Goal: Task Accomplishment & Management: Manage account settings

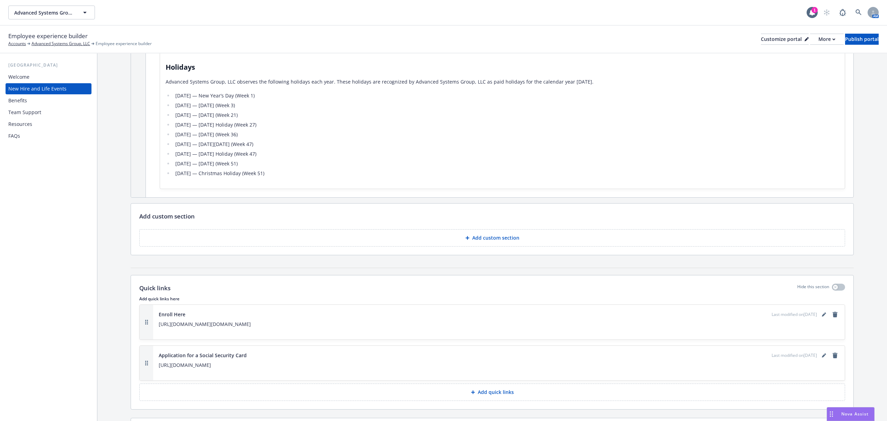
scroll to position [1248, 0]
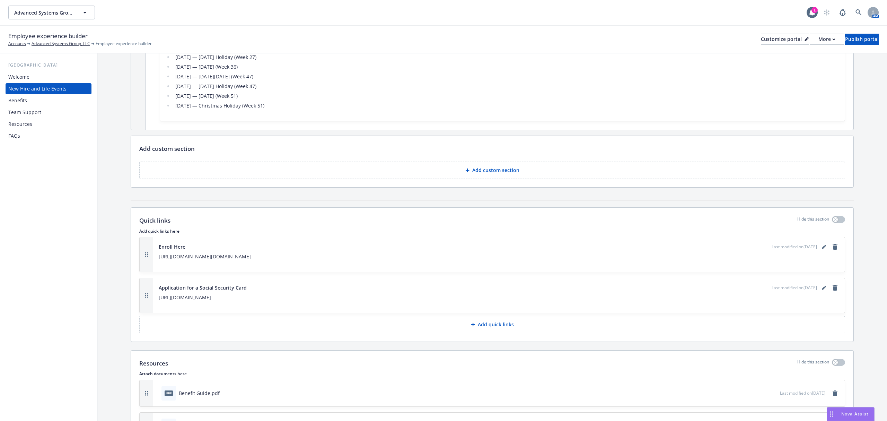
click at [54, 97] on div "Benefits" at bounding box center [48, 100] width 80 height 11
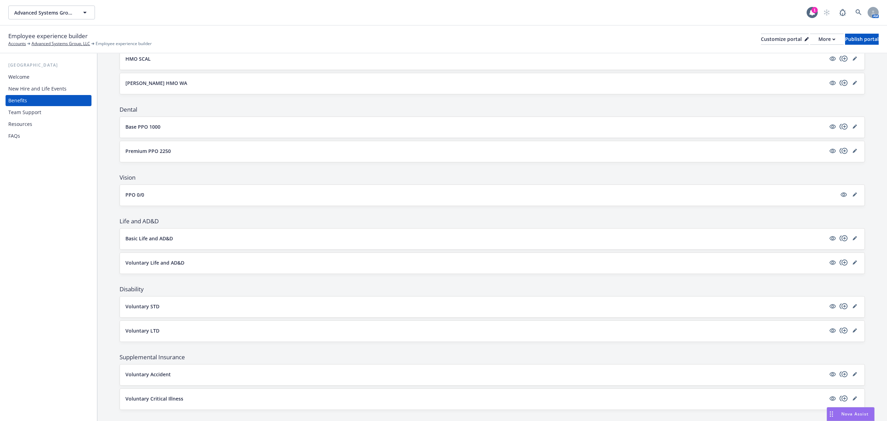
scroll to position [185, 0]
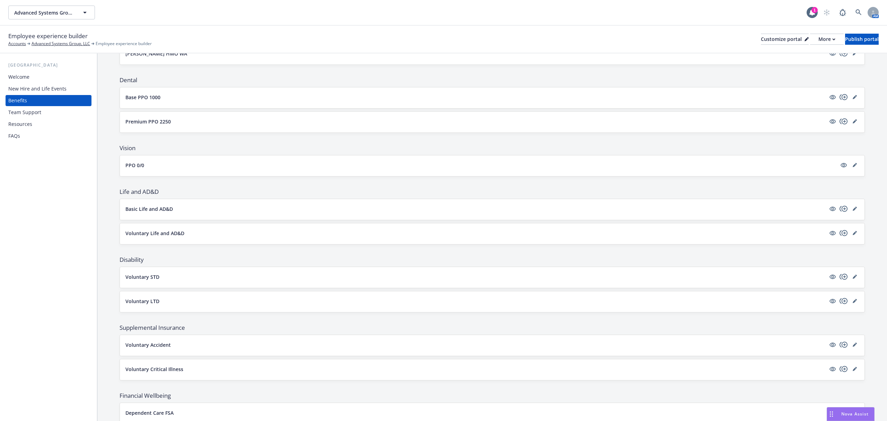
click at [231, 209] on button "Basic Life and AD&D" at bounding box center [475, 208] width 701 height 7
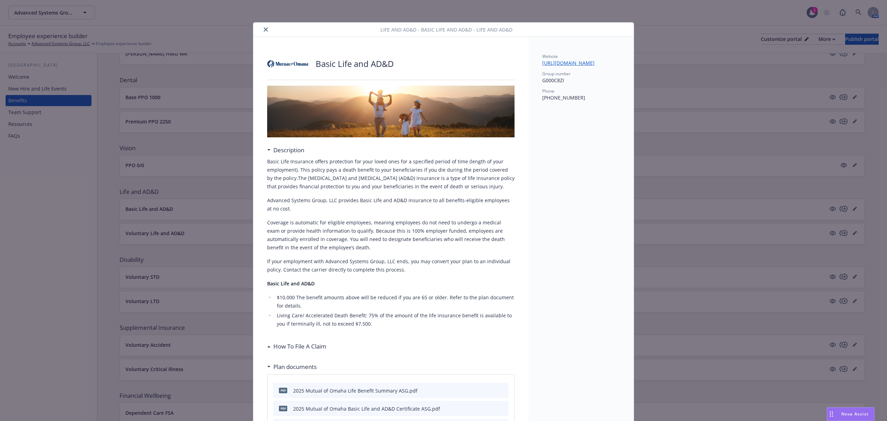
click at [262, 28] on button "close" at bounding box center [266, 29] width 8 height 8
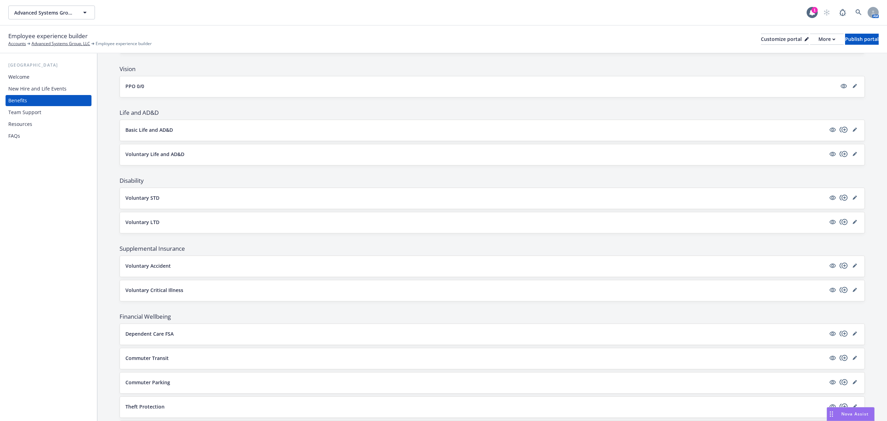
scroll to position [277, 0]
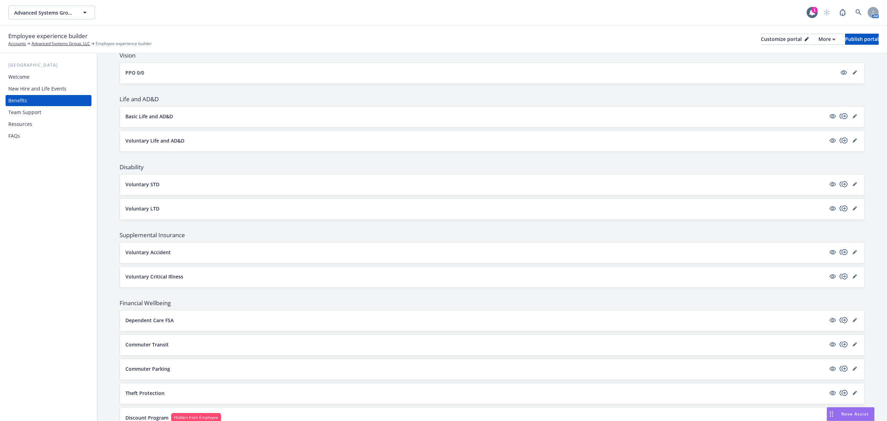
click at [193, 119] on button "Basic Life and AD&D" at bounding box center [475, 116] width 701 height 7
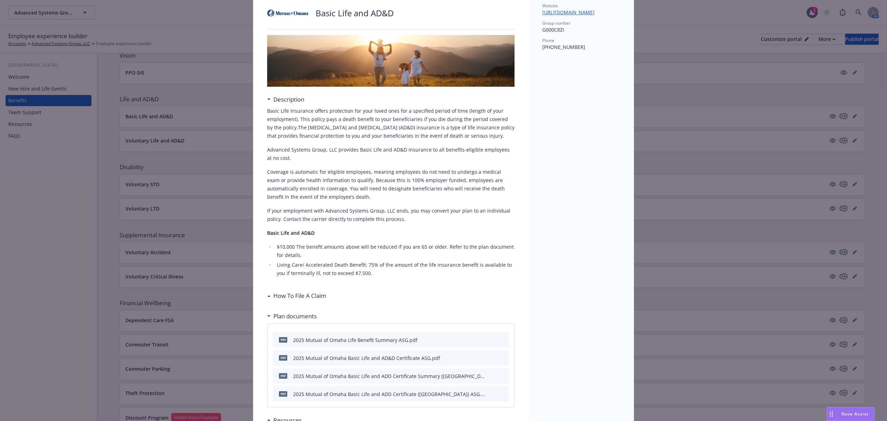
scroll to position [67, 0]
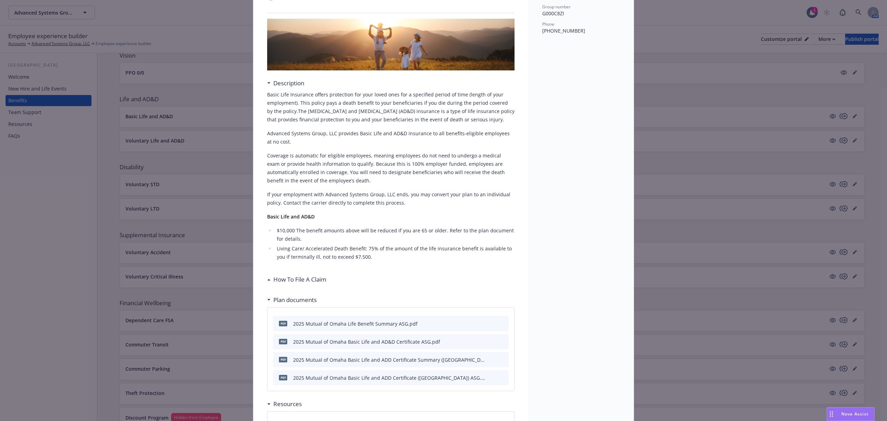
click at [286, 273] on div "How To File A Claim" at bounding box center [391, 279] width 248 height 15
click at [286, 275] on h3 "How To File A Claim" at bounding box center [299, 279] width 53 height 9
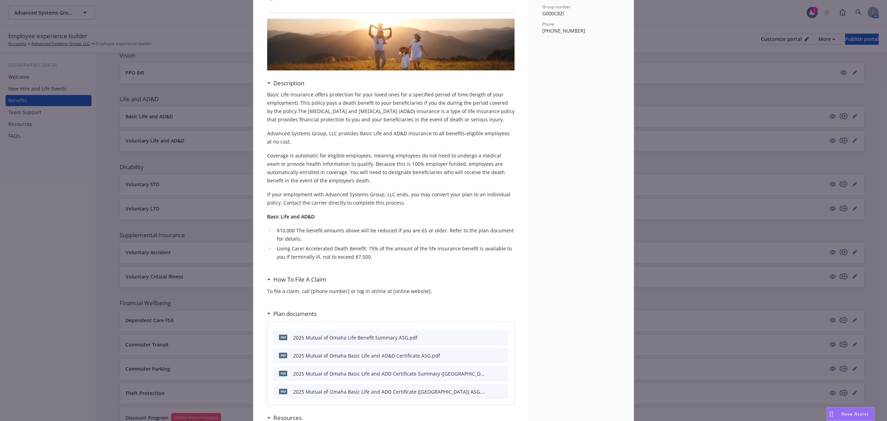
click at [286, 275] on h3 "How To File A Claim" at bounding box center [299, 279] width 53 height 9
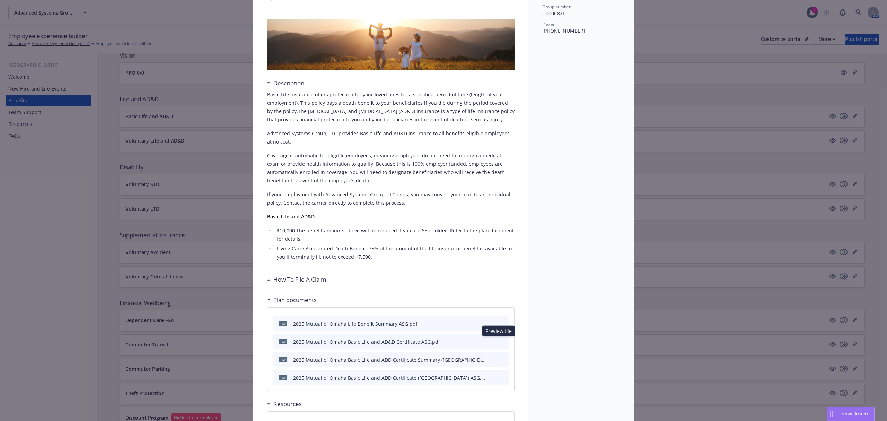
click at [500, 340] on icon "preview file" at bounding box center [502, 341] width 6 height 5
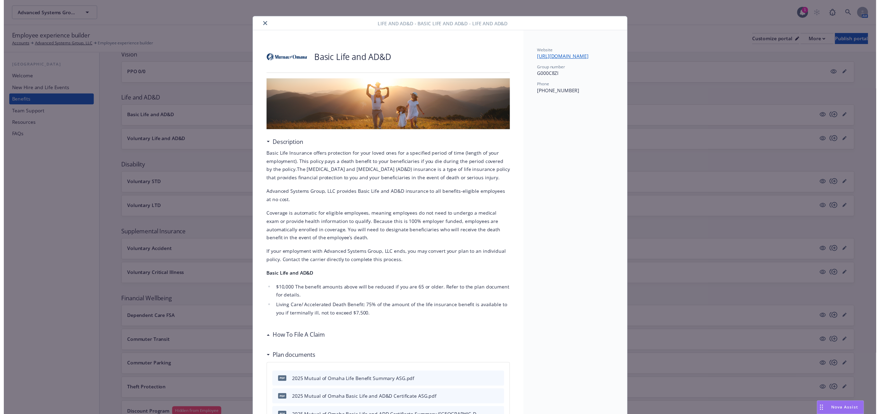
scroll to position [0, 0]
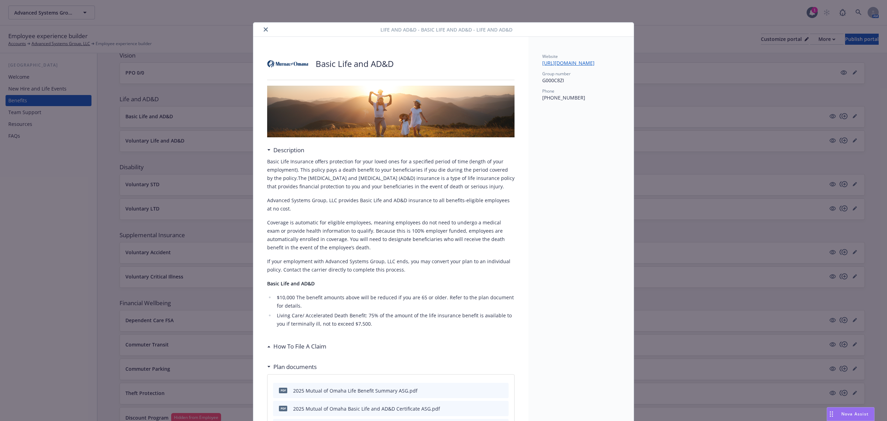
click at [264, 31] on icon "close" at bounding box center [266, 29] width 4 height 4
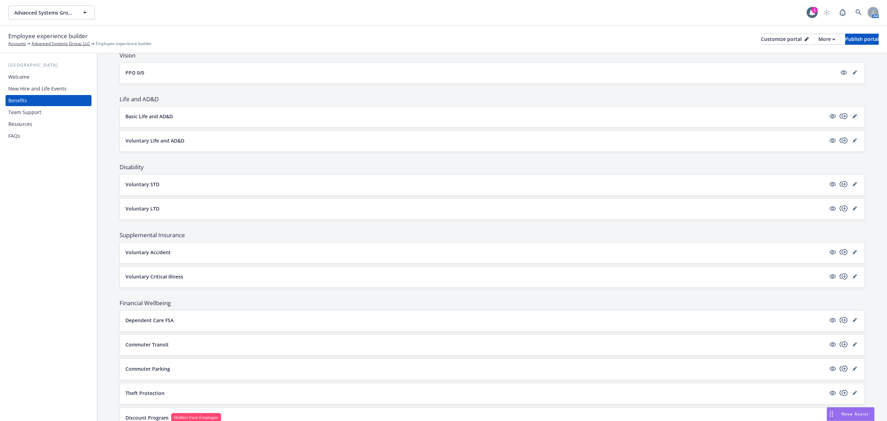
click at [853, 117] on icon "editPencil" at bounding box center [855, 116] width 4 height 4
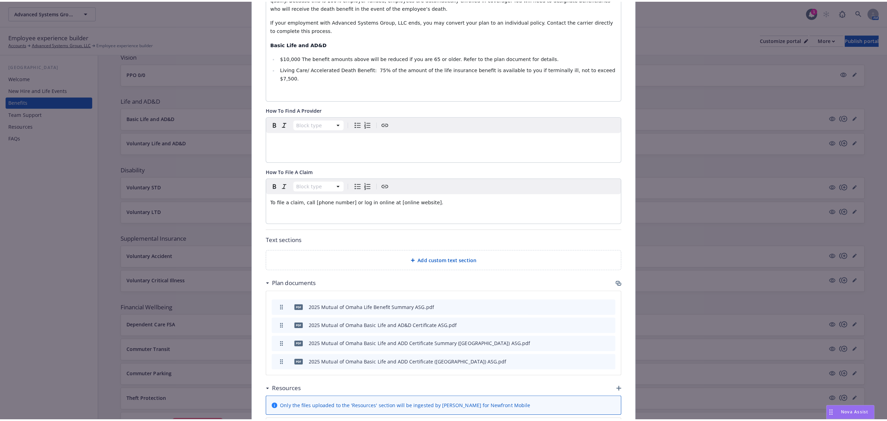
scroll to position [322, 0]
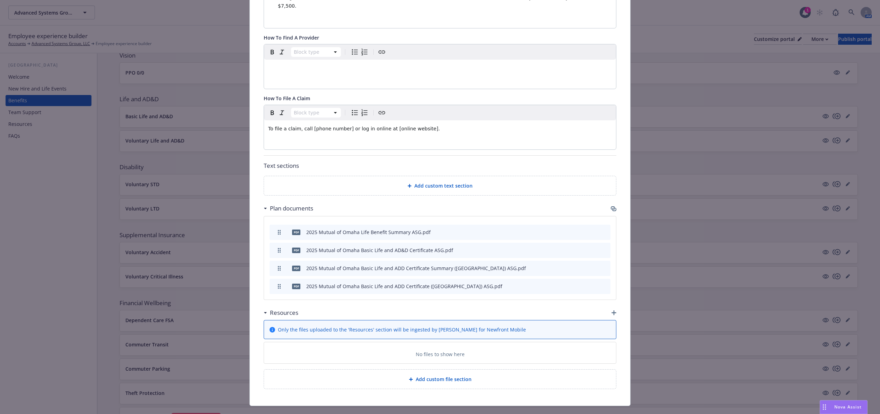
click at [609, 305] on div "Resources" at bounding box center [440, 312] width 353 height 15
click at [612, 310] on icon "button" at bounding box center [614, 312] width 5 height 5
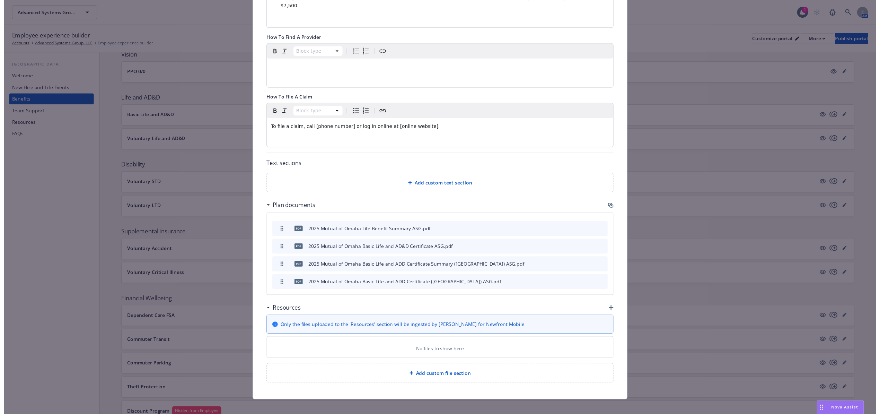
scroll to position [315, 0]
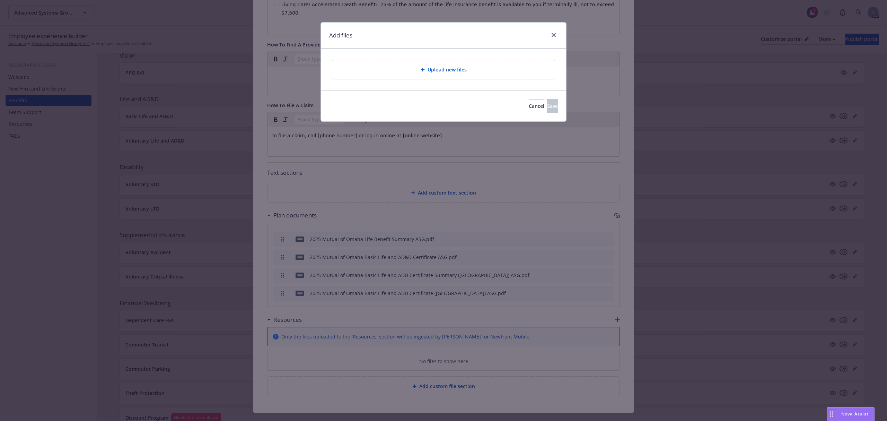
click at [431, 64] on div "Upload new files" at bounding box center [443, 69] width 223 height 19
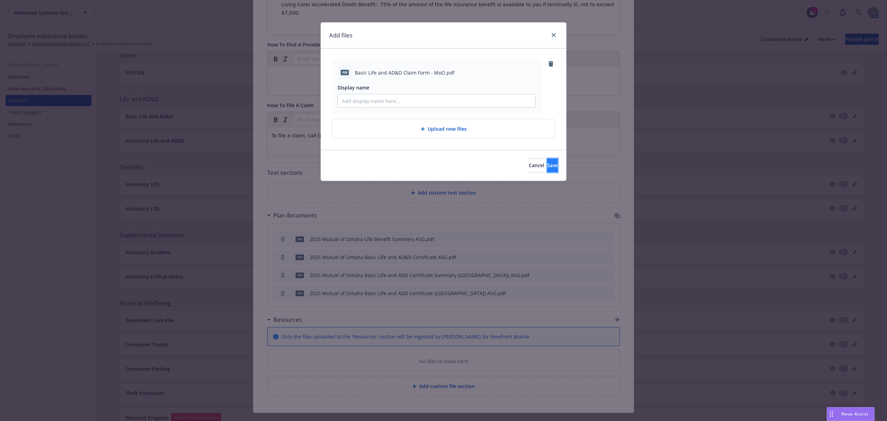
click at [547, 171] on button "Save" at bounding box center [552, 165] width 11 height 14
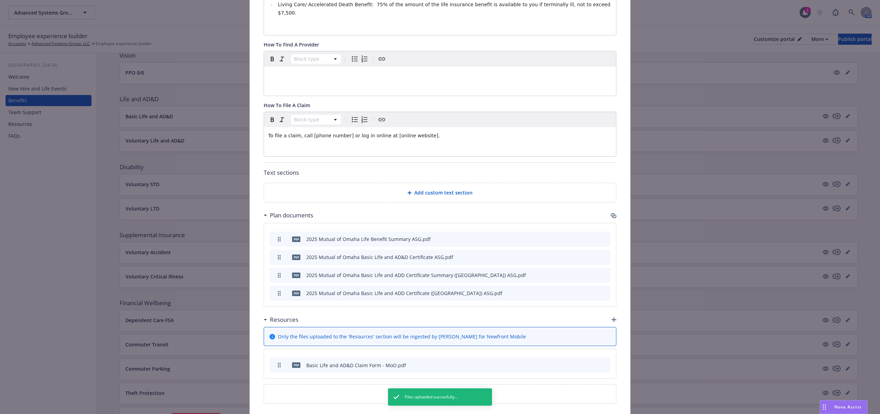
click at [570, 362] on div at bounding box center [589, 365] width 38 height 7
click at [569, 363] on icon "button" at bounding box center [571, 365] width 4 height 4
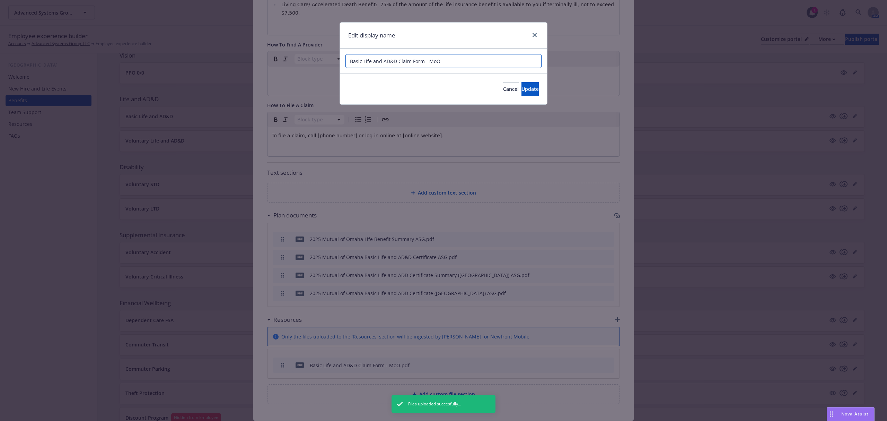
click at [466, 63] on input "Basic Life and AD&D Claim Form - MoO" at bounding box center [444, 61] width 196 height 14
type input "Basic Life and AD&D Claim Form"
click at [522, 93] on button "Update" at bounding box center [530, 89] width 17 height 14
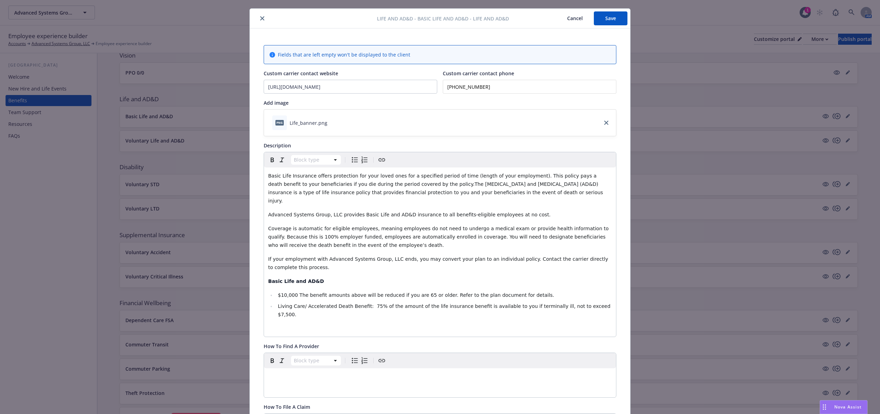
scroll to position [0, 0]
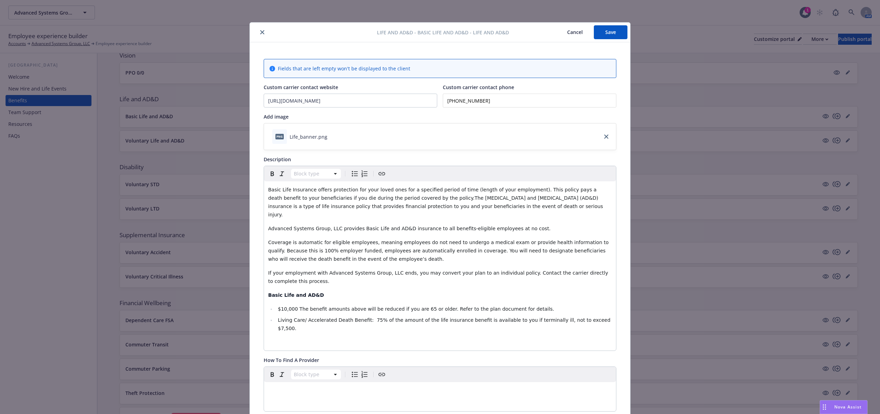
click at [598, 32] on button "Save" at bounding box center [611, 32] width 34 height 14
click at [258, 31] on button "close" at bounding box center [262, 32] width 8 height 8
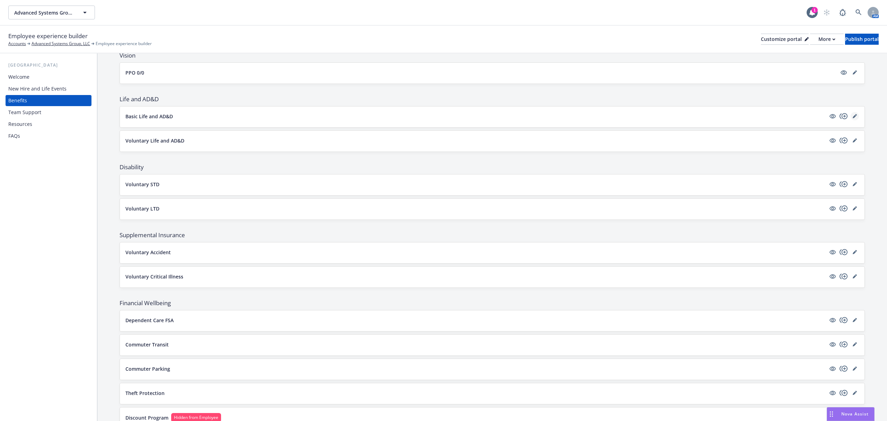
click at [851, 120] on link "editPencil" at bounding box center [855, 116] width 8 height 8
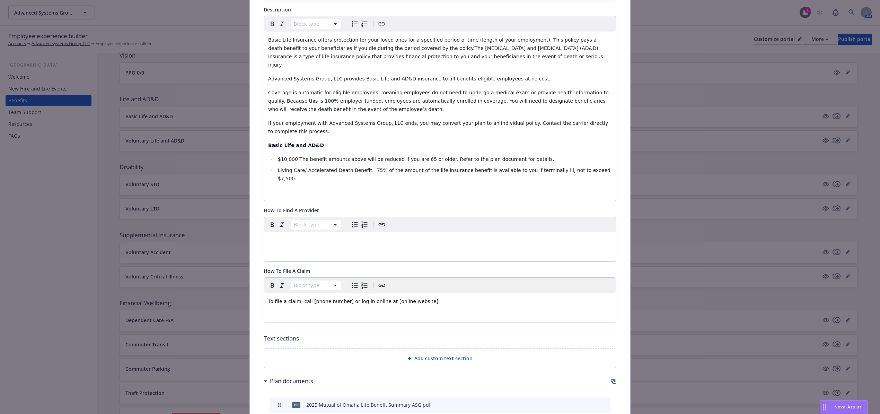
scroll to position [206, 0]
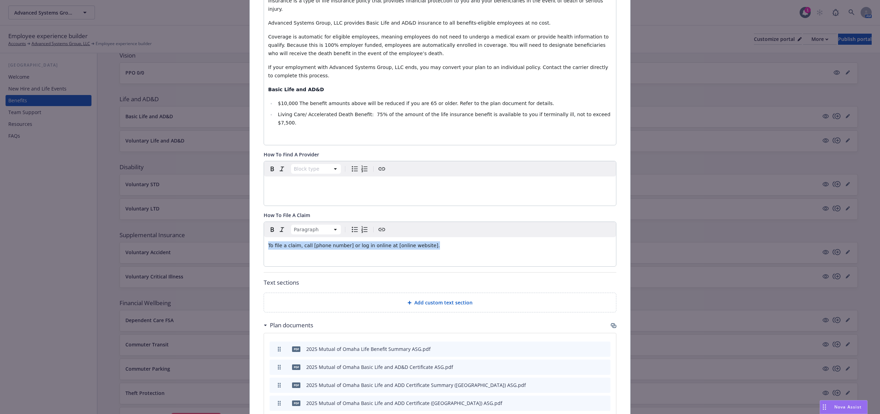
drag, startPoint x: 342, startPoint y: 234, endPoint x: 209, endPoint y: 224, distance: 134.2
click at [209, 224] on div "Life and AD&D - Basic Life and AD&D - Life and AD&D Cancel Save Fields that are…" at bounding box center [440, 207] width 880 height 414
click at [354, 243] on span "United of Omaha Life Insurance Company Group Life Claims 3300 Mutual of Omaha P…" at bounding box center [420, 250] width 304 height 14
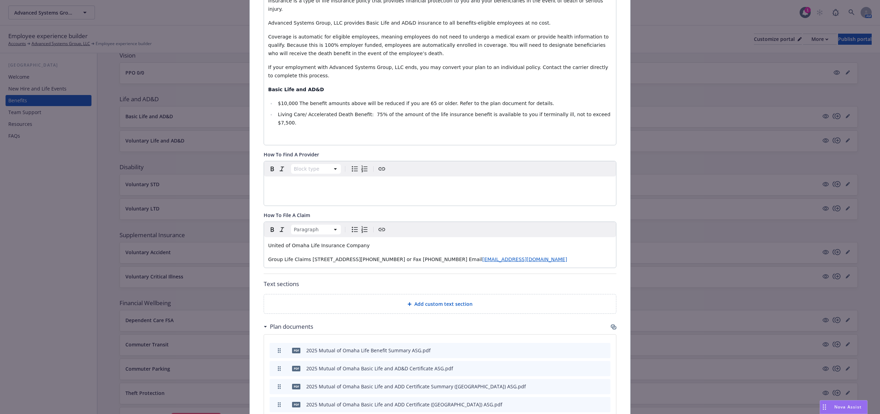
click at [304, 257] on span "Group Life Claims 3300 Mutual of Omaha Plaza Omaha, NE 68175-0001 or Fax (402) …" at bounding box center [375, 260] width 214 height 6
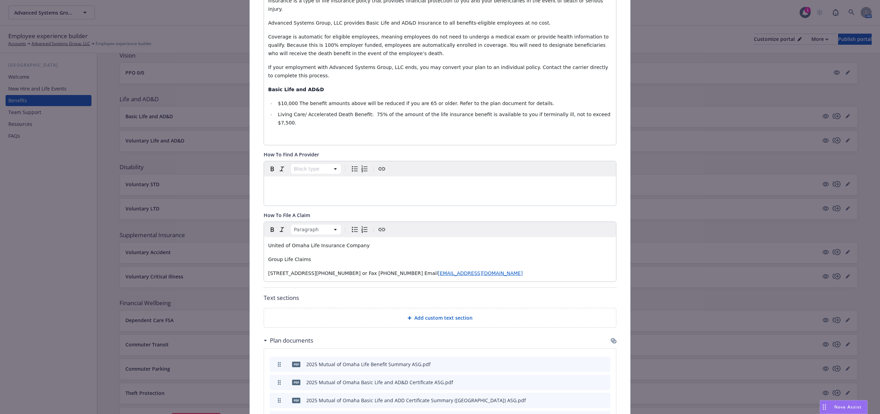
click at [330, 270] on span "3300 Mutual of Omaha Plaza Omaha, NE 68175-0001 or Fax (402) 997-1835 Email" at bounding box center [353, 273] width 170 height 6
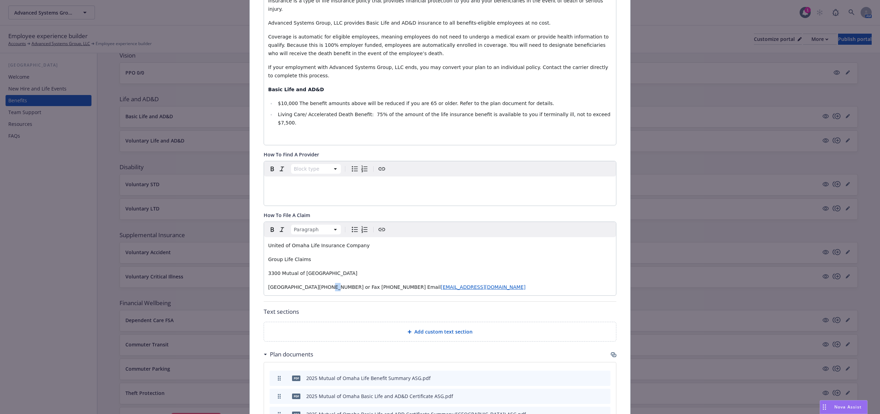
drag, startPoint x: 323, startPoint y: 271, endPoint x: 319, endPoint y: 272, distance: 4.1
click at [319, 284] on span "Omaha, NE 68175-0001 or Fax (402) 997-1835 Email" at bounding box center [354, 287] width 173 height 6
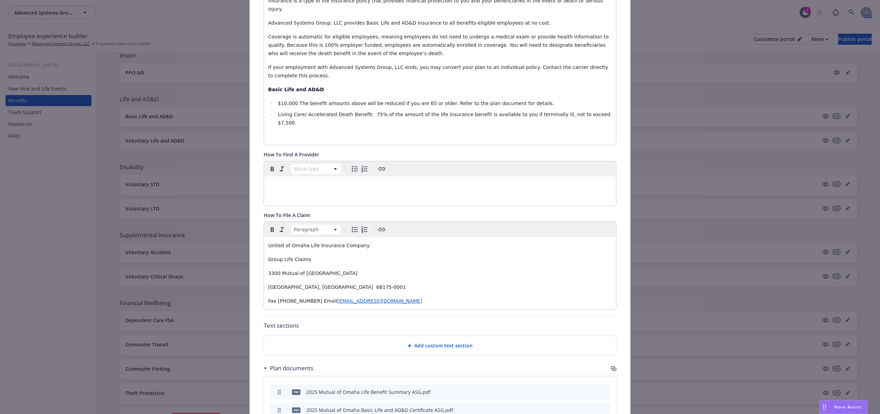
click at [308, 298] on span "Fax (402) 997-1835 Email" at bounding box center [302, 301] width 69 height 6
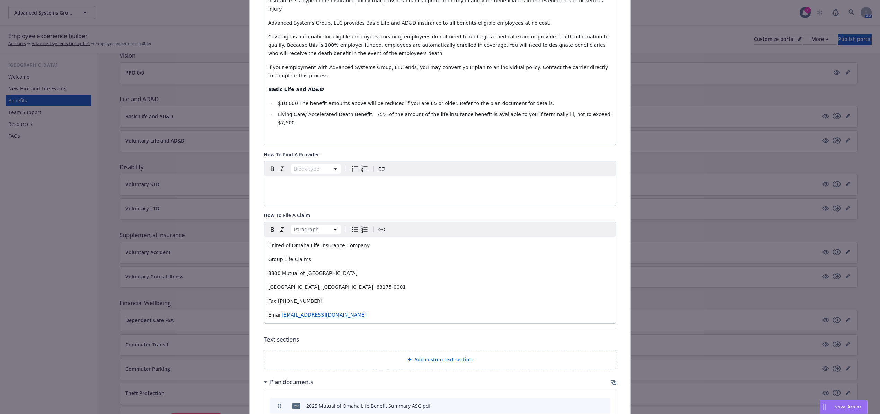
click at [268, 243] on span "United of Omaha Life Insurance Company" at bounding box center [319, 246] width 102 height 6
drag, startPoint x: 377, startPoint y: 229, endPoint x: 388, endPoint y: 231, distance: 10.5
click at [388, 243] on span "Visit the Mutual of Omaha website and locate forms HEREUnited of Omaha Life Ins…" at bounding box center [389, 246] width 242 height 6
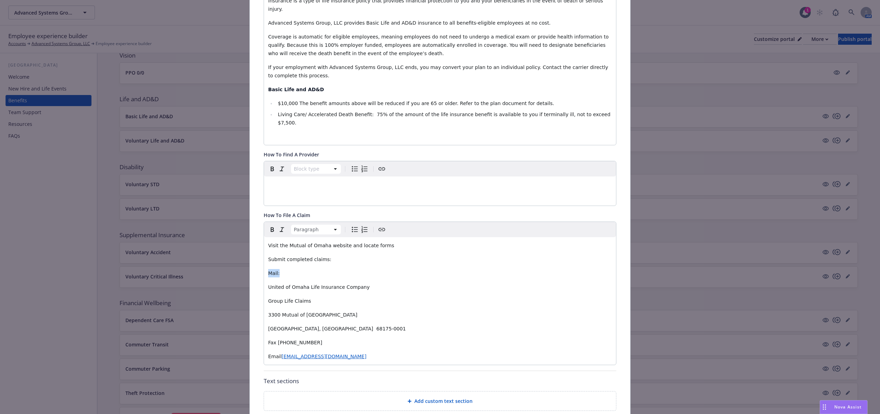
drag, startPoint x: 266, startPoint y: 257, endPoint x: 262, endPoint y: 257, distance: 3.5
click at [264, 257] on div "Visit the Mutual of Omaha website and locate forms Submit completed claims: Mai…" at bounding box center [440, 301] width 352 height 128
drag, startPoint x: 274, startPoint y: 328, endPoint x: 267, endPoint y: 329, distance: 7.4
click at [268, 340] on span "Fax (402) 997-1835" at bounding box center [295, 343] width 54 height 6
click at [274, 340] on strong "Fax" at bounding box center [274, 343] width 9 height 6
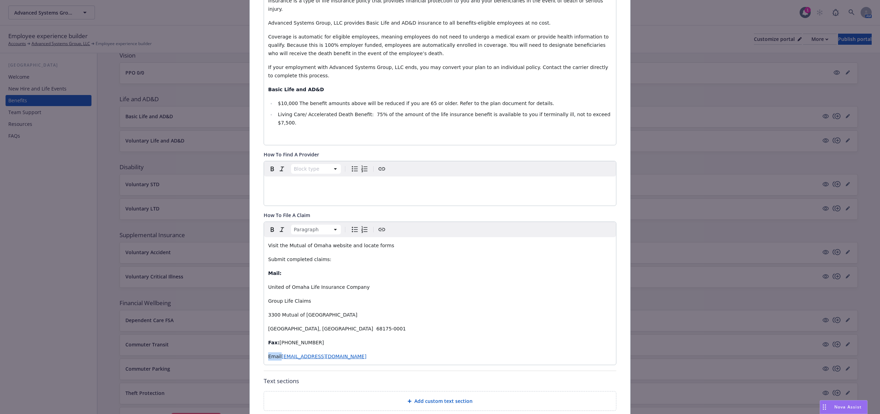
drag, startPoint x: 276, startPoint y: 342, endPoint x: 261, endPoint y: 341, distance: 14.6
click at [264, 341] on div "Visit the Mutual of Omaha website and locate forms Submit completed claims: Mai…" at bounding box center [440, 301] width 352 height 128
click at [323, 324] on p "[GEOGRAPHIC_DATA], [GEOGRAPHIC_DATA] 68175-0001" at bounding box center [440, 328] width 344 height 8
drag, startPoint x: 280, startPoint y: 328, endPoint x: 258, endPoint y: 327, distance: 21.9
click at [258, 327] on div "Fields that are left empty won't be displayed to the client Custom carrier cont…" at bounding box center [440, 240] width 381 height 806
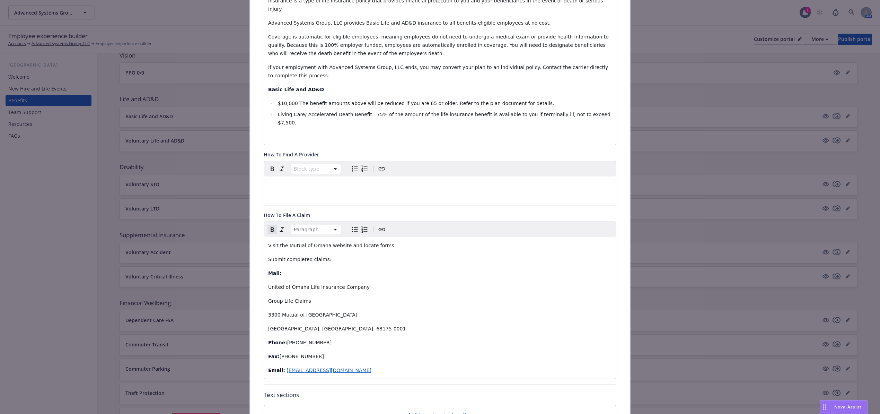
click at [343, 338] on p "Phone: (800) 775-8805" at bounding box center [440, 342] width 344 height 8
drag, startPoint x: 387, startPoint y: 231, endPoint x: 340, endPoint y: 225, distance: 47.5
click at [340, 241] on p "Visit the Mutual of Omaha website and locate forms" at bounding box center [440, 245] width 344 height 8
click at [388, 241] on p "Visit the Mutual of Omaha website and locate forms" at bounding box center [440, 245] width 344 height 8
drag, startPoint x: 388, startPoint y: 232, endPoint x: 285, endPoint y: 232, distance: 102.6
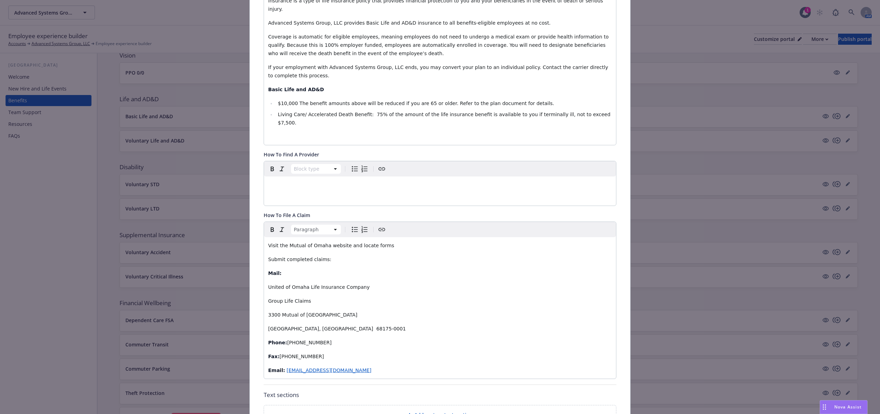
click at [285, 241] on p "Visit the Mutual of Omaha website and locate forms" at bounding box center [440, 245] width 344 height 8
click at [307, 244] on icon "button" at bounding box center [309, 244] width 4 height 4
drag, startPoint x: 324, startPoint y: 257, endPoint x: 243, endPoint y: 253, distance: 81.2
click at [243, 253] on input "https://www.mutualofomaha.com/support/findforms" at bounding box center [284, 258] width 88 height 14
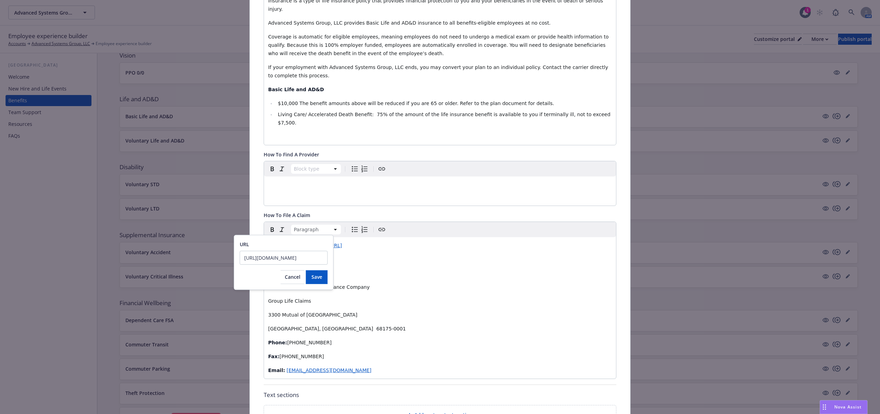
scroll to position [0, 32]
type input "[URL][DOMAIN_NAME]"
click at [322, 281] on button "Save" at bounding box center [317, 277] width 22 height 14
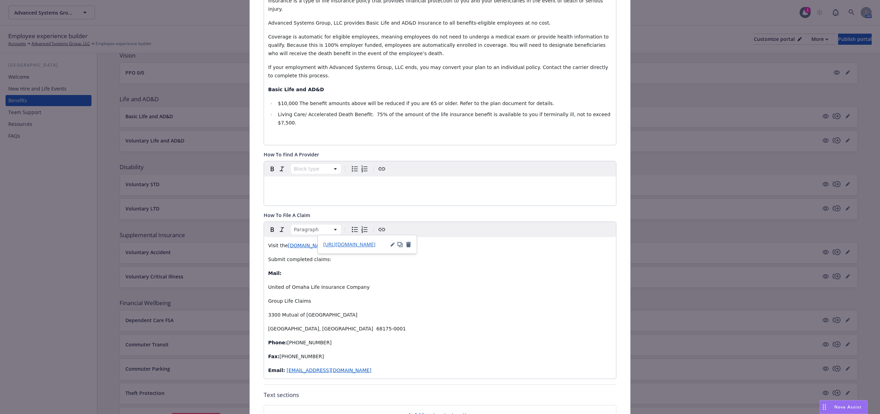
click at [365, 241] on p "Visit the www.mutualofomaha.com/support/findforms" at bounding box center [440, 245] width 344 height 8
click at [393, 241] on p "Visit the www.mutualofomaha.com/support/forms" at bounding box center [440, 245] width 344 height 8
drag, startPoint x: 302, startPoint y: 240, endPoint x: 272, endPoint y: 229, distance: 30.9
click at [264, 237] on div "Visit the www.mutualofomaha.com/support/forms to download a claim form or to co…" at bounding box center [440, 307] width 352 height 141
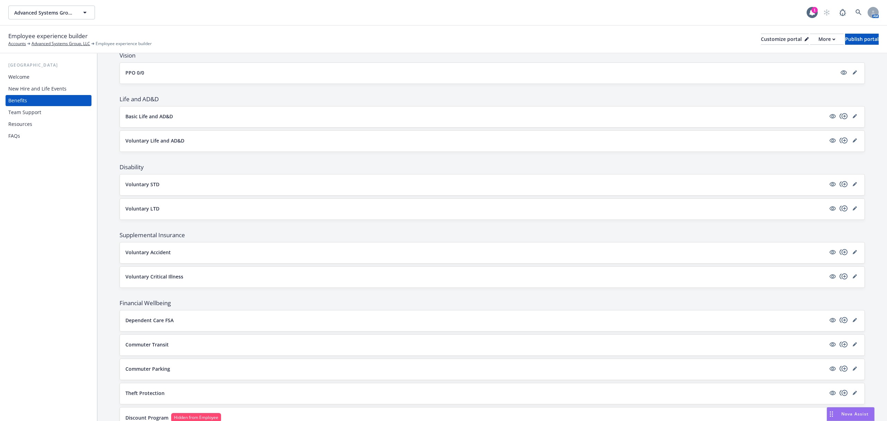
click at [173, 120] on div "Basic Life and AD&D" at bounding box center [492, 116] width 734 height 8
click at [853, 118] on icon "editPencil" at bounding box center [855, 116] width 4 height 4
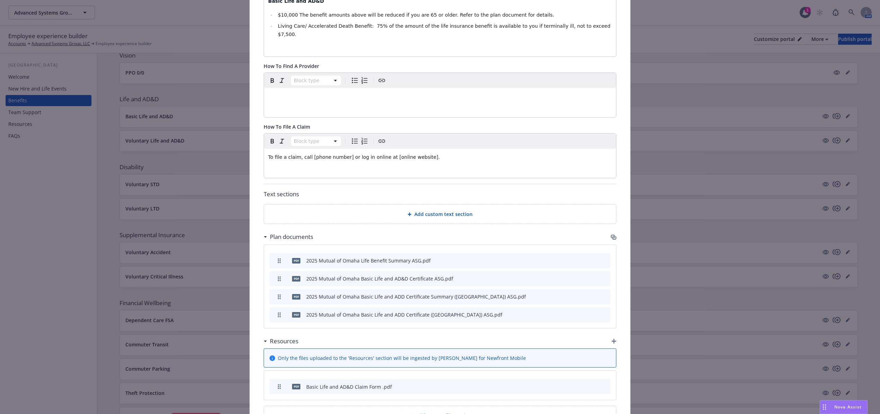
scroll to position [298, 0]
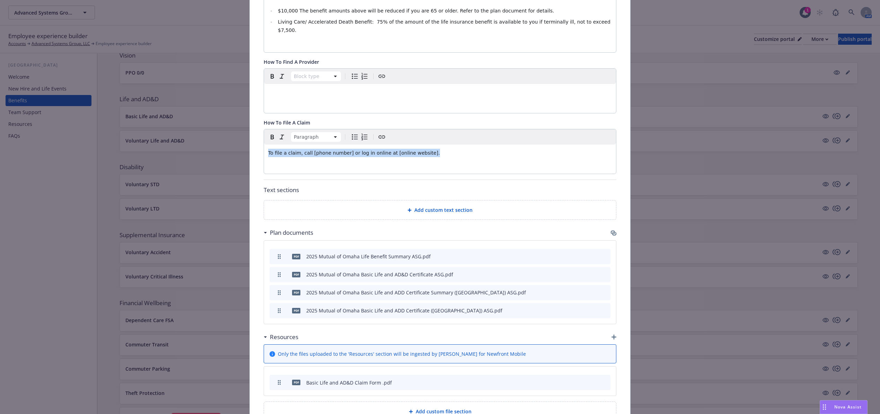
drag, startPoint x: 340, startPoint y: 140, endPoint x: 179, endPoint y: 126, distance: 162.1
click at [179, 126] on div "Life and AD&D - Basic Life and AD&D - Life and AD&D Cancel Save Fields that are…" at bounding box center [440, 207] width 880 height 414
drag, startPoint x: 429, startPoint y: 141, endPoint x: 149, endPoint y: 136, distance: 280.1
click at [149, 136] on div "Life and AD&D - Basic Life and AD&D - Life and AD&D Cancel Save Fields that are…" at bounding box center [440, 207] width 880 height 414
click at [391, 145] on div "editable markdown" at bounding box center [440, 153] width 352 height 17
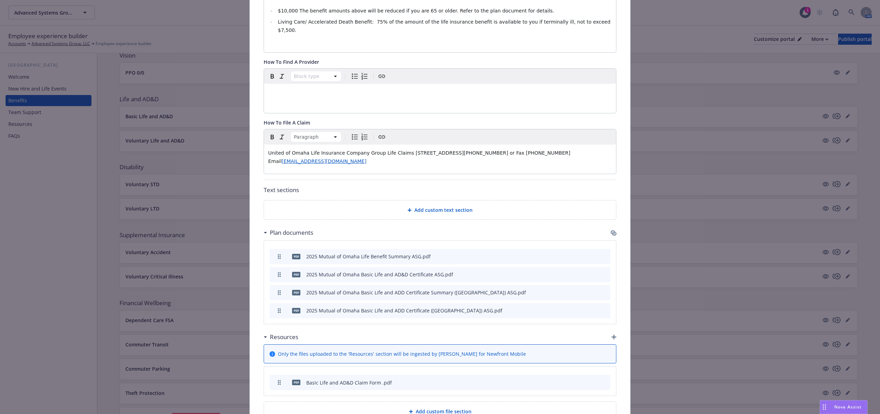
click at [268, 150] on span "United of Omaha Life Insurance Company Group Life Claims 3300 Mutual of Omaha P…" at bounding box center [420, 157] width 304 height 14
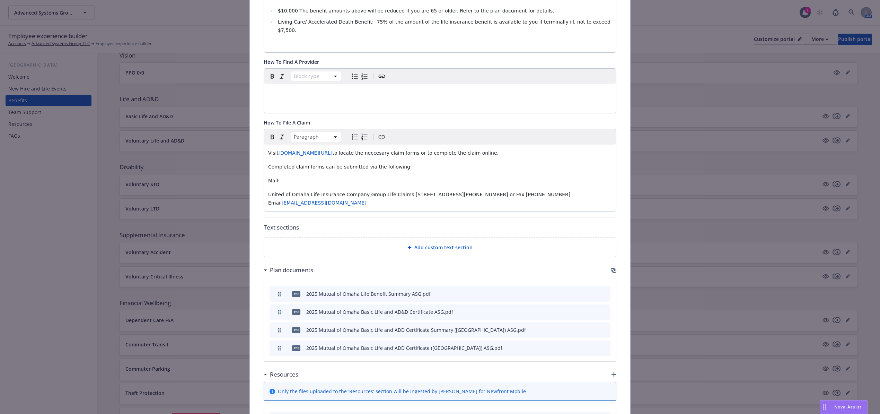
click at [394, 192] on span "United of Omaha Life Insurance Company Group Life Claims 3300 Mutual of Omaha P…" at bounding box center [420, 199] width 304 height 14
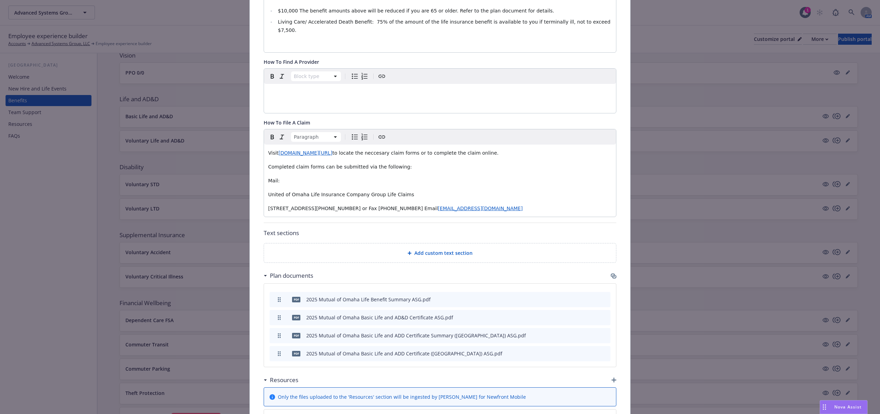
click at [329, 206] on span "3300 Mutual of Omaha Plaza Omaha, NE 68175-0001 or Fax (402) 997-1835 Email" at bounding box center [353, 209] width 170 height 6
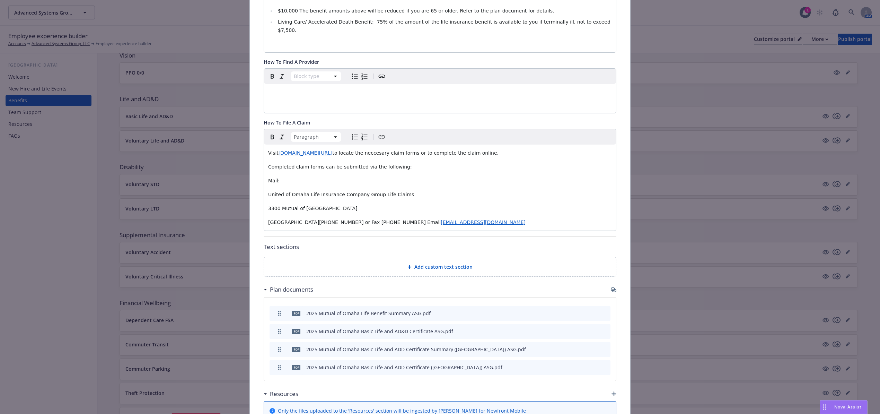
click at [323, 219] on span "Omaha, NE 68175-0001 or Fax (402) 997-1835 Email" at bounding box center [354, 222] width 173 height 6
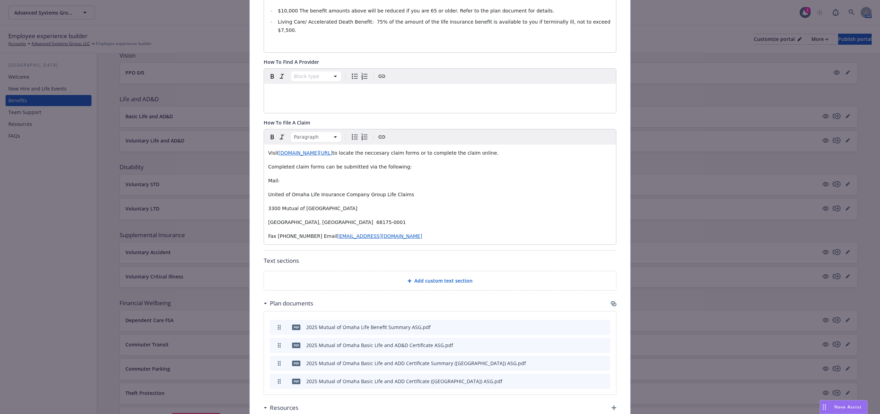
click at [307, 233] on span "Fax (402) 997-1835 Email" at bounding box center [302, 236] width 69 height 6
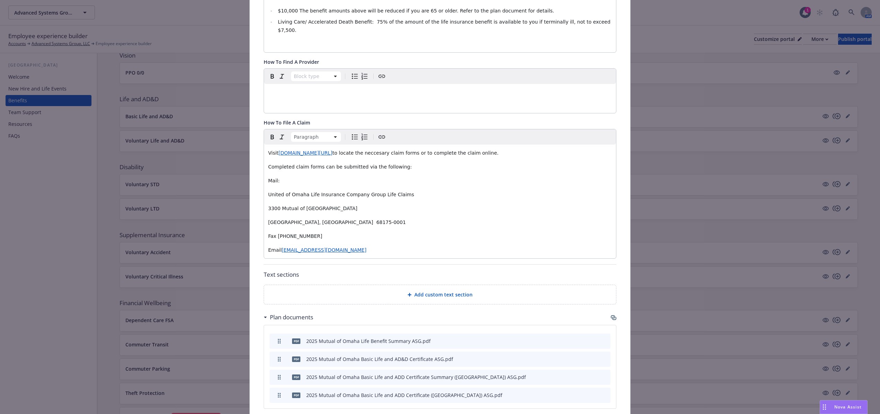
click at [372, 246] on p "Email submitgrplife@mutualofomaha.com" at bounding box center [440, 250] width 344 height 8
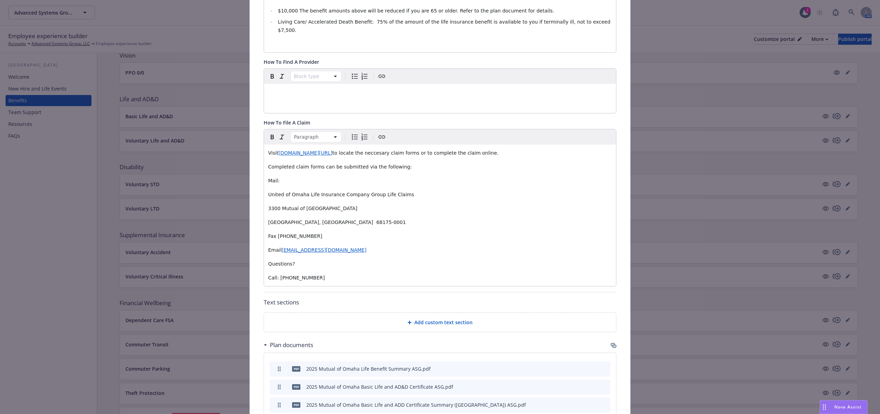
drag, startPoint x: 293, startPoint y: 248, endPoint x: 266, endPoint y: 247, distance: 27.0
click at [264, 247] on div "Visit www.mutualomaha.com/support/forms to locate the neccesary claim forms or …" at bounding box center [440, 215] width 352 height 141
drag, startPoint x: 275, startPoint y: 261, endPoint x: 263, endPoint y: 261, distance: 11.8
click at [264, 261] on div "Visit www.mutualomaha.com/support/forms to locate the neccesary claim forms or …" at bounding box center [440, 215] width 352 height 141
drag, startPoint x: 276, startPoint y: 233, endPoint x: 257, endPoint y: 234, distance: 19.4
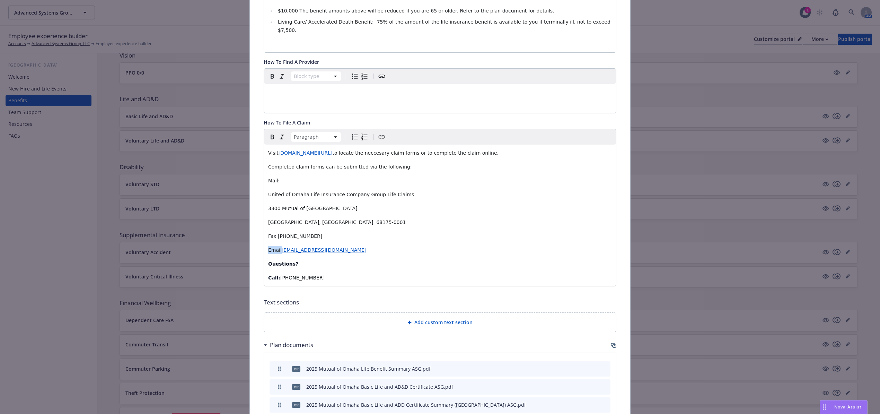
click at [257, 234] on div "Fields that are left empty won't be displayed to the client Custom carrier cont…" at bounding box center [440, 147] width 381 height 806
click at [277, 247] on strong "Email" at bounding box center [275, 250] width 15 height 6
drag, startPoint x: 272, startPoint y: 220, endPoint x: 254, endPoint y: 217, distance: 18.6
click at [254, 217] on div "Fields that are left empty won't be displayed to the client Custom carrier cont…" at bounding box center [440, 147] width 381 height 806
drag, startPoint x: 273, startPoint y: 220, endPoint x: 254, endPoint y: 220, distance: 19.4
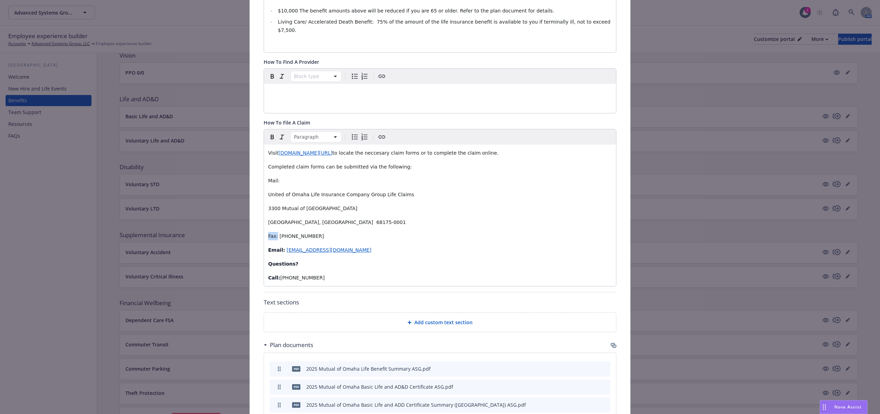
click at [254, 220] on div "Fields that are left empty won't be displayed to the client Custom carrier cont…" at bounding box center [440, 147] width 381 height 806
drag, startPoint x: 277, startPoint y: 164, endPoint x: 255, endPoint y: 162, distance: 21.6
click at [255, 162] on div "Fields that are left empty won't be displayed to the client Custom carrier cont…" at bounding box center [440, 147] width 381 height 806
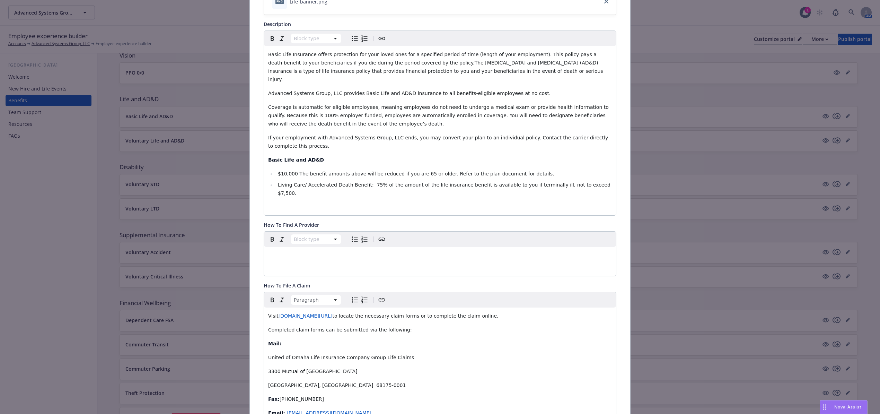
scroll to position [277, 0]
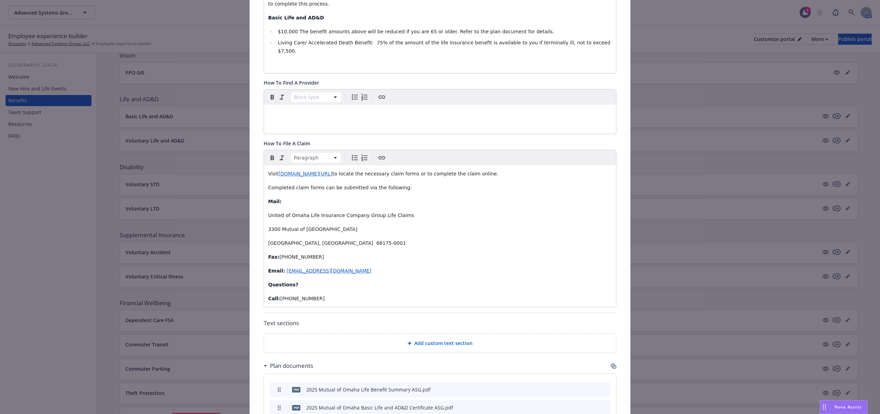
drag, startPoint x: 341, startPoint y: 255, endPoint x: 265, endPoint y: 150, distance: 129.5
click at [265, 165] on div "Visit www.mutualomaha.com/support/forms to locate the necessary claim forms or …" at bounding box center [440, 235] width 352 height 141
copy div "Visit www.mutualomaha.com/support/forms to locate the necessary claim forms or …"
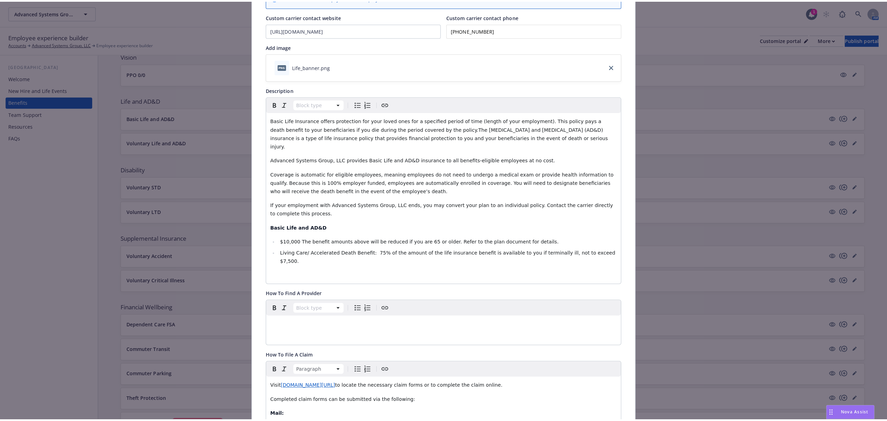
scroll to position [0, 0]
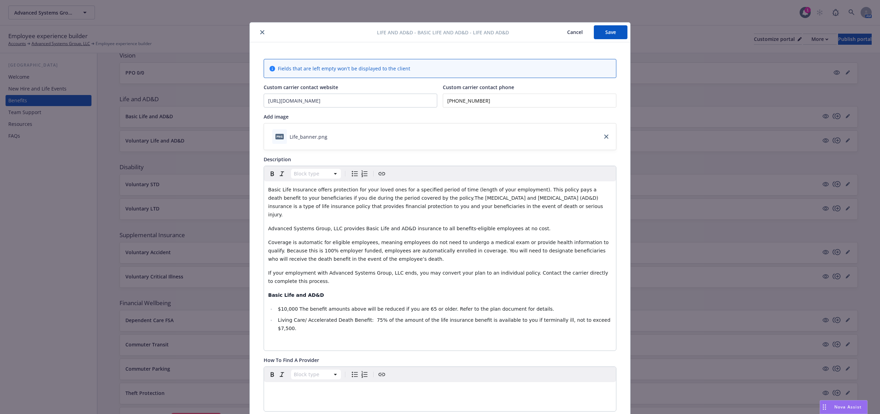
click at [617, 23] on div "Life and AD&D - Basic Life and AD&D - Life and AD&D Cancel Save" at bounding box center [440, 33] width 381 height 20
click at [613, 28] on button "Save" at bounding box center [611, 32] width 34 height 14
click at [260, 31] on icon "close" at bounding box center [262, 32] width 4 height 4
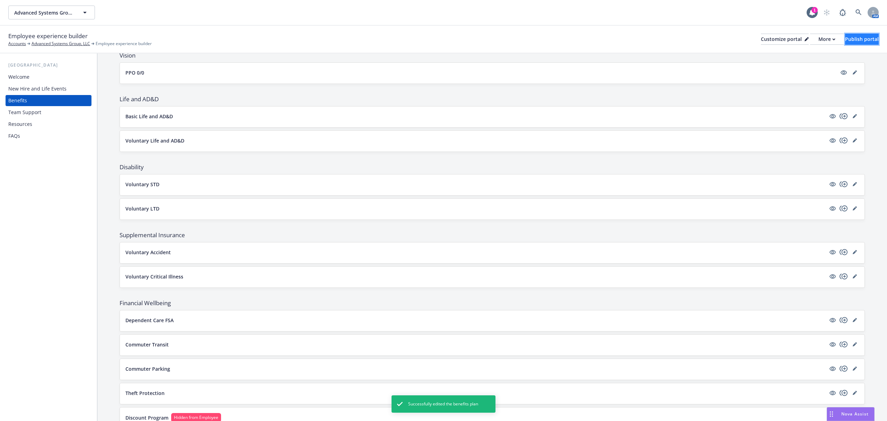
click at [859, 37] on div "Publish portal" at bounding box center [862, 39] width 34 height 10
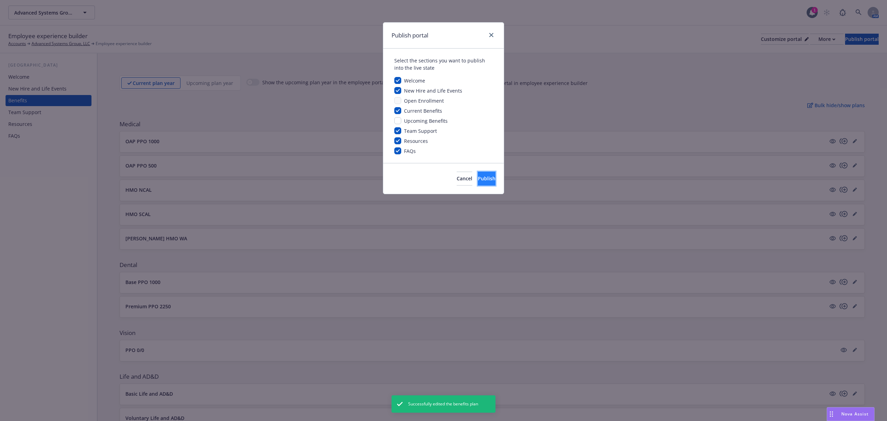
click at [485, 177] on button "Publish" at bounding box center [487, 179] width 18 height 14
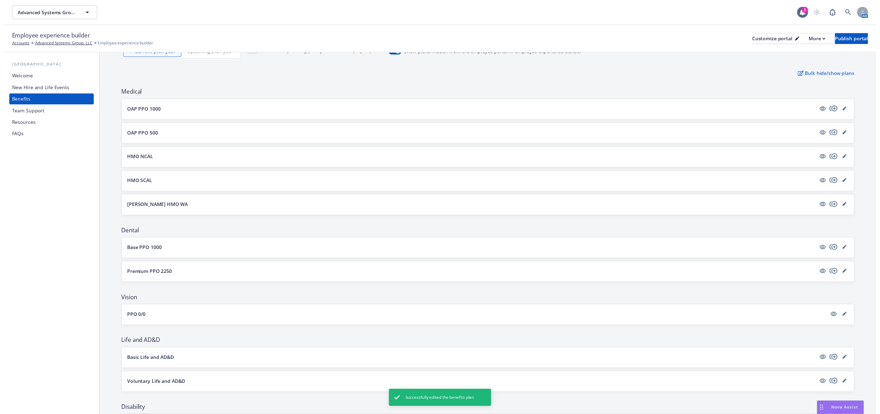
scroll to position [139, 0]
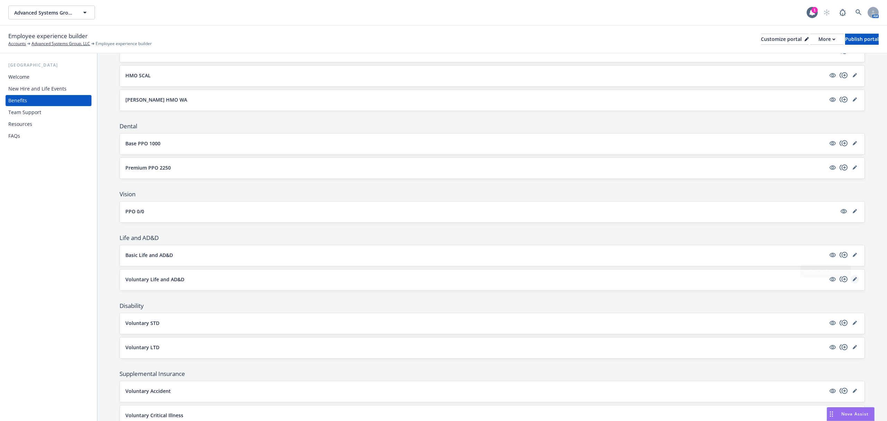
click at [853, 281] on icon "editPencil" at bounding box center [854, 279] width 3 height 3
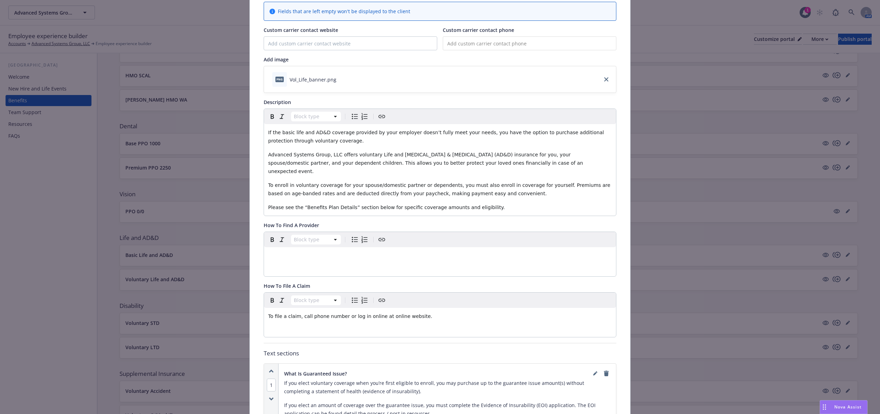
scroll to position [113, 0]
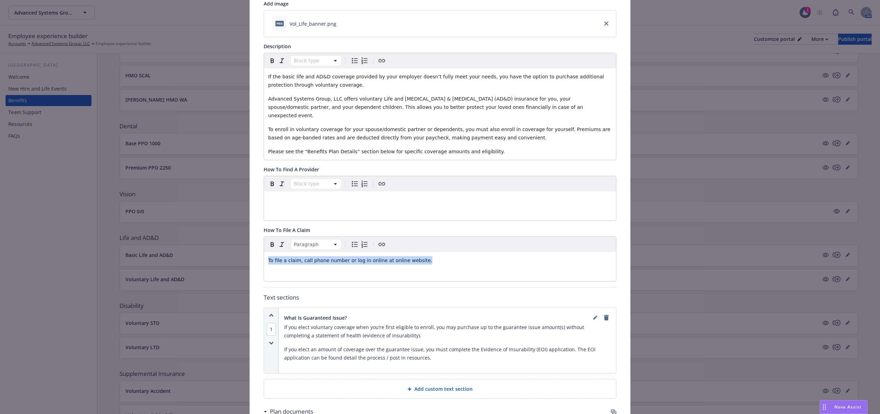
drag, startPoint x: 412, startPoint y: 254, endPoint x: 236, endPoint y: 253, distance: 175.4
click at [236, 253] on div "Life and AD&D - Voluntary Life and AD&D - Voluntary Life and AD&D Cancel Save F…" at bounding box center [440, 207] width 880 height 414
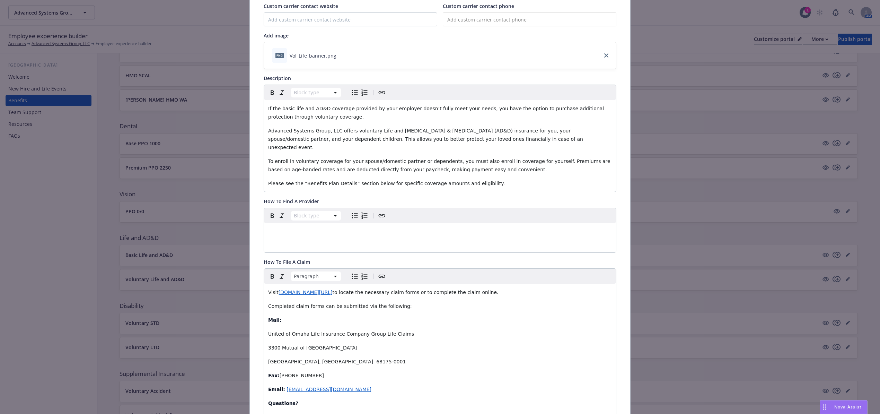
scroll to position [0, 0]
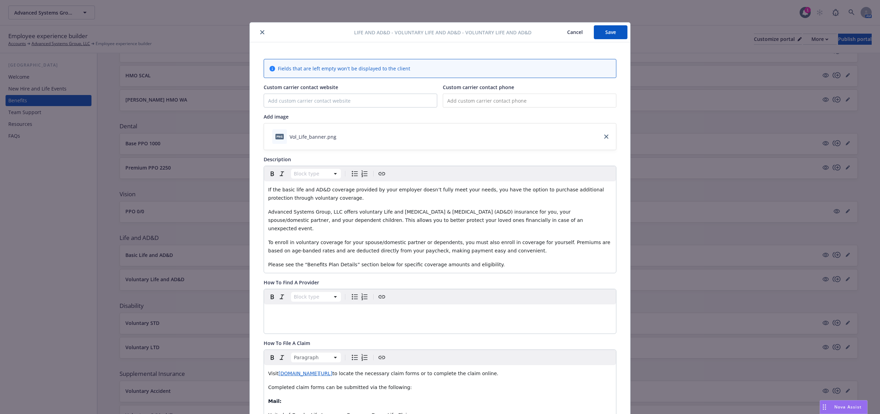
click at [606, 33] on button "Save" at bounding box center [611, 32] width 34 height 14
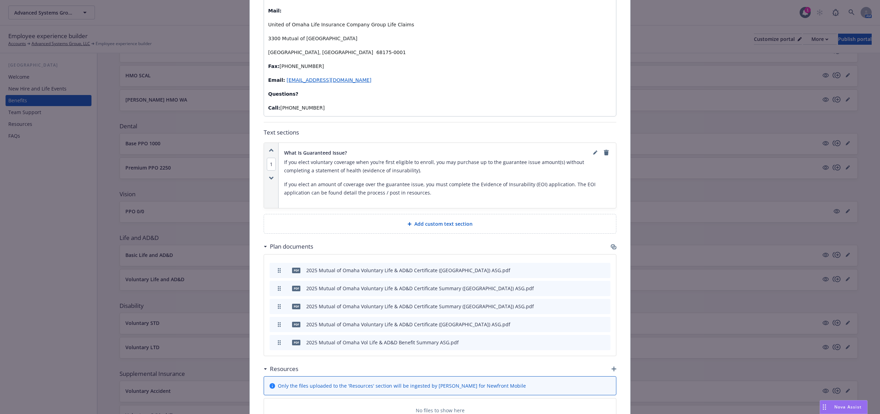
scroll to position [455, 0]
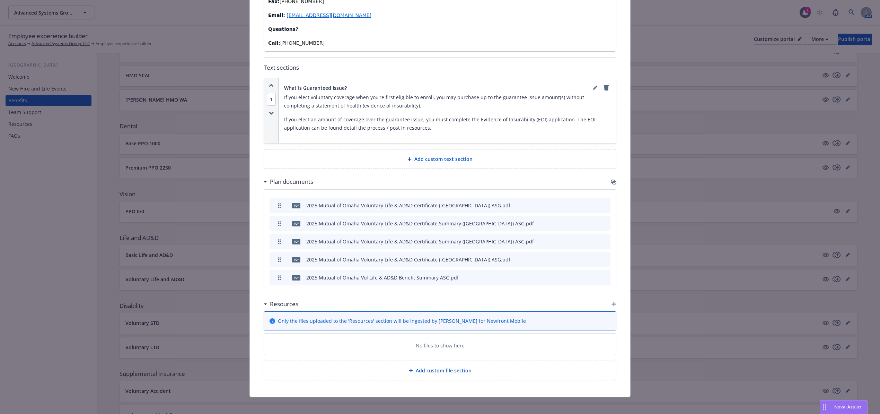
click at [591, 238] on icon "preview file" at bounding box center [593, 240] width 6 height 5
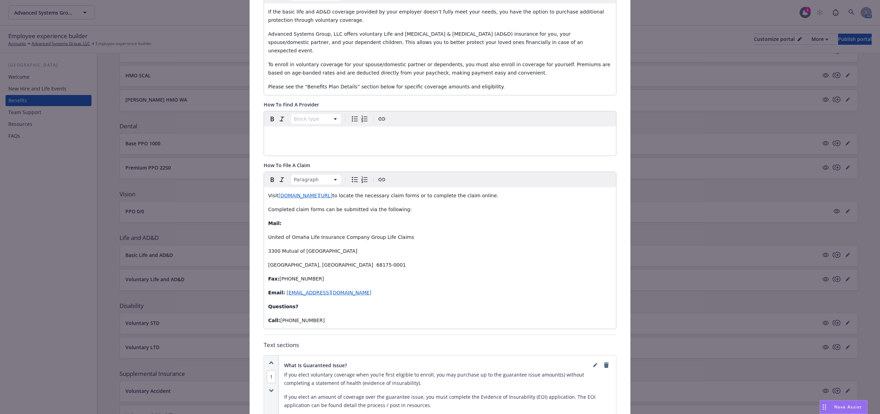
scroll to position [0, 0]
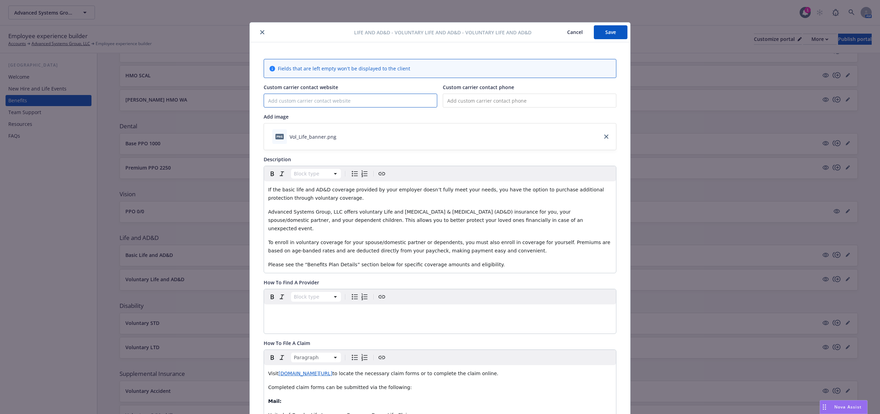
click at [316, 102] on input "Custom carrier contact website" at bounding box center [350, 100] width 173 height 13
paste input "[URL][DOMAIN_NAME]"
type input "[URL][DOMAIN_NAME]"
click at [476, 104] on input "tel" at bounding box center [530, 101] width 174 height 14
paste input "[PHONE_NUMBER]"
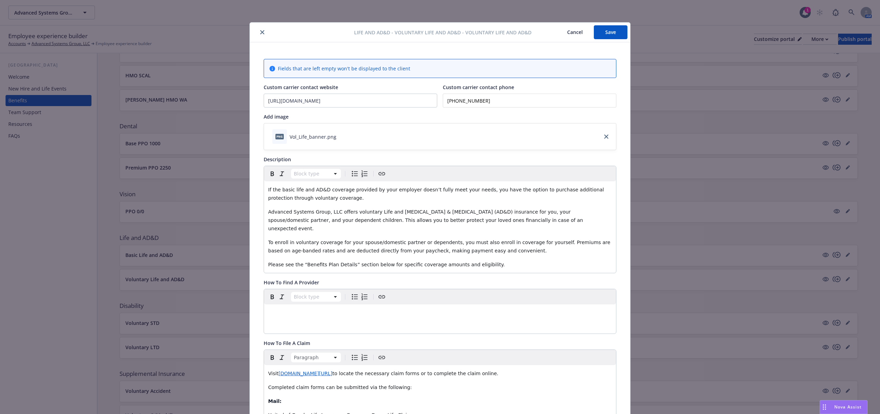
type input "[PHONE_NUMBER]"
click at [602, 33] on button "Save" at bounding box center [611, 32] width 34 height 14
click at [281, 192] on span "If the basic life and AD&D coverage provided by your employer doesn’t fully mee…" at bounding box center [437, 194] width 338 height 14
click at [290, 190] on span "If the Basic life and AD&D coverage provided by your employer doesn’t fully mee…" at bounding box center [437, 194] width 338 height 14
click at [604, 34] on button "Save" at bounding box center [611, 32] width 34 height 14
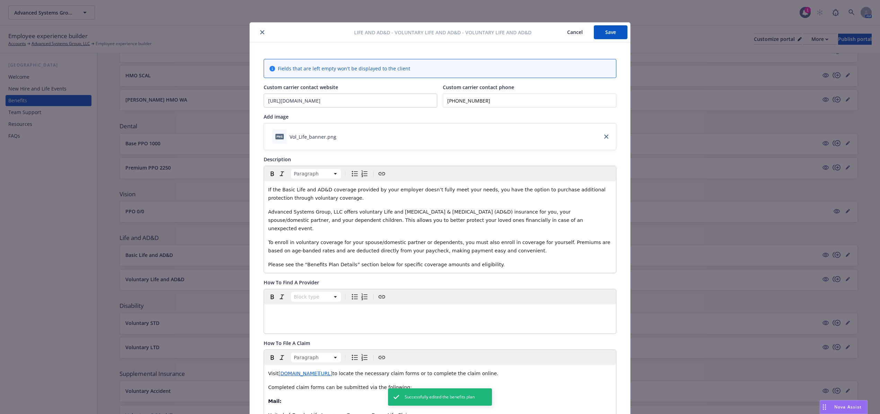
click at [261, 34] on button "close" at bounding box center [262, 32] width 8 height 8
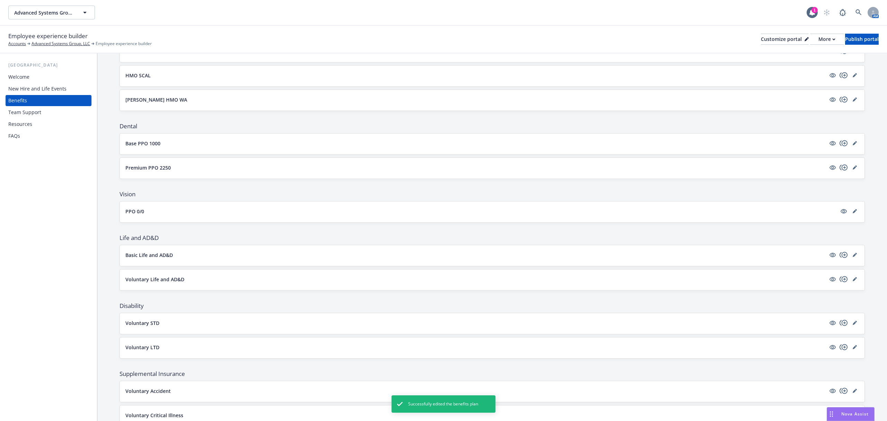
click at [852, 285] on div "Voluntary Life and AD&D" at bounding box center [492, 279] width 745 height 21
click at [853, 281] on icon "editPencil" at bounding box center [855, 279] width 4 height 4
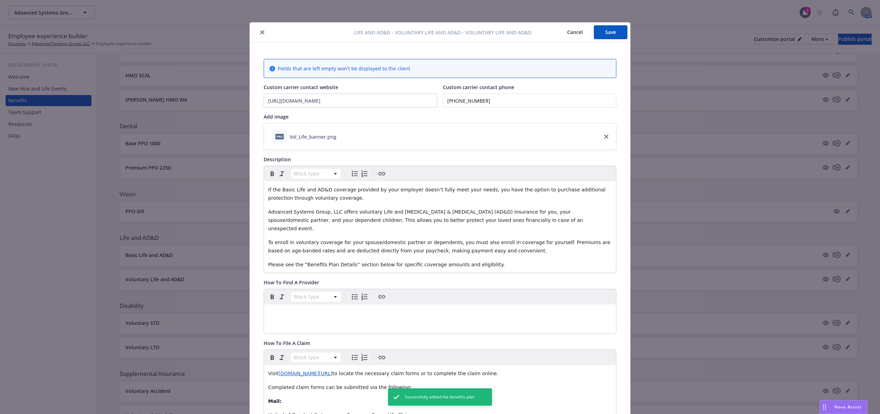
scroll to position [21, 0]
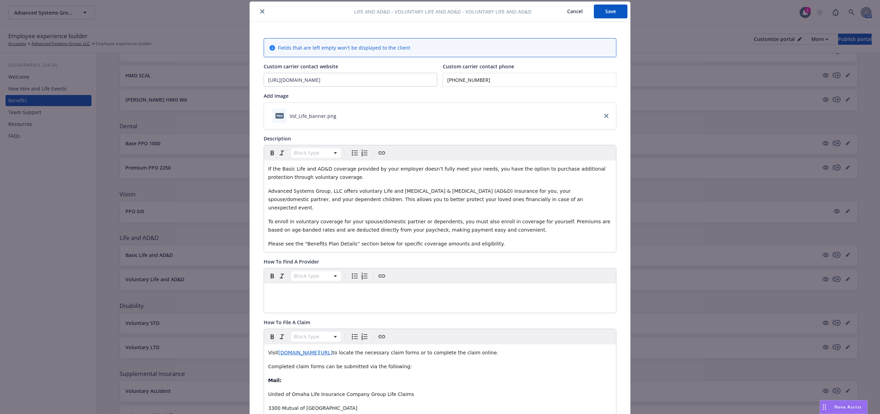
click at [608, 19] on div "Life and AD&D - Voluntary Life and AD&D - Voluntary Life and AD&D Cancel Save" at bounding box center [440, 12] width 381 height 20
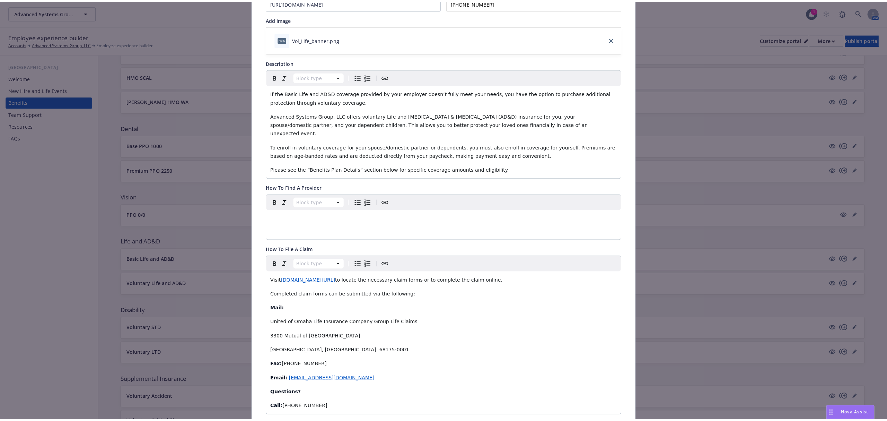
scroll to position [0, 0]
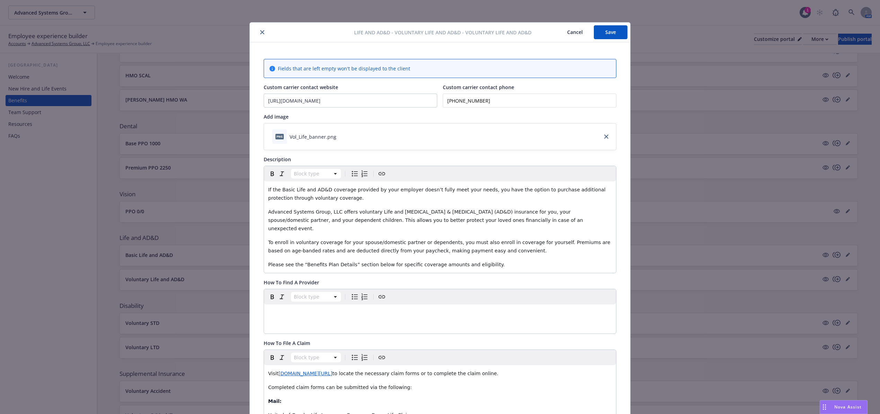
click at [261, 28] on button "close" at bounding box center [262, 32] width 8 height 8
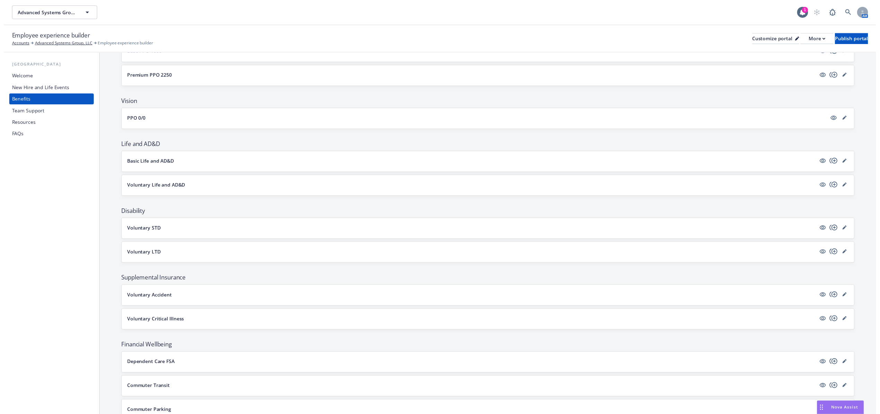
scroll to position [231, 0]
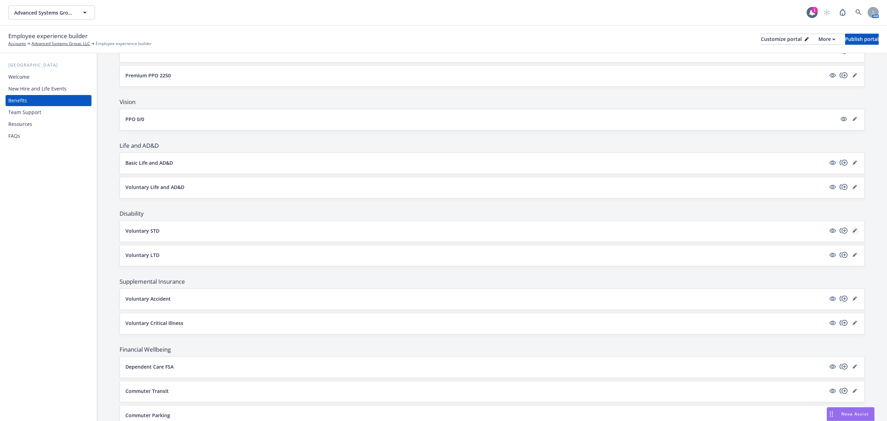
drag, startPoint x: 852, startPoint y: 233, endPoint x: 849, endPoint y: 232, distance: 3.6
click at [852, 233] on div "Voluntary STD" at bounding box center [492, 231] width 745 height 21
click at [853, 232] on icon "editPencil" at bounding box center [854, 230] width 3 height 3
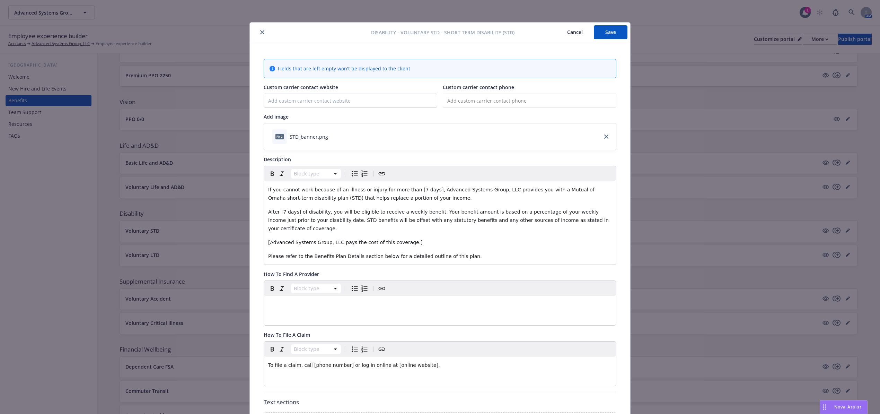
scroll to position [21, 0]
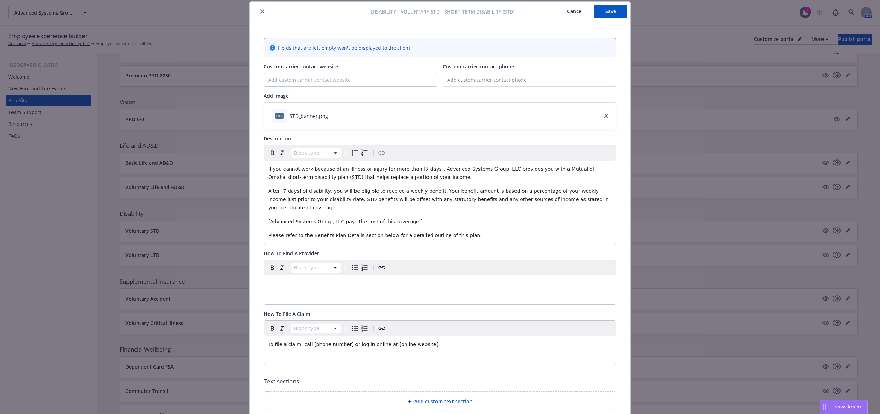
click at [459, 80] on input "tel" at bounding box center [530, 80] width 174 height 14
paste input "[PHONE_NUMBER]"
drag, startPoint x: 522, startPoint y: 78, endPoint x: 391, endPoint y: 72, distance: 130.5
click at [392, 72] on div "Custom carrier contact website Custom carrier contact phone (800) 775-8805" at bounding box center [440, 75] width 353 height 24
paste input "877-5176"
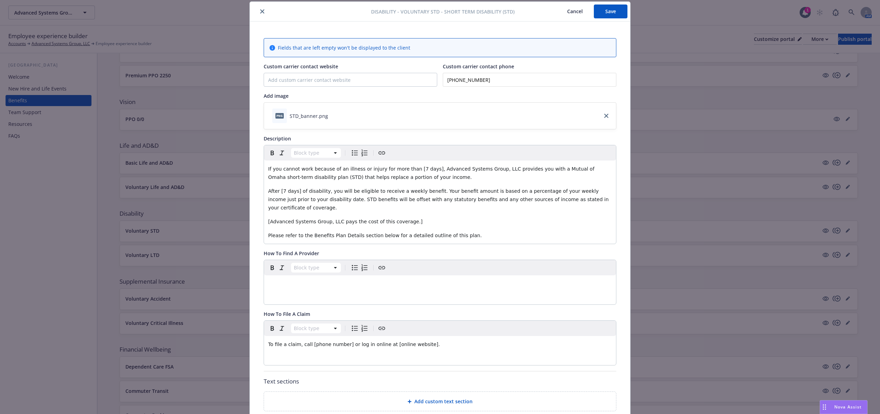
type input "[PHONE_NUMBER]"
click at [270, 84] on input "Custom carrier contact website" at bounding box center [350, 79] width 173 height 13
type input "[DOMAIN_NAME]"
click at [418, 171] on span "If you cannot work because of an illness or injury for more than [7 days], Adva…" at bounding box center [432, 173] width 328 height 14
click at [403, 168] on span "If you cannot work because of an illness or injury for more than [7 days, Advan…" at bounding box center [440, 173] width 345 height 14
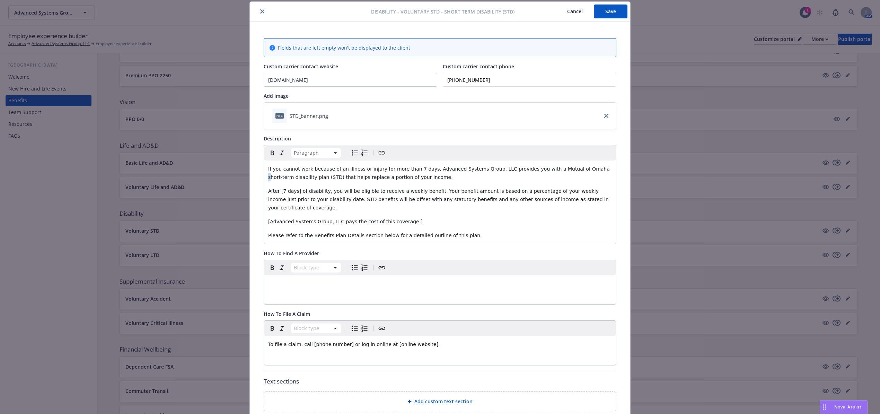
click at [565, 169] on span "If you cannot work because of an illness or injury for more than 7 days, Advanc…" at bounding box center [439, 173] width 343 height 14
click at [580, 171] on span "If you cannot work because of an illness or injury for more than 7 days, Advanc…" at bounding box center [439, 173] width 343 height 14
click at [268, 177] on span "If you cannot work because of an illness or injury for more than 7 days, Advanc…" at bounding box center [439, 173] width 343 height 14
click at [294, 192] on span "After [7 days] of disability, you will be eligible to receive a weekly benefit.…" at bounding box center [439, 199] width 342 height 22
click at [279, 193] on span "After [7 daysof disability, you will be eligible to receive a weekly benefit. Y…" at bounding box center [439, 199] width 342 height 22
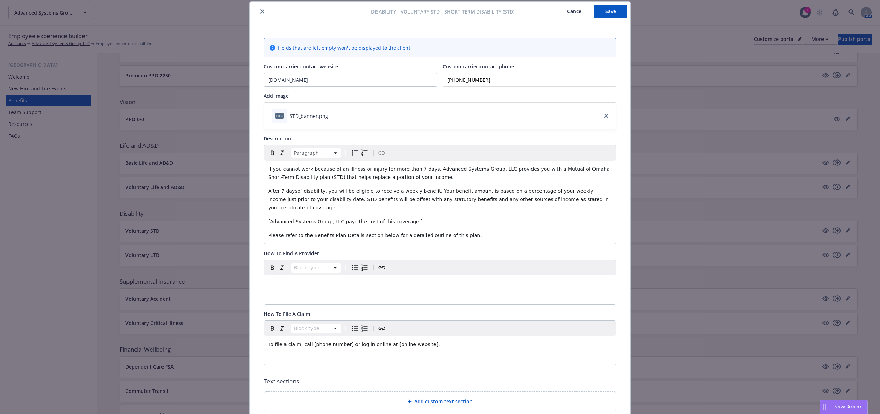
click at [290, 193] on span "After 7 daysof disability, you will be eligible to receive a weekly benefit. Yo…" at bounding box center [439, 199] width 342 height 22
drag, startPoint x: 419, startPoint y: 214, endPoint x: 265, endPoint y: 211, distance: 154.3
click at [268, 217] on p "[Advanced Systems Group, LLC pays the cost of this coverage.]" at bounding box center [440, 221] width 344 height 8
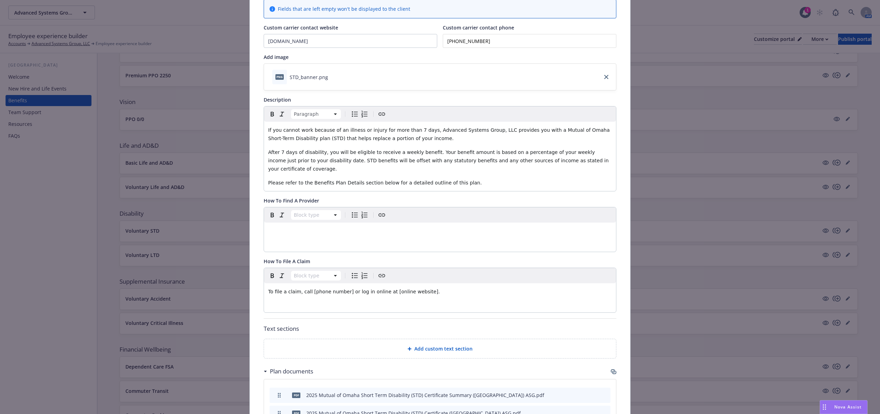
scroll to position [113, 0]
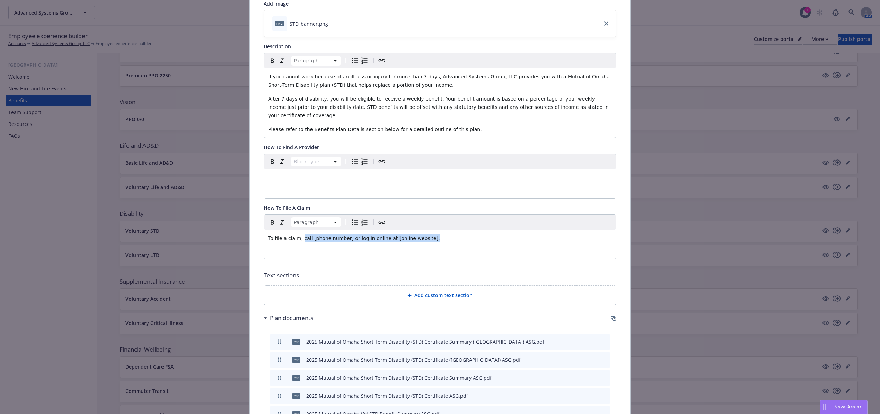
drag, startPoint x: 434, startPoint y: 233, endPoint x: 296, endPoint y: 225, distance: 138.9
click at [296, 230] on div "To file a claim, call [phone number] or log in online at [online website]." at bounding box center [440, 238] width 352 height 17
drag, startPoint x: 294, startPoint y: 231, endPoint x: 283, endPoint y: 232, distance: 11.1
click at [275, 235] on span "To file a claim, visit" at bounding box center [291, 238] width 46 height 6
click at [428, 234] on p "Visit www.mutualofomaha.com/support/forms" at bounding box center [440, 238] width 344 height 8
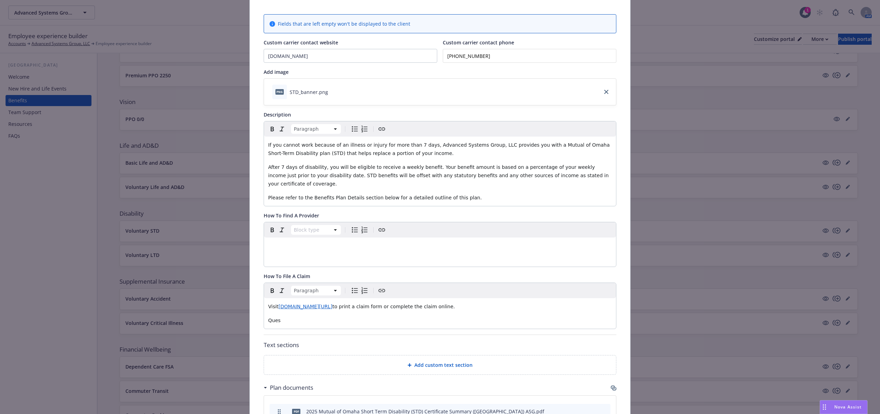
scroll to position [0, 0]
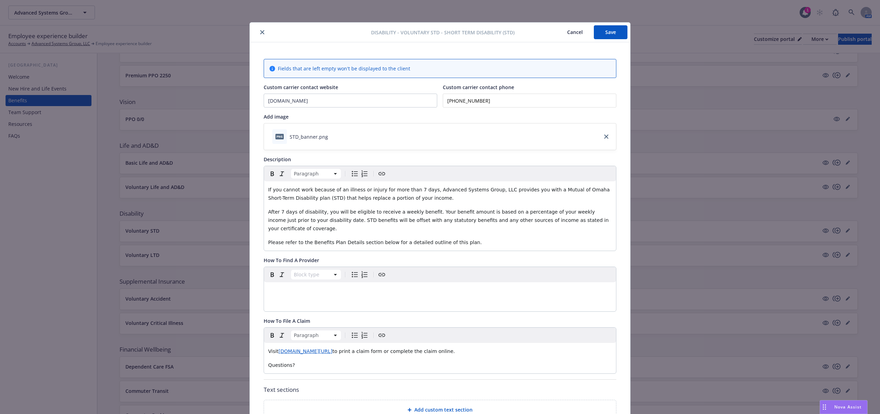
drag, startPoint x: 490, startPoint y: 103, endPoint x: 423, endPoint y: 103, distance: 66.9
click at [423, 103] on div "Custom carrier contact website www.mutualofomaha.com Custom carrier contact pho…" at bounding box center [440, 96] width 353 height 24
click at [293, 361] on p "Questions?" at bounding box center [440, 365] width 344 height 8
drag, startPoint x: 273, startPoint y: 370, endPoint x: 260, endPoint y: 373, distance: 14.1
click at [260, 373] on div "Fields that are left empty won't be displayed to the client Custom carrier cont…" at bounding box center [440, 351] width 381 height 619
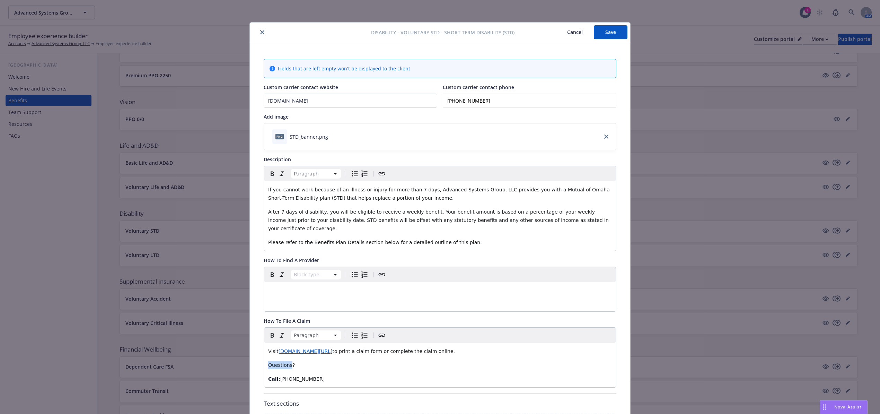
drag, startPoint x: 287, startPoint y: 361, endPoint x: 248, endPoint y: 361, distance: 39.9
click at [250, 361] on div "Fields that are left empty won't be displayed to the client Custom carrier cont…" at bounding box center [440, 351] width 381 height 619
drag, startPoint x: 296, startPoint y: 358, endPoint x: 252, endPoint y: 357, distance: 43.4
click at [252, 357] on div "Fields that are left empty won't be displayed to the client Custom carrier cont…" at bounding box center [440, 351] width 381 height 619
drag, startPoint x: 308, startPoint y: 363, endPoint x: 292, endPoint y: 357, distance: 17.5
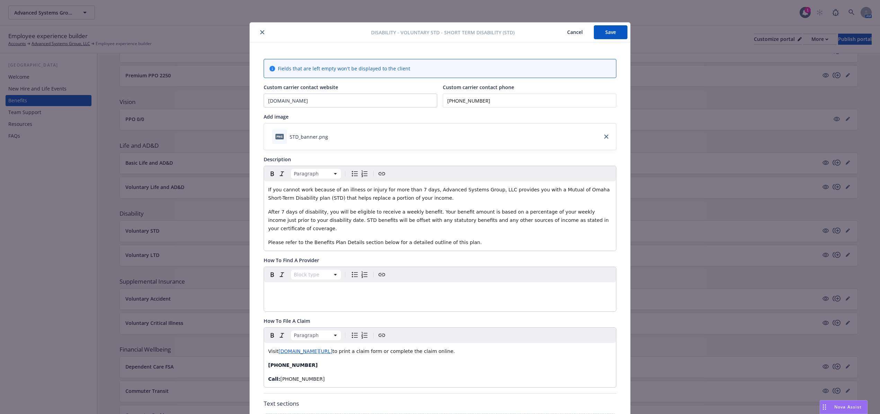
click at [250, 357] on div "Fields that are left empty won't be displayed to the client Custom carrier cont…" at bounding box center [440, 351] width 381 height 619
drag, startPoint x: 296, startPoint y: 357, endPoint x: 310, endPoint y: 355, distance: 14.0
click at [297, 362] on strong "[PHONE_NUMBER]" at bounding box center [293, 365] width 50 height 6
drag, startPoint x: 312, startPoint y: 354, endPoint x: 309, endPoint y: 357, distance: 4.9
click at [312, 361] on p "[PHONE_NUMBER]" at bounding box center [440, 365] width 344 height 8
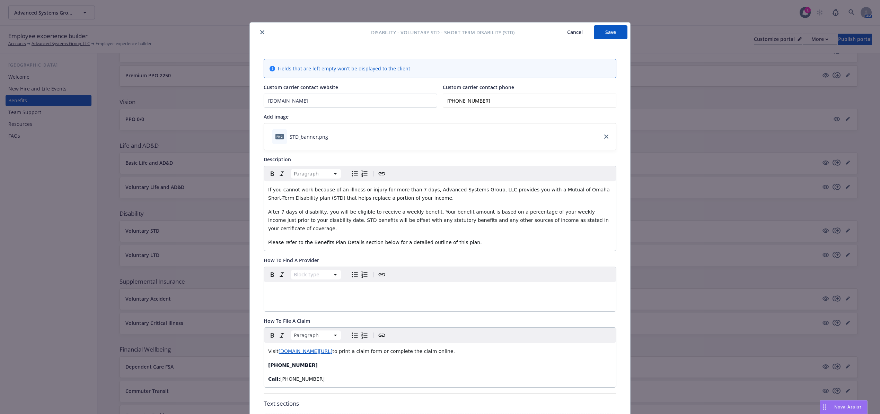
click at [304, 361] on p "[PHONE_NUMBER]" at bounding box center [440, 365] width 344 height 8
drag, startPoint x: 303, startPoint y: 358, endPoint x: 261, endPoint y: 358, distance: 41.6
click at [264, 358] on div "Visit www.mutualofomaha.com/support/forms to print a claim form or complete the…" at bounding box center [440, 365] width 352 height 44
click at [490, 347] on p "Visit www.mutualofomaha.com/support/forms to print a claim form or complete the…" at bounding box center [440, 351] width 344 height 8
click at [268, 376] on span "3300 Mutual of Omaha Plaza Omaha, NE 68175-0001 Toll Free (800) 877-5176 Fax (4…" at bounding box center [361, 379] width 186 height 6
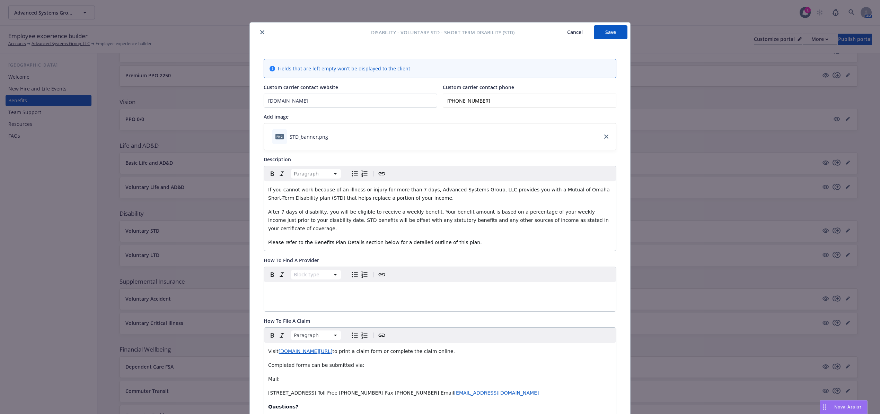
click at [328, 390] on span "3300 Mutual of Omaha Plaza Omaha, NE 68175-0001 Toll Free (800) 877-5176 Fax (4…" at bounding box center [361, 393] width 186 height 6
click at [318, 404] on span "Omaha, NE 68175-0001 Toll Free (800) 877-5176 Fax (402) 997-1865 Email" at bounding box center [369, 407] width 203 height 6
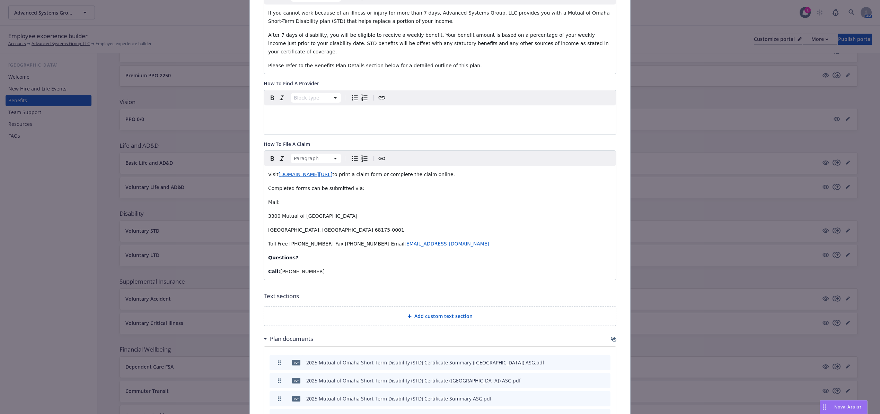
scroll to position [187, 0]
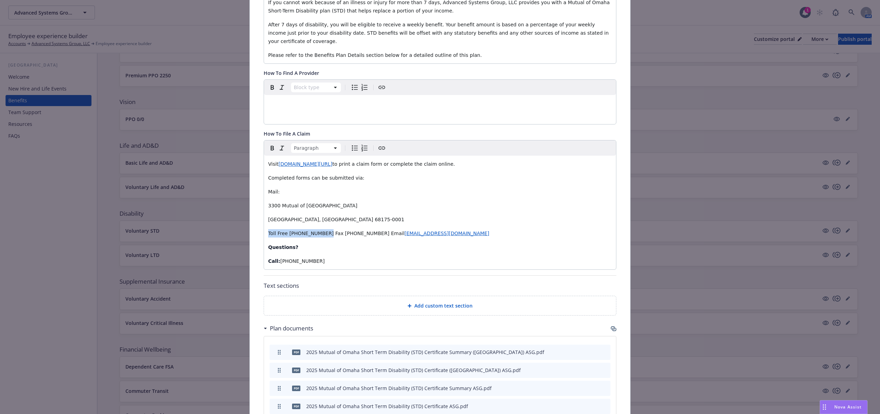
drag, startPoint x: 313, startPoint y: 227, endPoint x: 258, endPoint y: 223, distance: 55.6
click at [258, 223] on div "Fields that are left empty won't be displayed to the client Custom carrier cont…" at bounding box center [440, 199] width 381 height 688
click at [268, 231] on span "Fax (402) 997-1865 Email" at bounding box center [302, 234] width 69 height 6
drag, startPoint x: 272, startPoint y: 228, endPoint x: 261, endPoint y: 228, distance: 10.7
click at [264, 228] on div "Visit www.mutualofomaha.com/support/forms to print a claim form or complete the…" at bounding box center [440, 213] width 352 height 114
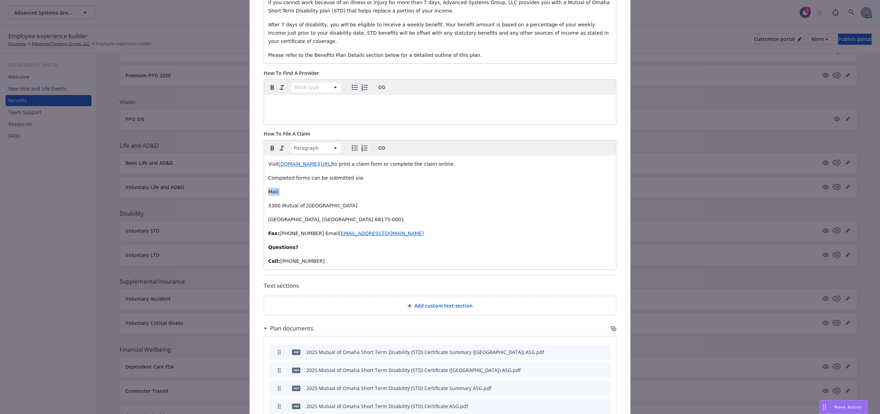
drag, startPoint x: 286, startPoint y: 183, endPoint x: 262, endPoint y: 183, distance: 23.2
click at [264, 183] on div "Visit www.mutualofomaha.com/support/forms to print a claim form or complete the…" at bounding box center [440, 213] width 352 height 114
click at [321, 231] on span "[PHONE_NUMBER] Email" at bounding box center [310, 234] width 60 height 6
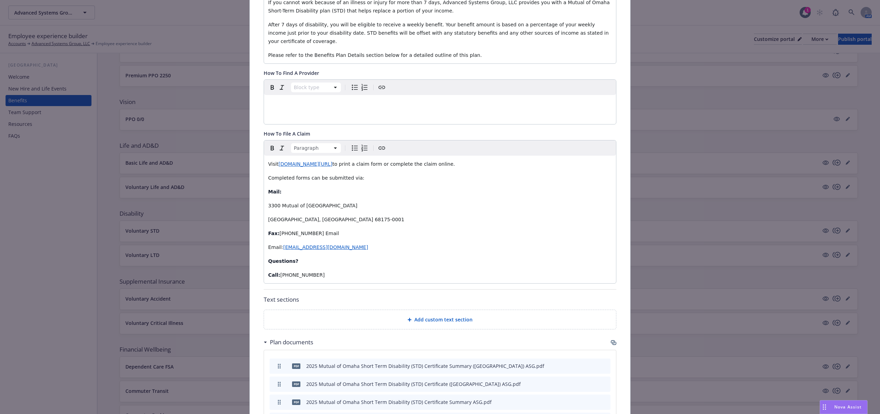
drag, startPoint x: 279, startPoint y: 239, endPoint x: 254, endPoint y: 240, distance: 25.0
click at [254, 240] on div "Fields that are left empty won't be displayed to the client Custom carrier cont…" at bounding box center [440, 206] width 381 height 702
click at [454, 243] on p "Email: newdisabilityclaim@mutualofomaha.com" at bounding box center [440, 247] width 344 height 8
click at [461, 243] on p "Email: newdisabilityclaim@mutualofomaha.com" at bounding box center [440, 247] width 344 height 8
click at [446, 215] on p "[GEOGRAPHIC_DATA], [GEOGRAPHIC_DATA] 68175-0001" at bounding box center [440, 219] width 344 height 8
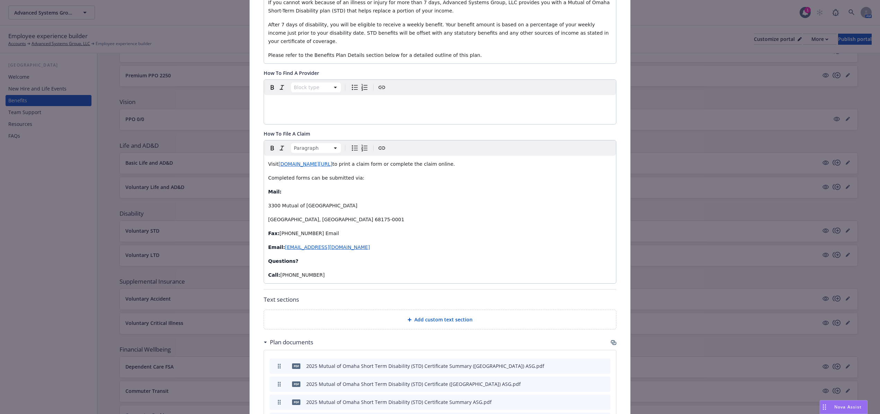
drag, startPoint x: 386, startPoint y: 272, endPoint x: 257, endPoint y: 155, distance: 174.0
click at [257, 155] on div "Fields that are left empty won't be displayed to the client Custom carrier cont…" at bounding box center [440, 206] width 381 height 702
copy div "Visit www.mutualofomaha.com/support/forms to print a claim form or complete the…"
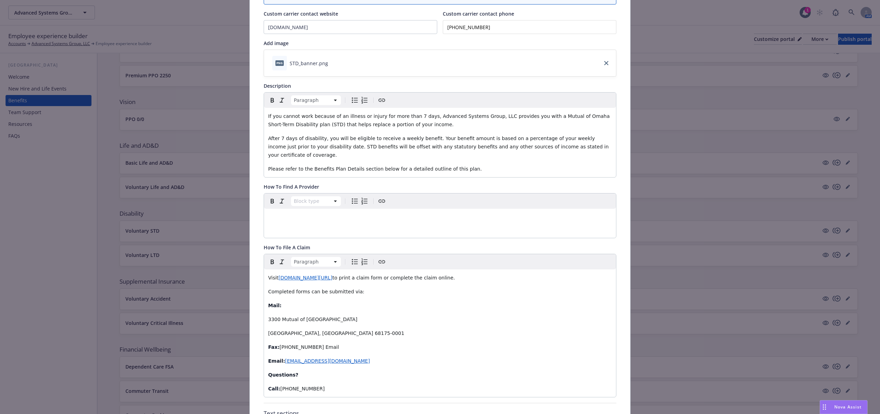
scroll to position [0, 0]
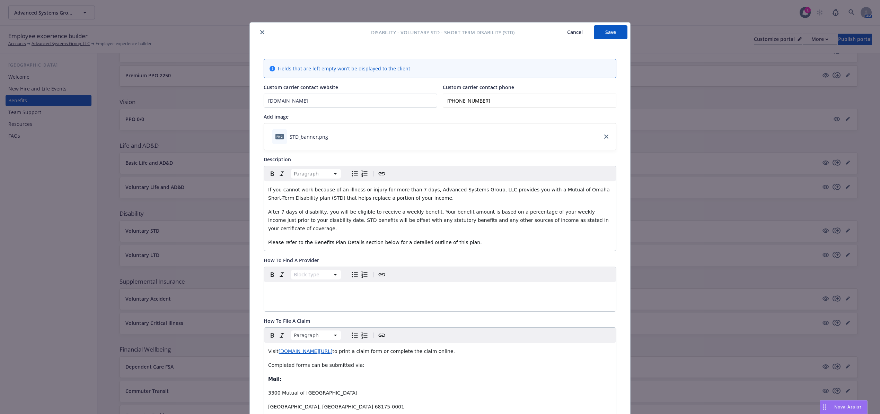
click at [595, 31] on button "Save" at bounding box center [611, 32] width 34 height 14
click at [253, 32] on div at bounding box center [312, 32] width 119 height 8
click at [260, 31] on icon "close" at bounding box center [262, 32] width 4 height 4
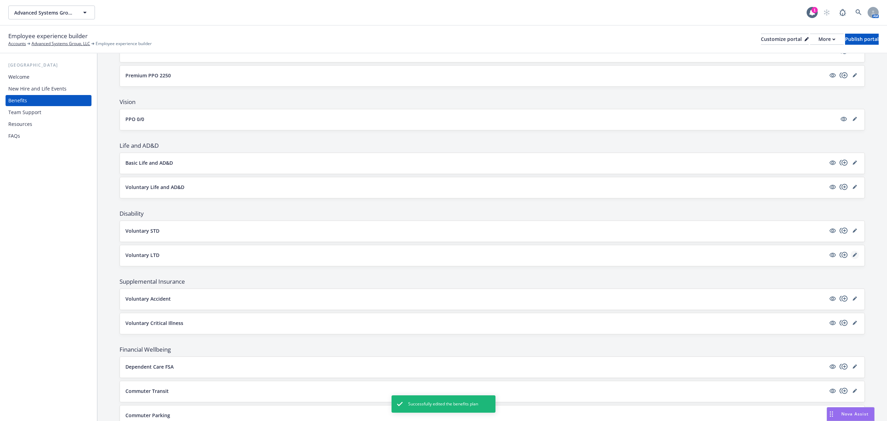
click at [851, 257] on link "editPencil" at bounding box center [855, 255] width 8 height 8
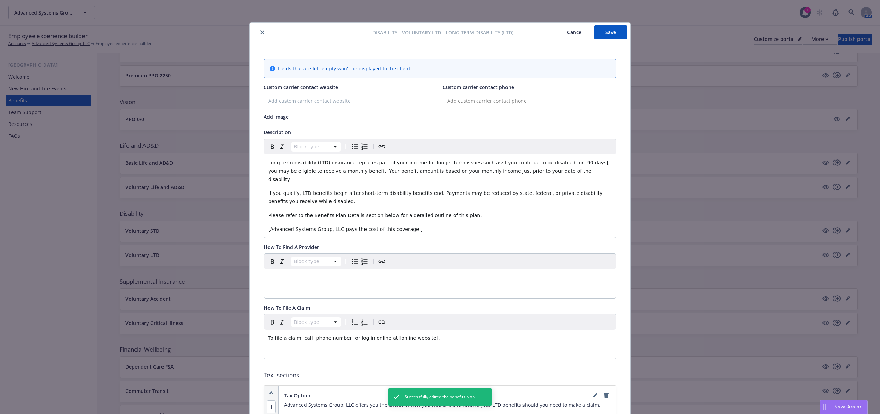
scroll to position [21, 0]
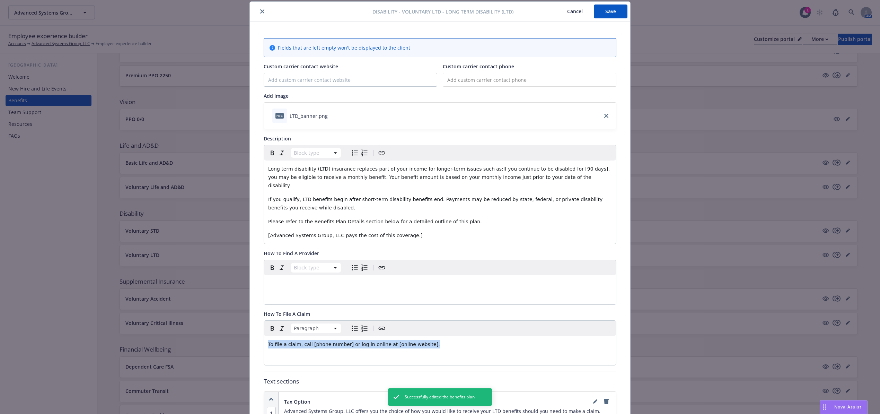
drag, startPoint x: 438, startPoint y: 340, endPoint x: 123, endPoint y: 322, distance: 316.3
click at [123, 322] on div "Disability - Voluntary LTD - Long Term Disability (LTD) Cancel Save Fields that…" at bounding box center [440, 207] width 880 height 414
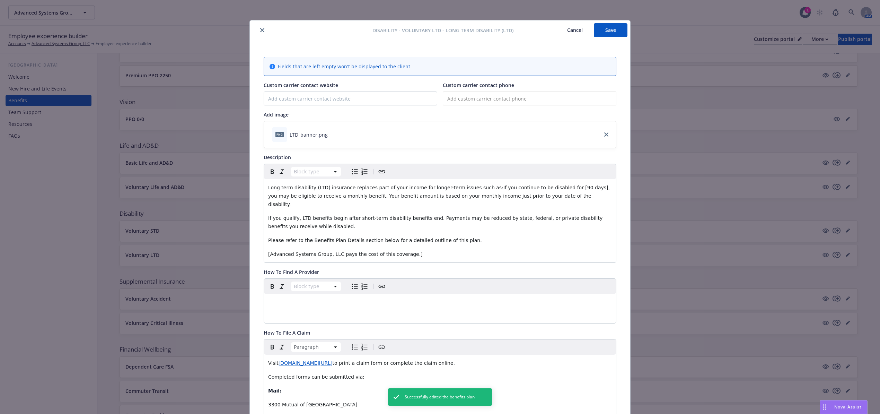
scroll to position [0, 0]
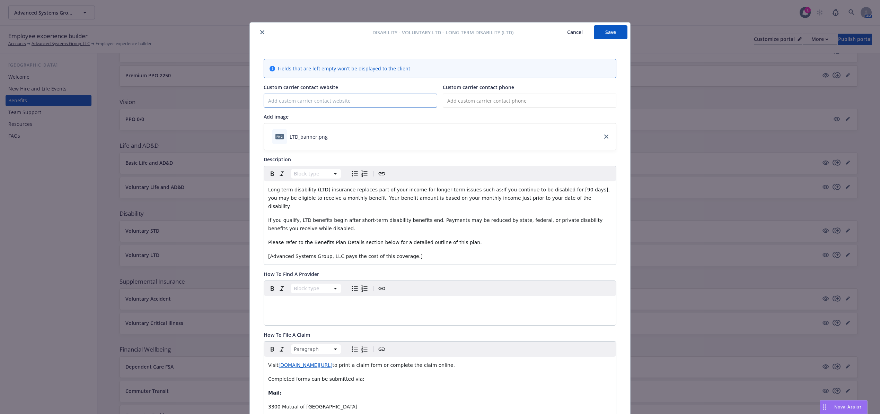
click at [379, 100] on input "Custom carrier contact website" at bounding box center [350, 100] width 173 height 13
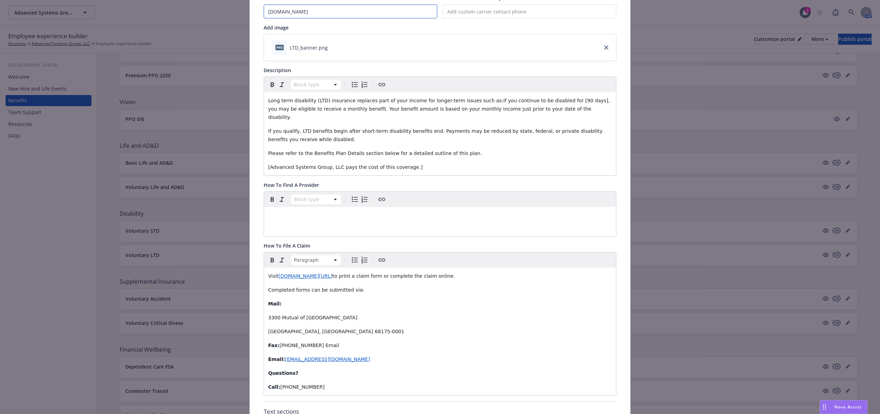
scroll to position [139, 0]
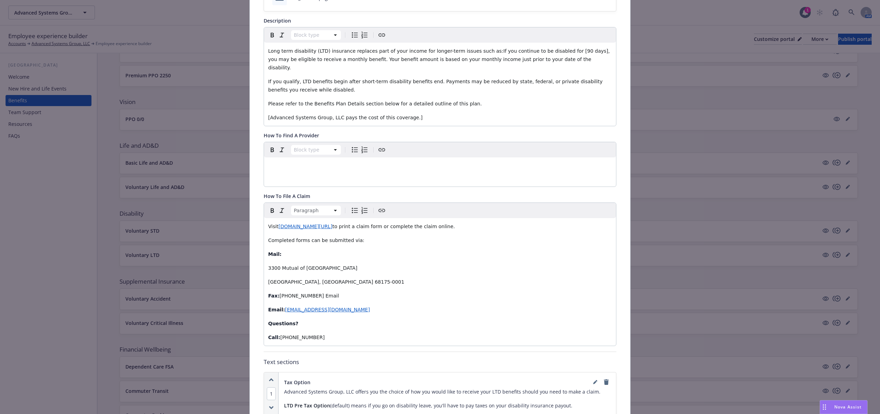
type input "[DOMAIN_NAME]"
click at [327, 292] on p "Fax: (402) 997-1865 Email" at bounding box center [440, 296] width 344 height 8
drag, startPoint x: 311, startPoint y: 330, endPoint x: 276, endPoint y: 339, distance: 36.1
click at [276, 339] on div "Paragraph Visit www.mutualofomaha.com/support/forms to print a claim form or co…" at bounding box center [440, 274] width 353 height 144
copy span "[PHONE_NUMBER]"
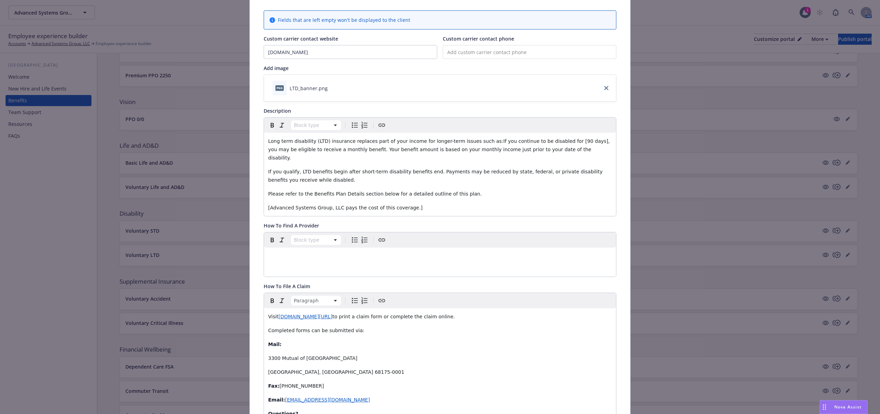
scroll to position [0, 0]
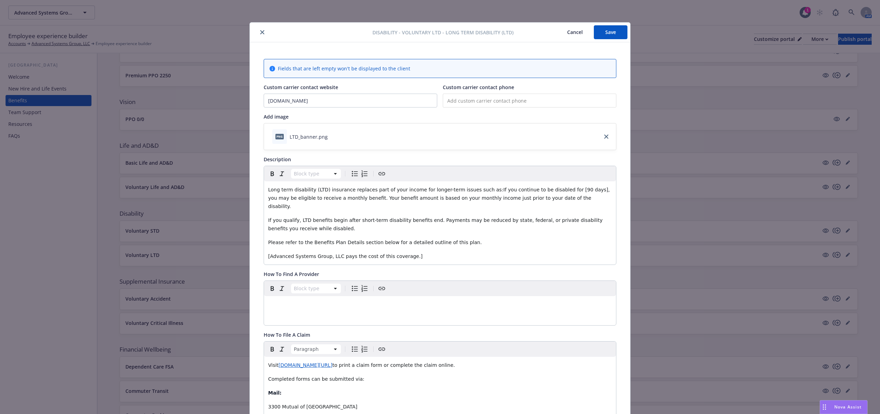
click at [464, 99] on input "tel" at bounding box center [530, 101] width 174 height 14
paste input "[PHONE_NUMBER]"
type input "[PHONE_NUMBER]"
click at [561, 192] on span "Long term disability (LTD) insurance replaces part of your income for longer-te…" at bounding box center [439, 198] width 343 height 22
click at [561, 191] on span "Long term disability (LTD) insurance replaces part of your income for longer-te…" at bounding box center [439, 198] width 343 height 22
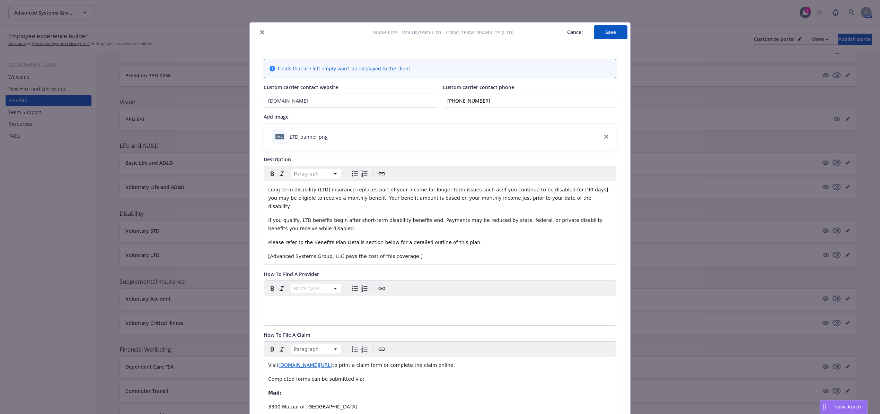
click at [563, 191] on span "Long term disability (LTD) insurance replaces part of your income for longer-te…" at bounding box center [439, 198] width 343 height 22
click at [562, 191] on span "Long term disability (LTD) insurance replaces part of your income for longer-te…" at bounding box center [439, 198] width 343 height 22
drag, startPoint x: 322, startPoint y: 250, endPoint x: 257, endPoint y: 250, distance: 65.5
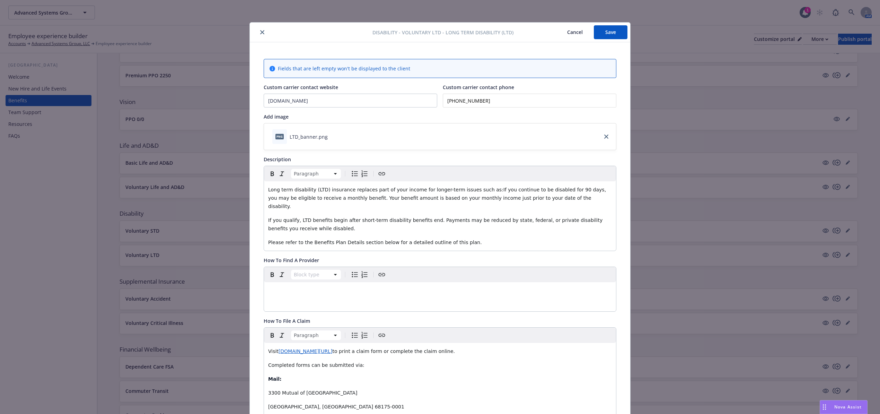
click at [602, 34] on button "Save" at bounding box center [611, 32] width 34 height 14
click at [609, 31] on button "Save" at bounding box center [611, 32] width 34 height 14
click at [260, 33] on icon "close" at bounding box center [262, 32] width 4 height 4
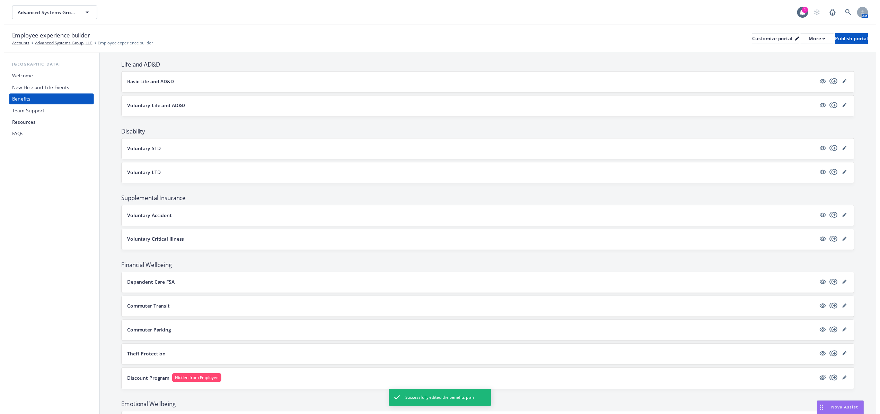
scroll to position [323, 0]
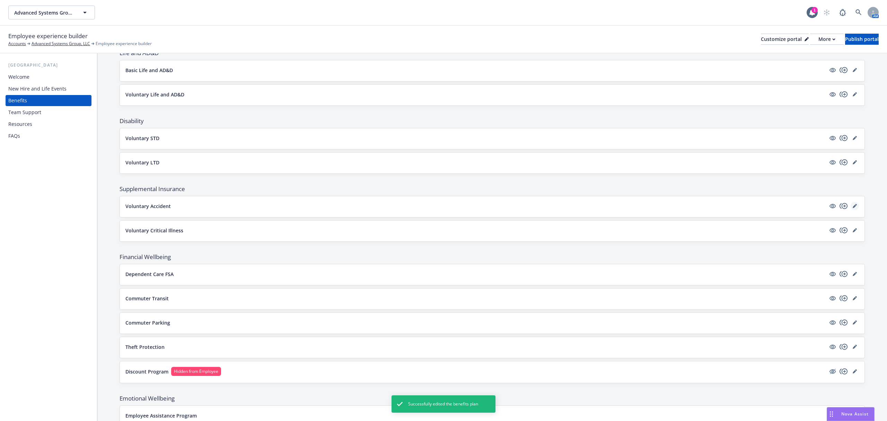
click at [853, 207] on icon "editPencil" at bounding box center [855, 206] width 4 height 4
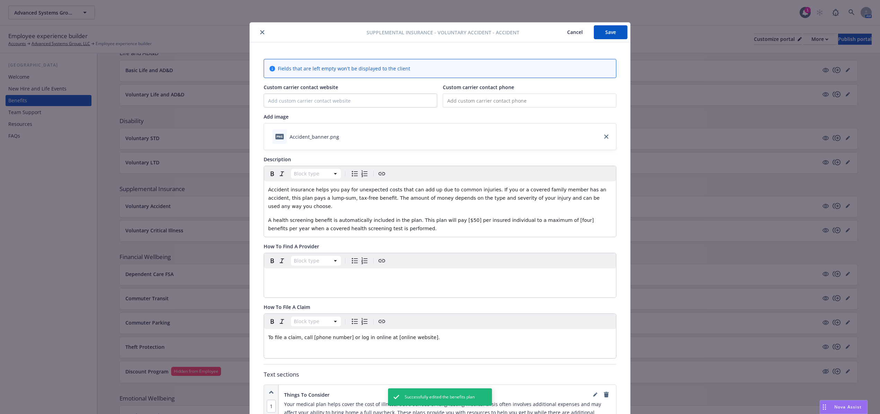
scroll to position [21, 0]
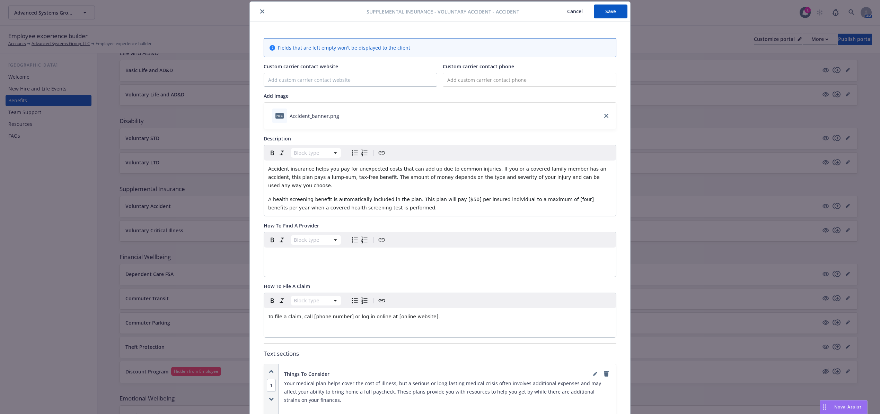
click at [450, 197] on span "A health screening benefit is automatically included in the plan. This plan wil…" at bounding box center [432, 204] width 328 height 14
click at [441, 197] on span "A health screening benefit is automatically included in the plan. This plan wil…" at bounding box center [430, 204] width 325 height 14
drag, startPoint x: 372, startPoint y: 86, endPoint x: 376, endPoint y: 80, distance: 6.5
click at [373, 84] on input "Custom carrier contact website" at bounding box center [350, 79] width 173 height 13
type input "[DOMAIN_NAME]"
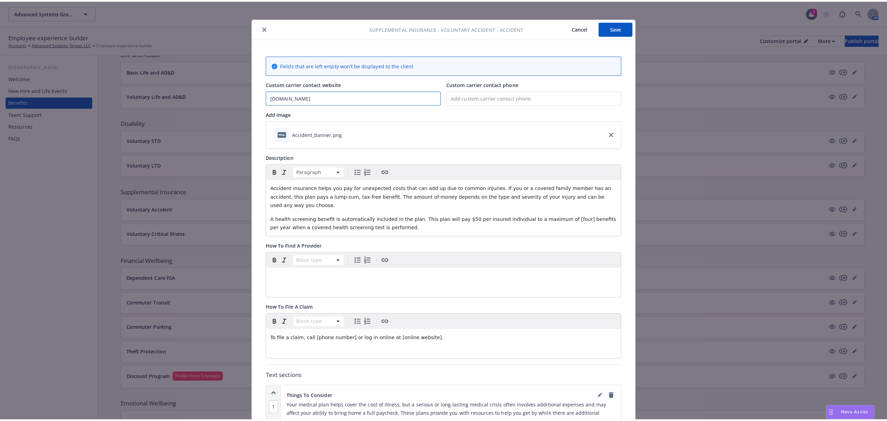
scroll to position [0, 0]
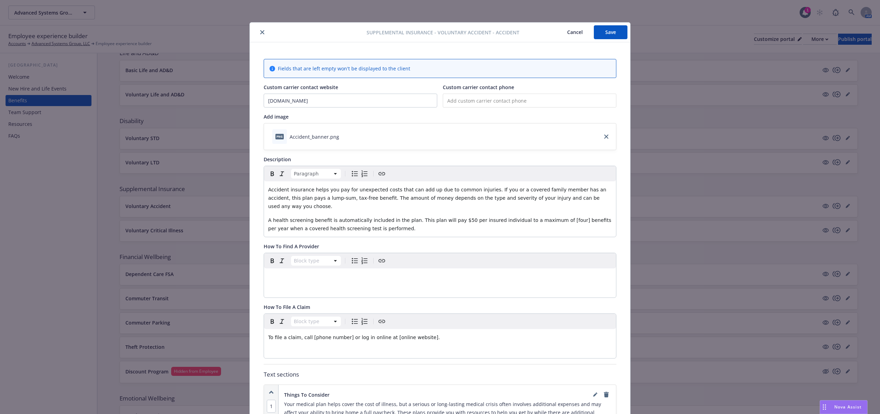
click at [607, 37] on button "Save" at bounding box center [611, 32] width 34 height 14
click at [256, 35] on div at bounding box center [310, 32] width 114 height 8
click at [260, 33] on icon "close" at bounding box center [262, 32] width 4 height 4
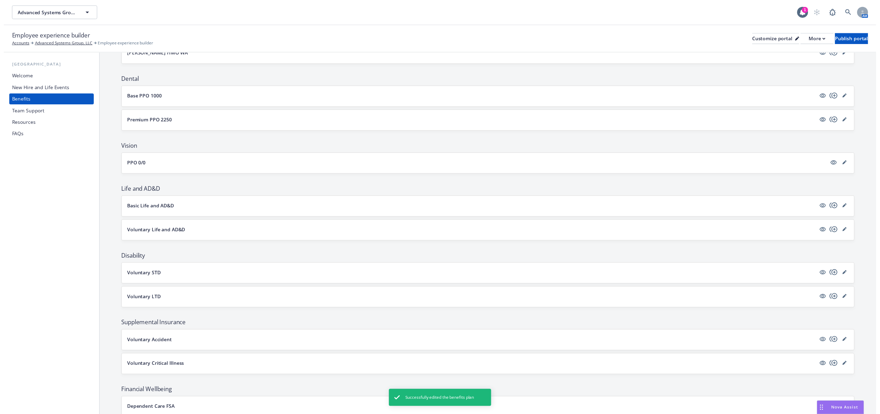
scroll to position [277, 0]
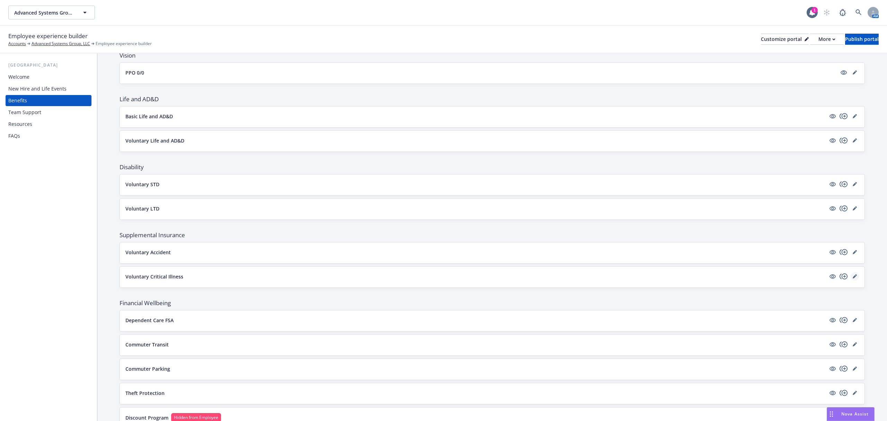
click at [853, 278] on icon "editPencil" at bounding box center [854, 276] width 3 height 3
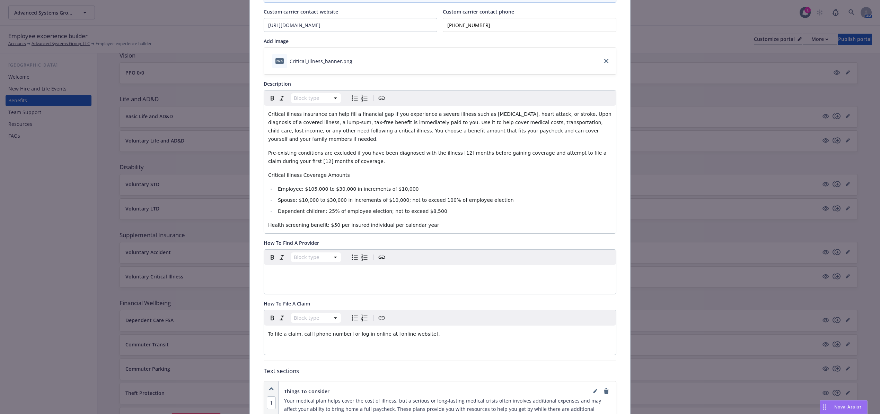
scroll to position [113, 0]
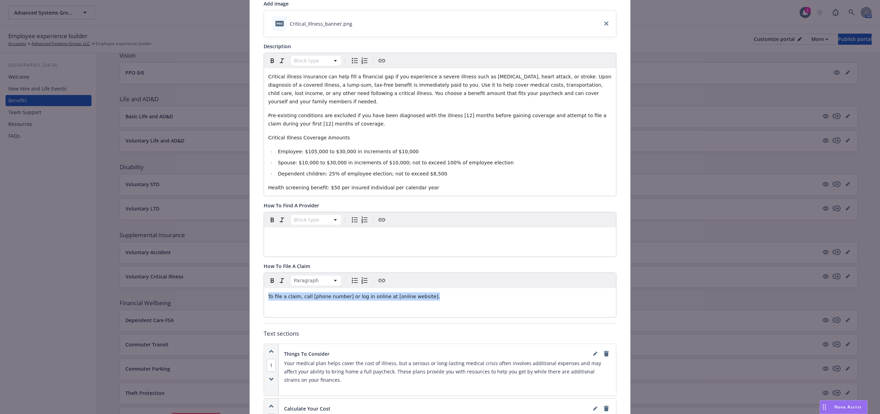
drag, startPoint x: 437, startPoint y: 290, endPoint x: 189, endPoint y: 290, distance: 247.5
click at [189, 290] on div "Supplemental Insurance - Voluntary Critical Illness - Critical Illness Cancel S…" at bounding box center [440, 207] width 880 height 414
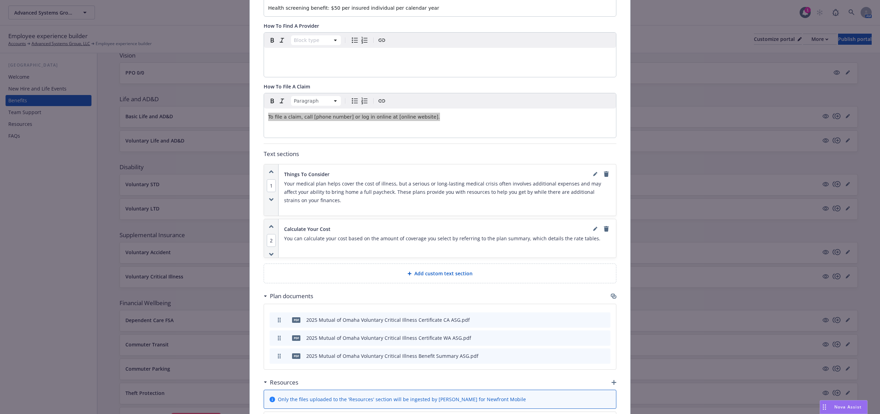
scroll to position [298, 0]
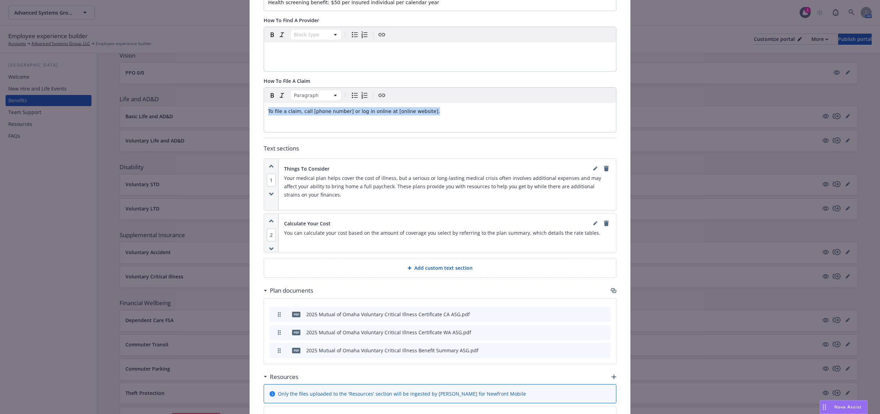
click at [590, 347] on icon "preview file" at bounding box center [593, 349] width 6 height 5
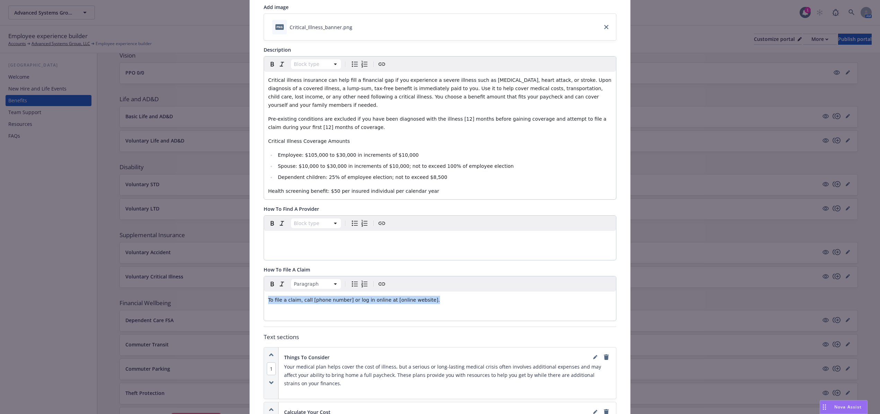
scroll to position [0, 0]
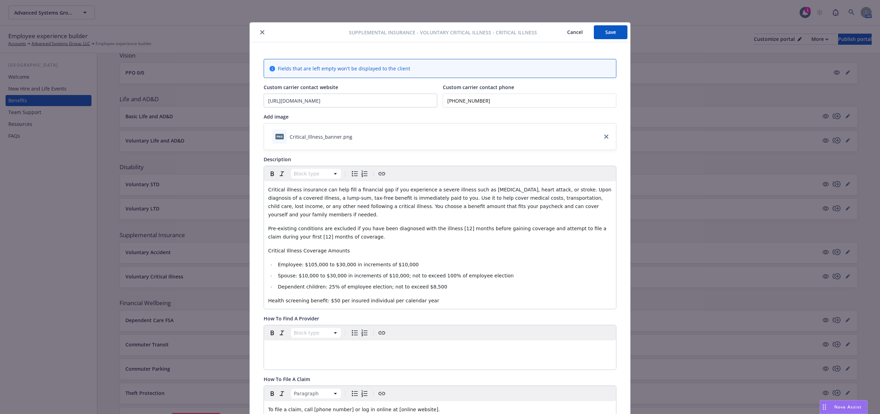
click at [605, 24] on div "Supplemental Insurance - Voluntary Critical Illness - Critical Illness Cancel S…" at bounding box center [440, 33] width 381 height 20
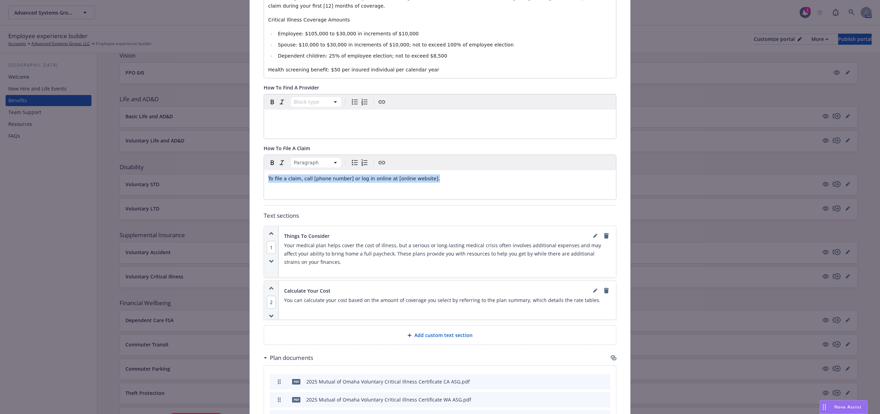
drag, startPoint x: 438, startPoint y: 170, endPoint x: 127, endPoint y: 128, distance: 314.5
click at [127, 128] on div "Supplemental Insurance - Voluntary Critical Illness - Critical Illness Cancel S…" at bounding box center [440, 207] width 880 height 414
drag, startPoint x: 460, startPoint y: 172, endPoint x: 395, endPoint y: 174, distance: 64.5
click at [390, 175] on p "Visit www.mututalofomaha.com/support/forms to locate the necessary forms." at bounding box center [440, 178] width 344 height 8
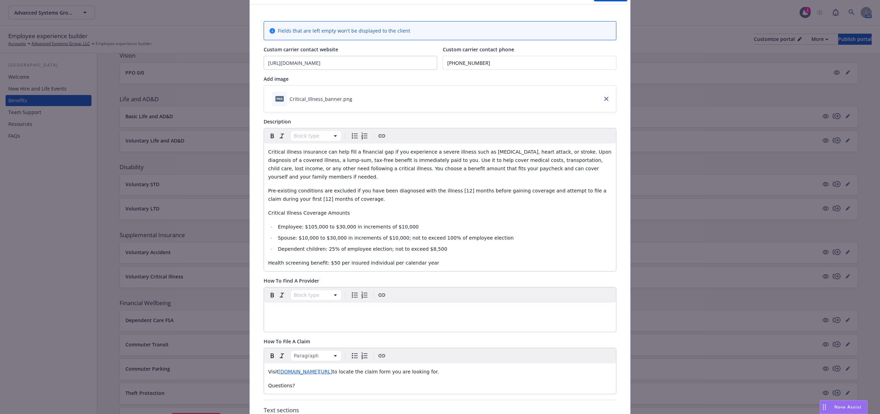
scroll to position [0, 0]
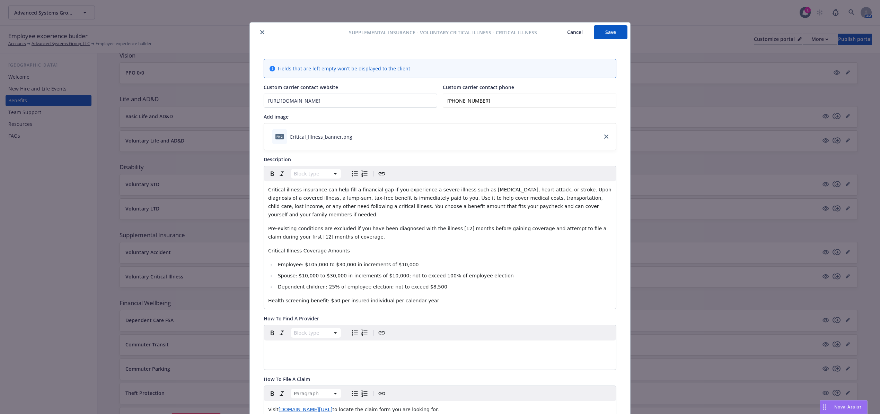
drag, startPoint x: 429, startPoint y: 95, endPoint x: 425, endPoint y: 95, distance: 4.5
click at [425, 95] on div "Custom carrier contact website https://www.mutualofomaha.com/ Custom carrier co…" at bounding box center [440, 96] width 353 height 24
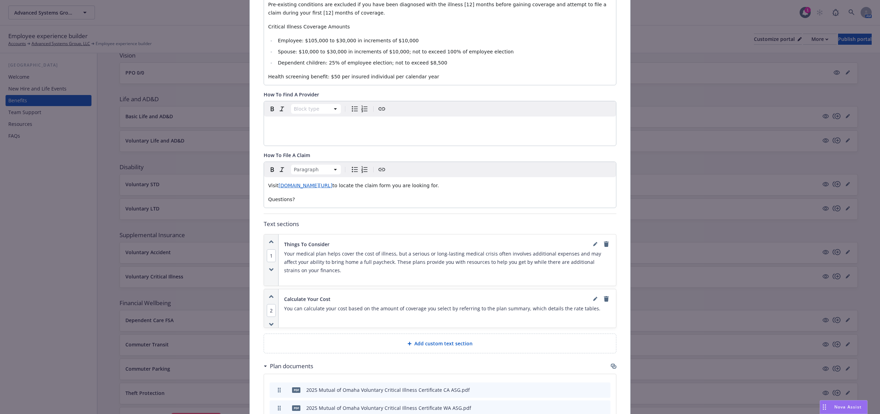
scroll to position [231, 0]
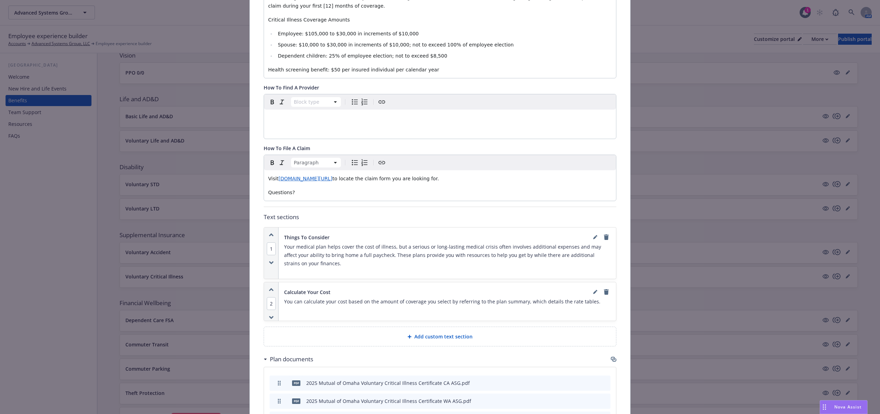
click at [305, 188] on p "Questions?" at bounding box center [440, 192] width 344 height 8
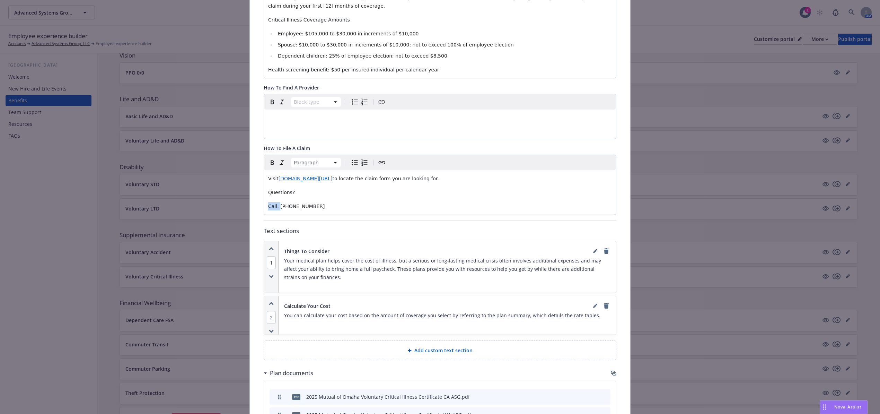
drag, startPoint x: 275, startPoint y: 201, endPoint x: 250, endPoint y: 201, distance: 25.3
click at [250, 201] on div "Fields that are left empty won't be displayed to the client Custom carrier cont…" at bounding box center [440, 181] width 381 height 741
click at [333, 202] on p "Call: [PHONE_NUMBER]" at bounding box center [440, 206] width 344 height 8
drag, startPoint x: 488, startPoint y: 174, endPoint x: 229, endPoint y: 141, distance: 261.4
click at [229, 141] on div "Supplemental Insurance - Voluntary Critical Illness - Critical Illness Cancel S…" at bounding box center [440, 207] width 880 height 414
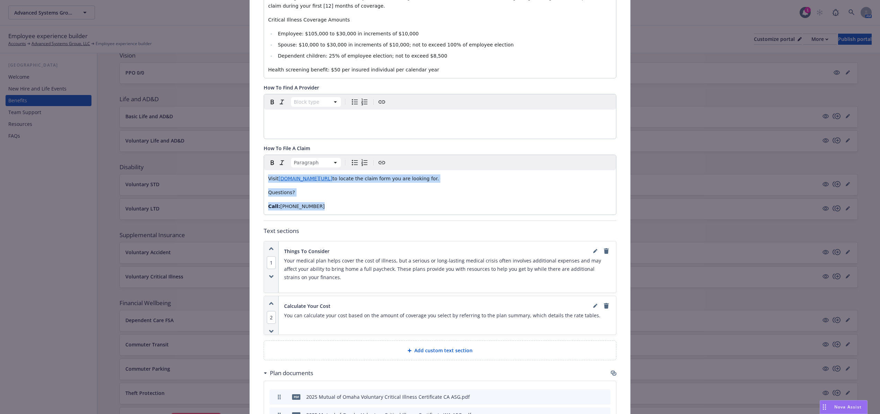
drag, startPoint x: 321, startPoint y: 198, endPoint x: 251, endPoint y: 168, distance: 76.4
click at [251, 168] on div "Fields that are left empty won't be displayed to the client Custom carrier cont…" at bounding box center [440, 181] width 381 height 741
copy div "Visit [DOMAIN_NAME][URL] to locate the claim form you are looking for. Question…"
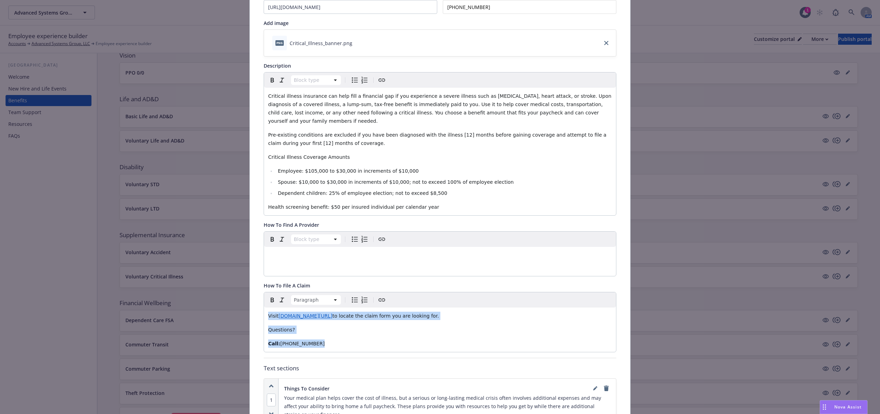
scroll to position [0, 0]
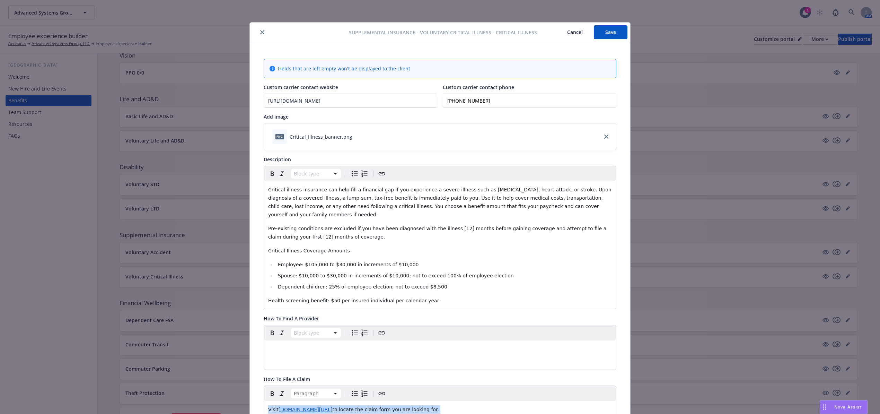
click at [607, 29] on button "Save" at bounding box center [611, 32] width 34 height 14
click at [260, 31] on icon "close" at bounding box center [262, 32] width 4 height 4
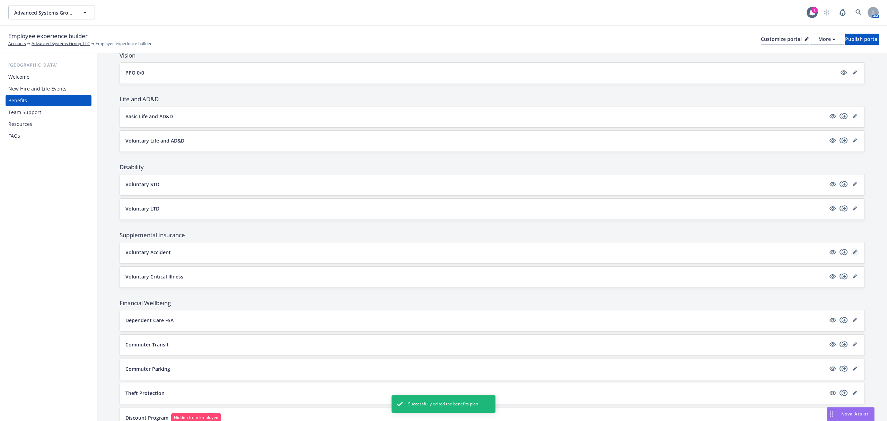
click at [853, 254] on icon "editPencil" at bounding box center [854, 252] width 3 height 3
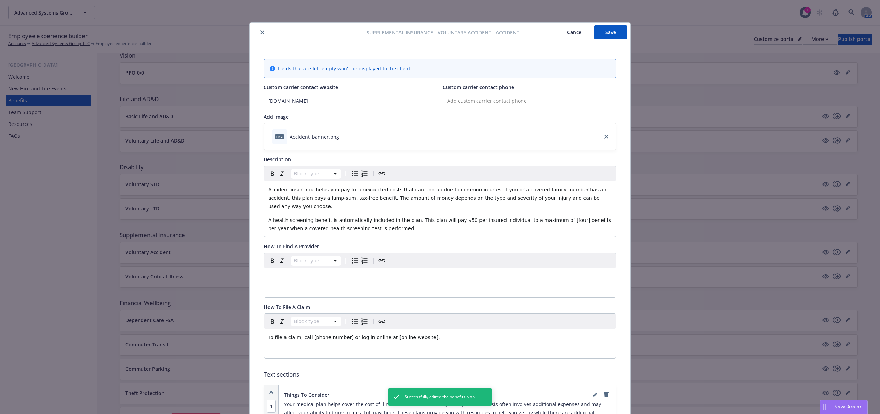
scroll to position [21, 0]
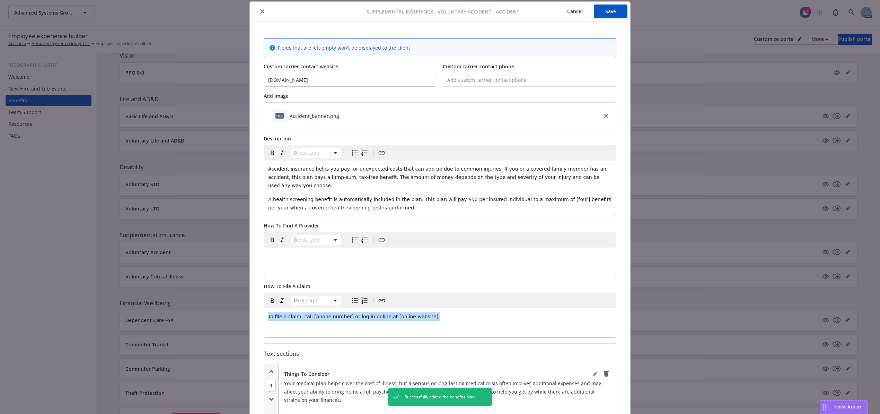
drag, startPoint x: 257, startPoint y: 303, endPoint x: 241, endPoint y: 302, distance: 15.3
click at [241, 302] on div "Supplemental Insurance - Voluntary Accident - Accident Cancel Save Fields that …" at bounding box center [440, 207] width 880 height 414
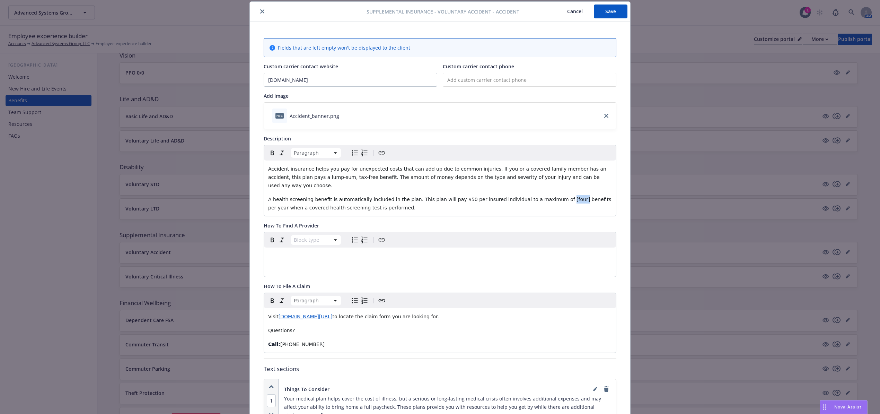
drag, startPoint x: 546, startPoint y: 191, endPoint x: 534, endPoint y: 192, distance: 12.5
click at [534, 197] on span "A health screening benefit is automatically included in the plan. This plan wil…" at bounding box center [440, 204] width 345 height 14
click at [553, 197] on span "A health screening benefit is automatically included in the plan. This plan wil…" at bounding box center [440, 204] width 344 height 14
click at [350, 203] on p "A health screening benefit is automatically included in the plan. This plan wil…" at bounding box center [440, 203] width 344 height 17
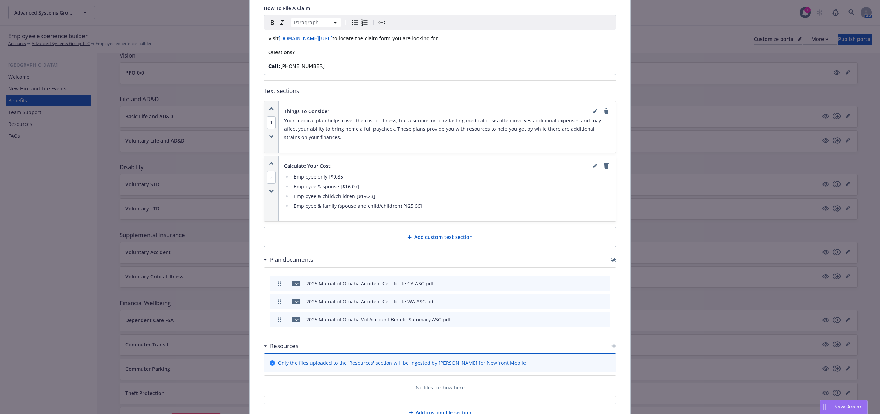
scroll to position [156, 0]
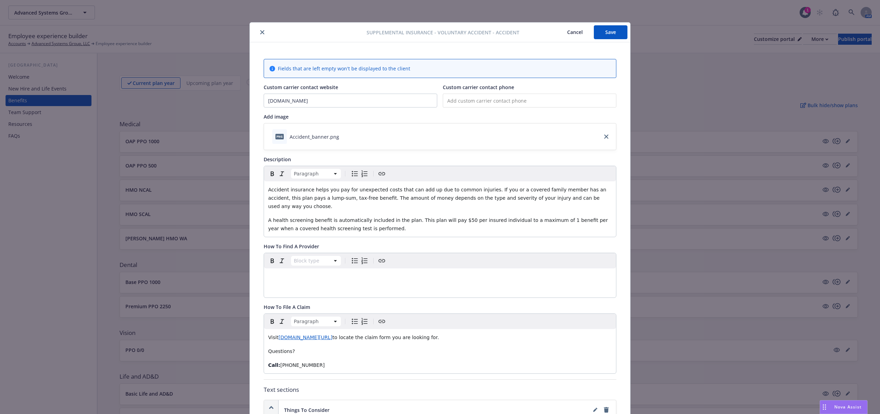
scroll to position [156, 0]
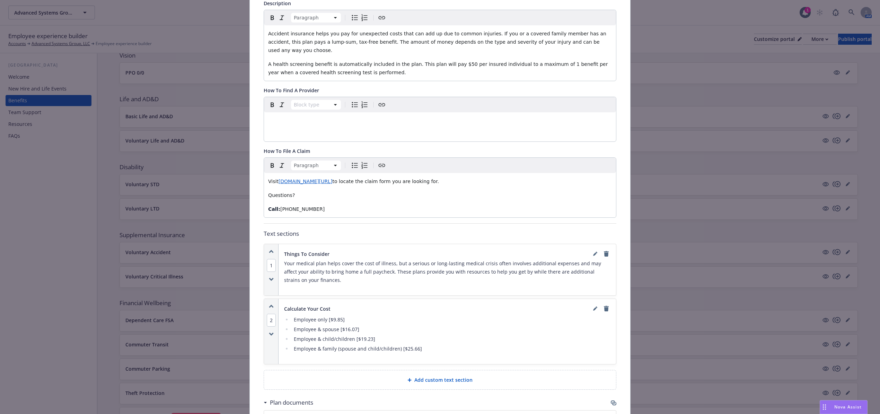
click at [840, 407] on span "Nova Assist" at bounding box center [848, 407] width 27 height 6
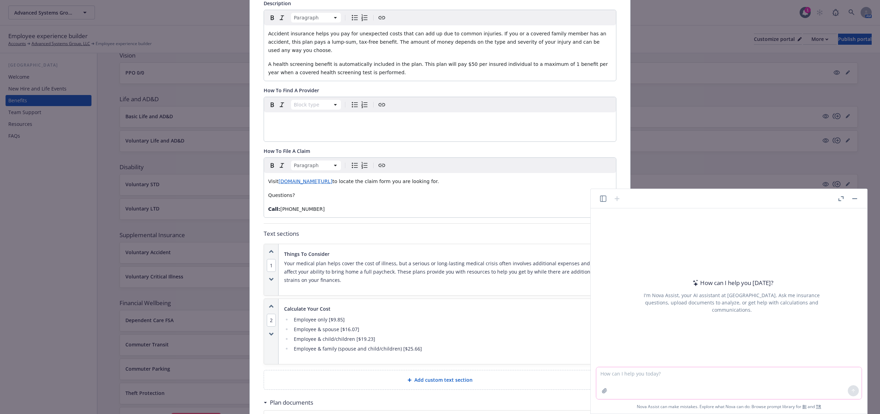
drag, startPoint x: 712, startPoint y: 382, endPoint x: 719, endPoint y: 381, distance: 7.0
click at [712, 382] on textarea at bounding box center [730, 383] width 266 height 32
paste textarea "Please see the attached benefit guide with the updated links. We have marked th…"
type textarea "rephrase Please see the attached benefit guide with the updated links. We have …"
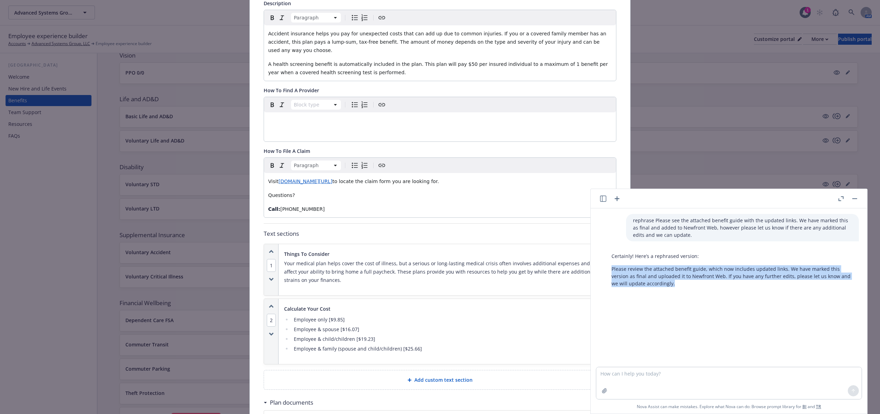
drag, startPoint x: 678, startPoint y: 285, endPoint x: 611, endPoint y: 269, distance: 68.4
click at [611, 269] on div "Certainly! Here’s a rephrased version: Please review the attached benefit guide…" at bounding box center [732, 270] width 254 height 40
copy p "Please review the attached benefit guide, which now includes updated links. We …"
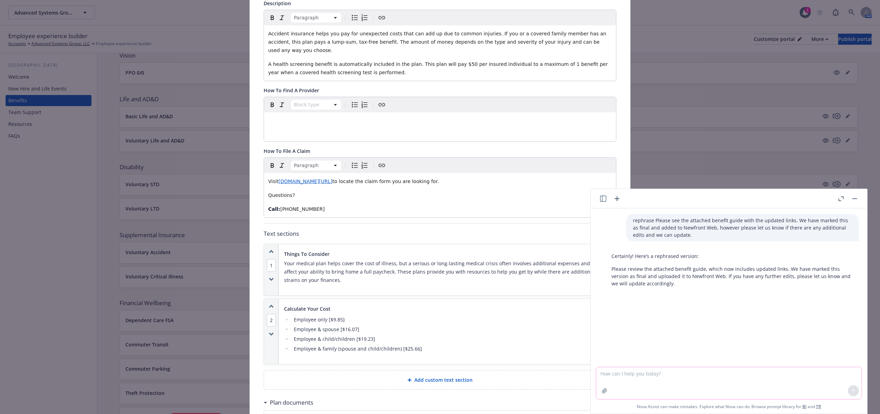
drag, startPoint x: 656, startPoint y: 378, endPoint x: 690, endPoint y: 376, distance: 33.7
click at [657, 377] on textarea at bounding box center [730, 383] width 266 height 32
type textarea "I don't love that reword"
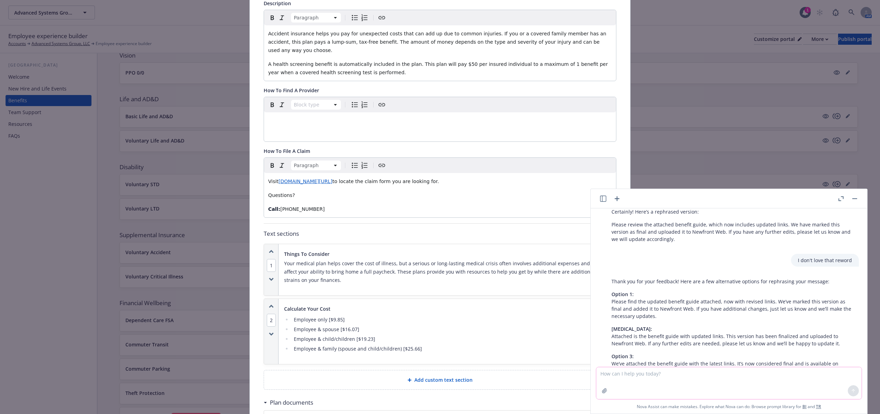
scroll to position [0, 0]
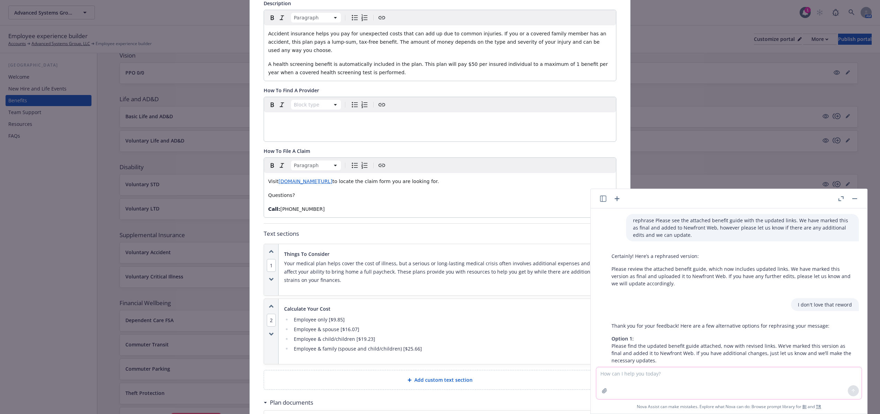
click at [665, 384] on textarea at bounding box center [730, 383] width 266 height 32
paste textarea "Please see the attached updated benefit guide which contains the revisions to t…"
type textarea "make this more simple Please see the attached updated benefit guide which conta…"
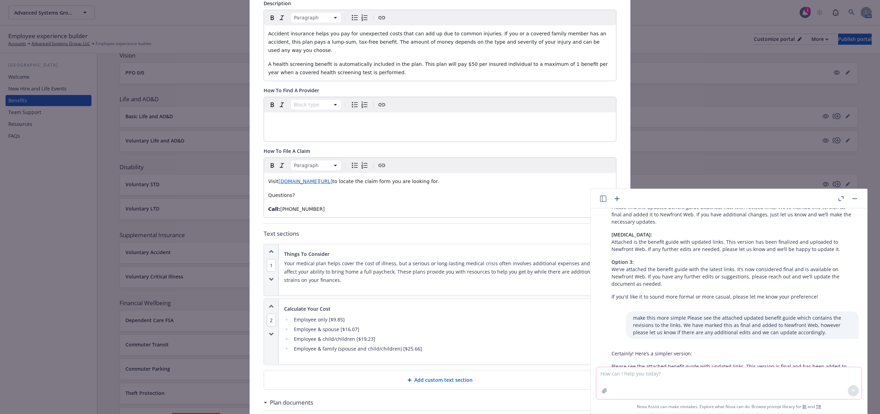
scroll to position [168, 0]
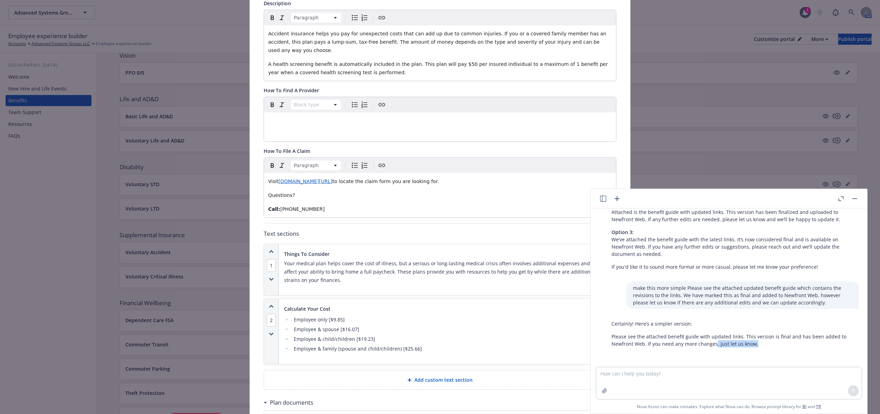
drag, startPoint x: 772, startPoint y: 344, endPoint x: 714, endPoint y: 345, distance: 58.2
click at [714, 345] on p "Please see the attached benefit guide with updated links. This version is final…" at bounding box center [732, 340] width 241 height 15
click at [681, 373] on textarea at bounding box center [730, 383] width 266 height 32
type textarea "n"
type textarea "reword"
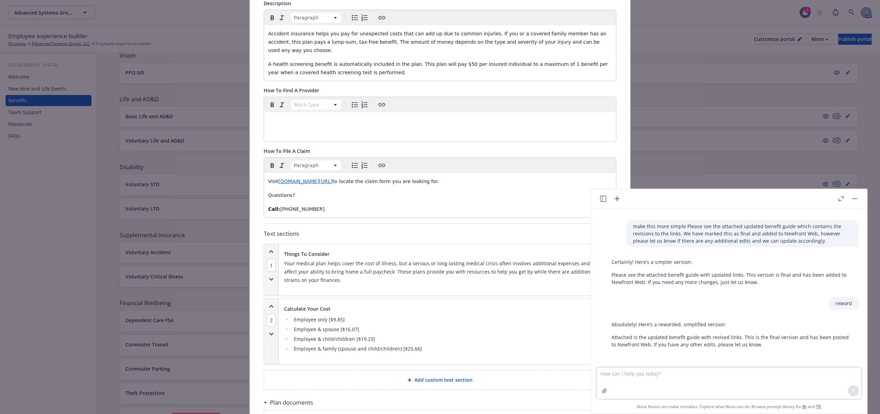
scroll to position [231, 0]
drag, startPoint x: 856, startPoint y: 199, endPoint x: 848, endPoint y: 199, distance: 8.0
click at [856, 199] on button "button" at bounding box center [855, 198] width 8 height 8
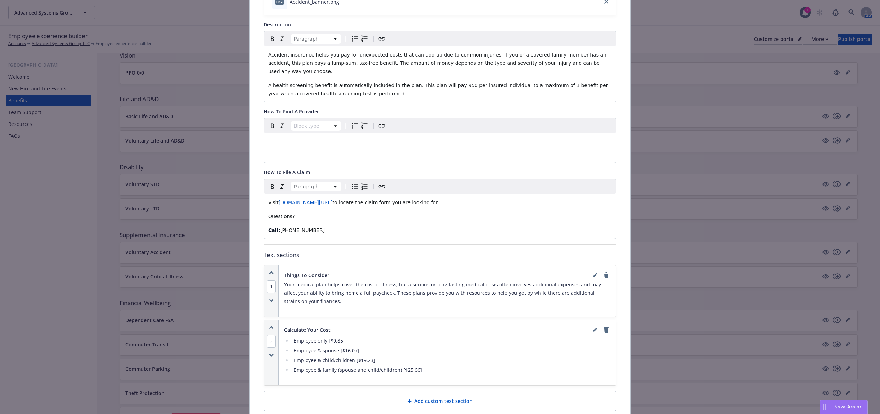
scroll to position [185, 0]
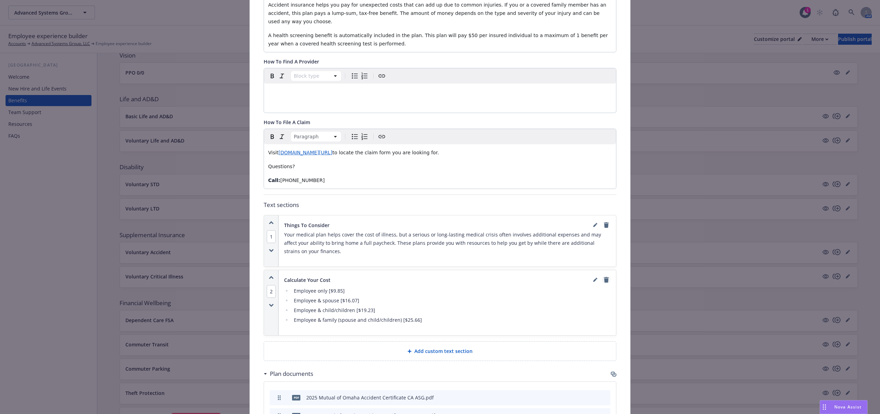
click at [605, 277] on icon "remove" at bounding box center [606, 280] width 5 height 6
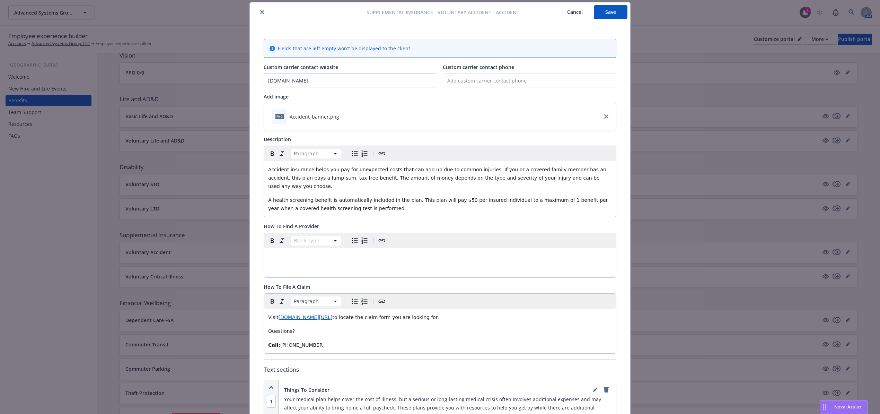
scroll to position [0, 0]
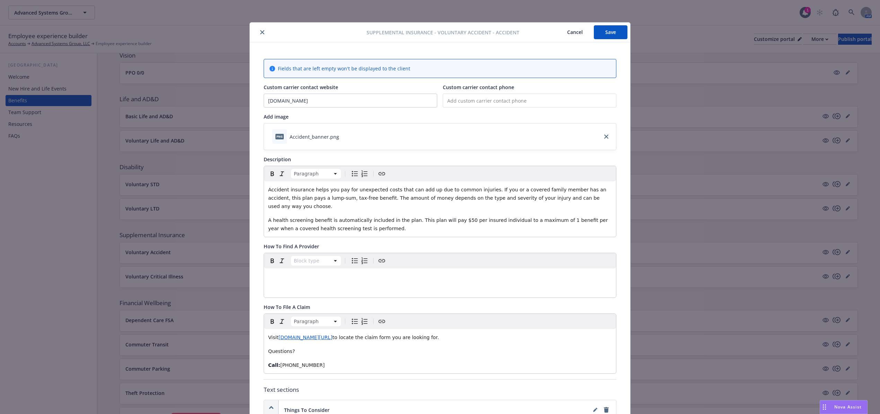
click at [616, 28] on button "Save" at bounding box center [611, 32] width 34 height 14
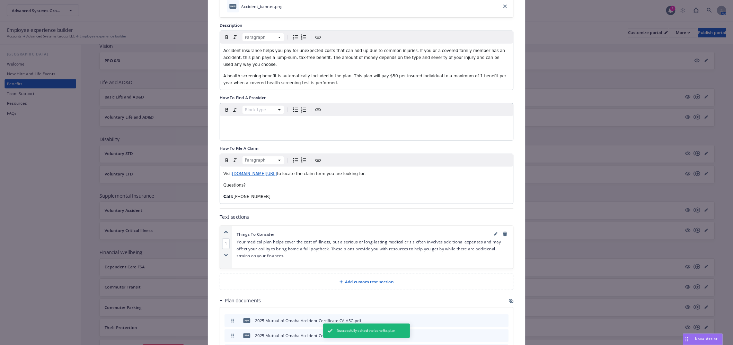
scroll to position [139, 0]
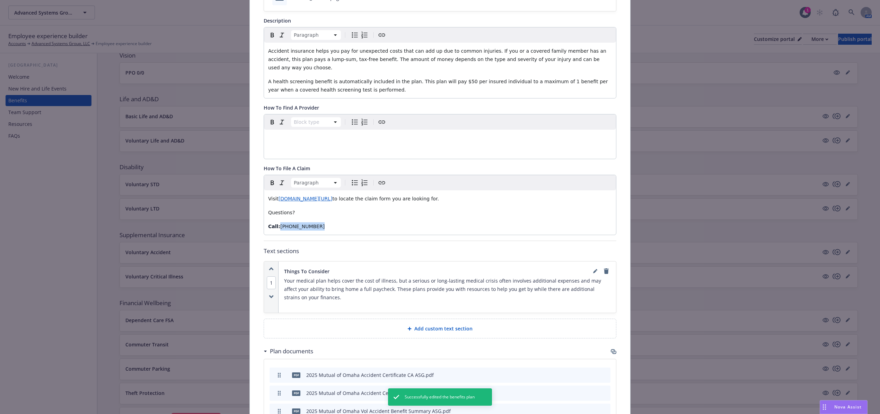
drag, startPoint x: 330, startPoint y: 221, endPoint x: 275, endPoint y: 222, distance: 55.1
click at [275, 222] on p "Call: [PHONE_NUMBER]" at bounding box center [440, 226] width 344 height 8
copy span "[PHONE_NUMBER]"
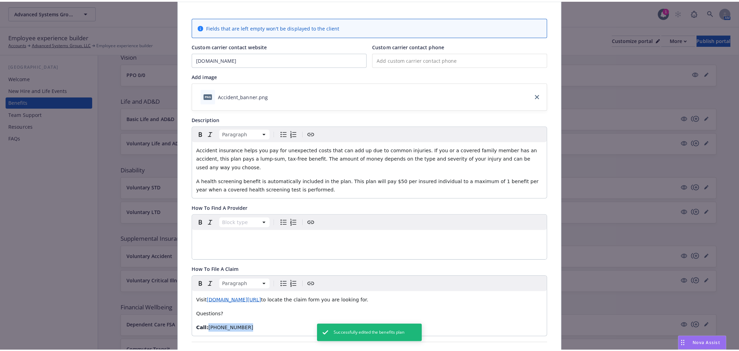
scroll to position [0, 0]
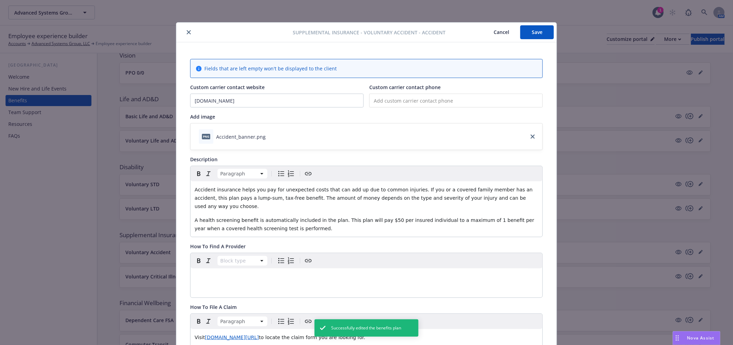
click at [414, 101] on input "tel" at bounding box center [457, 101] width 174 height 14
paste input "[PHONE_NUMBER]"
type input "[PHONE_NUMBER]"
click at [543, 28] on button "Save" at bounding box center [538, 32] width 34 height 14
click at [187, 34] on icon "close" at bounding box center [189, 32] width 4 height 4
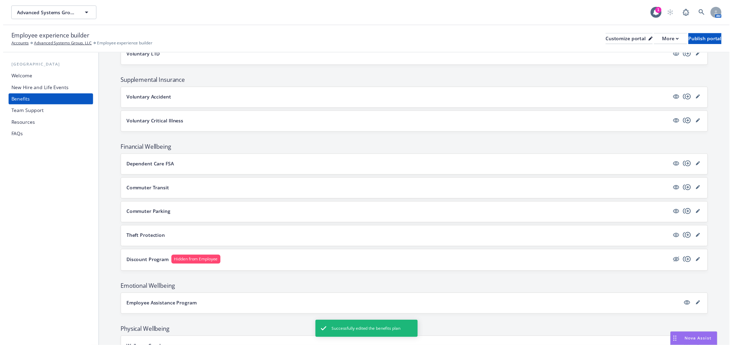
scroll to position [470, 0]
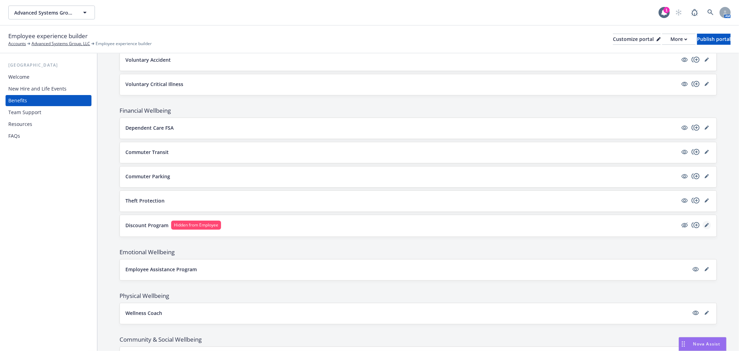
click at [703, 229] on link "editPencil" at bounding box center [707, 225] width 8 height 8
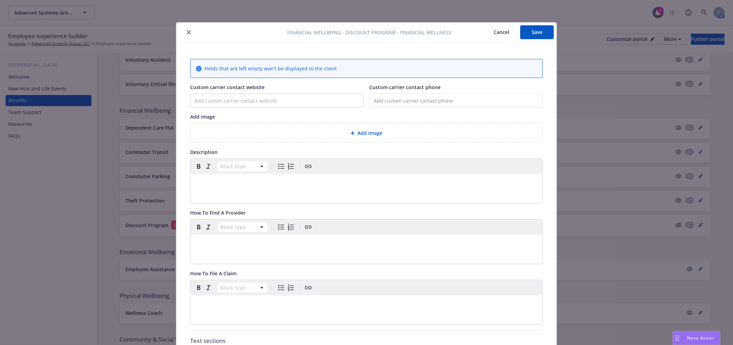
scroll to position [21, 0]
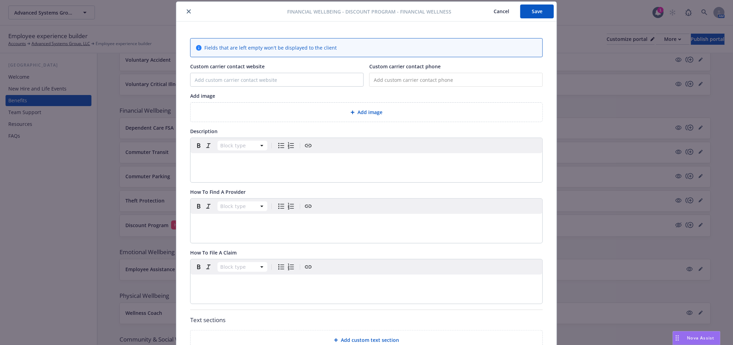
click at [187, 9] on icon "close" at bounding box center [189, 11] width 4 height 4
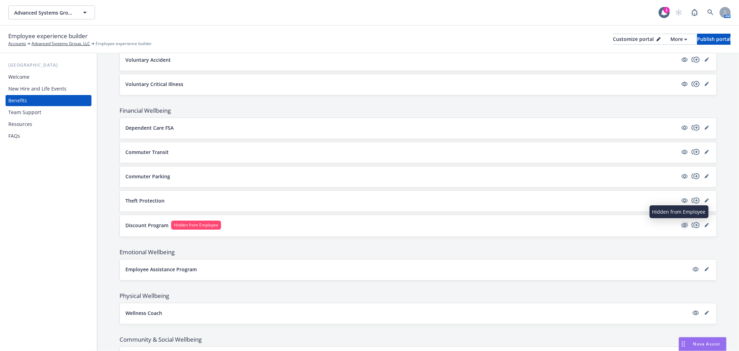
click at [682, 226] on icon "hidden" at bounding box center [685, 225] width 6 height 5
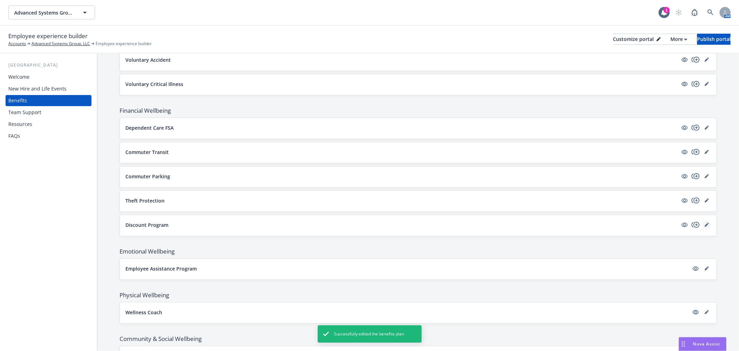
click at [705, 223] on icon "editPencil" at bounding box center [707, 225] width 4 height 4
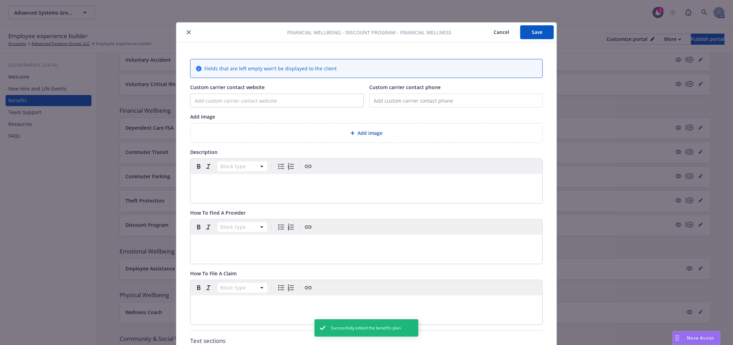
scroll to position [21, 0]
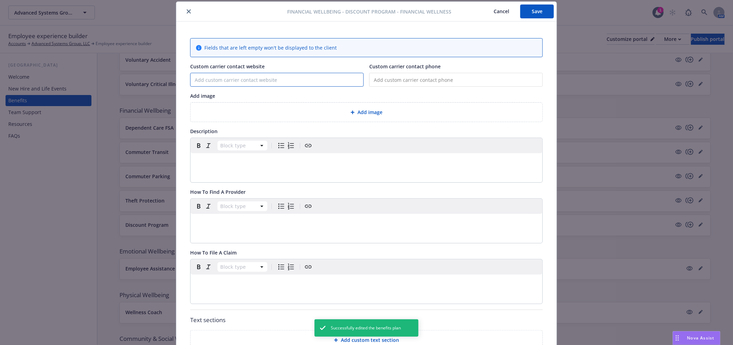
click at [209, 78] on input "Custom carrier contact website" at bounding box center [277, 79] width 173 height 13
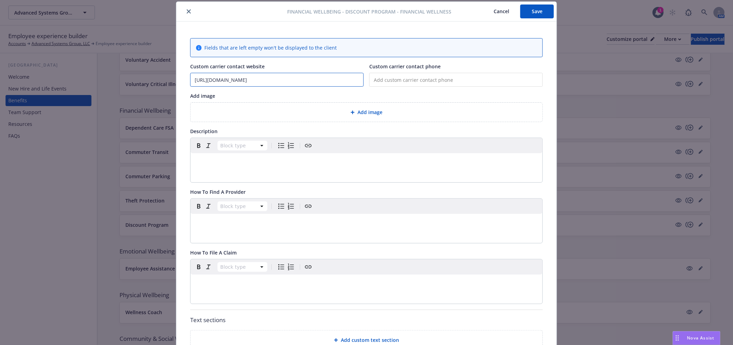
type input "[URL][DOMAIN_NAME]"
click at [334, 109] on div "Add image" at bounding box center [366, 112] width 341 height 8
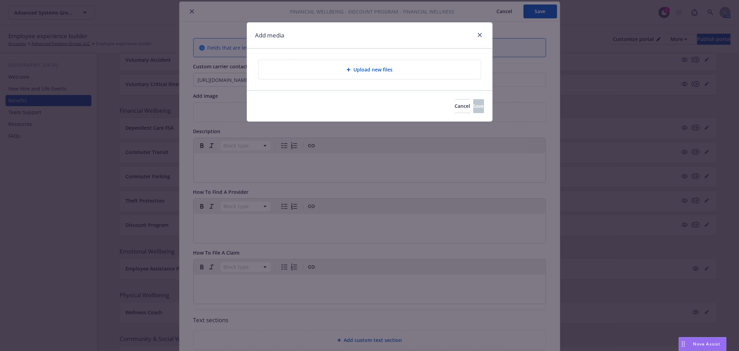
click at [422, 73] on div "Upload new files" at bounding box center [369, 70] width 211 height 8
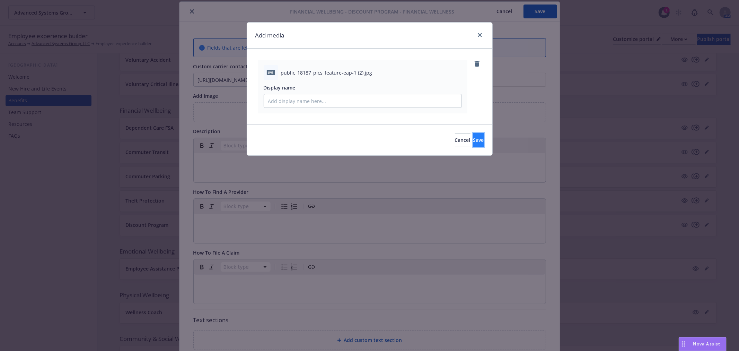
click at [474, 134] on button "Save" at bounding box center [479, 140] width 11 height 14
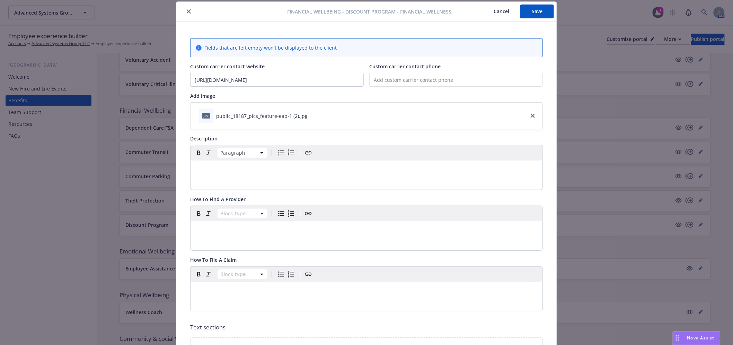
click at [200, 175] on div "editable markdown" at bounding box center [367, 168] width 352 height 17
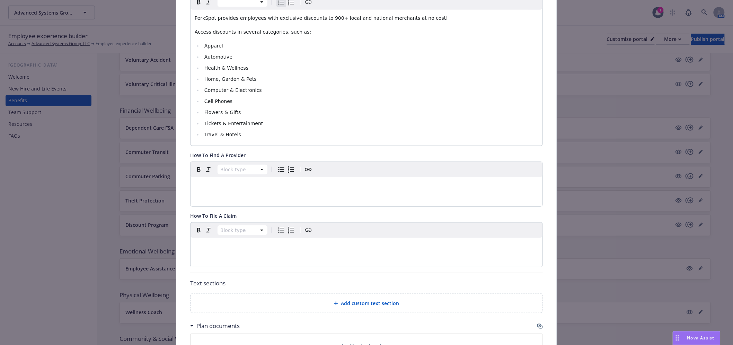
scroll to position [213, 0]
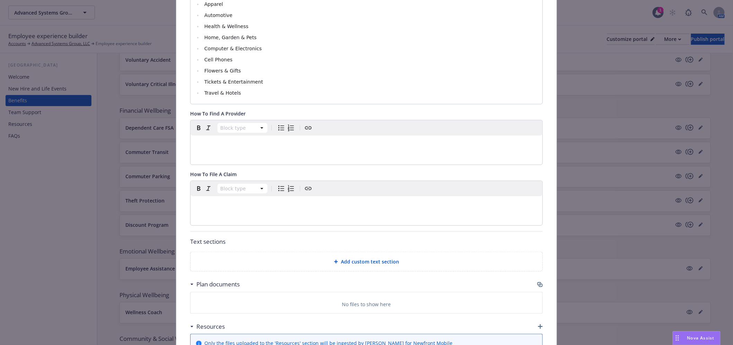
click at [359, 265] on span "Add custom text section" at bounding box center [370, 261] width 58 height 7
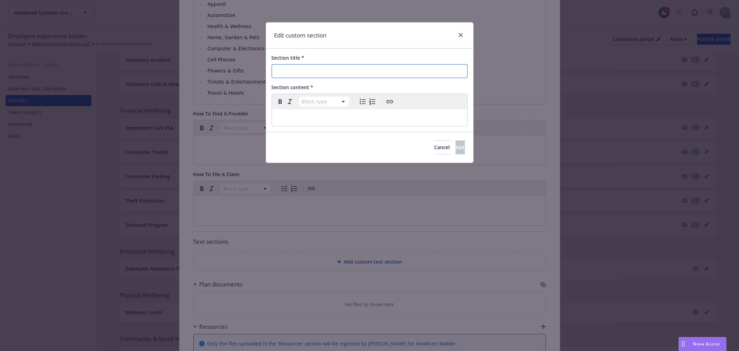
click at [366, 77] on input "Section title *" at bounding box center [370, 71] width 196 height 14
type input "How to Enroll"
select select "paragraph"
click at [394, 118] on p "editable markdown" at bounding box center [369, 117] width 187 height 8
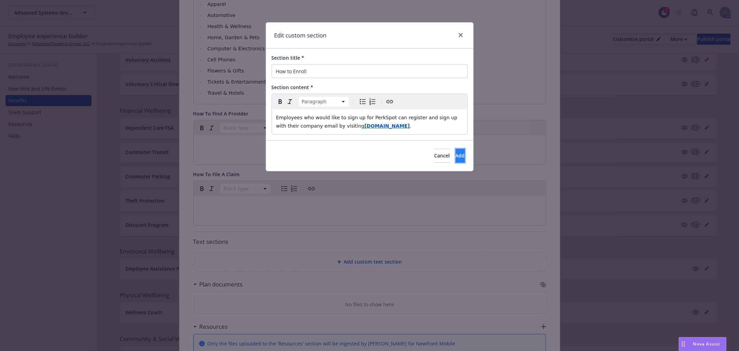
click at [456, 158] on span "Add" at bounding box center [460, 155] width 9 height 7
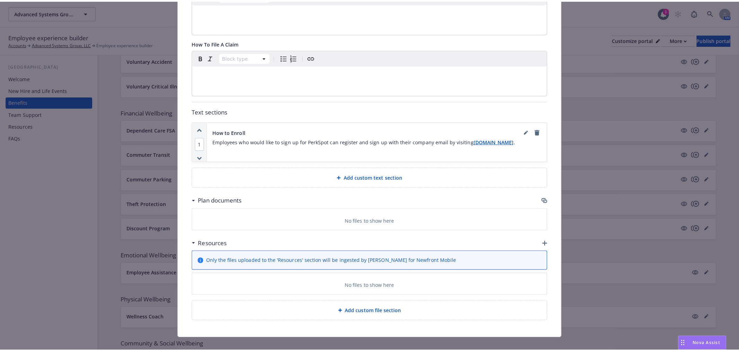
scroll to position [355, 0]
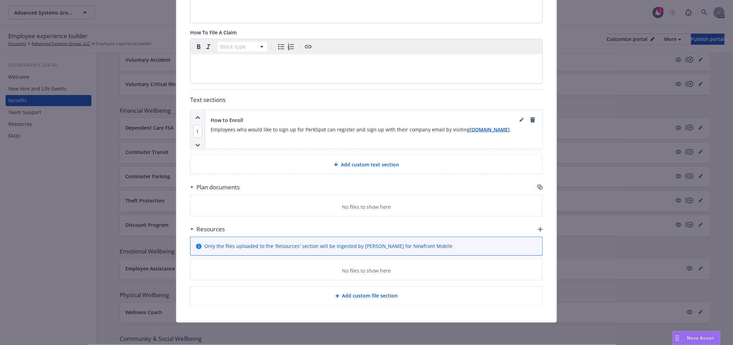
click at [538, 228] on icon "button" at bounding box center [540, 229] width 5 height 5
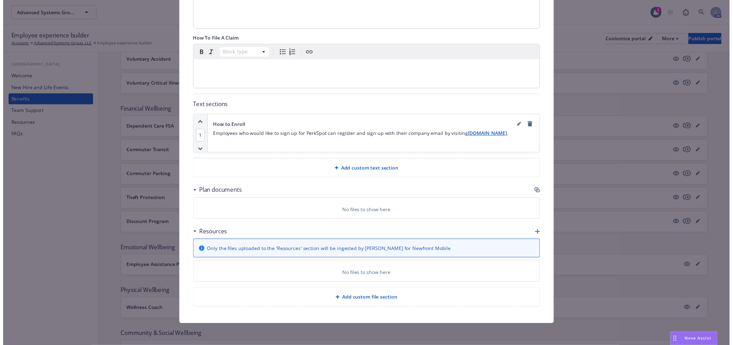
scroll to position [349, 0]
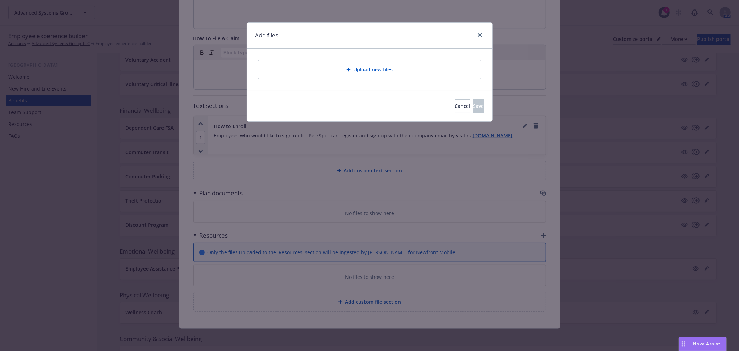
click at [358, 71] on span "Upload new files" at bounding box center [373, 69] width 39 height 7
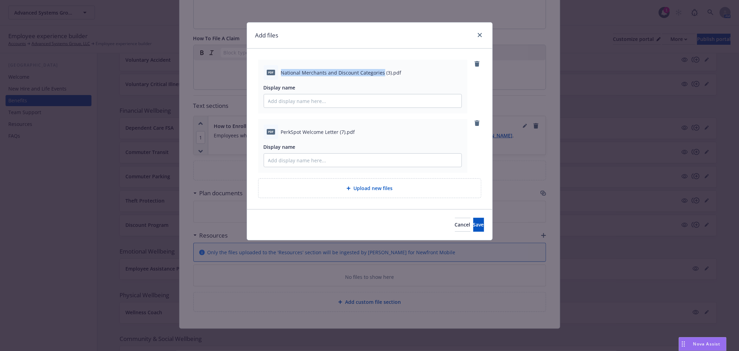
drag, startPoint x: 381, startPoint y: 71, endPoint x: 280, endPoint y: 76, distance: 101.3
click at [280, 76] on div "pdf National Merchants and Discount Categories (3).pdf" at bounding box center [363, 72] width 198 height 15
copy span "National Merchants and Discount Categories"
click at [322, 94] on input "Display name" at bounding box center [363, 100] width 198 height 13
paste input "National Merchants and Discount Categories"
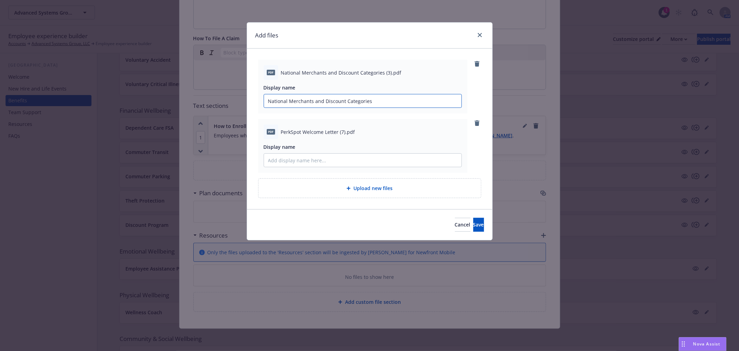
type input "National Merchants and Discount Categories"
drag, startPoint x: 336, startPoint y: 133, endPoint x: 313, endPoint y: 129, distance: 23.1
click at [307, 129] on span "PerkSpot Welcome Letter (7).pdf" at bounding box center [318, 131] width 74 height 7
drag, startPoint x: 338, startPoint y: 133, endPoint x: 282, endPoint y: 132, distance: 56.2
click at [282, 132] on span "PerkSpot Welcome Letter (7).pdf" at bounding box center [318, 131] width 74 height 7
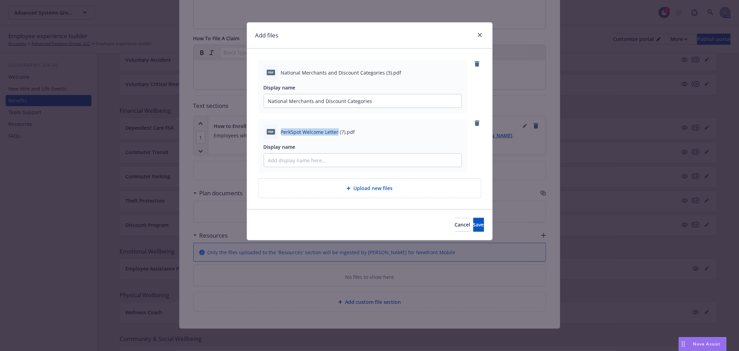
copy span "PerkSpot Welcome Letter"
click at [290, 107] on input "Display name" at bounding box center [363, 100] width 198 height 13
paste input "PerkSpot Welcome Letter"
type input "PerkSpot Welcome Letter"
click at [474, 230] on button "Save" at bounding box center [479, 225] width 11 height 14
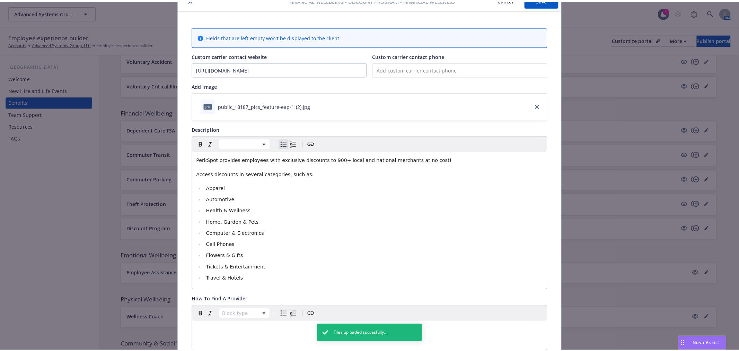
scroll to position [0, 0]
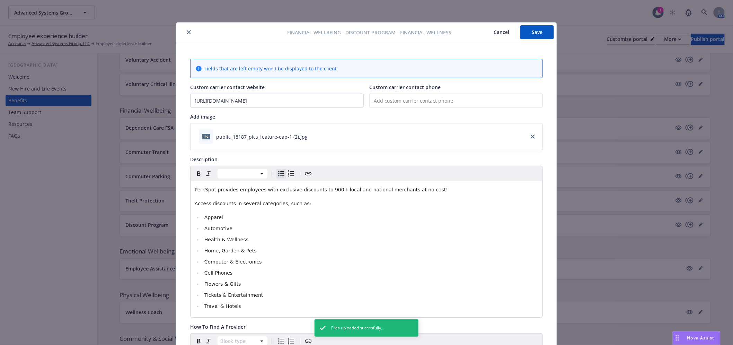
click at [527, 29] on button "Save" at bounding box center [538, 32] width 34 height 14
click at [188, 30] on icon "close" at bounding box center [189, 32] width 4 height 4
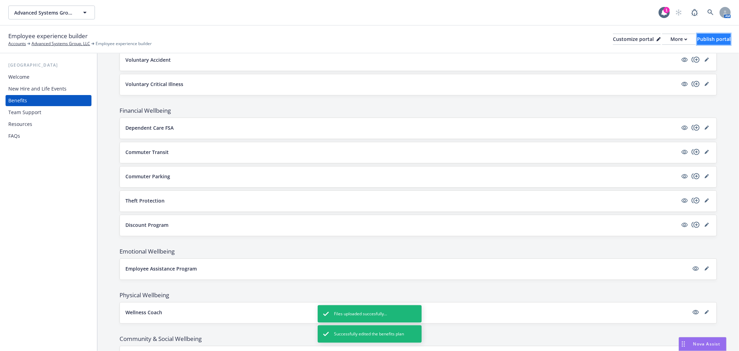
click at [706, 40] on div "Publish portal" at bounding box center [714, 39] width 34 height 10
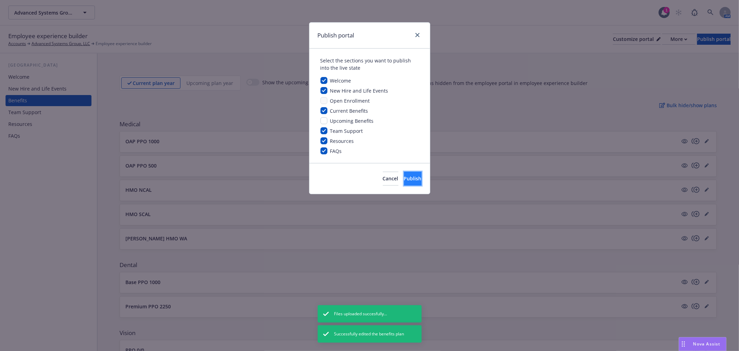
click at [409, 178] on span "Publish" at bounding box center [413, 178] width 18 height 7
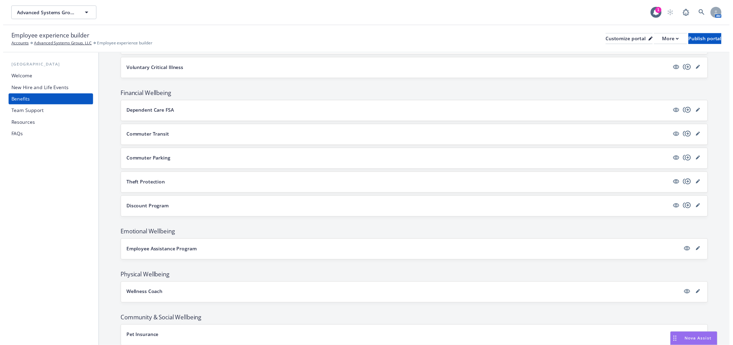
scroll to position [509, 0]
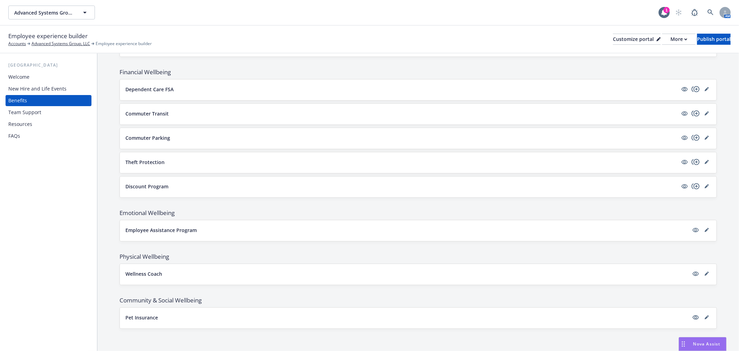
click at [706, 316] on div "Pet Insurance" at bounding box center [418, 317] width 597 height 21
click at [705, 316] on icon "editPencil" at bounding box center [707, 317] width 4 height 4
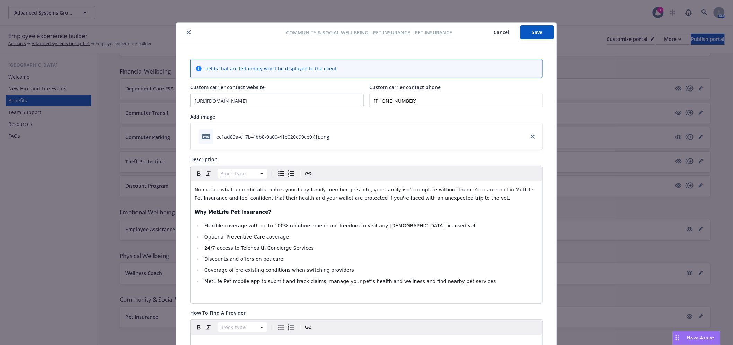
click at [187, 30] on icon "close" at bounding box center [189, 32] width 4 height 4
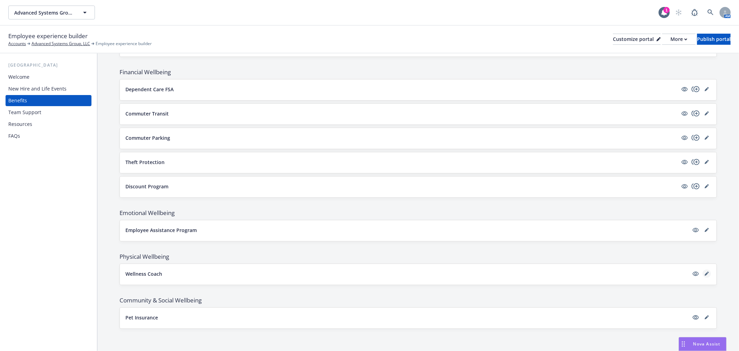
click at [705, 273] on icon "editPencil" at bounding box center [707, 273] width 4 height 4
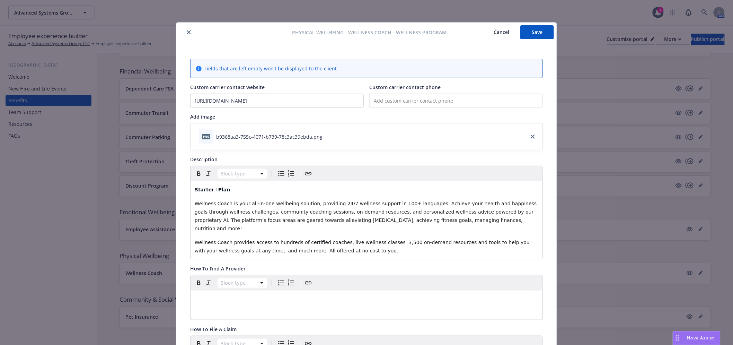
click at [534, 29] on button "Save" at bounding box center [538, 32] width 34 height 14
click at [188, 32] on icon "close" at bounding box center [189, 32] width 4 height 4
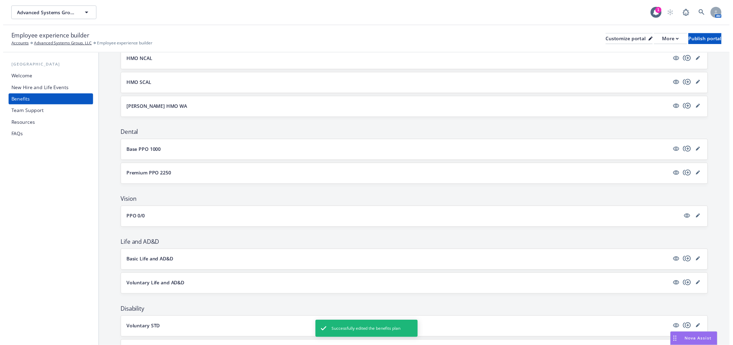
scroll to position [124, 0]
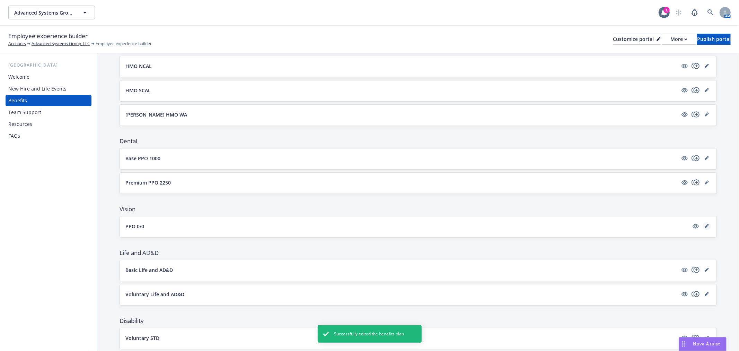
click at [703, 223] on link "editPencil" at bounding box center [707, 226] width 8 height 8
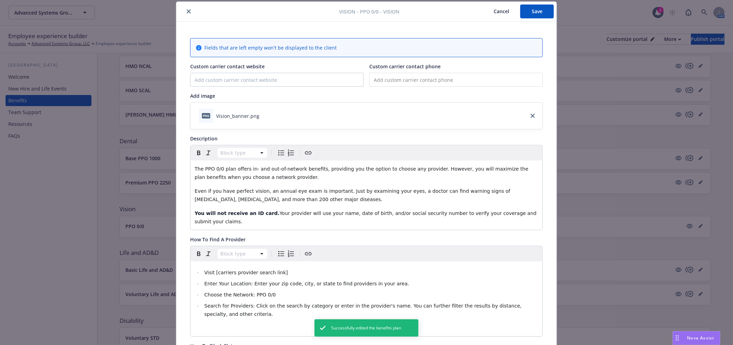
scroll to position [98, 0]
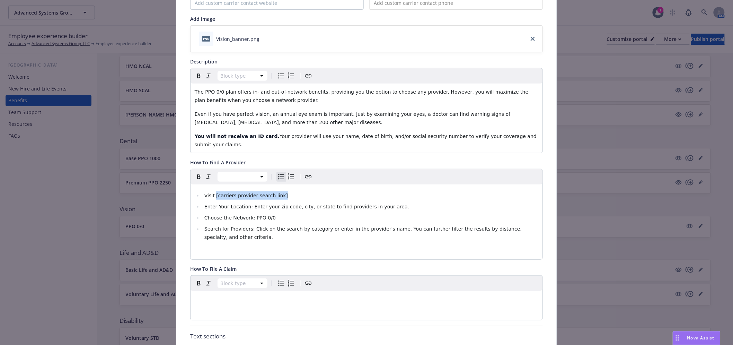
drag, startPoint x: 294, startPoint y: 189, endPoint x: 212, endPoint y: 186, distance: 81.8
click at [212, 191] on li "Visit [carriers provider search link]" at bounding box center [370, 195] width 336 height 8
click at [236, 199] on icon "button" at bounding box center [237, 201] width 4 height 4
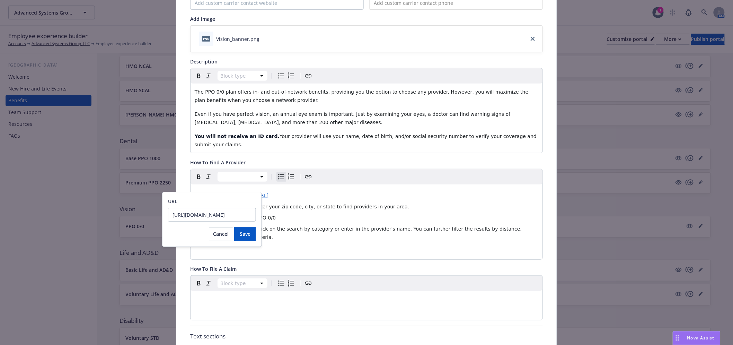
scroll to position [0, 0]
drag, startPoint x: 252, startPoint y: 216, endPoint x: 170, endPoint y: 207, distance: 82.6
click at [170, 207] on div "URL [URL][DOMAIN_NAME]" at bounding box center [212, 210] width 88 height 24
type input "[URL][DOMAIN_NAME]"
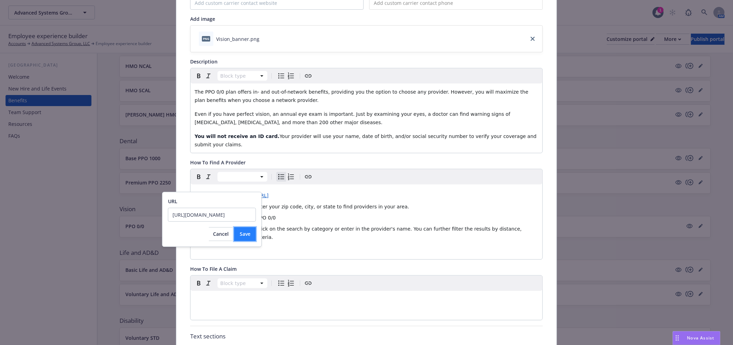
scroll to position [0, 0]
click at [245, 234] on span "Save" at bounding box center [245, 234] width 11 height 7
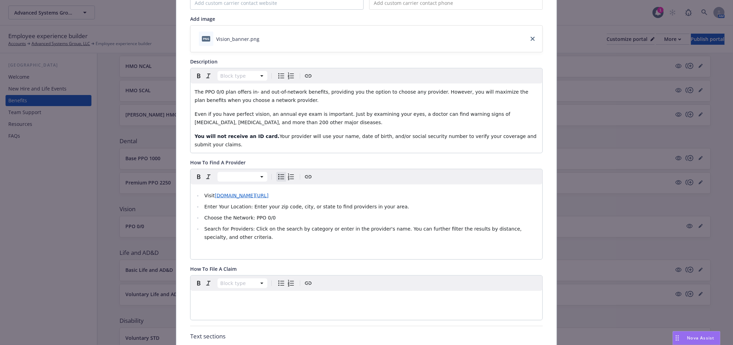
click at [374, 192] on ul "Visit [DOMAIN_NAME][URL] Enter Your Location: Enter your zip code, city, or sta…" at bounding box center [367, 216] width 344 height 50
drag, startPoint x: 385, startPoint y: 199, endPoint x: 241, endPoint y: 193, distance: 144.3
click at [213, 202] on li "Enter Your Location: Enter your zip code, city, or state to find providers in y…" at bounding box center [370, 206] width 336 height 8
click at [313, 191] on li "Visit [DOMAIN_NAME][URL]" at bounding box center [370, 195] width 336 height 8
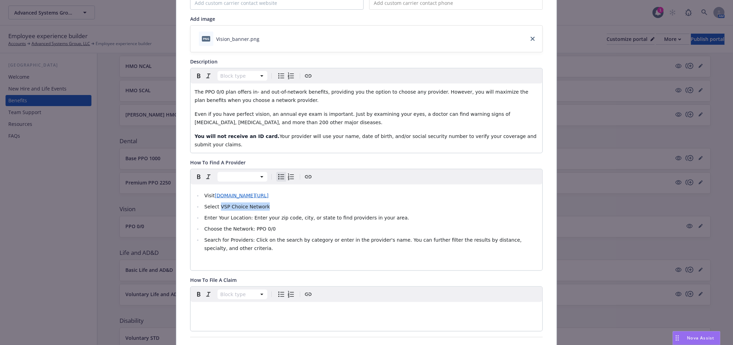
drag, startPoint x: 271, startPoint y: 198, endPoint x: 217, endPoint y: 196, distance: 54.8
click at [217, 202] on li "Select VSP Choice Network" at bounding box center [370, 206] width 336 height 8
click at [279, 203] on ul "Visit [DOMAIN_NAME][URL] Select VSP Choice Network Enter Your Location: Enter y…" at bounding box center [367, 221] width 344 height 61
click at [273, 202] on li "Select VSP Choice Network" at bounding box center [370, 206] width 336 height 8
drag, startPoint x: 274, startPoint y: 222, endPoint x: 193, endPoint y: 221, distance: 81.1
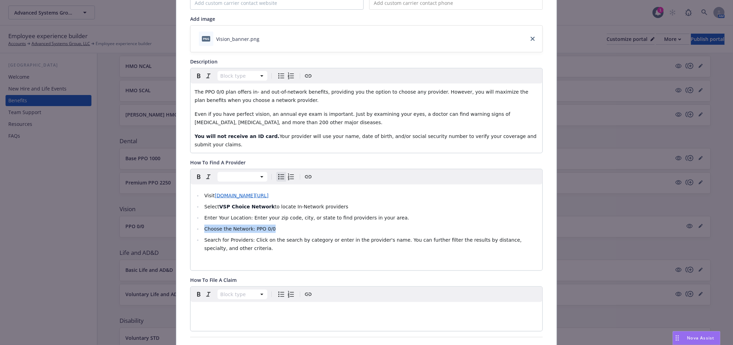
click at [202, 225] on li "Choose the Network: PPO 0/0" at bounding box center [370, 229] width 336 height 8
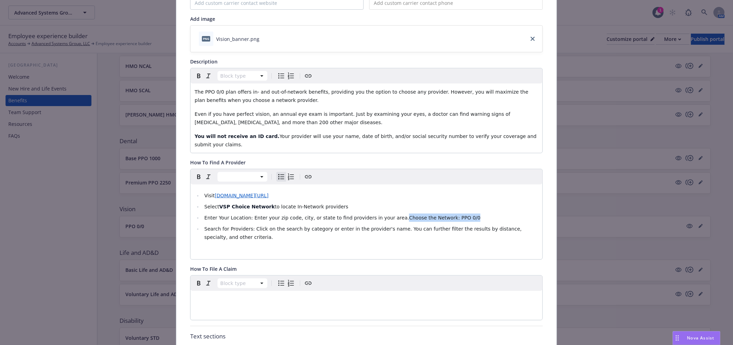
drag, startPoint x: 452, startPoint y: 210, endPoint x: 381, endPoint y: 213, distance: 70.8
click at [381, 214] on li "Enter Your Location: Enter your zip code, city, or state to find providers in y…" at bounding box center [370, 218] width 336 height 8
drag, startPoint x: 246, startPoint y: 220, endPoint x: 202, endPoint y: 223, distance: 44.1
click at [205, 226] on span "Search for Providers: Click on the search by category or enter in the provider'…" at bounding box center [364, 233] width 319 height 14
drag, startPoint x: 500, startPoint y: 223, endPoint x: 199, endPoint y: 221, distance: 300.9
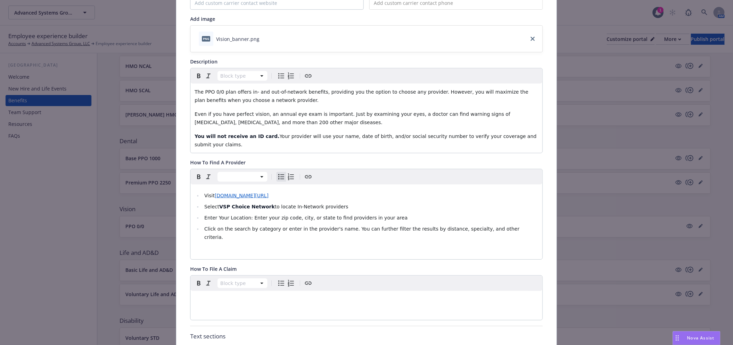
click at [202, 225] on li "Click on the search by category or enter in the provider's name. You can furthe…" at bounding box center [370, 233] width 336 height 17
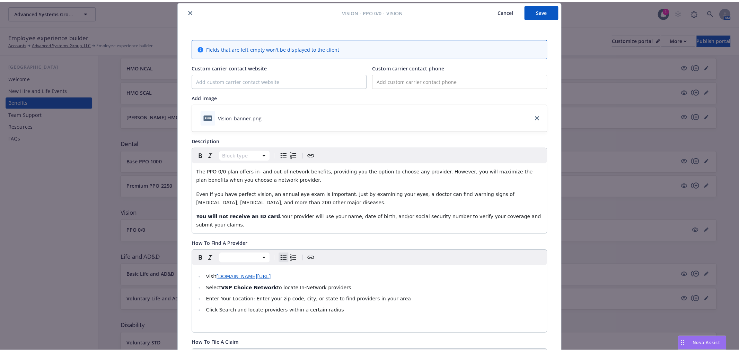
scroll to position [21, 0]
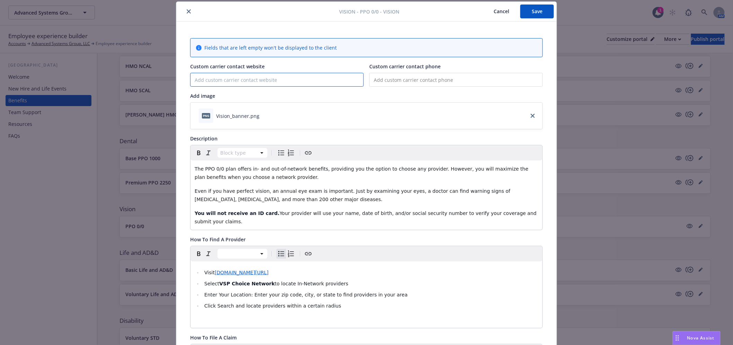
click at [266, 80] on input "Custom carrier contact website" at bounding box center [277, 79] width 173 height 13
type input "[DOMAIN_NAME]"
click at [403, 78] on input "tel" at bounding box center [457, 80] width 174 height 14
type input "[PHONE_NUMBER]"
click at [522, 14] on button "Save" at bounding box center [538, 12] width 34 height 14
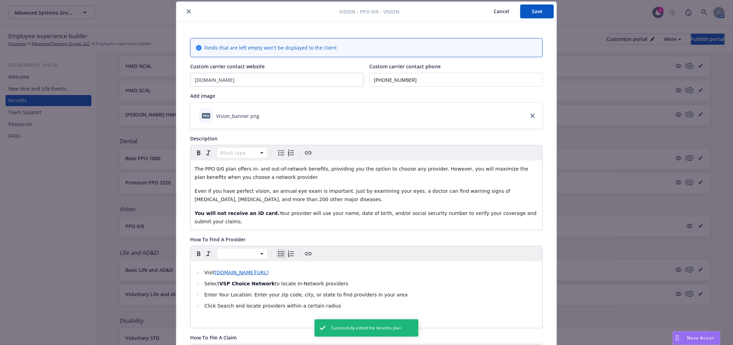
click at [189, 10] on button "close" at bounding box center [189, 11] width 8 height 8
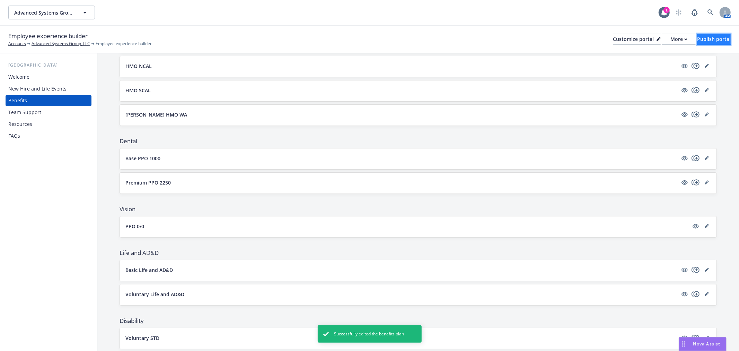
click at [711, 39] on div "Publish portal" at bounding box center [714, 39] width 34 height 10
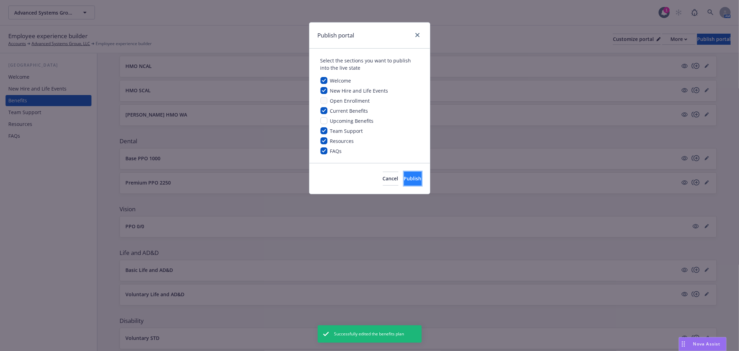
click at [404, 177] on span "Publish" at bounding box center [413, 178] width 18 height 7
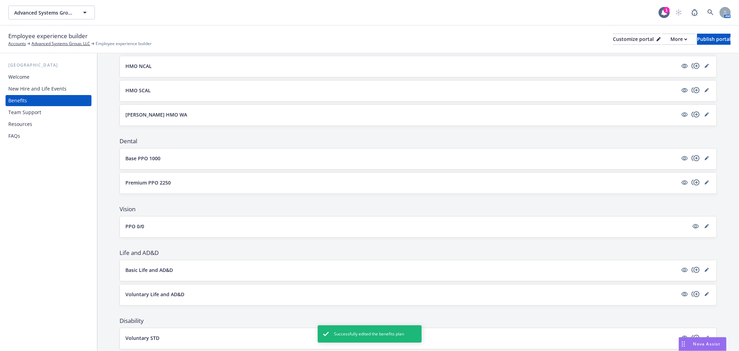
click at [576, 160] on button "Base PPO 1000" at bounding box center [401, 158] width 553 height 7
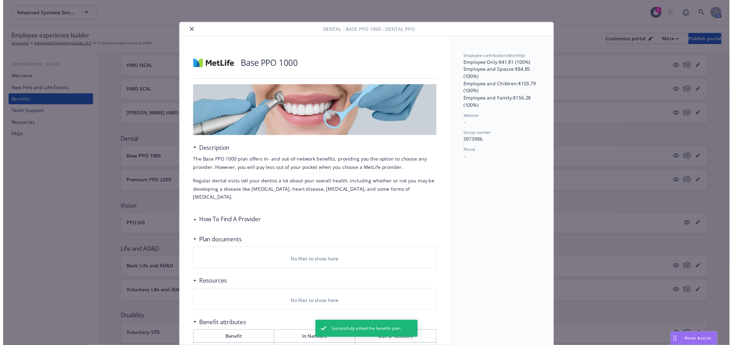
scroll to position [21, 0]
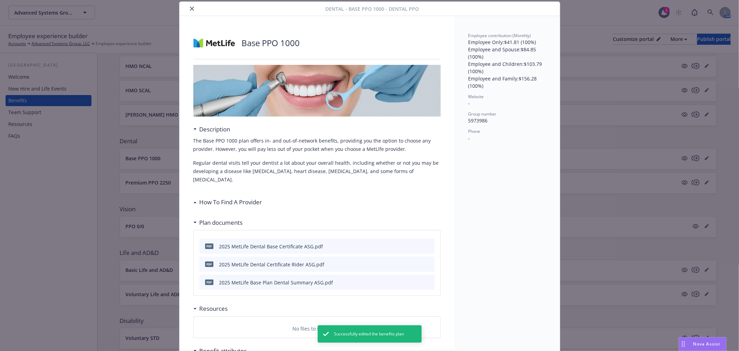
click at [182, 6] on div at bounding box center [254, 9] width 144 height 8
click at [190, 6] on button "close" at bounding box center [192, 9] width 8 height 8
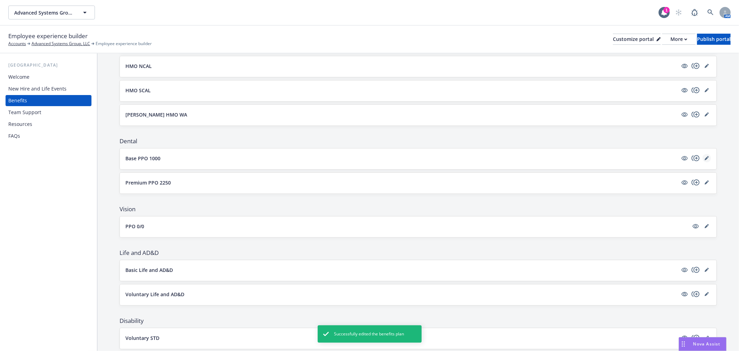
click at [705, 157] on icon "editPencil" at bounding box center [707, 158] width 4 height 4
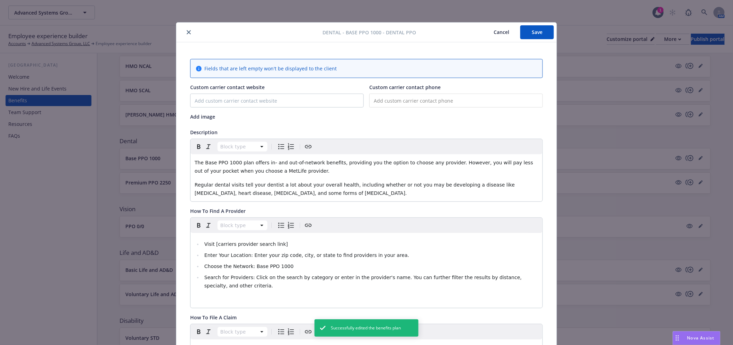
scroll to position [21, 0]
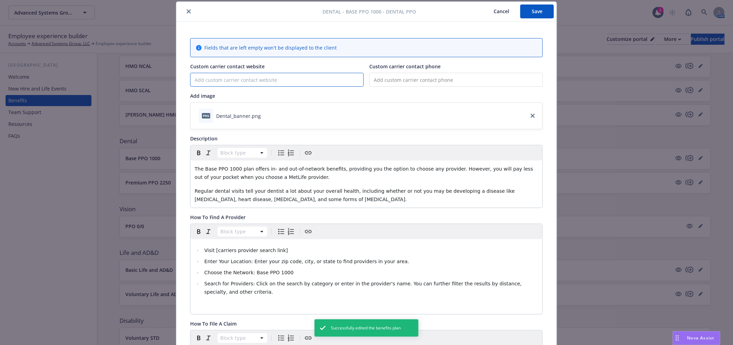
click at [224, 78] on input "Custom carrier contact website" at bounding box center [277, 79] width 173 height 13
type input "[DOMAIN_NAME]"
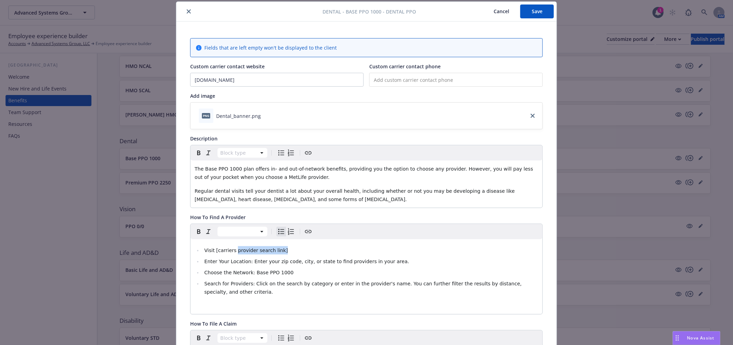
drag, startPoint x: 281, startPoint y: 252, endPoint x: 233, endPoint y: 252, distance: 47.8
click at [231, 251] on li "Visit [carriers provider search link]" at bounding box center [370, 250] width 336 height 8
click at [279, 251] on li "Visit [carriers provider search link]" at bounding box center [370, 250] width 336 height 8
drag, startPoint x: 285, startPoint y: 250, endPoint x: 212, endPoint y: 251, distance: 73.2
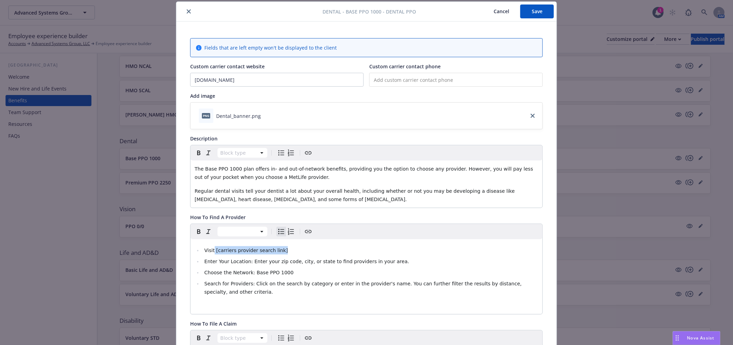
click at [210, 251] on li "Visit [carriers provider search link]" at bounding box center [370, 250] width 336 height 8
drag, startPoint x: 283, startPoint y: 252, endPoint x: 212, endPoint y: 252, distance: 70.4
click at [212, 252] on li "Visit [DOMAIN_NAME][URL]" at bounding box center [370, 250] width 336 height 8
click at [304, 232] on icon "Create link" at bounding box center [308, 231] width 8 height 8
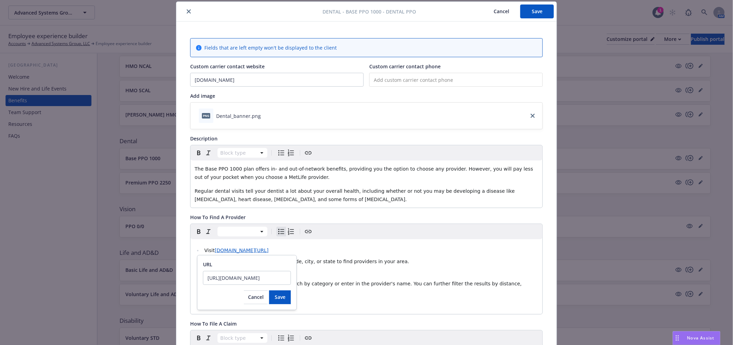
scroll to position [0, 0]
drag, startPoint x: 288, startPoint y: 278, endPoint x: 205, endPoint y: 272, distance: 83.4
click at [205, 272] on input "[URL][DOMAIN_NAME]" at bounding box center [247, 278] width 88 height 14
type input "[URL][DOMAIN_NAME]"
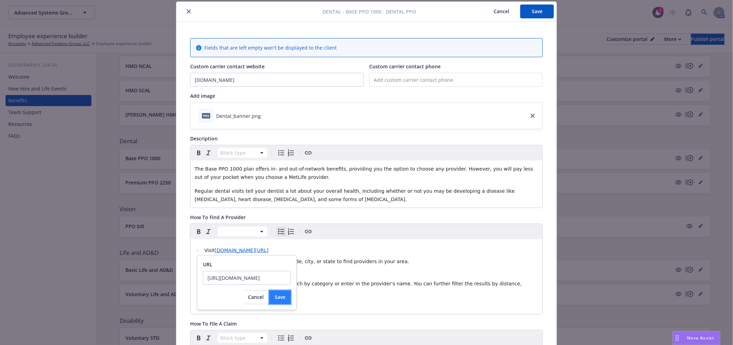
scroll to position [0, 0]
click at [282, 297] on span "Save" at bounding box center [280, 297] width 11 height 7
click at [333, 250] on li "Visit [DOMAIN_NAME][URL]" at bounding box center [370, 250] width 336 height 8
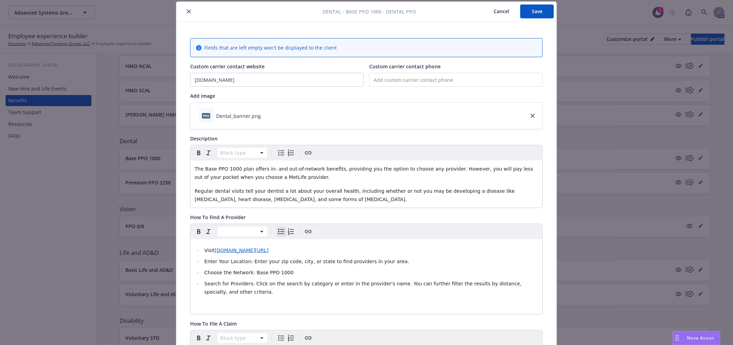
click at [328, 257] on ul "Visit [DOMAIN_NAME][URL] Enter Your Location: Enter your zip code, city, or sta…" at bounding box center [367, 271] width 344 height 50
drag, startPoint x: 289, startPoint y: 273, endPoint x: 202, endPoint y: 272, distance: 87.0
click at [202, 272] on li "Choose the Network: Base PPO 1000" at bounding box center [370, 272] width 336 height 8
copy span "Choose the Network: Base PPO 1000"
click at [319, 254] on li "Visit [DOMAIN_NAME][URL]" at bounding box center [370, 250] width 336 height 8
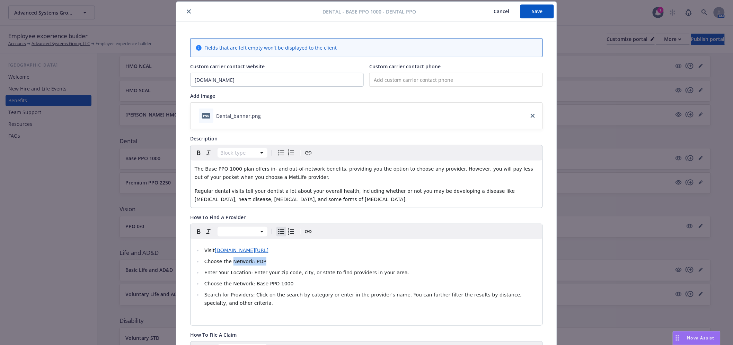
drag, startPoint x: 276, startPoint y: 264, endPoint x: 229, endPoint y: 264, distance: 46.8
click at [229, 264] on li "Choose the Network: PDP" at bounding box center [370, 261] width 336 height 8
drag, startPoint x: 258, startPoint y: 263, endPoint x: 227, endPoint y: 262, distance: 30.9
click at [227, 262] on li "Choose the PDP Network" at bounding box center [370, 261] width 336 height 8
click at [272, 264] on li "Choose the PDP Network" at bounding box center [370, 261] width 336 height 8
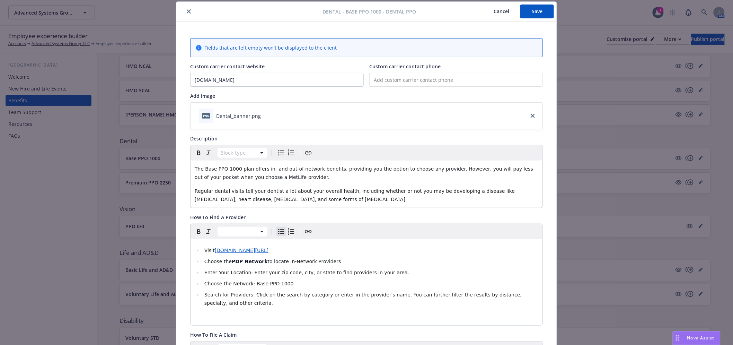
click at [244, 274] on span "Enter Your Location: Enter your zip code, city, or state to find providers in y…" at bounding box center [307, 273] width 205 height 6
drag, startPoint x: 246, startPoint y: 274, endPoint x: 202, endPoint y: 270, distance: 44.2
click at [205, 270] on span "Enter Your Location: Enter your zip code, city, or state to find providers in y…" at bounding box center [307, 273] width 205 height 6
drag, startPoint x: 289, startPoint y: 283, endPoint x: 199, endPoint y: 287, distance: 89.9
click at [202, 287] on li "Choose the Network: Base PPO 1000" at bounding box center [370, 283] width 336 height 8
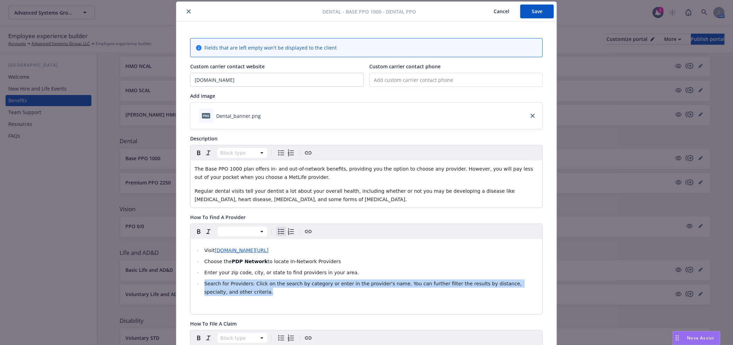
drag, startPoint x: 254, startPoint y: 289, endPoint x: 193, endPoint y: 278, distance: 62.8
click at [195, 278] on ul "Visit [DOMAIN_NAME][URL] Choose the PDP Network to locate In-Network Providers …" at bounding box center [367, 271] width 344 height 50
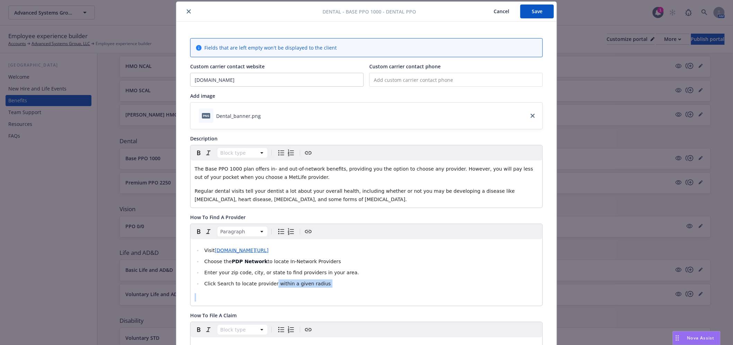
drag, startPoint x: 330, startPoint y: 290, endPoint x: 266, endPoint y: 283, distance: 64.2
click at [266, 283] on div "Visit [DOMAIN_NAME][URL] Choose the PDP Network to locate In-Network Providers …" at bounding box center [367, 272] width 352 height 67
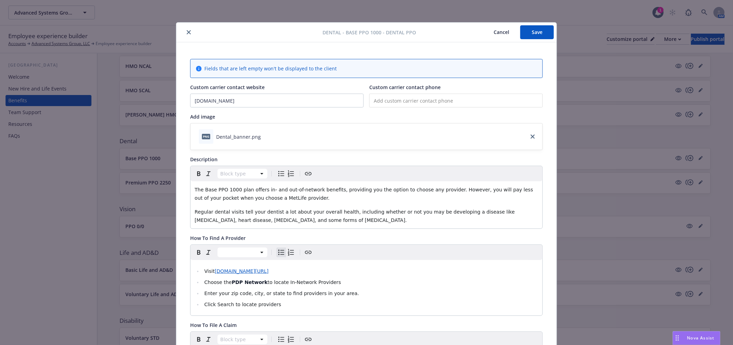
click at [459, 95] on input "tel" at bounding box center [457, 101] width 174 height 14
paste input "(180) 027-5463"
drag, startPoint x: 425, startPoint y: 100, endPoint x: 241, endPoint y: 89, distance: 184.0
click at [241, 89] on div "Custom carrier contact website [DOMAIN_NAME] Custom carrier contact phone [PHON…" at bounding box center [366, 96] width 353 height 24
type input "[PHONE_NUMBER]"
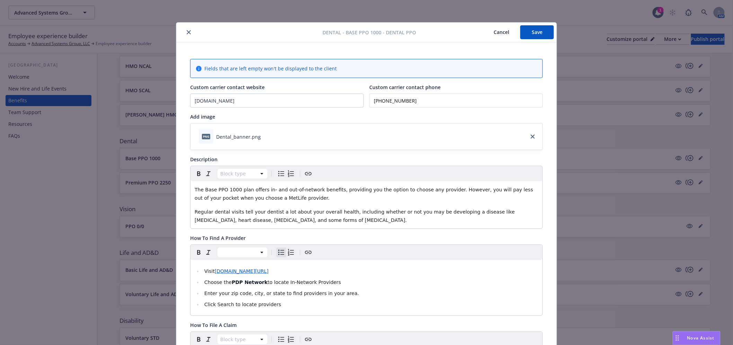
click at [531, 32] on button "Save" at bounding box center [538, 32] width 34 height 14
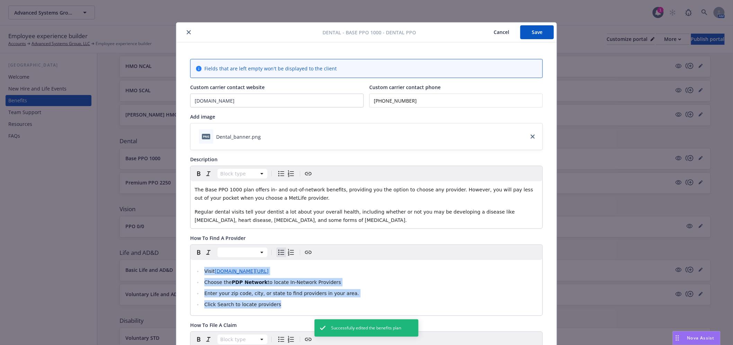
drag, startPoint x: 286, startPoint y: 307, endPoint x: 179, endPoint y: 271, distance: 112.5
click at [179, 271] on div "Fields that are left empty won't be displayed to the client Custom carrier cont…" at bounding box center [366, 328] width 381 height 572
copy ul "Visit [DOMAIN_NAME][URL] Choose the PDP Network to locate In-Network Providers …"
click at [527, 33] on button "Save" at bounding box center [538, 32] width 34 height 14
click at [187, 31] on icon "close" at bounding box center [189, 32] width 4 height 4
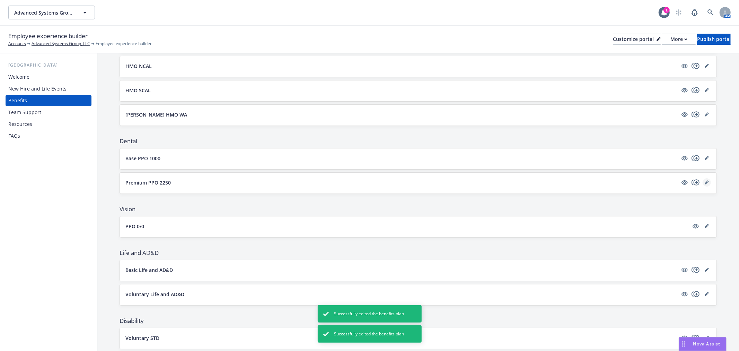
click at [705, 182] on icon "editPencil" at bounding box center [706, 182] width 3 height 3
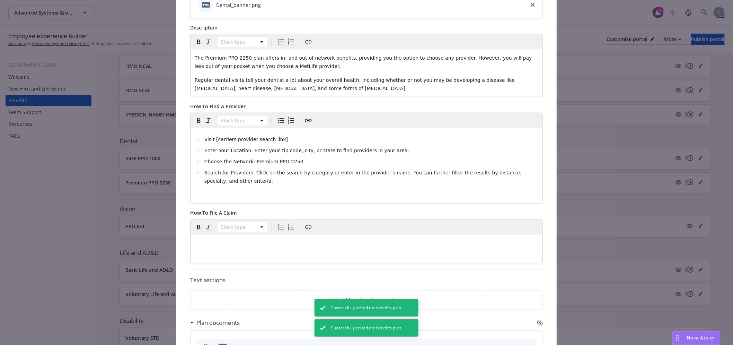
scroll to position [136, 0]
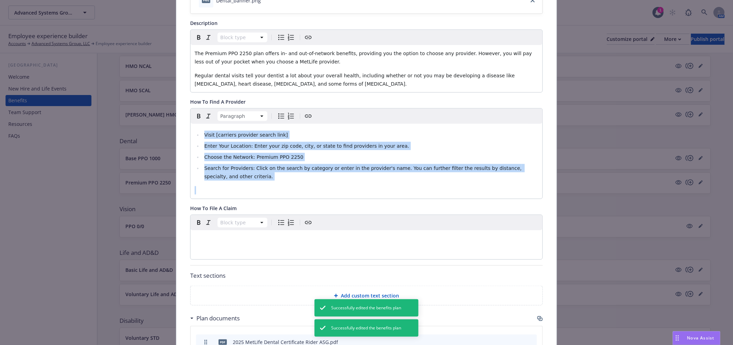
drag, startPoint x: 243, startPoint y: 180, endPoint x: 198, endPoint y: 127, distance: 69.8
click at [198, 127] on div "Visit [carriers provider search link] Enter Your Location: Enter your zip code,…" at bounding box center [367, 161] width 352 height 75
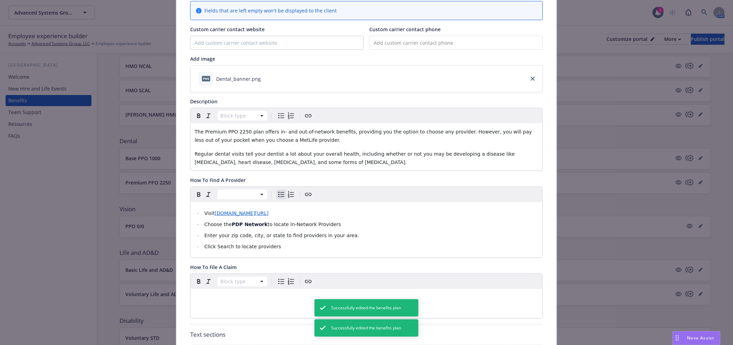
scroll to position [0, 0]
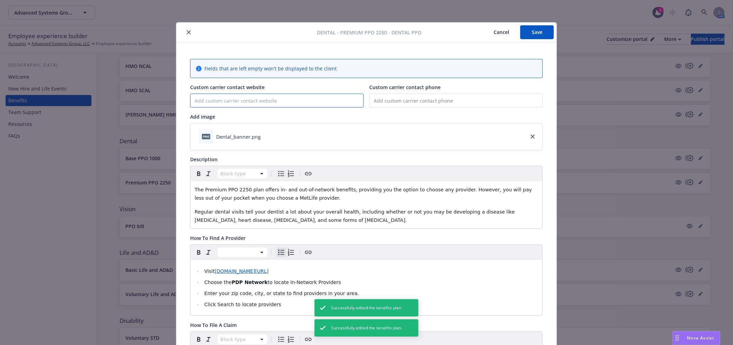
click at [312, 96] on input "Custom carrier contact website" at bounding box center [277, 100] width 173 height 13
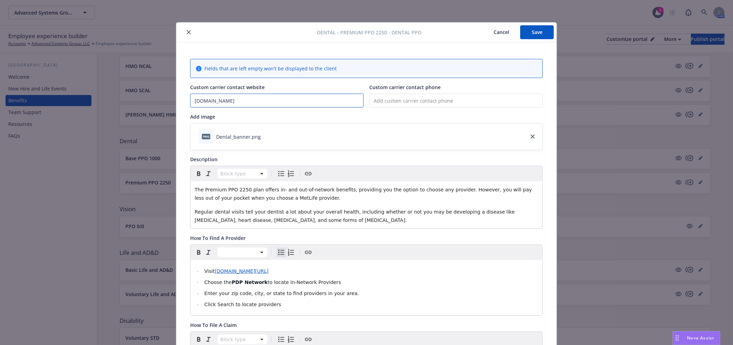
type input "[DOMAIN_NAME]"
click at [531, 34] on button "Save" at bounding box center [538, 32] width 34 height 14
click at [188, 29] on button "close" at bounding box center [189, 32] width 8 height 8
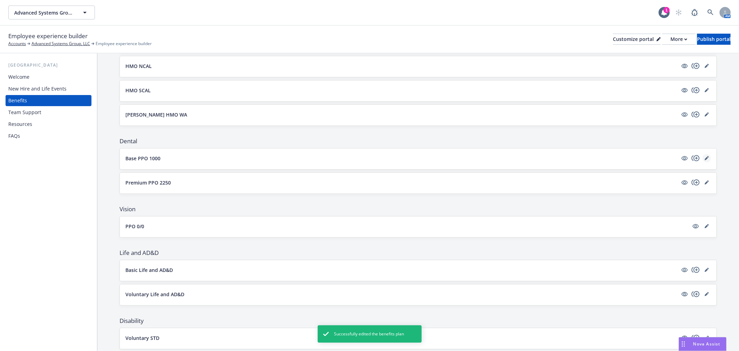
click at [705, 156] on icon "editPencil" at bounding box center [707, 158] width 4 height 4
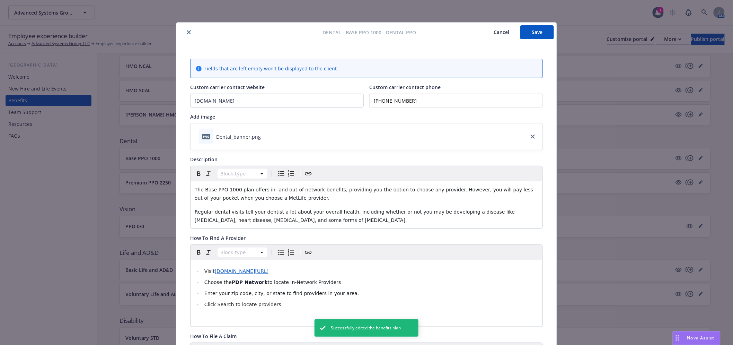
scroll to position [21, 0]
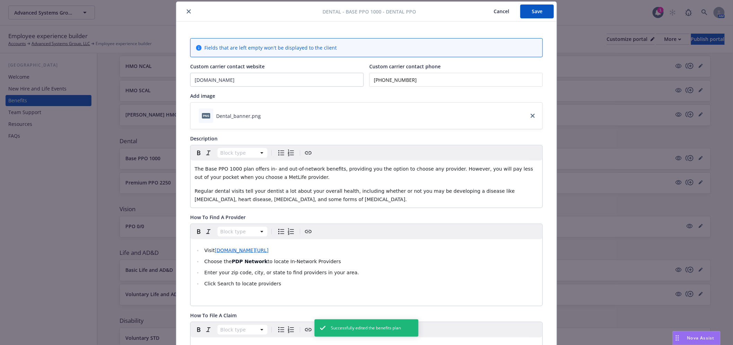
drag, startPoint x: 374, startPoint y: 77, endPoint x: 403, endPoint y: 80, distance: 29.9
click at [382, 79] on input "[PHONE_NUMBER]" at bounding box center [457, 80] width 174 height 14
drag, startPoint x: 417, startPoint y: 81, endPoint x: 358, endPoint y: 80, distance: 58.9
click at [358, 80] on div "Custom carrier contact website [DOMAIN_NAME] Custom carrier contact phone [PHON…" at bounding box center [366, 75] width 353 height 24
click at [494, 12] on button "Cancel" at bounding box center [502, 12] width 38 height 14
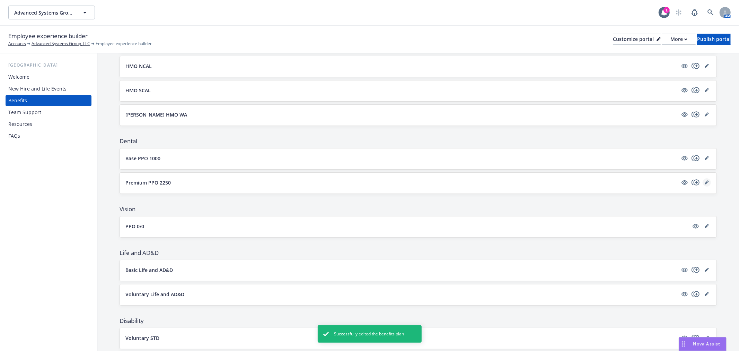
click at [704, 181] on link "editPencil" at bounding box center [707, 182] width 8 height 8
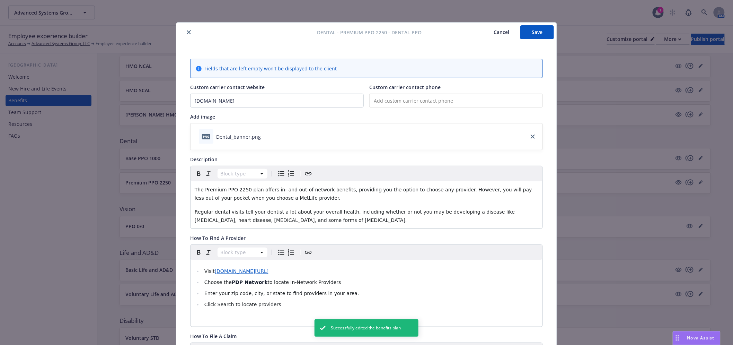
scroll to position [21, 0]
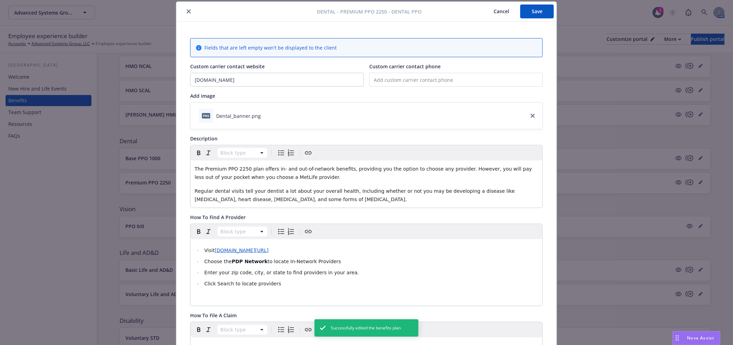
click at [427, 79] on input "tel" at bounding box center [457, 80] width 174 height 14
paste input "[PHONE_NUMBER]"
type input "[PHONE_NUMBER]"
click at [535, 11] on button "Save" at bounding box center [538, 12] width 34 height 14
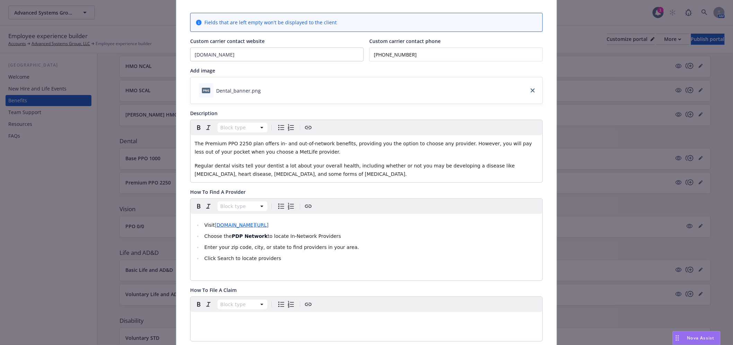
scroll to position [0, 0]
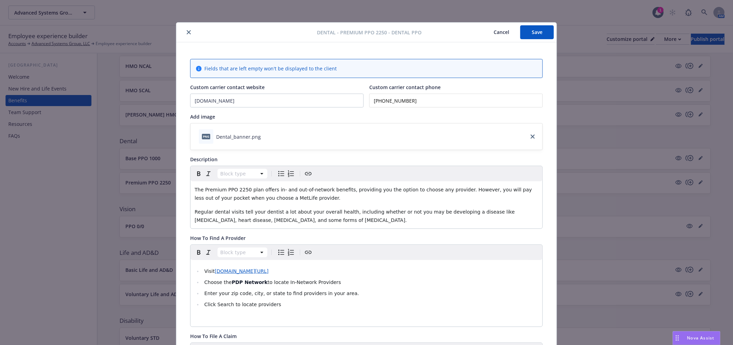
click at [187, 30] on icon "close" at bounding box center [189, 32] width 4 height 4
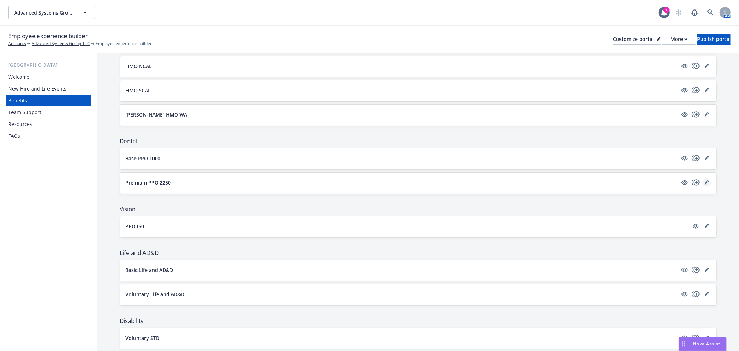
click at [705, 184] on icon "editPencil" at bounding box center [707, 182] width 4 height 4
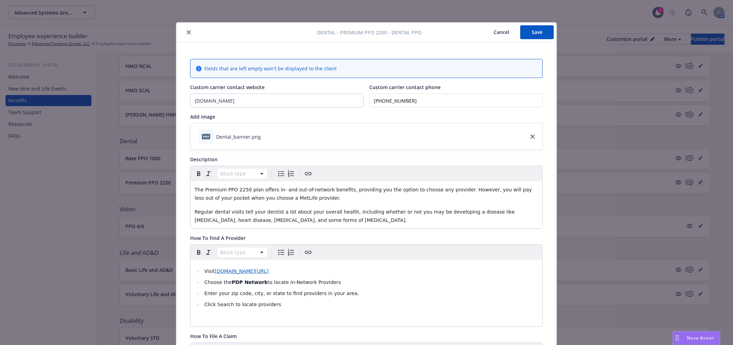
scroll to position [21, 0]
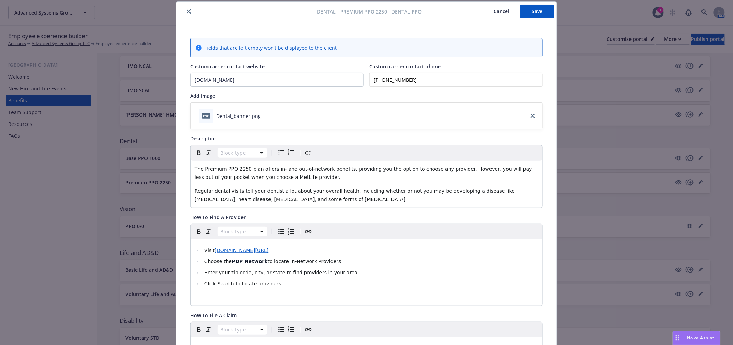
click at [185, 9] on button "close" at bounding box center [189, 11] width 8 height 8
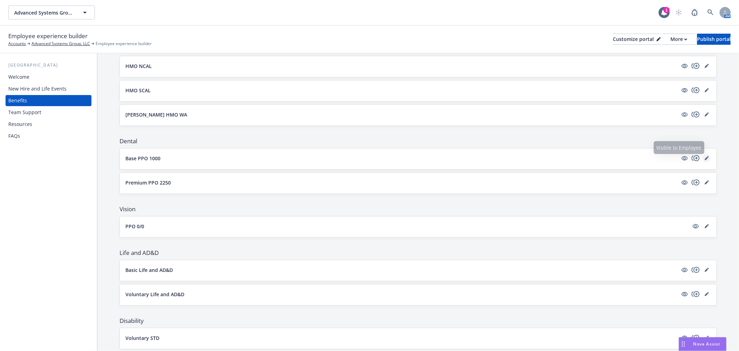
click at [703, 156] on link "editPencil" at bounding box center [707, 158] width 8 height 8
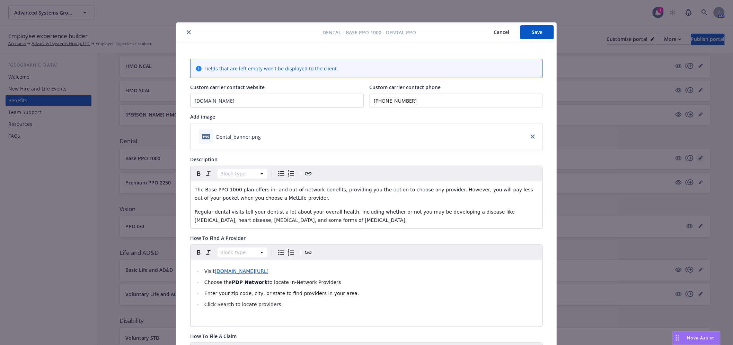
scroll to position [21, 0]
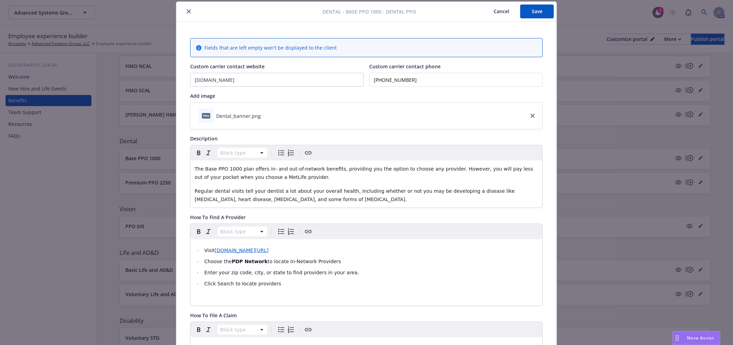
click at [237, 261] on strong "PDP Network" at bounding box center [250, 262] width 36 height 6
click at [535, 15] on button "Save" at bounding box center [538, 12] width 34 height 14
click at [188, 10] on icon "close" at bounding box center [189, 11] width 4 height 4
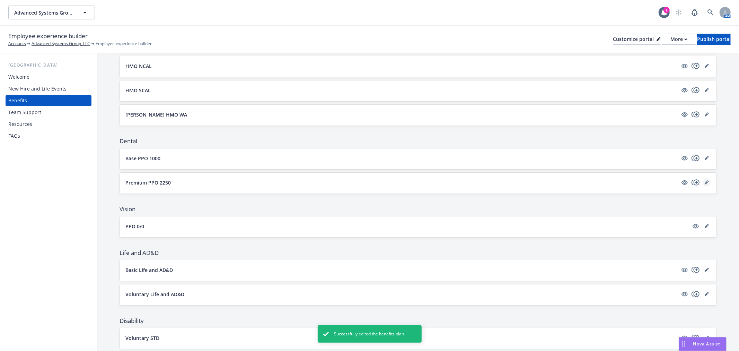
click at [705, 181] on icon "editPencil" at bounding box center [706, 182] width 3 height 3
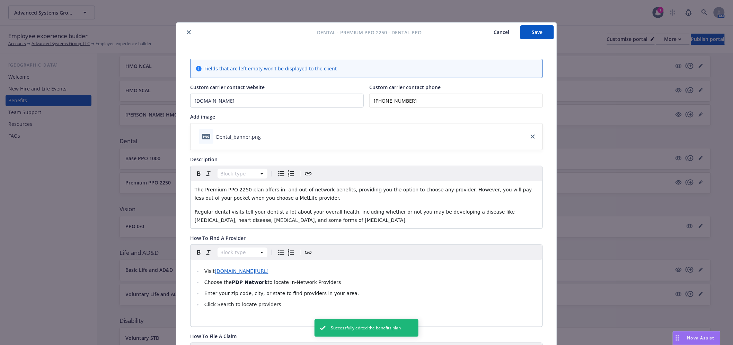
scroll to position [21, 0]
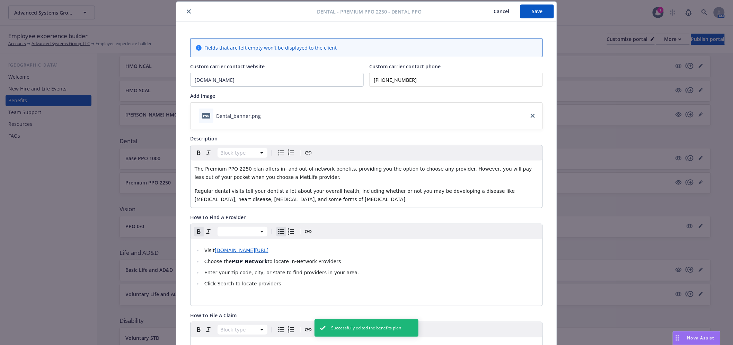
click at [238, 261] on strong "PDP Network" at bounding box center [250, 262] width 36 height 6
click at [535, 8] on button "Save" at bounding box center [538, 12] width 34 height 14
drag, startPoint x: 424, startPoint y: 79, endPoint x: 345, endPoint y: 79, distance: 79.0
click at [345, 79] on div "Custom carrier contact website [DOMAIN_NAME] Custom carrier contact phone [PHON…" at bounding box center [366, 75] width 353 height 24
click at [531, 11] on button "Save" at bounding box center [538, 12] width 34 height 14
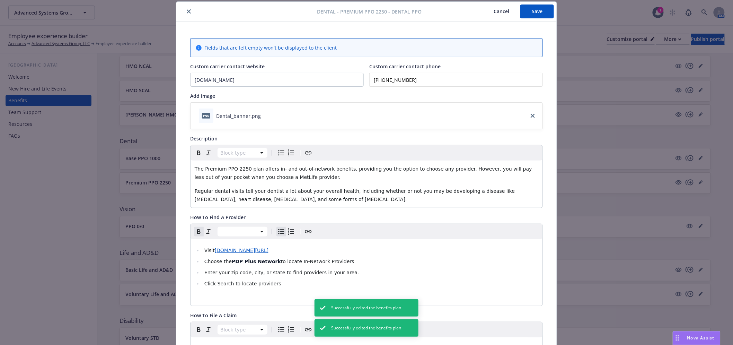
click at [187, 10] on icon "close" at bounding box center [189, 11] width 4 height 4
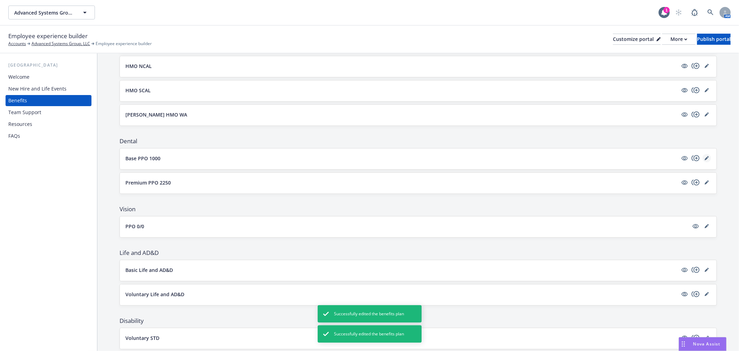
click at [705, 157] on icon "editPencil" at bounding box center [707, 158] width 4 height 4
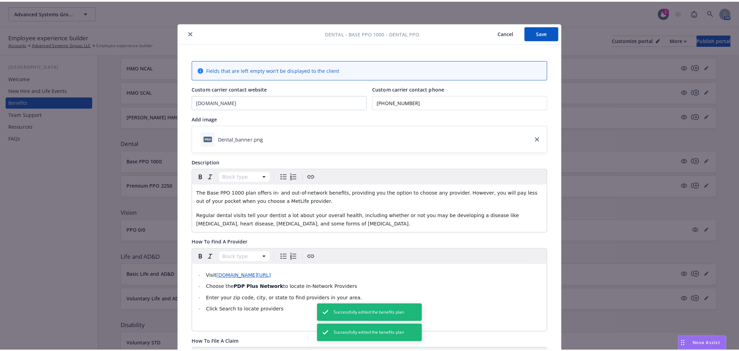
scroll to position [21, 0]
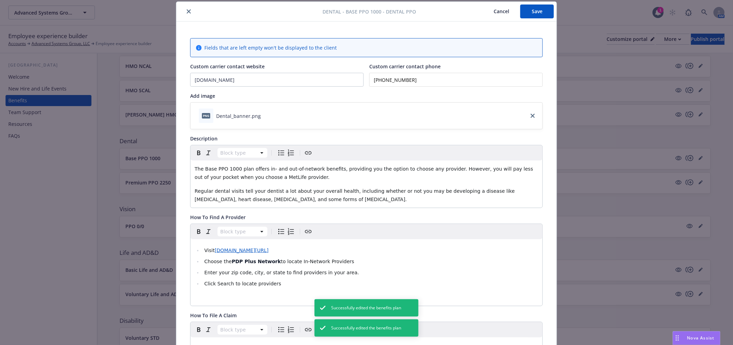
click at [187, 11] on icon "close" at bounding box center [189, 11] width 4 height 4
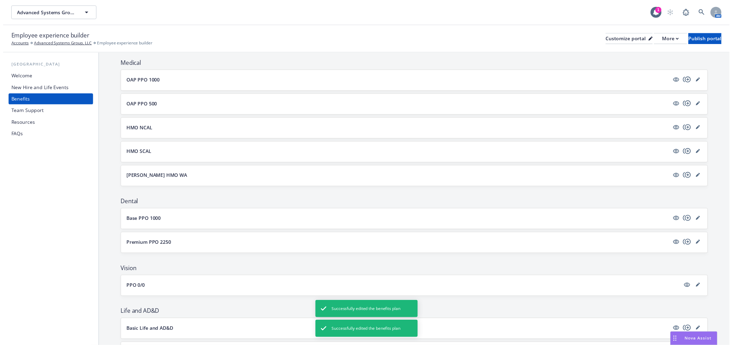
scroll to position [47, 0]
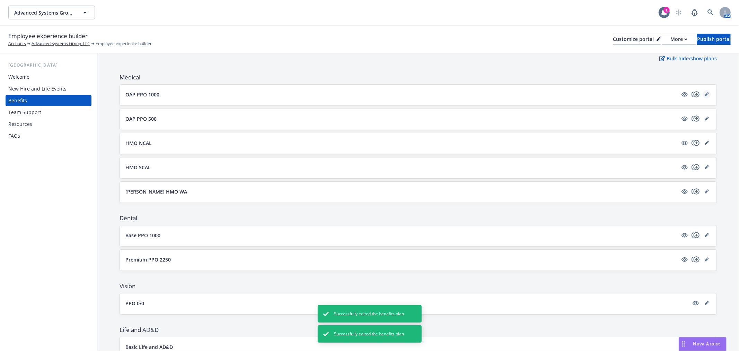
click at [705, 92] on link "editPencil" at bounding box center [707, 94] width 8 height 8
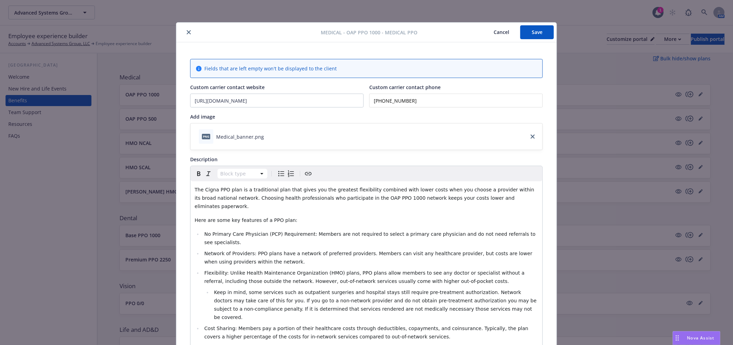
click at [537, 28] on button "Save" at bounding box center [538, 32] width 34 height 14
click at [187, 32] on icon "close" at bounding box center [189, 33] width 4 height 4
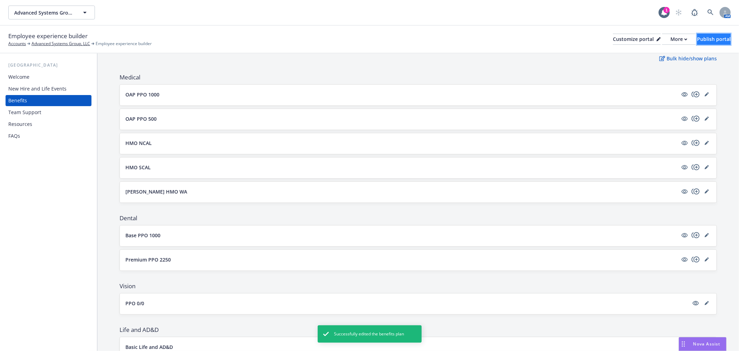
click at [712, 37] on div "Publish portal" at bounding box center [714, 39] width 34 height 10
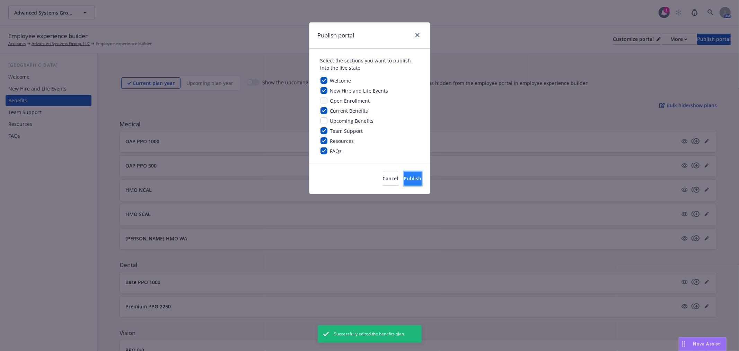
click at [411, 179] on button "Publish" at bounding box center [413, 179] width 18 height 14
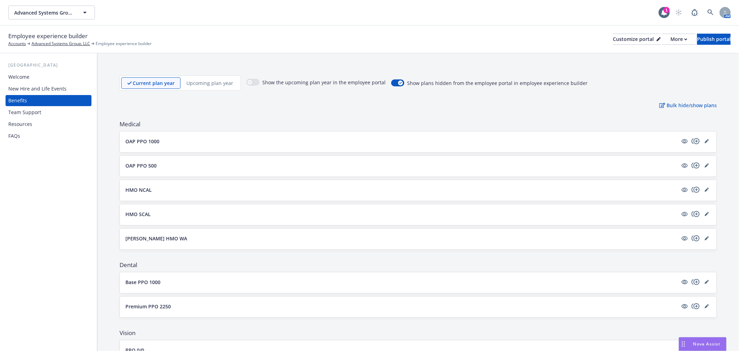
click at [28, 129] on div "Resources" at bounding box center [20, 124] width 24 height 11
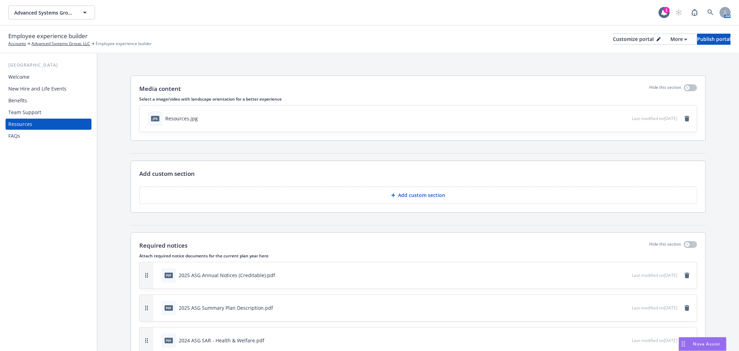
click at [28, 139] on div "FAQs" at bounding box center [48, 135] width 80 height 11
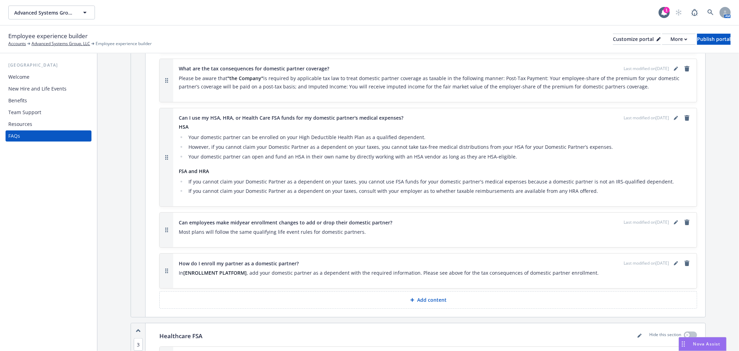
scroll to position [616, 0]
click at [57, 91] on div "New Hire and Life Events" at bounding box center [37, 88] width 58 height 11
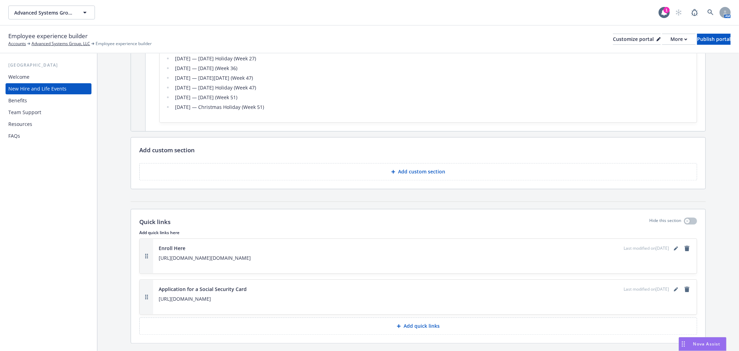
scroll to position [1309, 0]
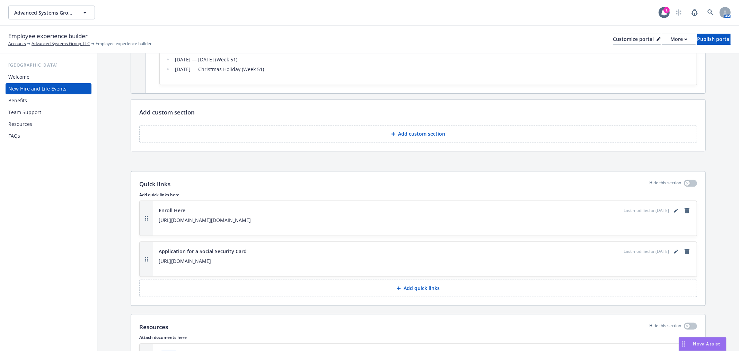
click at [42, 75] on div "Welcome" at bounding box center [48, 76] width 80 height 11
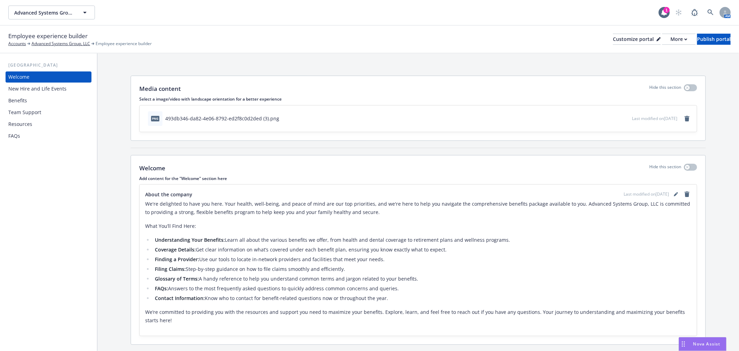
click at [47, 92] on div "New Hire and Life Events" at bounding box center [37, 88] width 58 height 11
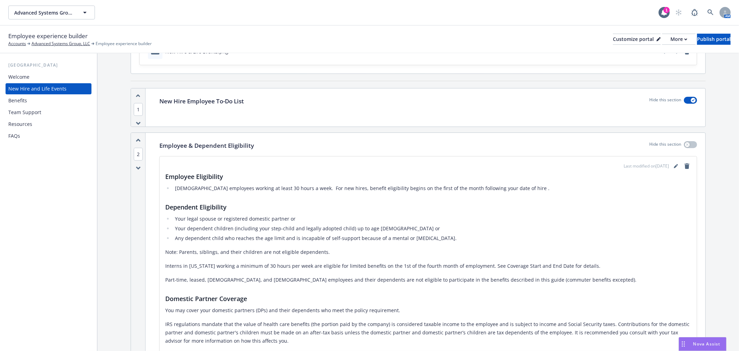
scroll to position [77, 0]
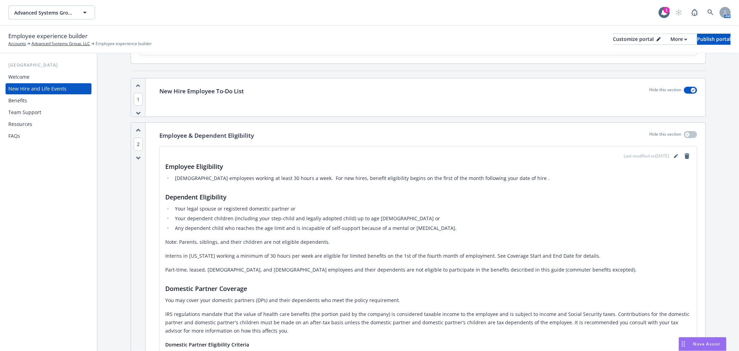
click at [54, 101] on div "Benefits" at bounding box center [48, 100] width 80 height 11
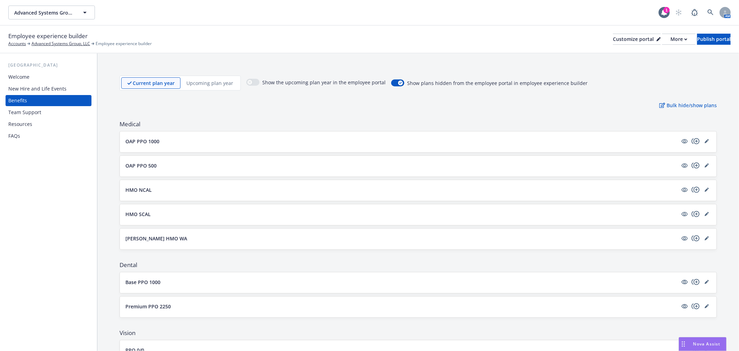
click at [185, 143] on button "OAP PPO 1000" at bounding box center [401, 141] width 553 height 7
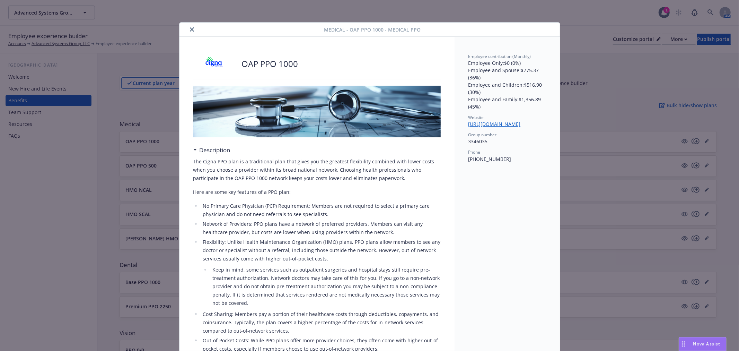
scroll to position [21, 0]
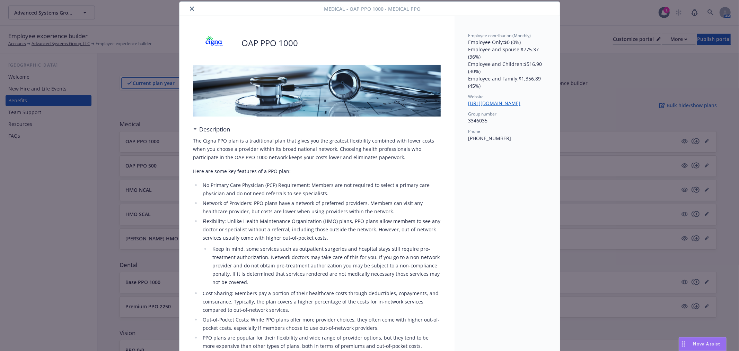
click at [192, 9] on button "close" at bounding box center [192, 9] width 8 height 8
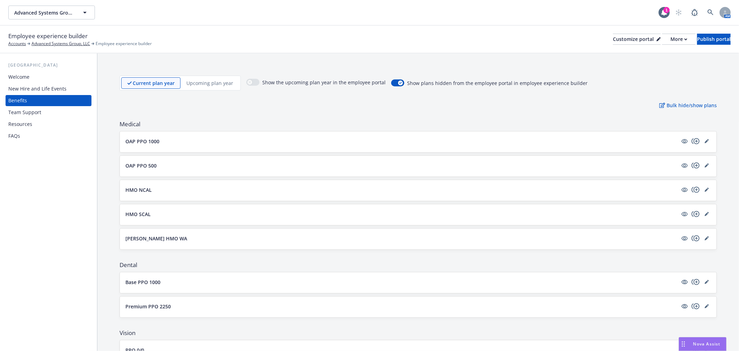
click at [177, 164] on button "OAP PPO 500" at bounding box center [401, 165] width 553 height 7
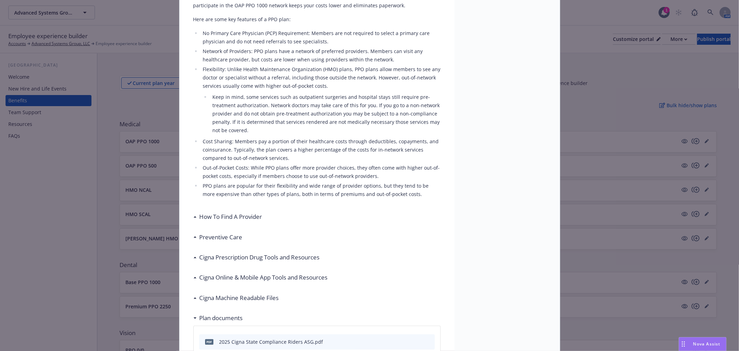
scroll to position [175, 0]
click at [264, 212] on div "How To Find A Provider" at bounding box center [317, 214] width 248 height 15
click at [249, 212] on h3 "How To Find A Provider" at bounding box center [231, 214] width 63 height 9
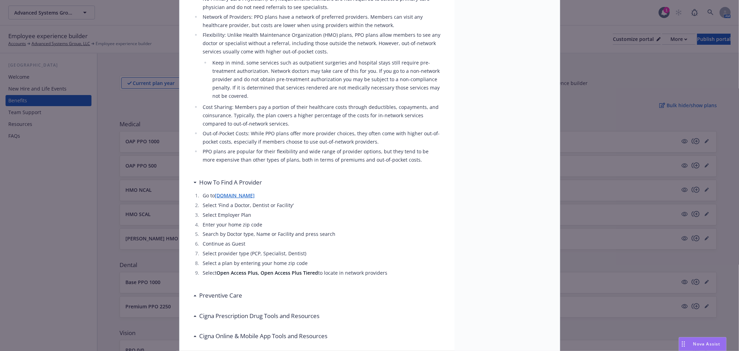
scroll to position [290, 0]
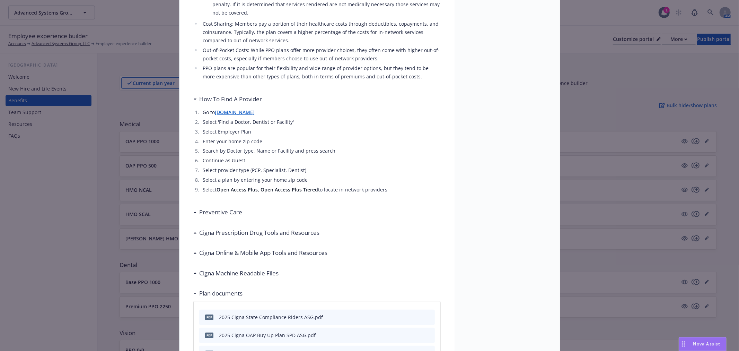
click at [228, 209] on h3 "Preventive Care" at bounding box center [221, 212] width 43 height 9
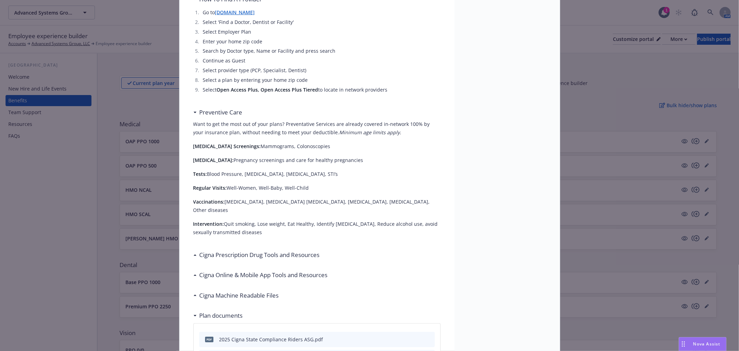
scroll to position [406, 0]
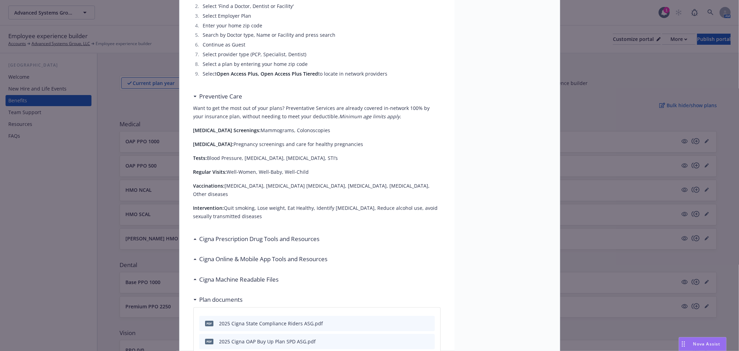
click at [229, 234] on h3 "Cigna Prescription Drug Tools and Resources" at bounding box center [260, 238] width 120 height 9
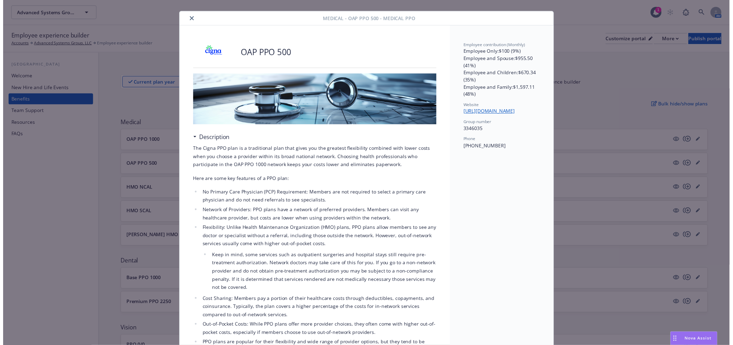
scroll to position [0, 0]
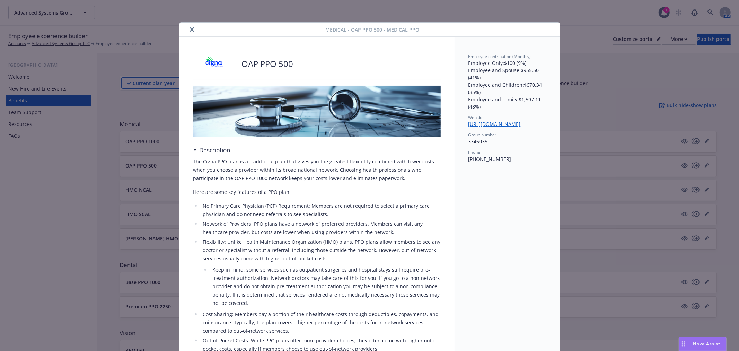
click at [190, 28] on icon "close" at bounding box center [192, 29] width 4 height 4
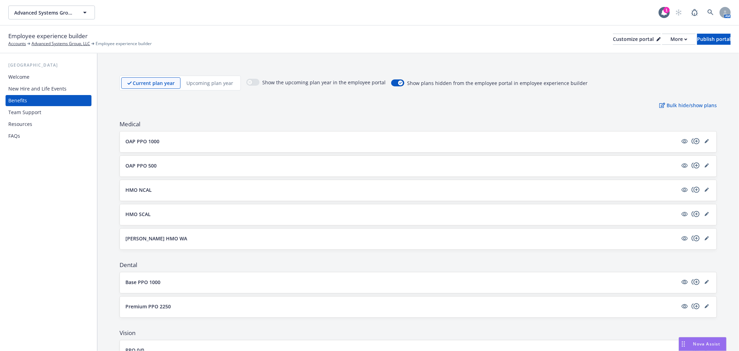
click at [157, 196] on div "HMO NCAL" at bounding box center [418, 190] width 597 height 21
click at [157, 194] on div "HMO NCAL" at bounding box center [418, 190] width 586 height 10
click at [704, 191] on link "editPencil" at bounding box center [707, 189] width 8 height 8
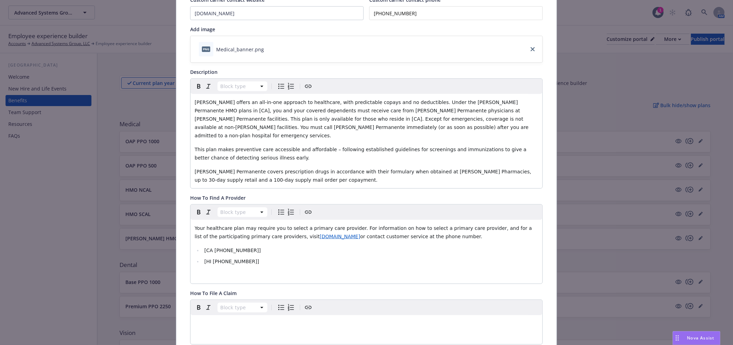
scroll to position [98, 0]
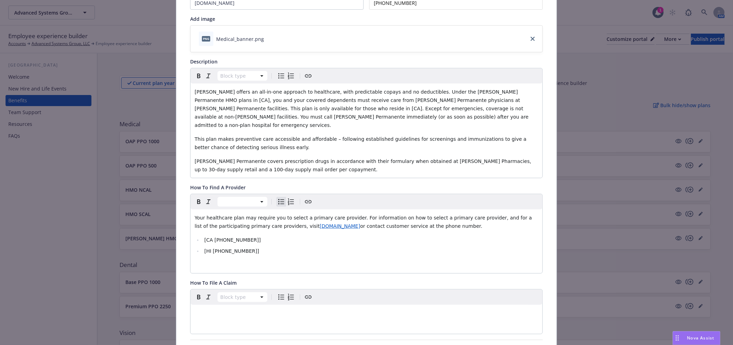
click at [247, 236] on li "[CA [PHONE_NUMBER]]" at bounding box center [370, 240] width 336 height 8
drag, startPoint x: 216, startPoint y: 231, endPoint x: 191, endPoint y: 232, distance: 25.3
click at [191, 232] on div "Your healthcare plan may require you to select a primary care provider. For inf…" at bounding box center [367, 241] width 352 height 64
drag, startPoint x: 264, startPoint y: 245, endPoint x: 189, endPoint y: 236, distance: 76.1
click at [191, 236] on div "Your healthcare plan may require you to select a primary care provider. For inf…" at bounding box center [367, 241] width 352 height 64
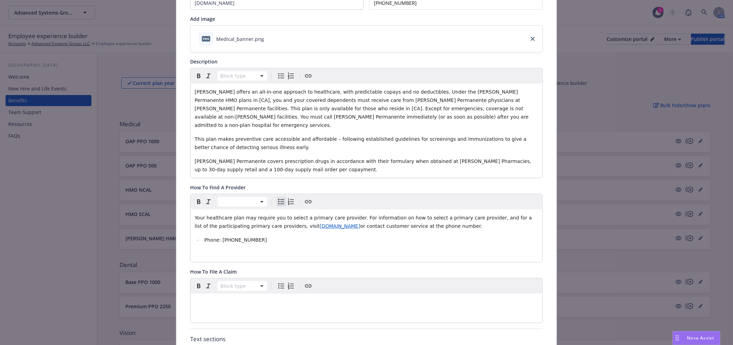
click at [198, 236] on ul "Phone: [PHONE_NUMBER]" at bounding box center [367, 240] width 344 height 8
drag, startPoint x: 207, startPoint y: 232, endPoint x: 186, endPoint y: 234, distance: 21.5
click at [218, 237] on span "[PHONE_NUMBER]" at bounding box center [236, 240] width 44 height 6
click at [210, 236] on p "Phone: [PHONE_NUMBER]" at bounding box center [367, 240] width 344 height 8
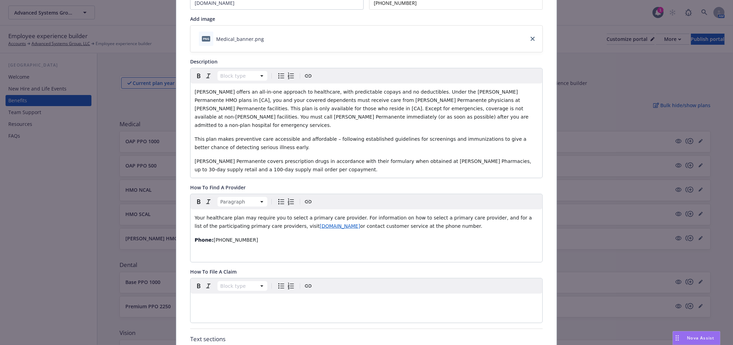
click at [331, 298] on p "editable markdown" at bounding box center [367, 302] width 344 height 8
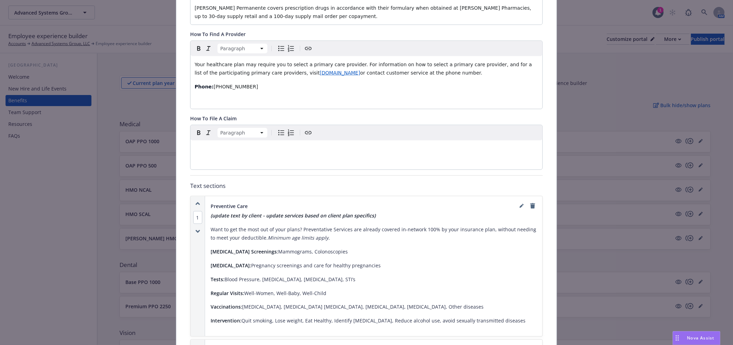
scroll to position [252, 0]
click at [520, 203] on icon "editPencil" at bounding box center [522, 205] width 4 height 4
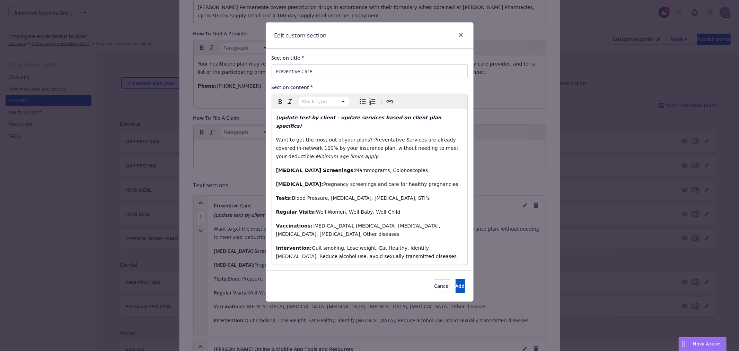
select select "paragraph"
drag, startPoint x: 429, startPoint y: 119, endPoint x: 244, endPoint y: 106, distance: 185.2
click at [244, 106] on div "Edit custom section Section title * Preventive Care Section content * Paragraph…" at bounding box center [369, 175] width 739 height 351
drag, startPoint x: 439, startPoint y: 119, endPoint x: 268, endPoint y: 108, distance: 171.2
click at [268, 108] on div "Section title * Preventive Care Section content * Paragraph Paragraph Heading 1…" at bounding box center [369, 160] width 207 height 222
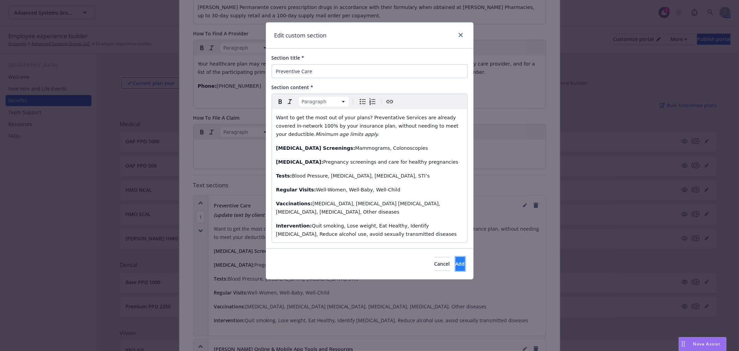
click at [456, 258] on button "Add" at bounding box center [460, 264] width 9 height 14
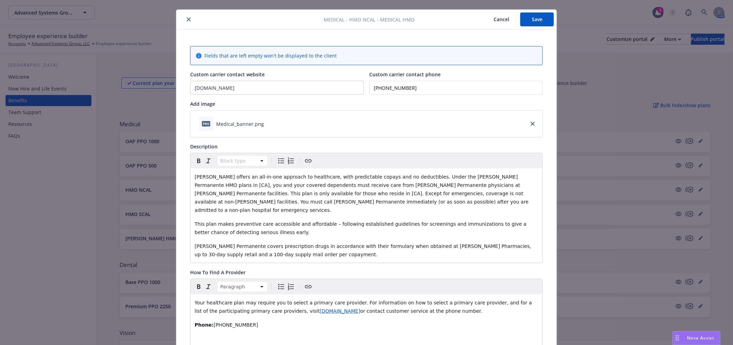
scroll to position [0, 0]
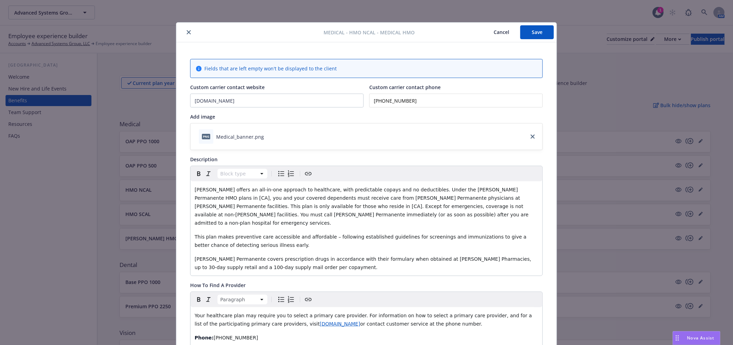
click at [535, 30] on button "Save" at bounding box center [538, 32] width 34 height 14
click at [499, 189] on span "[PERSON_NAME] offers an all-in-one approach to healthcare, with predictable cop…" at bounding box center [363, 206] width 336 height 39
click at [531, 199] on span "[PERSON_NAME] offers an all-in-one approach to healthcare, with predictable cop…" at bounding box center [366, 206] width 342 height 39
click at [531, 34] on button "Save" at bounding box center [538, 32] width 34 height 14
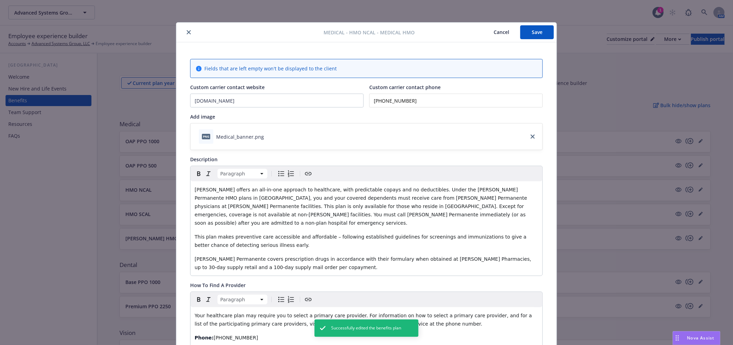
click at [185, 32] on button "close" at bounding box center [189, 32] width 8 height 8
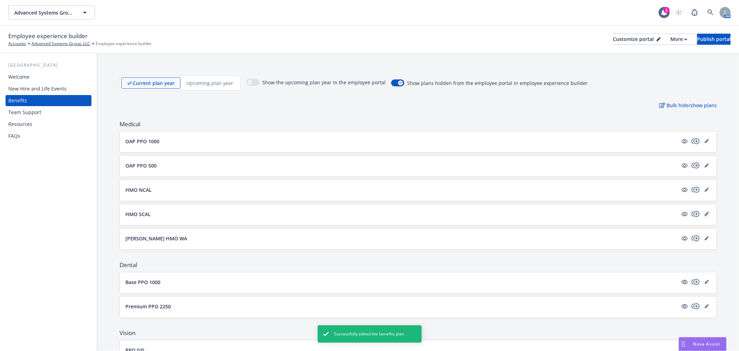
click at [703, 216] on link "editPencil" at bounding box center [707, 214] width 8 height 8
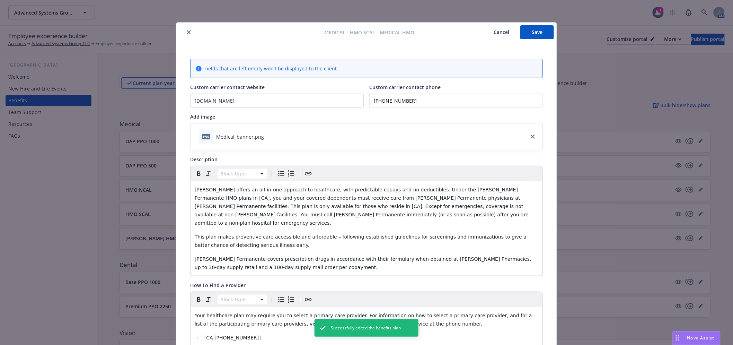
scroll to position [21, 0]
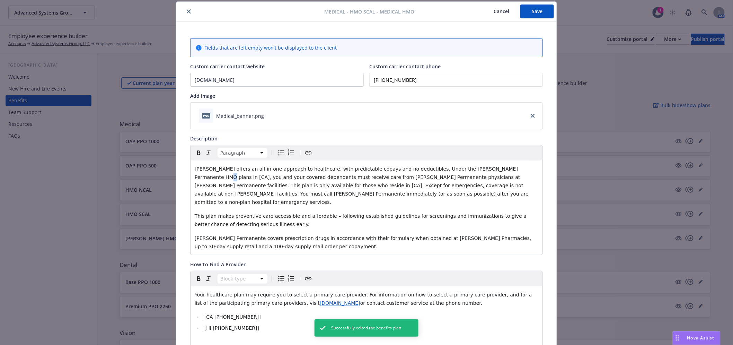
click at [500, 171] on span "[PERSON_NAME] offers an all-in-one approach to healthcare, with predictable cop…" at bounding box center [363, 185] width 336 height 39
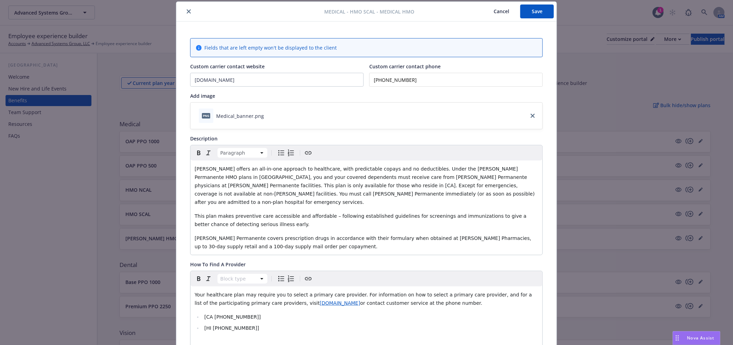
click at [532, 176] on span "[PERSON_NAME] offers an all-in-one approach to healthcare, with predictable cop…" at bounding box center [366, 185] width 342 height 39
click at [524, 178] on span "[PERSON_NAME] offers an all-in-one approach to healthcare, with predictable cop…" at bounding box center [366, 185] width 342 height 39
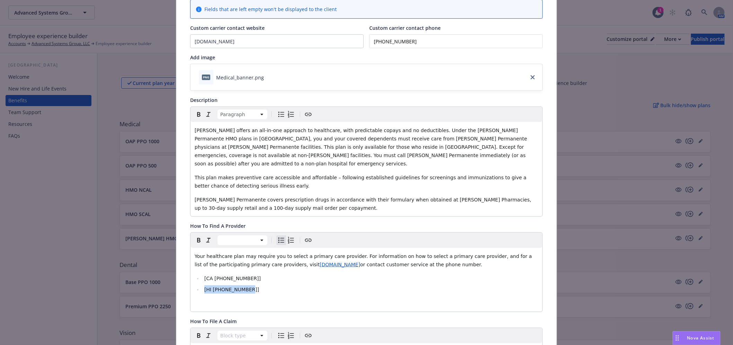
drag, startPoint x: 252, startPoint y: 279, endPoint x: 189, endPoint y: 281, distance: 63.5
click at [191, 280] on div "Your healthcare plan may require you to select a primary care provider. For inf…" at bounding box center [367, 280] width 352 height 64
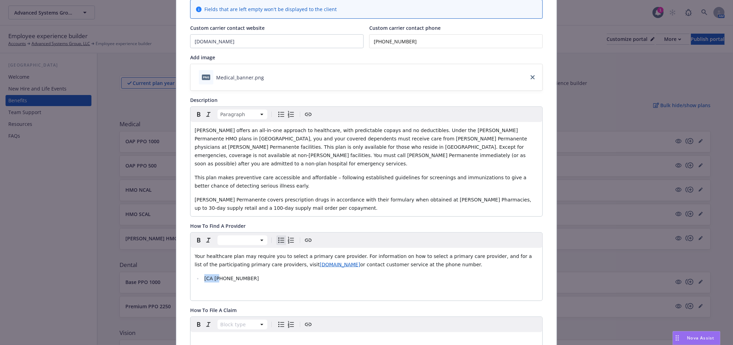
drag, startPoint x: 215, startPoint y: 271, endPoint x: 194, endPoint y: 268, distance: 21.0
click at [202, 274] on li "[CA [PHONE_NUMBER]" at bounding box center [370, 278] width 336 height 8
drag, startPoint x: 208, startPoint y: 272, endPoint x: 168, endPoint y: 270, distance: 40.6
click at [168, 270] on div "Medical - HMO SCAL - Medical HMO Cancel Save Fields that are left empty won't b…" at bounding box center [366, 172] width 733 height 345
drag, startPoint x: 224, startPoint y: 269, endPoint x: 190, endPoint y: 269, distance: 34.7
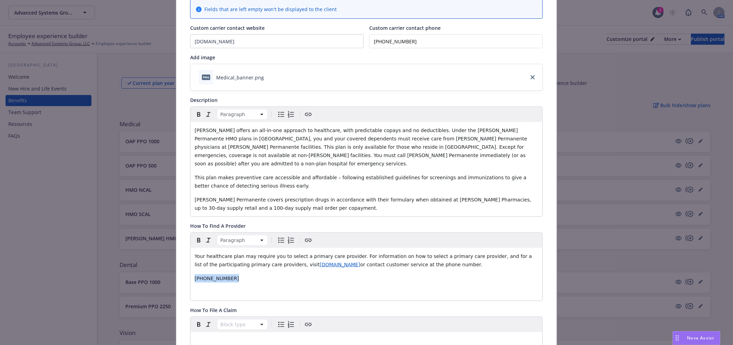
click at [191, 269] on div "Your healthcare plan may require you to select a primary care provider. For inf…" at bounding box center [367, 274] width 352 height 53
click at [218, 276] on span "Phone: [PHONE_NUMBER]" at bounding box center [226, 279] width 63 height 6
drag, startPoint x: 208, startPoint y: 271, endPoint x: 188, endPoint y: 271, distance: 20.5
click at [191, 271] on div "Your healthcare plan may require you to select a primary care provider. For inf…" at bounding box center [367, 274] width 352 height 53
click at [287, 274] on p "Phone: [PHONE_NUMBER]" at bounding box center [367, 278] width 344 height 8
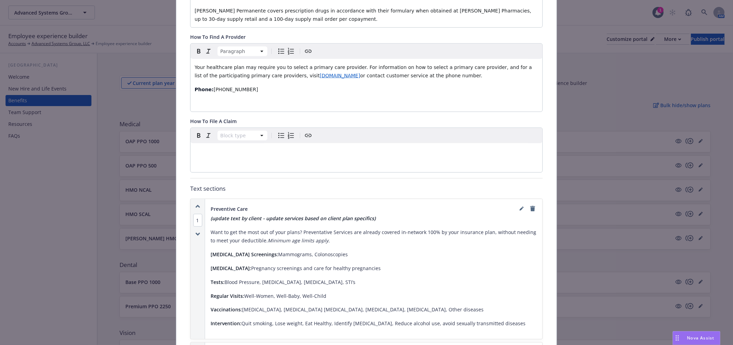
scroll to position [252, 0]
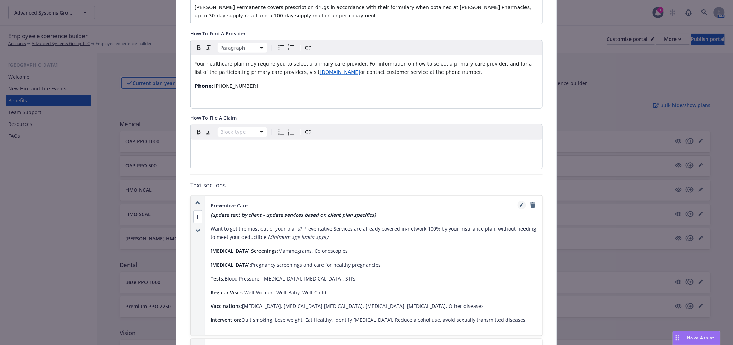
click at [522, 203] on icon "editPencil" at bounding box center [523, 204] width 2 height 2
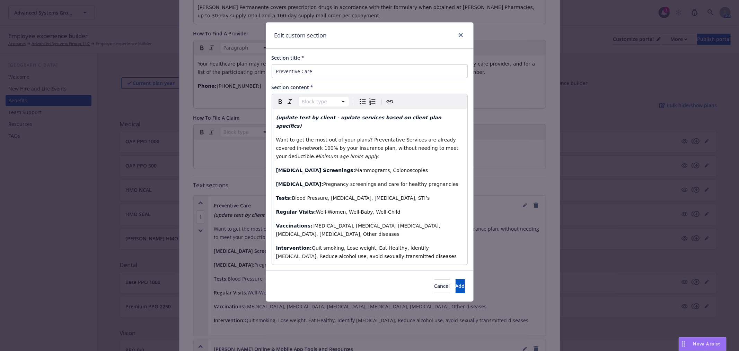
select select "paragraph"
drag, startPoint x: 442, startPoint y: 116, endPoint x: 195, endPoint y: 110, distance: 247.2
click at [195, 110] on div "Edit custom section Section title * Preventive Care Section content * Paragraph…" at bounding box center [369, 175] width 739 height 351
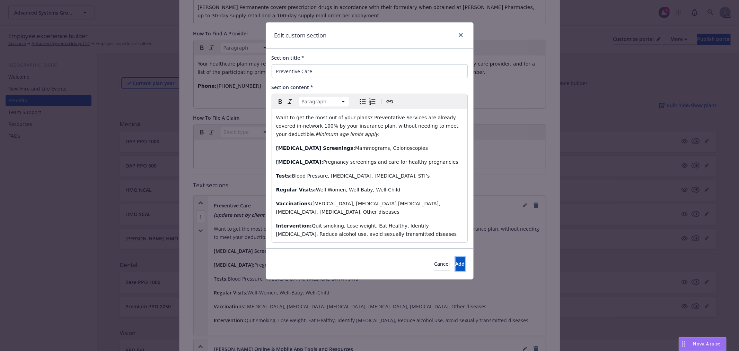
click at [460, 257] on button "Add" at bounding box center [460, 264] width 9 height 14
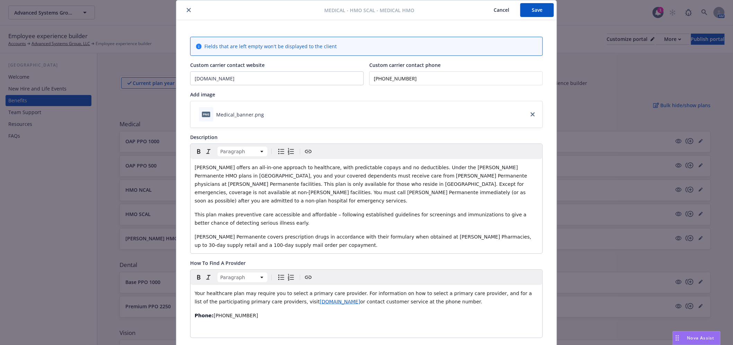
scroll to position [0, 0]
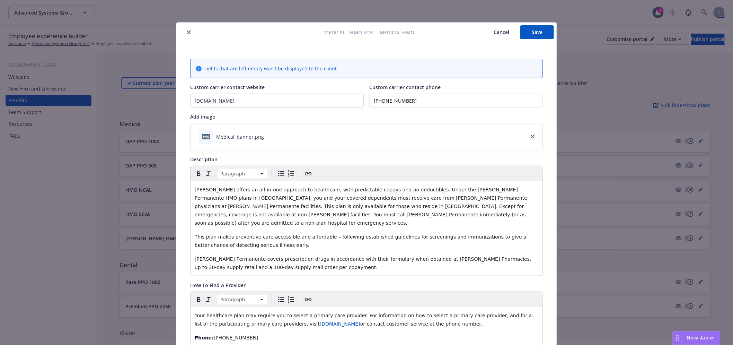
click at [531, 31] on button "Save" at bounding box center [538, 32] width 34 height 14
click at [187, 33] on icon "close" at bounding box center [189, 32] width 4 height 4
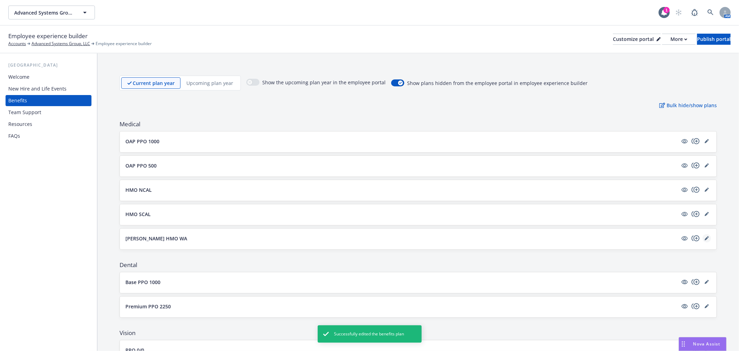
click at [705, 237] on icon "editPencil" at bounding box center [706, 238] width 3 height 3
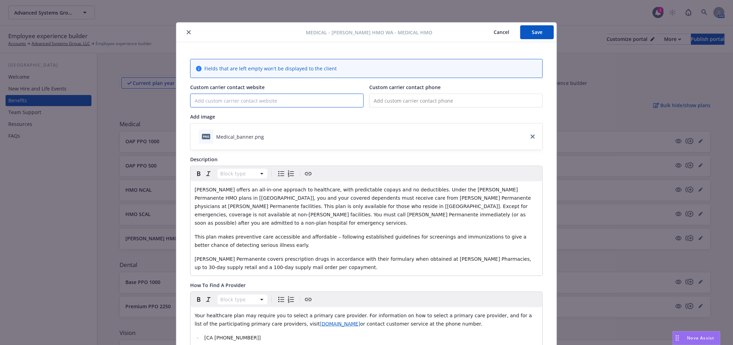
click at [210, 103] on input "Custom carrier contact website" at bounding box center [277, 100] width 173 height 13
type input "[DOMAIN_NAME]"
click at [520, 101] on input "tel" at bounding box center [457, 101] width 174 height 14
paste input "[PHONE_NUMBER]"
type input "[PHONE_NUMBER]"
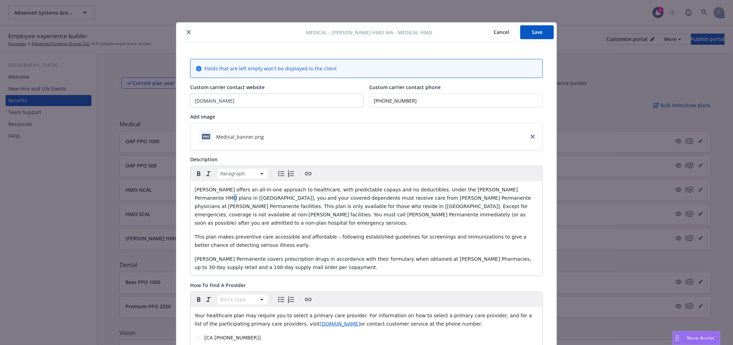
click at [499, 191] on span "[PERSON_NAME] offers an all-in-one approach to healthcare, with predictable cop…" at bounding box center [364, 206] width 338 height 39
drag, startPoint x: 491, startPoint y: 190, endPoint x: 494, endPoint y: 196, distance: 6.5
click at [491, 190] on span "[PERSON_NAME] offers an all-in-one approach to healthcare, with predictable cop…" at bounding box center [363, 206] width 336 height 39
click at [530, 200] on span "[PERSON_NAME] offers an all-in-one approach to healthcare, with predictable cop…" at bounding box center [362, 206] width 335 height 39
click at [524, 200] on span "[PERSON_NAME] offers an all-in-one approach to healthcare, with predictable cop…" at bounding box center [362, 206] width 335 height 39
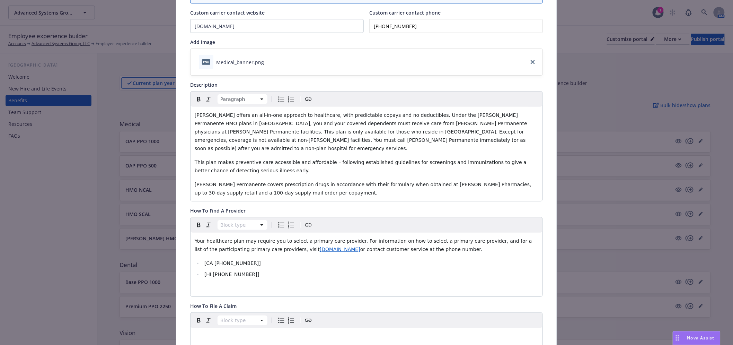
scroll to position [77, 0]
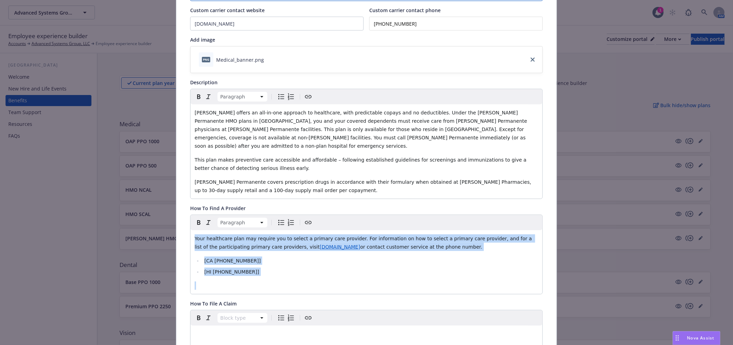
drag, startPoint x: 275, startPoint y: 275, endPoint x: 171, endPoint y: 221, distance: 117.5
click at [171, 221] on div "Medical - [PERSON_NAME] HMO WA - Medical HMO Cancel Save Fields that are left e…" at bounding box center [366, 172] width 733 height 345
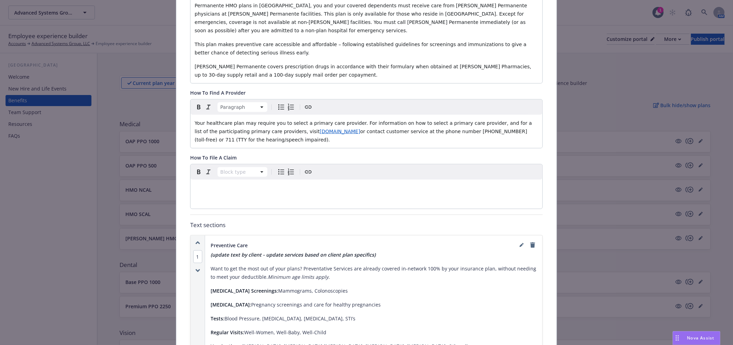
scroll to position [231, 0]
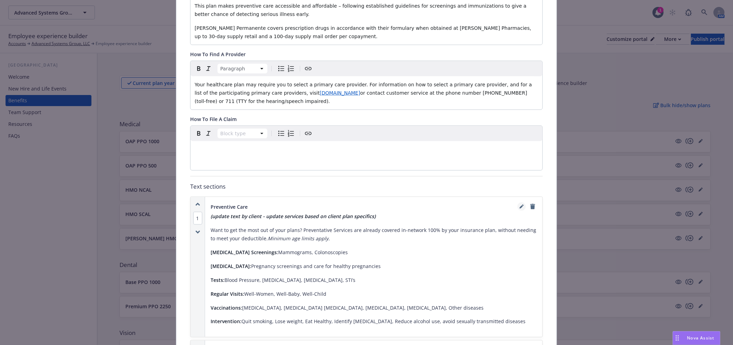
click at [520, 206] on icon "editPencil" at bounding box center [521, 207] width 3 height 3
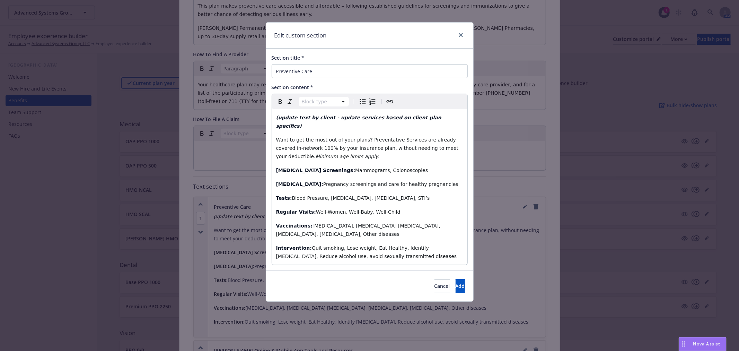
select select "paragraph"
drag, startPoint x: 439, startPoint y: 117, endPoint x: 200, endPoint y: 111, distance: 239.6
click at [200, 109] on div "Edit custom section Section title * Preventive Care Section content * Paragraph…" at bounding box center [369, 175] width 739 height 351
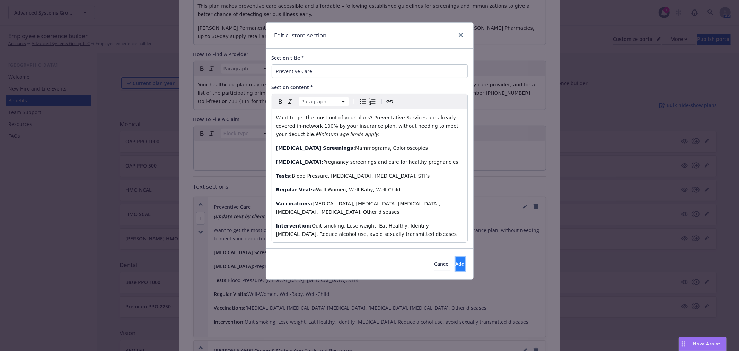
click at [456, 260] on span "Add" at bounding box center [460, 263] width 9 height 7
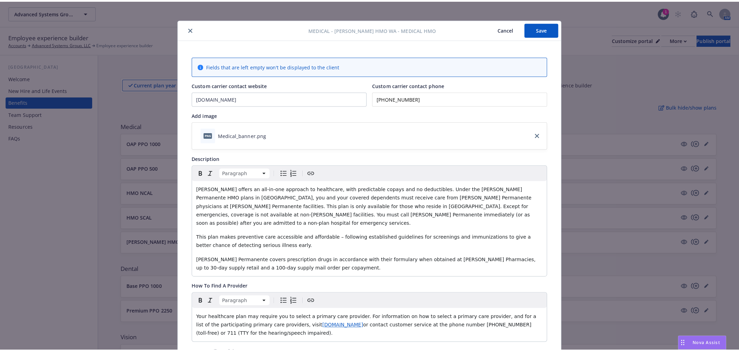
scroll to position [0, 0]
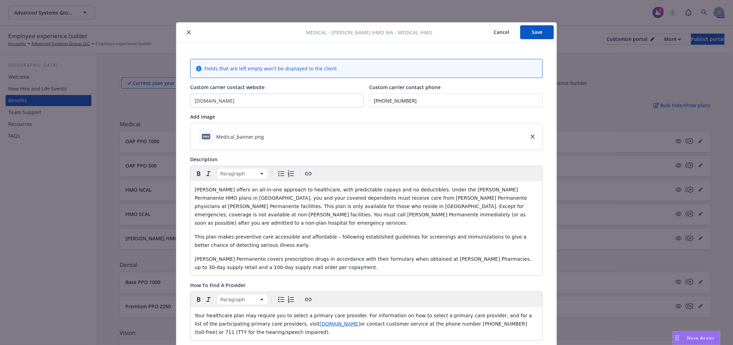
click at [529, 31] on button "Save" at bounding box center [538, 32] width 34 height 14
click at [187, 33] on icon "close" at bounding box center [189, 32] width 4 height 4
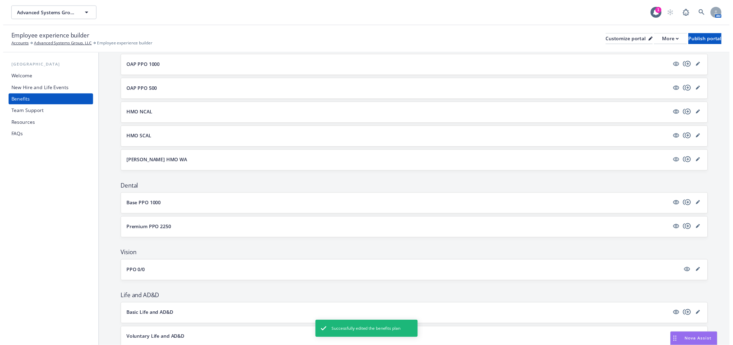
scroll to position [77, 0]
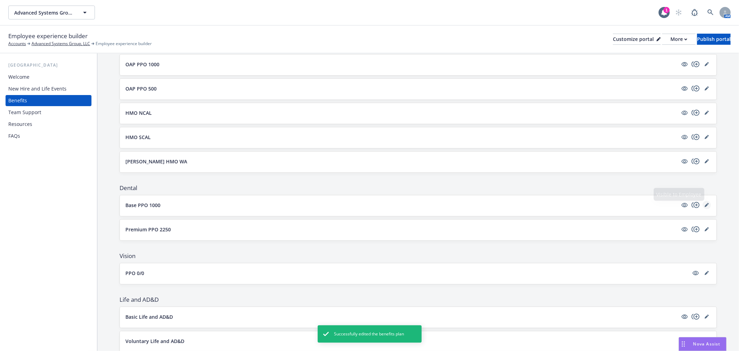
click at [705, 204] on icon "editPencil" at bounding box center [707, 205] width 4 height 4
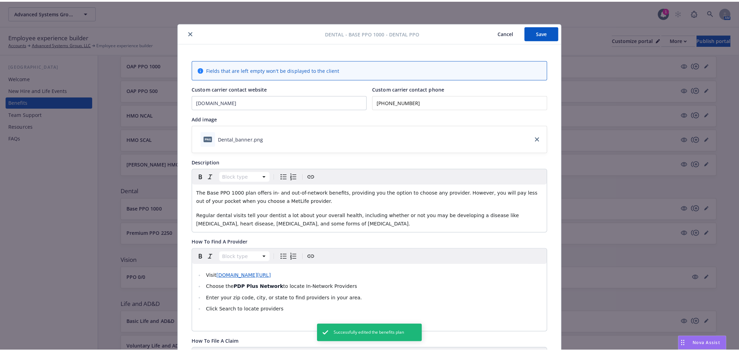
scroll to position [21, 0]
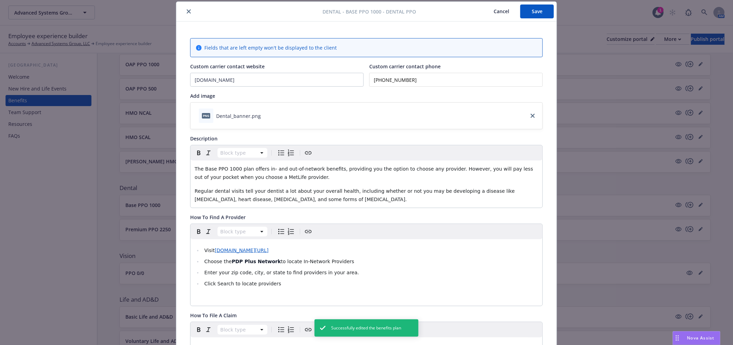
click at [187, 10] on icon "close" at bounding box center [189, 11] width 4 height 4
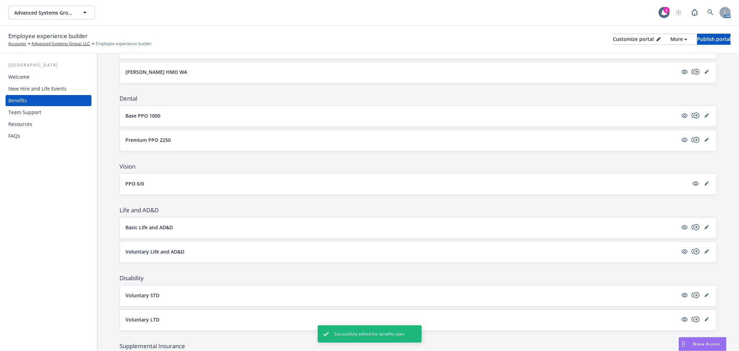
scroll to position [192, 0]
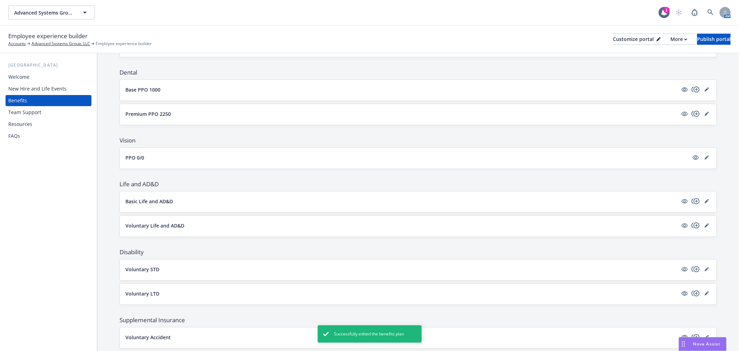
click at [467, 198] on button "Basic Life and AD&D" at bounding box center [401, 201] width 553 height 7
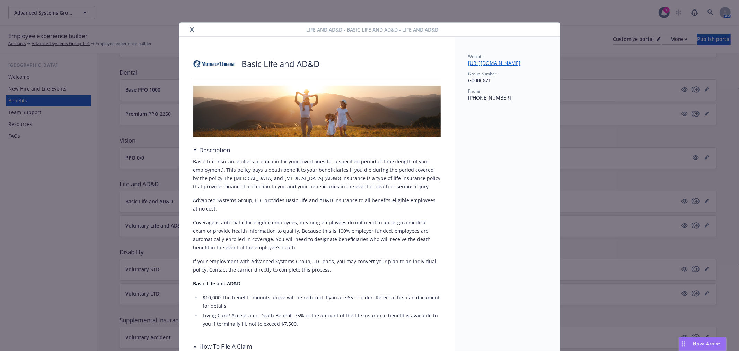
click at [190, 29] on icon "close" at bounding box center [192, 29] width 4 height 4
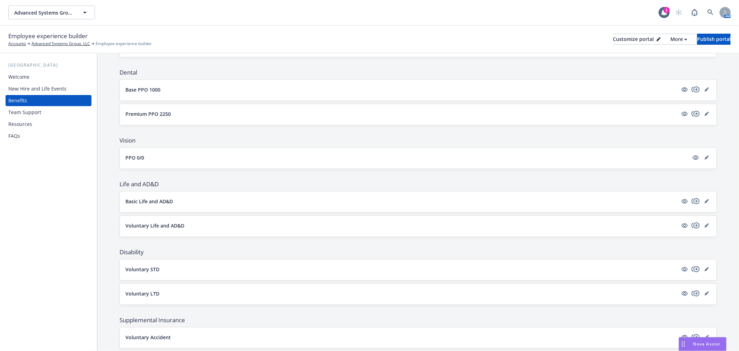
click at [209, 223] on button "Voluntary Life and AD&D" at bounding box center [401, 225] width 553 height 7
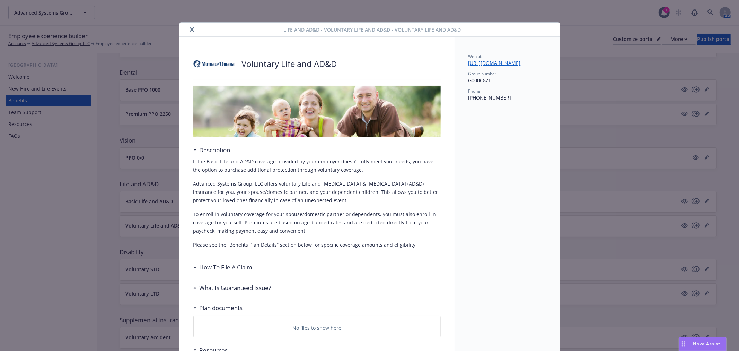
scroll to position [21, 0]
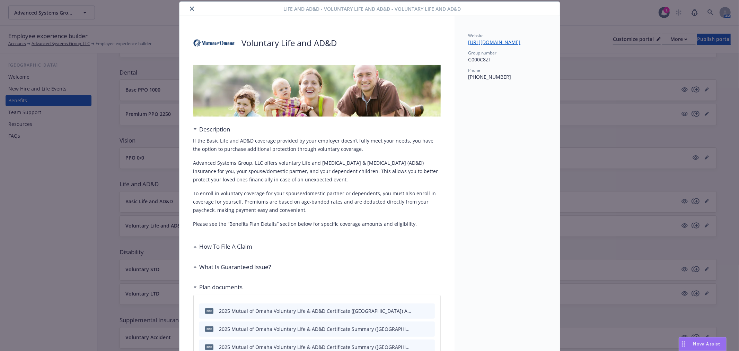
click at [218, 242] on h3 "How To File A Claim" at bounding box center [226, 246] width 53 height 9
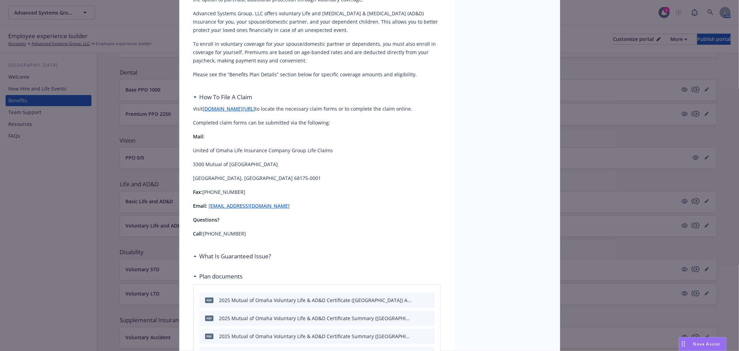
scroll to position [213, 0]
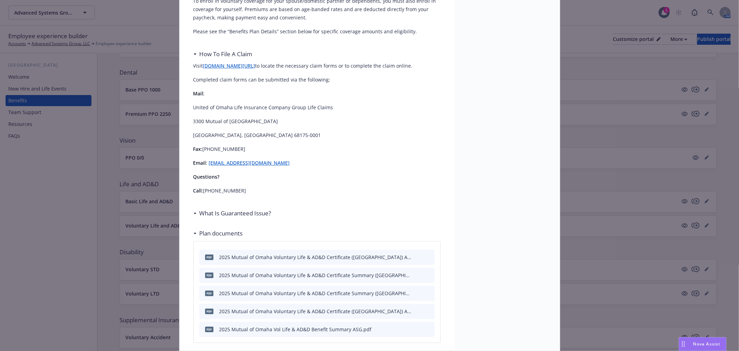
click at [233, 218] on h3 "What Is Guaranteed Issue?" at bounding box center [236, 213] width 72 height 9
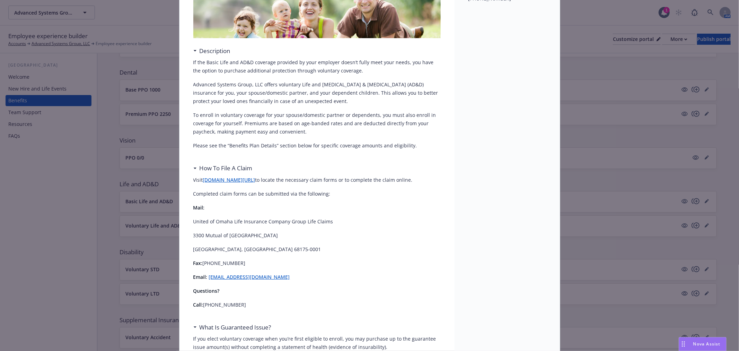
scroll to position [0, 0]
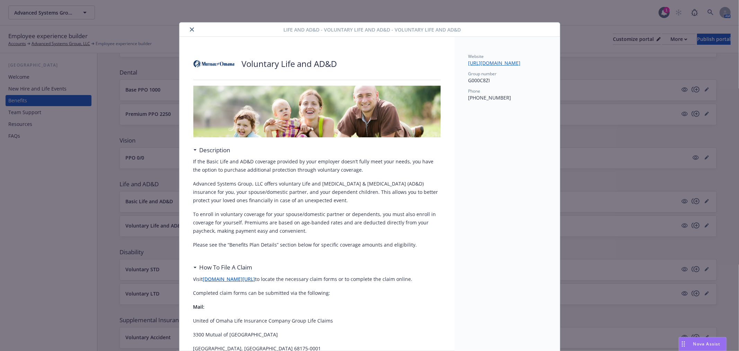
click at [191, 30] on button "close" at bounding box center [192, 29] width 8 height 8
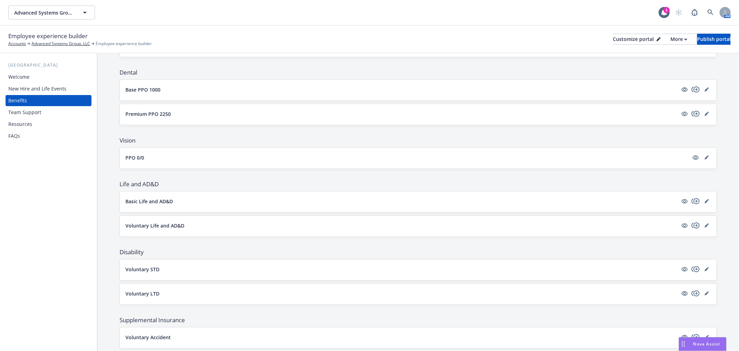
click at [144, 203] on p "Basic Life and AD&D" at bounding box center [148, 201] width 47 height 7
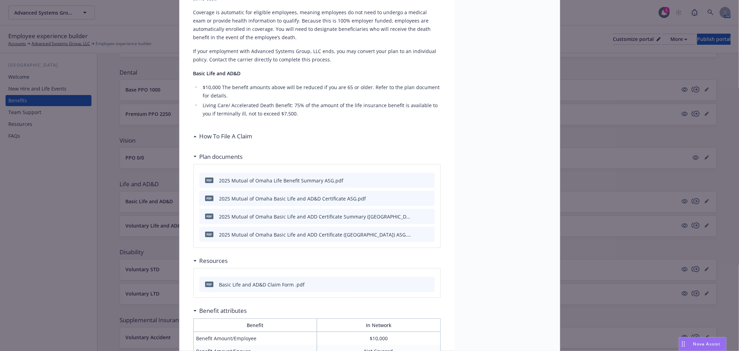
scroll to position [213, 0]
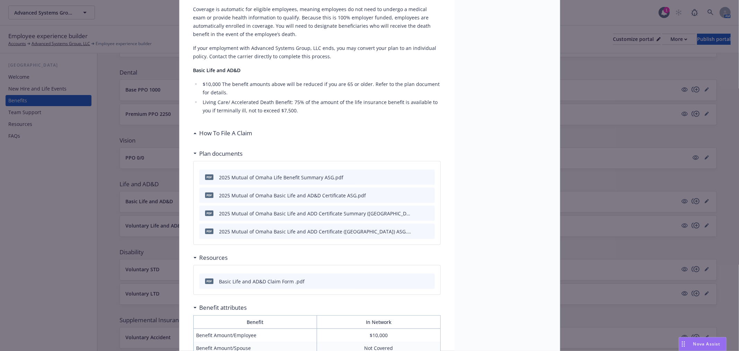
click at [216, 132] on h3 "How To File A Claim" at bounding box center [226, 133] width 53 height 9
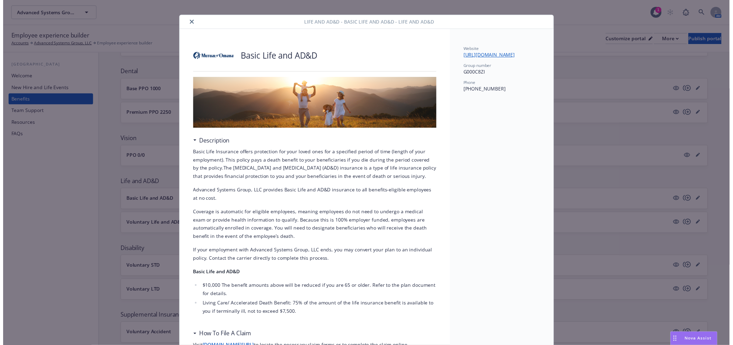
scroll to position [0, 0]
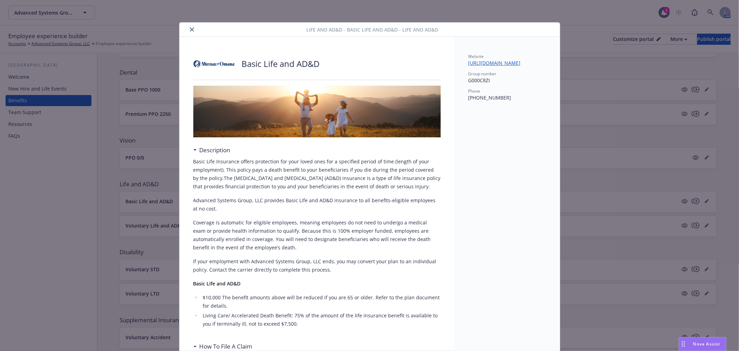
click at [190, 29] on icon "close" at bounding box center [192, 29] width 4 height 4
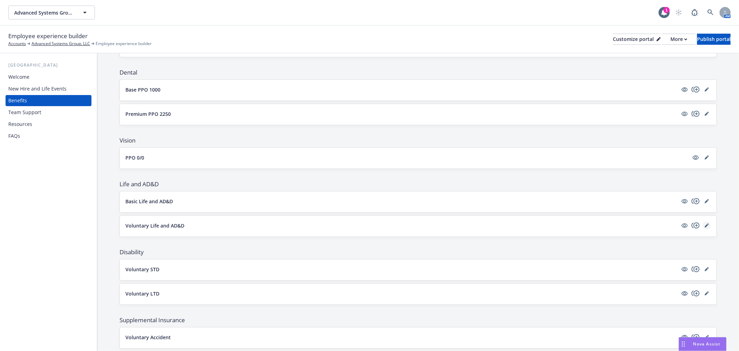
click at [705, 225] on icon "editPencil" at bounding box center [706, 225] width 3 height 3
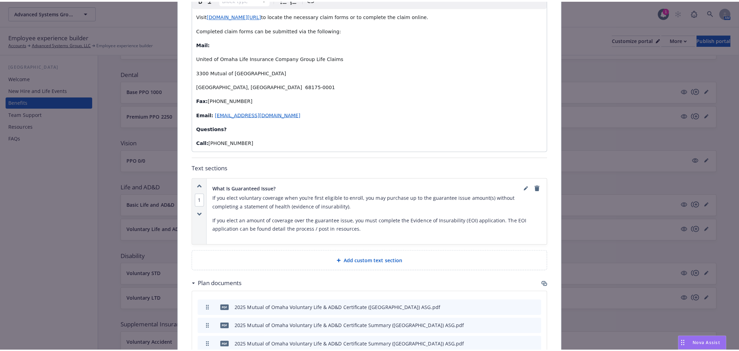
scroll to position [367, 0]
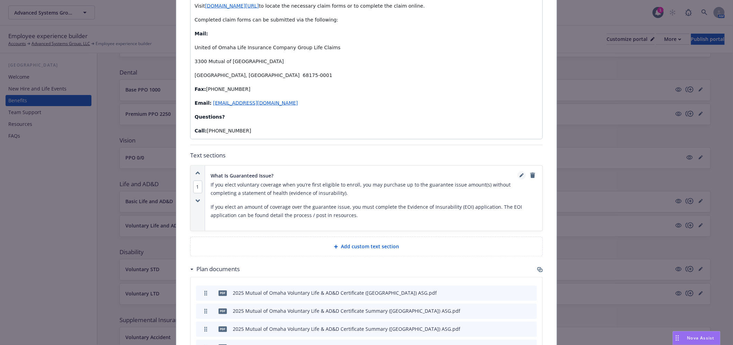
click at [520, 174] on icon "editPencil" at bounding box center [521, 175] width 3 height 3
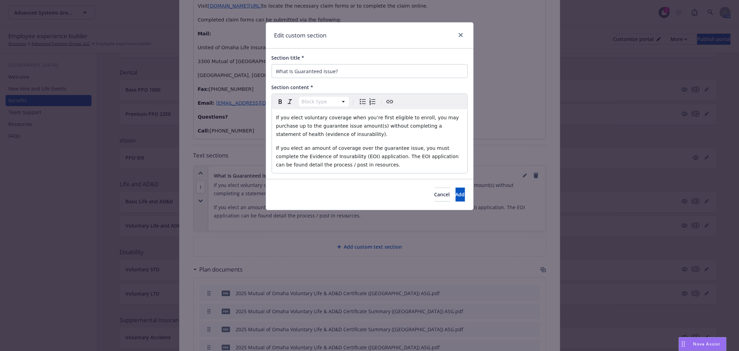
select select "paragraph"
drag, startPoint x: 437, startPoint y: 158, endPoint x: 438, endPoint y: 165, distance: 7.7
click at [438, 165] on p "If you elect an amount of coverage over the guarantee issue, you must complete …" at bounding box center [369, 156] width 187 height 25
drag, startPoint x: 422, startPoint y: 158, endPoint x: 446, endPoint y: 157, distance: 23.9
click at [446, 157] on span "If you elect an amount of coverage over the guarantee issue, you must complete …" at bounding box center [368, 156] width 184 height 22
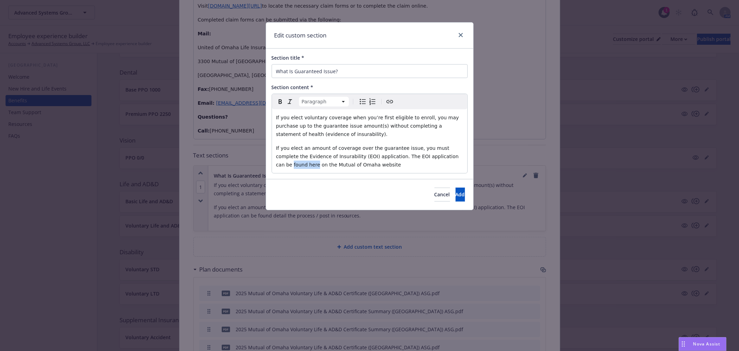
click at [388, 103] on icon "Create link" at bounding box center [390, 101] width 8 height 8
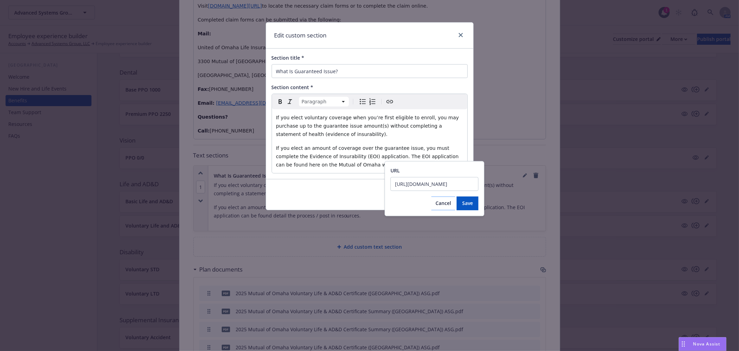
scroll to position [0, 32]
type input "[URL][DOMAIN_NAME]"
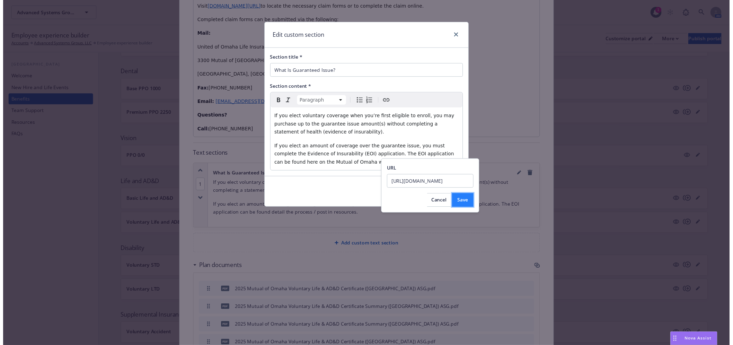
scroll to position [0, 0]
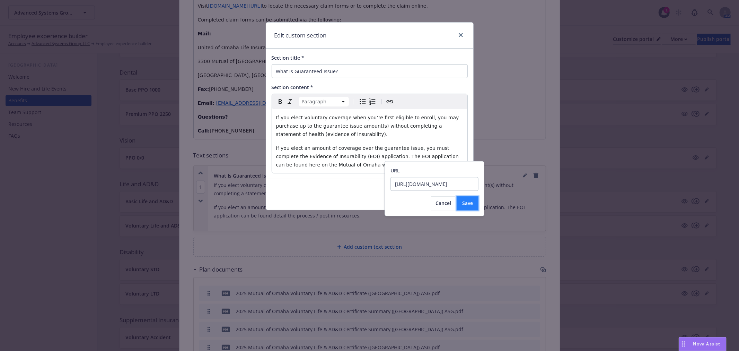
click at [464, 203] on span "Save" at bounding box center [467, 203] width 11 height 7
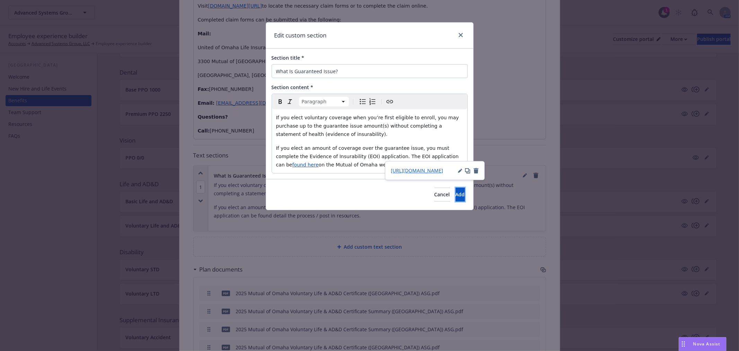
click at [456, 192] on span "Add" at bounding box center [460, 194] width 9 height 7
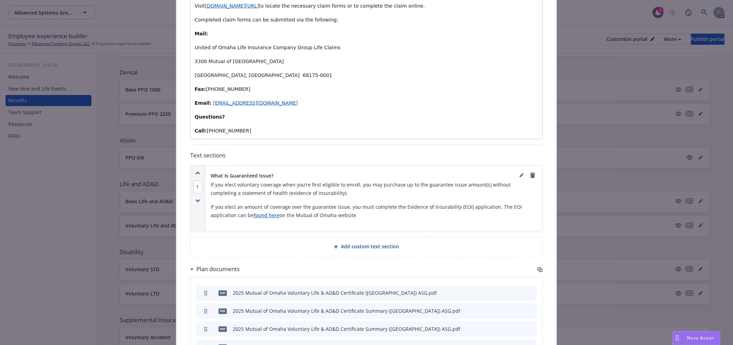
click at [394, 243] on span "Add custom text section" at bounding box center [370, 246] width 58 height 7
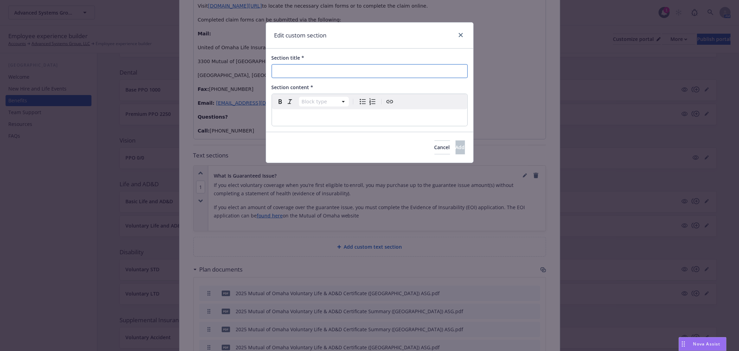
click at [364, 68] on input "Section title *" at bounding box center [370, 71] width 196 height 14
type input "Resource Links"
click at [337, 127] on div "Section title * Resource Links Section content * Block type Paragraph Heading 1…" at bounding box center [369, 90] width 207 height 83
click at [359, 101] on icon "Bulleted list" at bounding box center [363, 101] width 8 height 8
select select "paragraph"
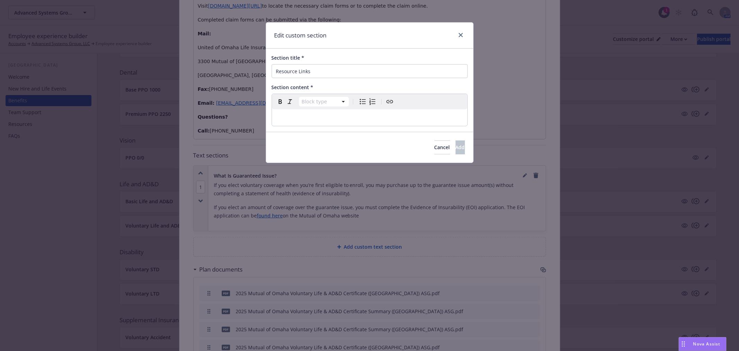
drag, startPoint x: 354, startPoint y: 120, endPoint x: 355, endPoint y: 115, distance: 4.6
click at [354, 118] on p "editable markdown" at bounding box center [369, 117] width 187 height 8
select select
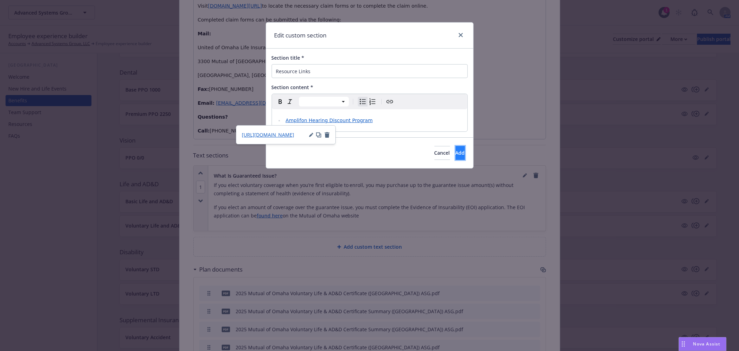
click at [456, 151] on button "Add" at bounding box center [460, 153] width 9 height 14
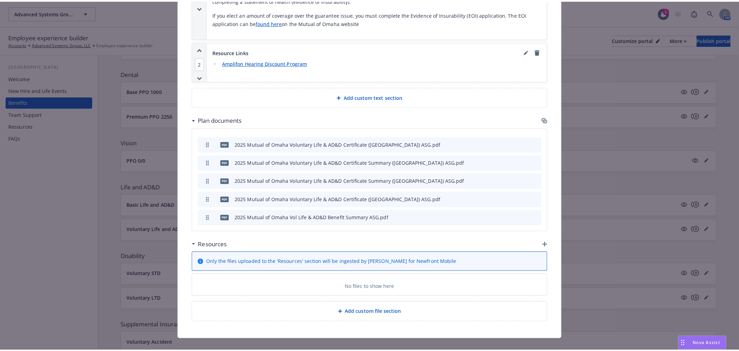
scroll to position [563, 0]
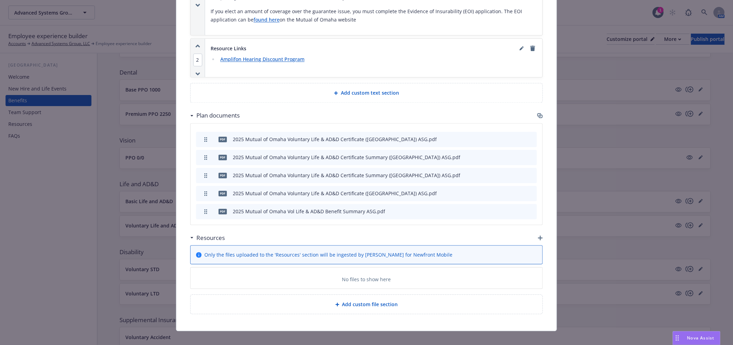
click at [538, 235] on icon "button" at bounding box center [540, 237] width 5 height 5
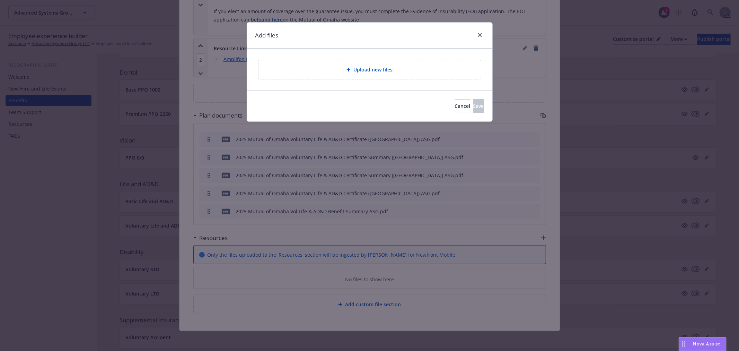
scroll to position [557, 0]
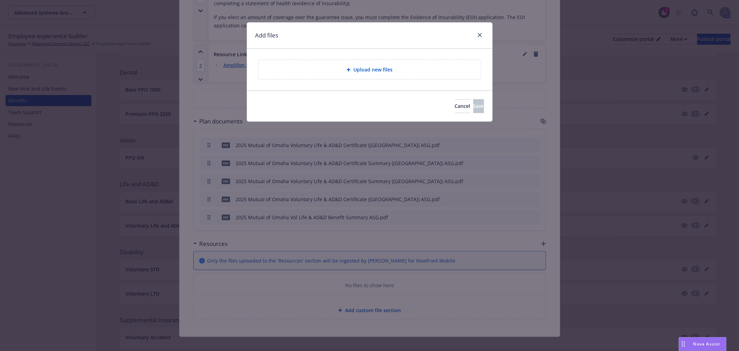
click at [353, 68] on div at bounding box center [350, 70] width 7 height 4
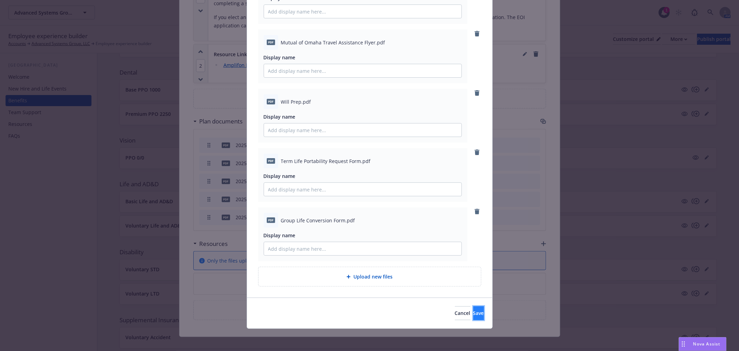
click at [475, 310] on button "Save" at bounding box center [479, 313] width 11 height 14
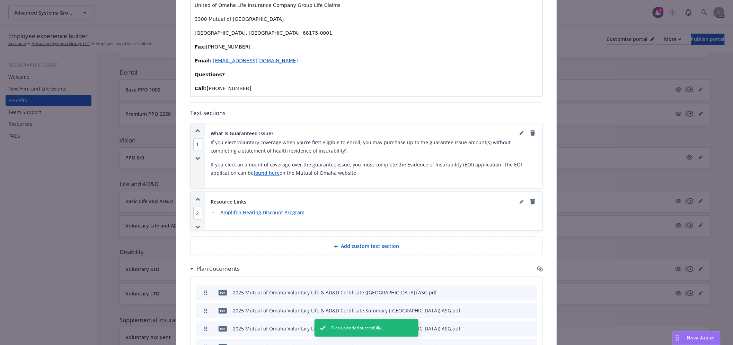
scroll to position [403, 0]
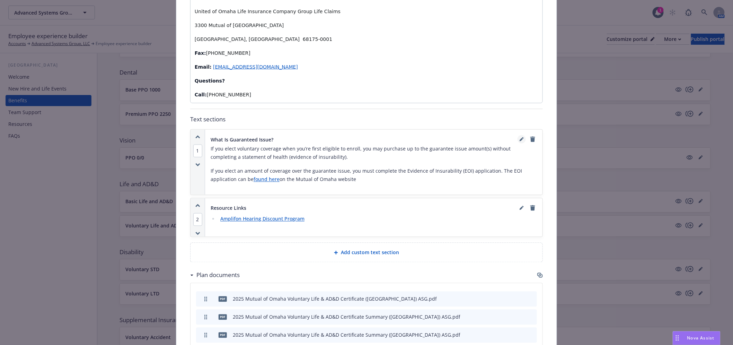
click at [520, 138] on icon "editPencil" at bounding box center [521, 139] width 3 height 3
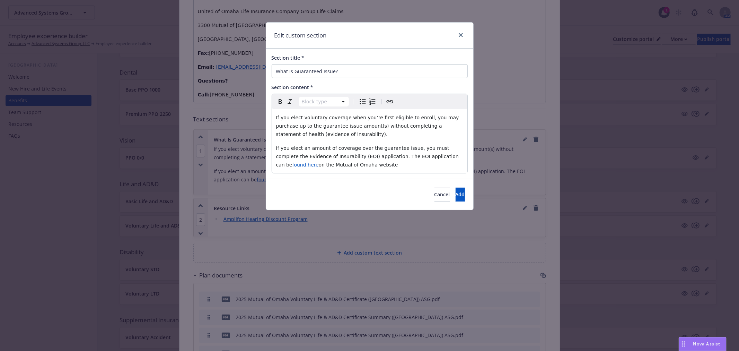
select select "paragraph"
click at [376, 166] on p "If you elect an amount of coverage over the guarantee issue, you must complete …" at bounding box center [369, 156] width 187 height 25
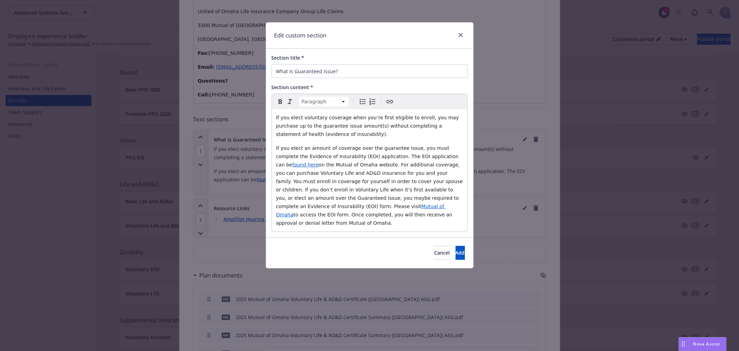
drag, startPoint x: 372, startPoint y: 217, endPoint x: 274, endPoint y: 147, distance: 120.5
click at [274, 147] on div "If you elect voluntary coverage when you’re first eligible to enroll, you may p…" at bounding box center [370, 170] width 196 height 122
copy p "If you elect an amount of coverage over the guarantee issue, you must complete …"
click at [357, 216] on p "If you elect an amount of coverage over the guarantee issue, you must complete …" at bounding box center [369, 185] width 187 height 83
drag, startPoint x: 366, startPoint y: 181, endPoint x: 382, endPoint y: 214, distance: 37.4
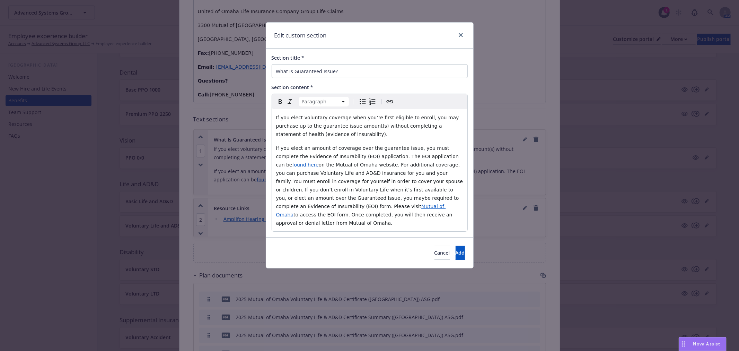
click at [382, 214] on p "If you elect an amount of coverage over the guarantee issue, you must complete …" at bounding box center [369, 185] width 187 height 83
copy p "If you don’t enroll in Voluntary Life when it’s first available to you, or elec…"
click at [326, 134] on p "If you elect voluntary coverage when you’re first eligible to enroll, you may p…" at bounding box center [369, 125] width 187 height 25
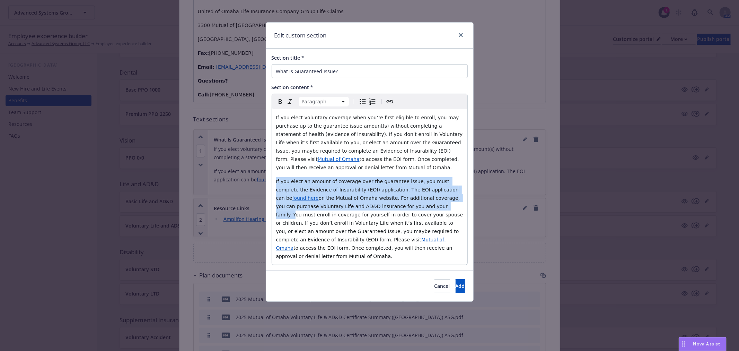
drag, startPoint x: 276, startPoint y: 183, endPoint x: 375, endPoint y: 204, distance: 101.0
click at [375, 204] on p "If you elect an amount of coverage over the guarantee issue, you must complete …" at bounding box center [369, 218] width 187 height 83
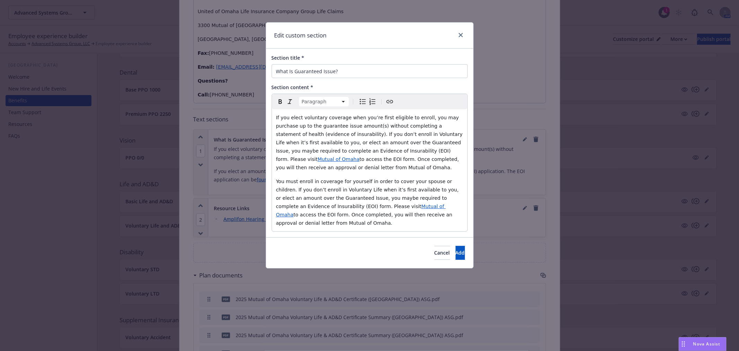
click at [276, 181] on div "If you elect voluntary coverage when you’re first eligible to enroll, you may p…" at bounding box center [370, 170] width 196 height 122
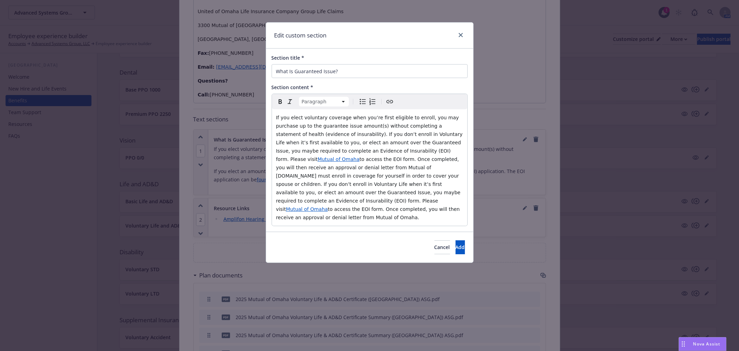
drag, startPoint x: 295, startPoint y: 175, endPoint x: 465, endPoint y: 205, distance: 172.7
click at [465, 205] on div "If you elect voluntary coverage when you’re first eligible to enroll, you may p…" at bounding box center [370, 167] width 196 height 116
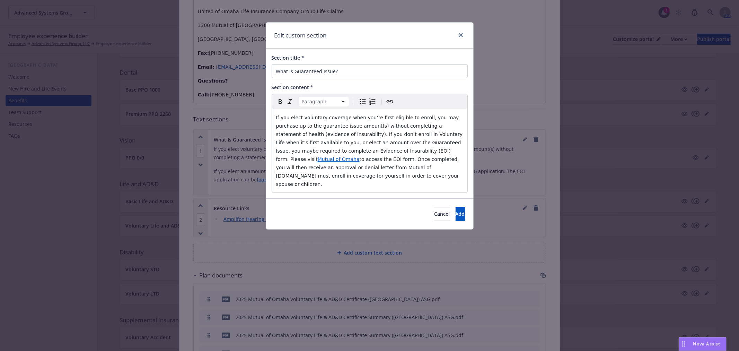
click at [294, 167] on span "to access the EOI form. Once completed, you will then receive an approval or de…" at bounding box center [368, 171] width 185 height 31
click at [456, 210] on span "Add" at bounding box center [460, 213] width 9 height 7
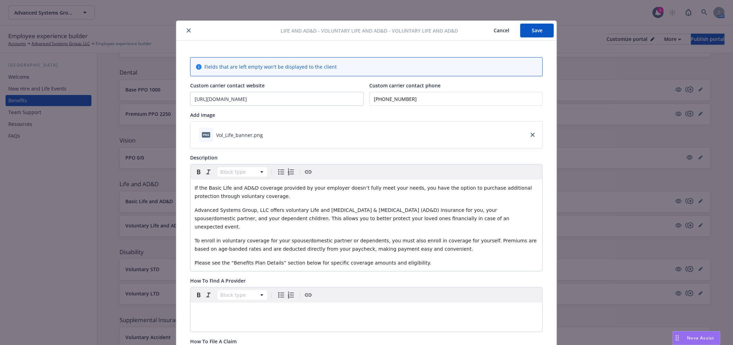
scroll to position [0, 0]
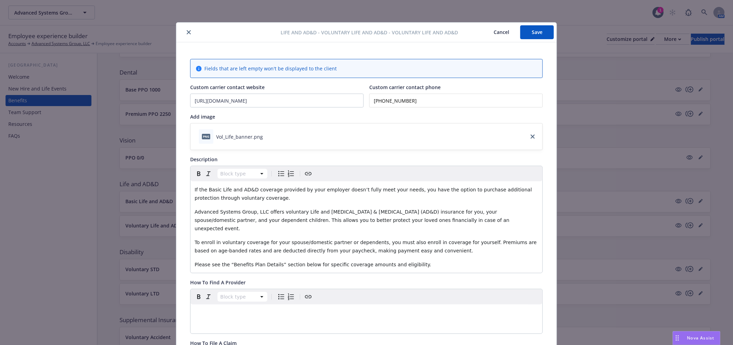
click at [532, 32] on button "Save" at bounding box center [538, 32] width 34 height 14
click at [187, 33] on icon "close" at bounding box center [189, 32] width 4 height 4
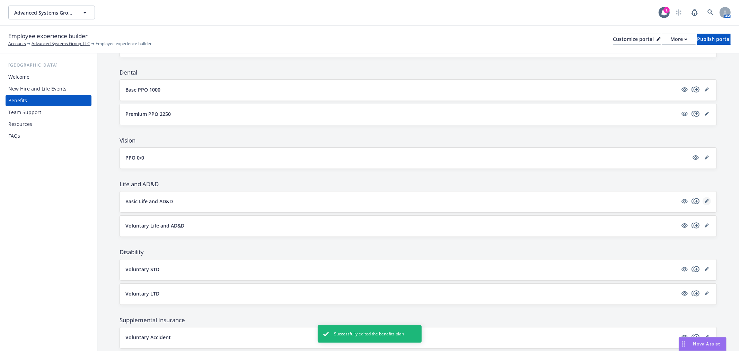
click at [703, 203] on link "editPencil" at bounding box center [707, 201] width 8 height 8
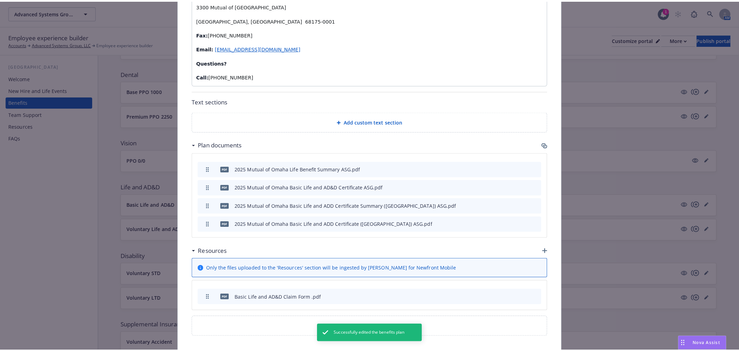
scroll to position [510, 0]
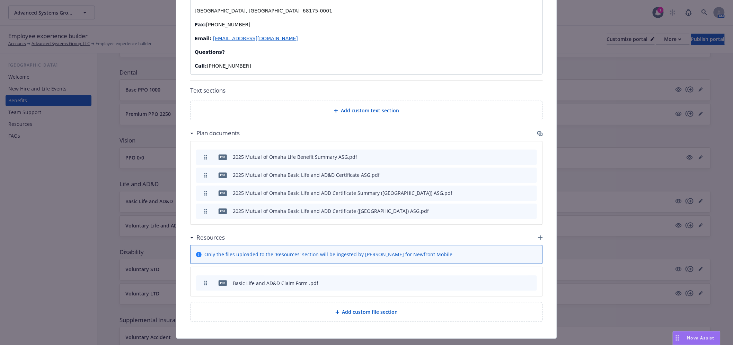
click at [538, 235] on icon "button" at bounding box center [540, 237] width 5 height 5
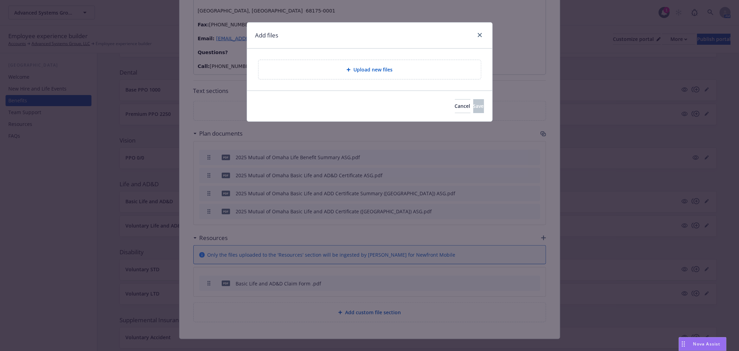
scroll to position [504, 0]
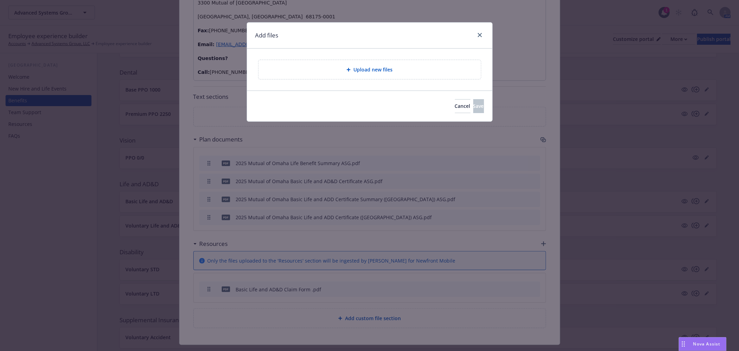
click at [372, 73] on div "Upload new files" at bounding box center [369, 70] width 211 height 8
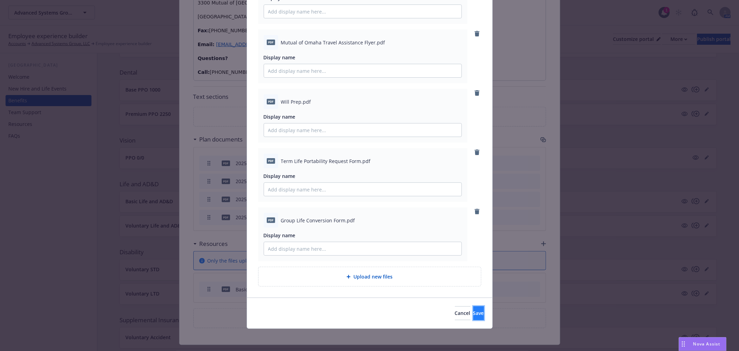
click at [474, 308] on button "Save" at bounding box center [479, 313] width 11 height 14
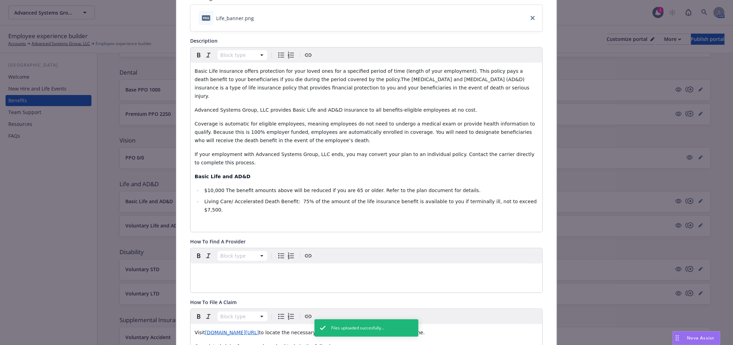
scroll to position [0, 0]
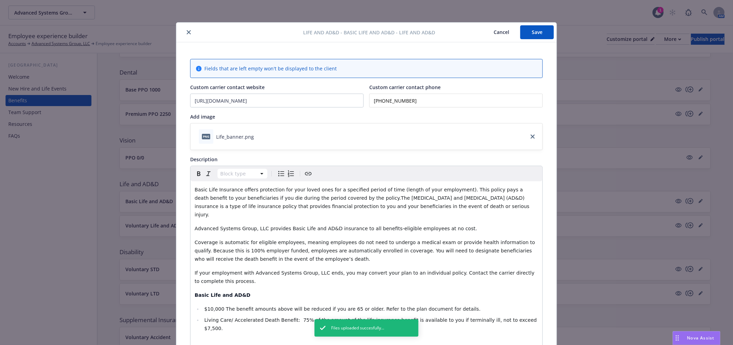
click at [529, 30] on button "Save" at bounding box center [538, 32] width 34 height 14
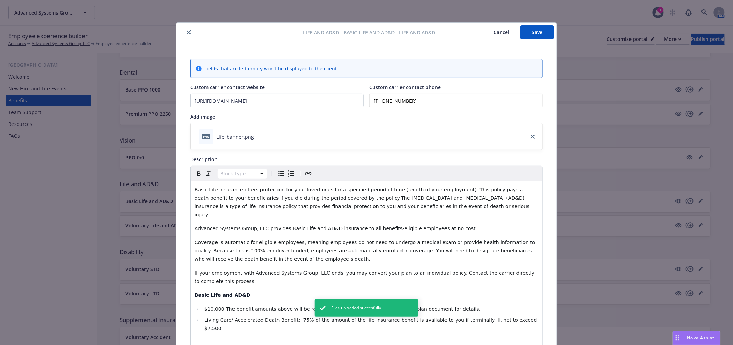
click at [187, 33] on icon "close" at bounding box center [189, 32] width 4 height 4
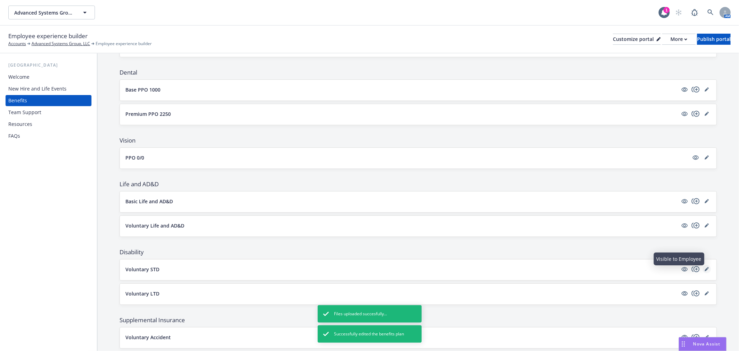
click at [705, 269] on icon "editPencil" at bounding box center [706, 269] width 3 height 3
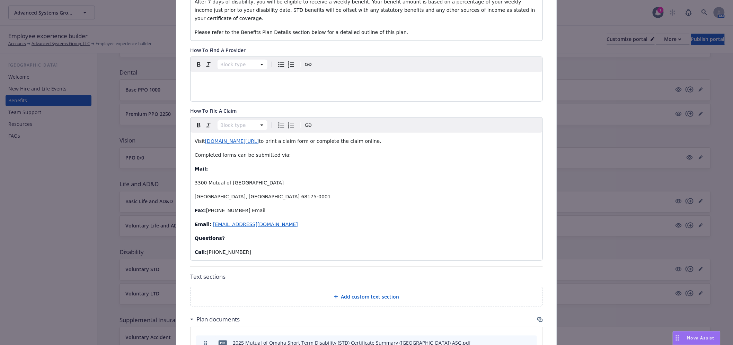
scroll to position [231, 0]
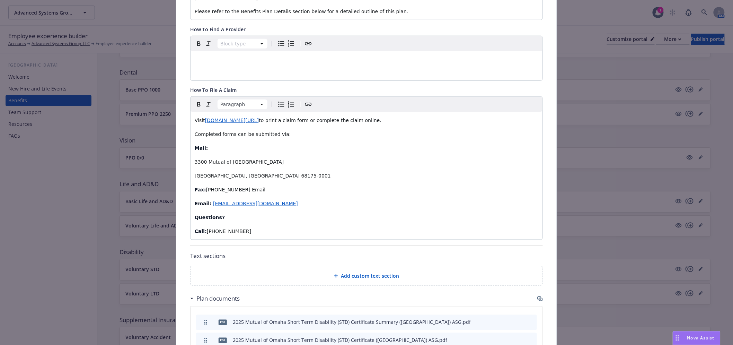
drag, startPoint x: 264, startPoint y: 213, endPoint x: 264, endPoint y: 222, distance: 9.0
click at [264, 217] on div "Visit [DOMAIN_NAME][URL] to print a claim form or complete the claim online. Co…" at bounding box center [367, 176] width 352 height 128
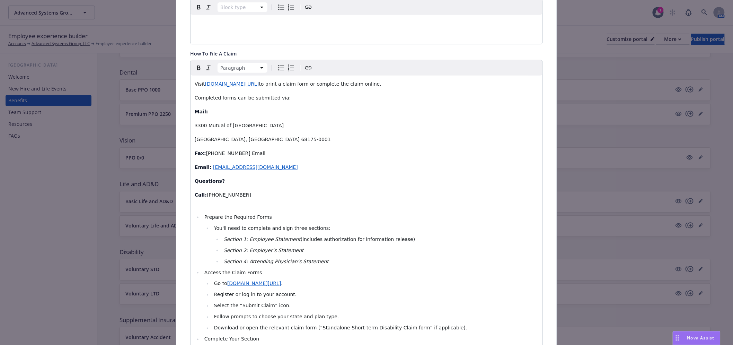
scroll to position [174, 0]
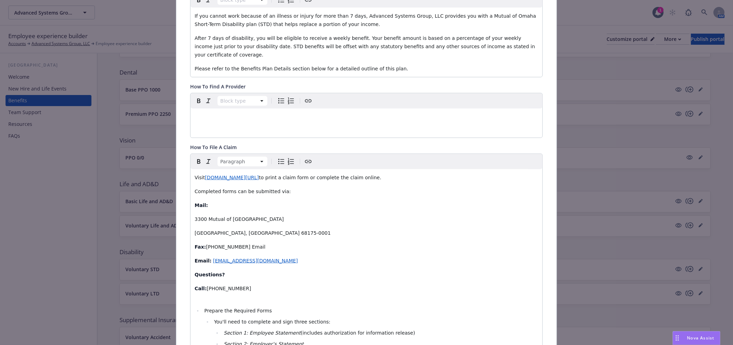
drag, startPoint x: 274, startPoint y: 106, endPoint x: 189, endPoint y: 165, distance: 103.9
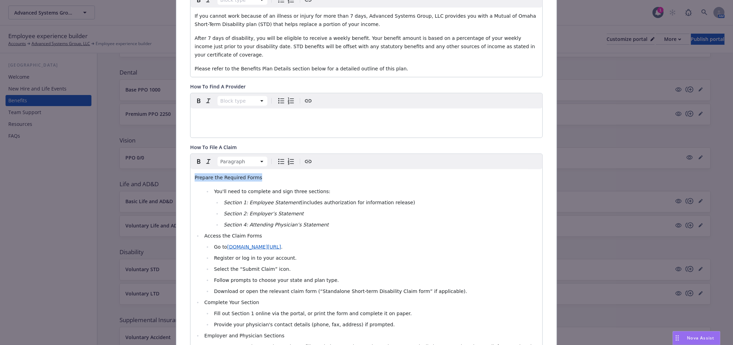
drag, startPoint x: 260, startPoint y: 170, endPoint x: 174, endPoint y: 168, distance: 86.3
click at [197, 175] on strong "Prepare the Required Forms" at bounding box center [233, 178] width 77 height 6
click at [195, 175] on strong "Prepare the Required Forms" at bounding box center [233, 178] width 77 height 6
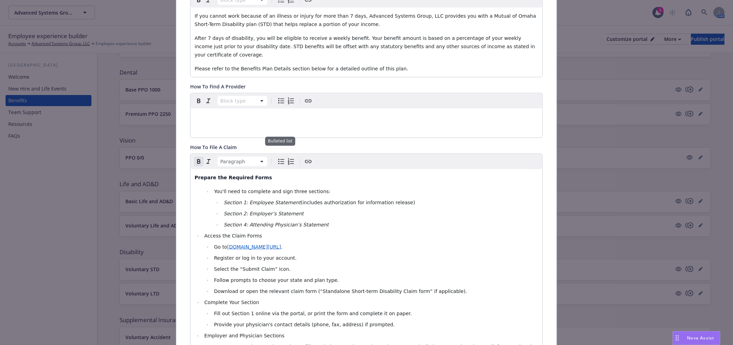
click at [278, 157] on icon "Bulleted list" at bounding box center [281, 161] width 8 height 8
drag, startPoint x: 270, startPoint y: 231, endPoint x: 189, endPoint y: 224, distance: 81.1
drag, startPoint x: 245, startPoint y: 294, endPoint x: 197, endPoint y: 290, distance: 48.4
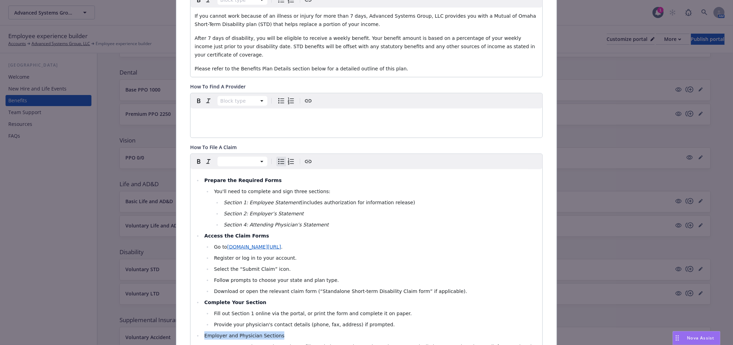
drag, startPoint x: 279, startPoint y: 329, endPoint x: 200, endPoint y: 323, distance: 79.9
click at [202, 331] on li "Employer and Physician Sections" at bounding box center [370, 335] width 336 height 8
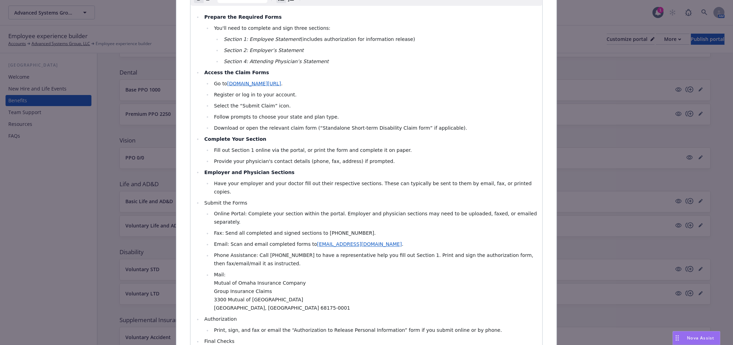
scroll to position [366, 0]
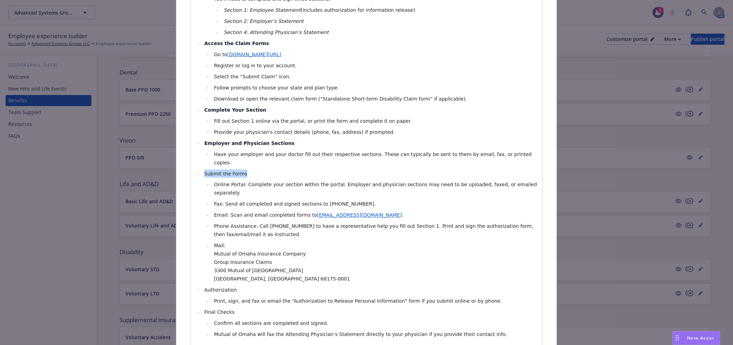
drag, startPoint x: 257, startPoint y: 155, endPoint x: 195, endPoint y: 155, distance: 62.0
click at [202, 170] on li "Submit the Forms" at bounding box center [370, 174] width 336 height 8
drag, startPoint x: 229, startPoint y: 263, endPoint x: 227, endPoint y: 283, distance: 20.5
click at [202, 286] on li "Authorization" at bounding box center [370, 290] width 336 height 8
drag, startPoint x: 241, startPoint y: 285, endPoint x: 200, endPoint y: 286, distance: 40.9
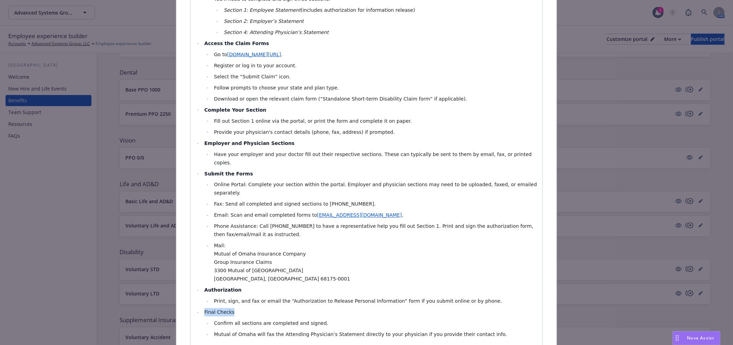
click at [202, 308] on li "Final Checks" at bounding box center [370, 312] width 336 height 8
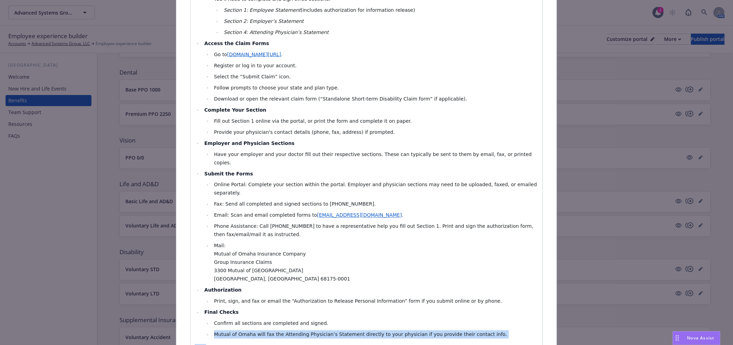
drag, startPoint x: 200, startPoint y: 316, endPoint x: 185, endPoint y: 312, distance: 16.1
click at [185, 313] on div "Fields that are left empty won't be displayed to the client Custom carrier cont…" at bounding box center [366, 172] width 381 height 993
click at [206, 344] on p "Tips:" at bounding box center [367, 348] width 344 height 8
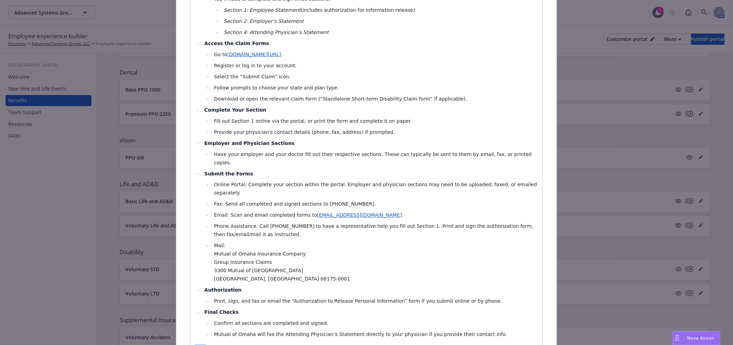
drag, startPoint x: 206, startPoint y: 324, endPoint x: 188, endPoint y: 323, distance: 17.3
click at [191, 323] on div "Prepare the Required Forms You'll need to complete and sign three sections: Sec…" at bounding box center [367, 186] width 352 height 419
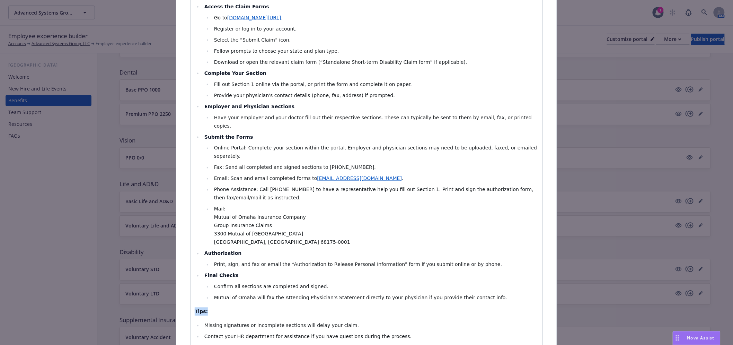
scroll to position [482, 0]
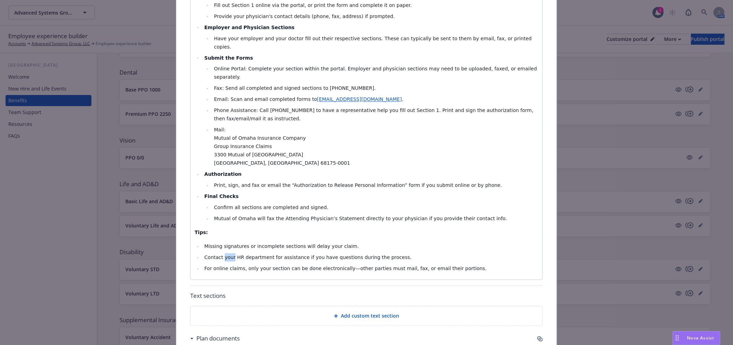
drag, startPoint x: 230, startPoint y: 234, endPoint x: 220, endPoint y: 234, distance: 9.4
click at [220, 255] on span "Contact your HR department for assistance if you have questions during the proc…" at bounding box center [308, 258] width 207 height 6
drag, startPoint x: 253, startPoint y: 234, endPoint x: 228, endPoint y: 233, distance: 25.0
click at [228, 255] on span "Contact HR department for assistance if you have questions during the process." at bounding box center [303, 258] width 197 height 6
click at [221, 255] on span "Contact HR t for assistance if you have questions during the process." at bounding box center [290, 258] width 170 height 6
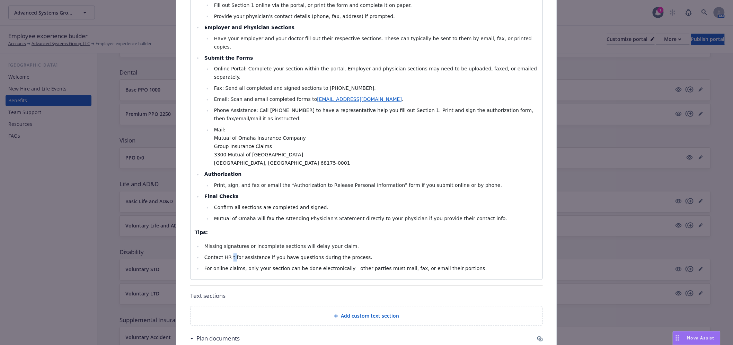
click at [227, 255] on span "Contact HR t for assistance if you have questions during the process." at bounding box center [289, 258] width 168 height 6
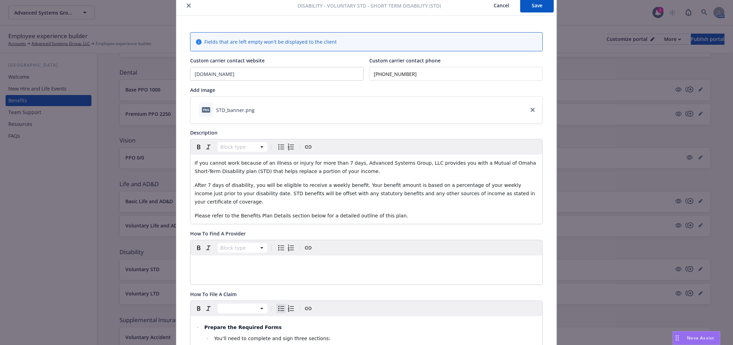
scroll to position [0, 0]
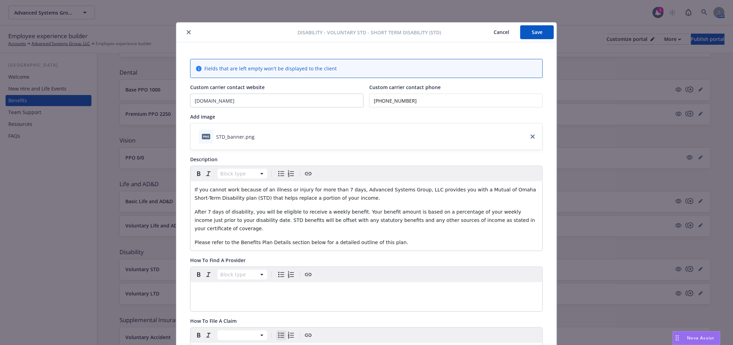
click at [536, 29] on button "Save" at bounding box center [538, 32] width 34 height 14
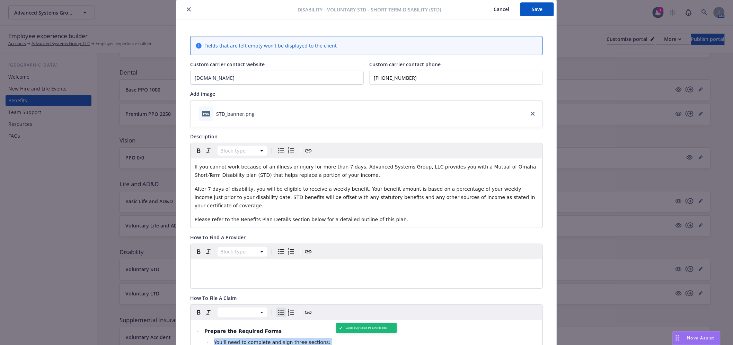
scroll to position [24, 0]
drag, startPoint x: 453, startPoint y: 147, endPoint x: 198, endPoint y: 324, distance: 310.1
copy div "Loremip dol Sitametc Adipi Eli'se doei te incididu utl etdo magna aliquaen: Adm…"
click at [538, 8] on button "Save" at bounding box center [538, 9] width 34 height 14
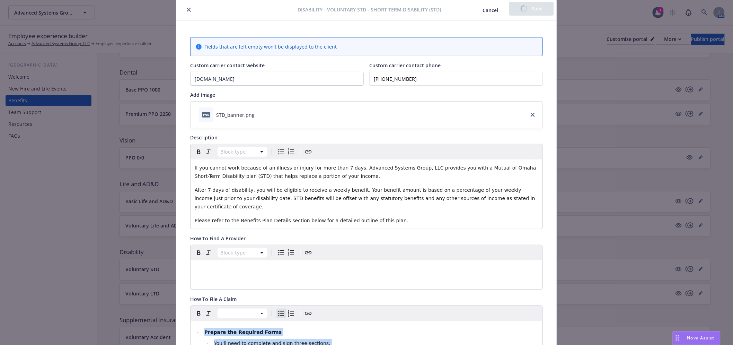
click at [188, 9] on icon "close" at bounding box center [189, 10] width 4 height 4
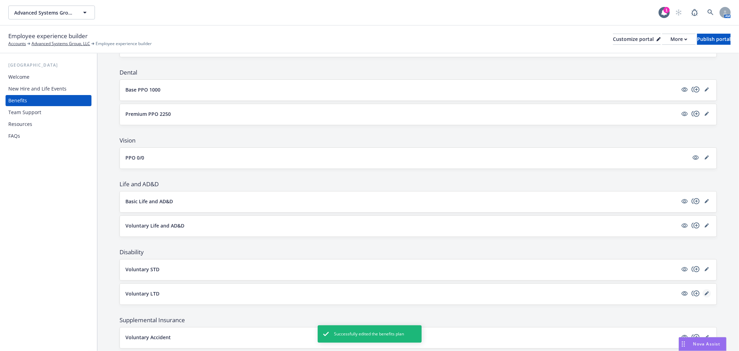
click at [705, 295] on icon "editPencil" at bounding box center [707, 293] width 4 height 4
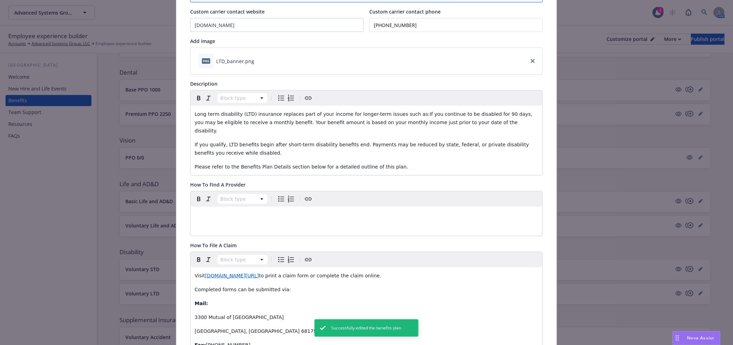
scroll to position [175, 0]
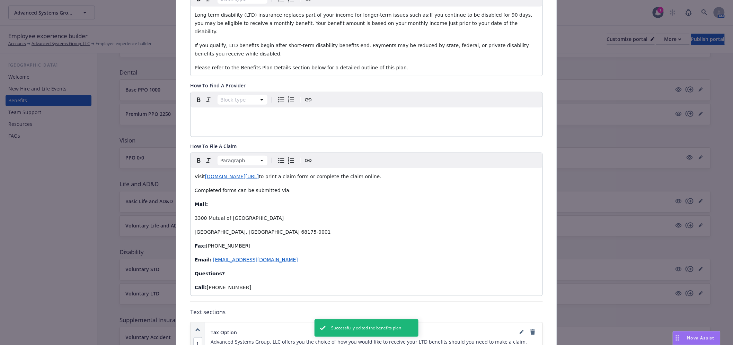
drag, startPoint x: 262, startPoint y: 279, endPoint x: 154, endPoint y: 170, distance: 153.0
click at [154, 170] on div "Disability - Voluntary LTD - Long Term Disability (LTD) Cancel Save Fields that…" at bounding box center [366, 172] width 733 height 345
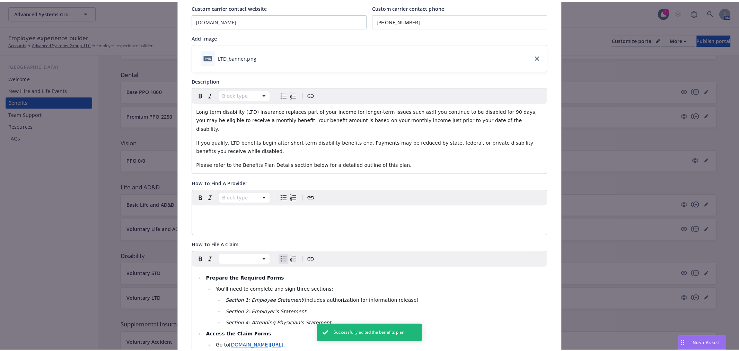
scroll to position [0, 0]
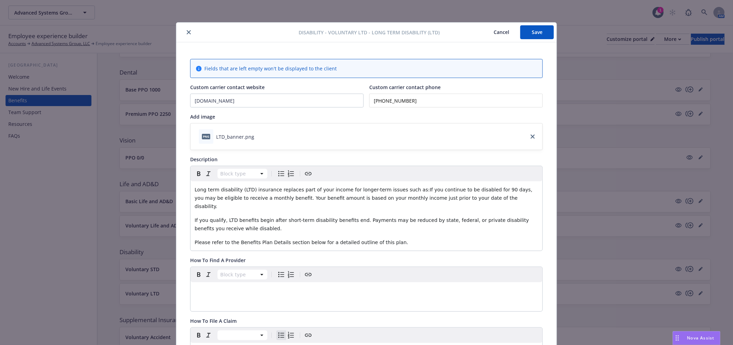
click at [527, 34] on button "Save" at bounding box center [538, 32] width 34 height 14
click at [185, 30] on button "close" at bounding box center [189, 32] width 8 height 8
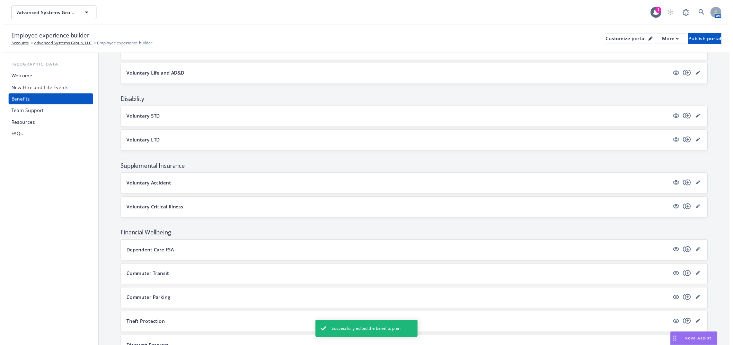
scroll to position [347, 0]
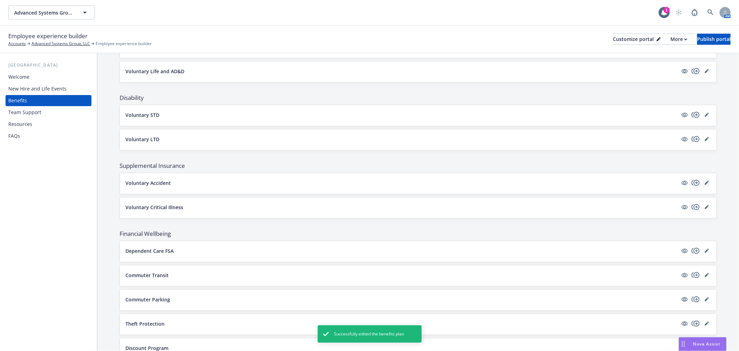
click at [703, 186] on link "editPencil" at bounding box center [707, 183] width 8 height 8
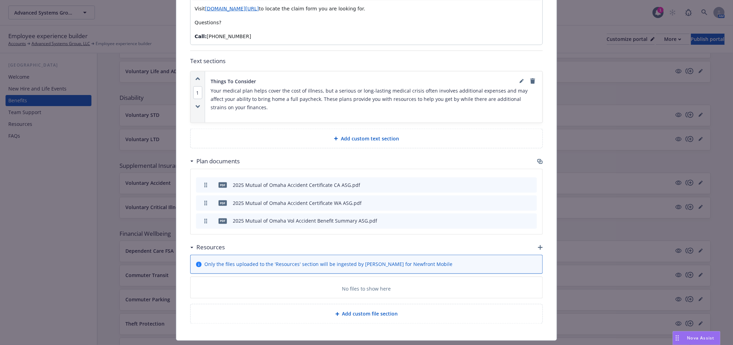
scroll to position [339, 0]
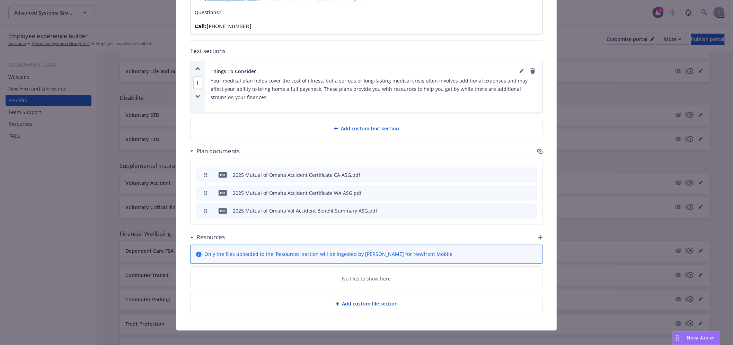
click at [432, 124] on div "Add custom text section" at bounding box center [366, 128] width 341 height 8
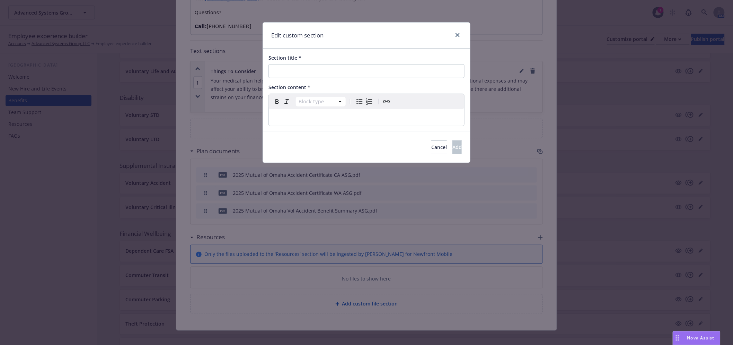
scroll to position [333, 0]
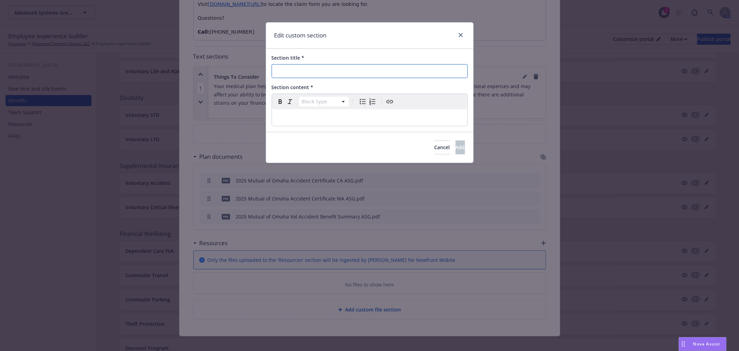
click at [342, 75] on input "Section title *" at bounding box center [370, 71] width 196 height 14
type input "Resource Links"
select select "paragraph"
click at [431, 115] on p "editable markdown" at bounding box center [369, 117] width 187 height 8
click at [420, 121] on p "[URL][DOMAIN_NAME]" at bounding box center [369, 117] width 187 height 8
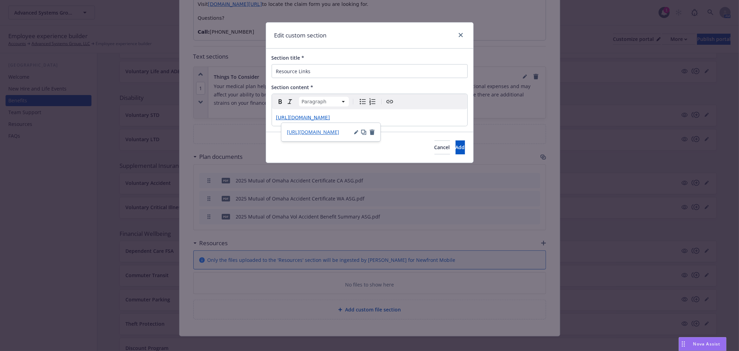
drag, startPoint x: 419, startPoint y: 121, endPoint x: 249, endPoint y: 127, distance: 170.7
click at [249, 127] on div "Edit custom section Section title * Resource Links Section content * Paragraph …" at bounding box center [369, 175] width 739 height 351
select select
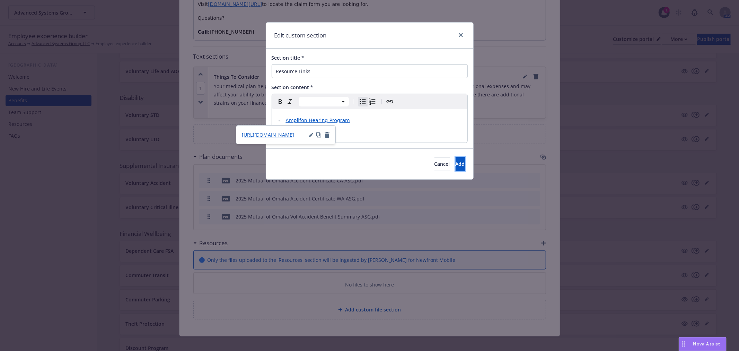
click at [456, 164] on span "Add" at bounding box center [460, 163] width 9 height 7
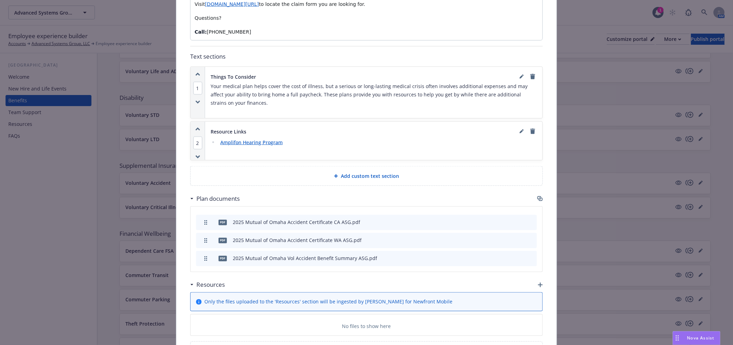
click at [538, 283] on icon "button" at bounding box center [540, 285] width 5 height 5
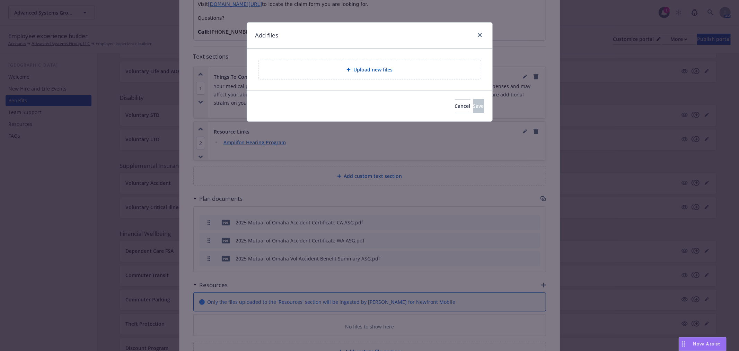
click at [377, 66] on span "Upload new files" at bounding box center [373, 69] width 39 height 7
click at [359, 72] on span "Upload new files" at bounding box center [373, 69] width 39 height 7
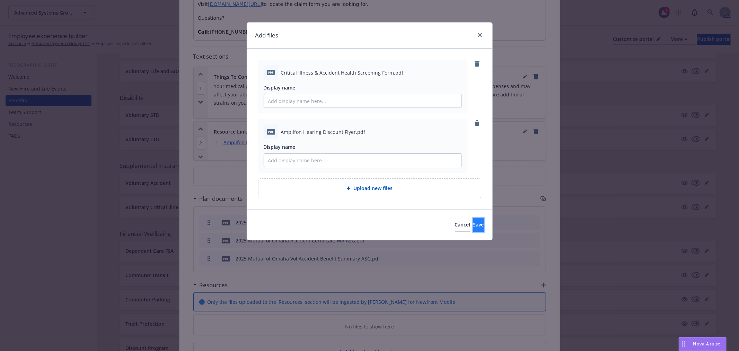
click at [474, 223] on span "Save" at bounding box center [479, 224] width 11 height 7
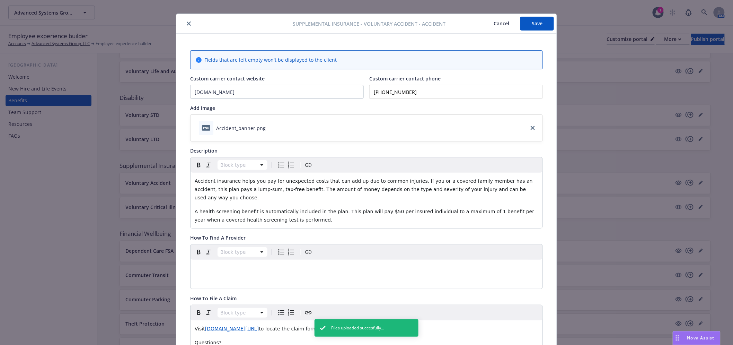
scroll to position [0, 0]
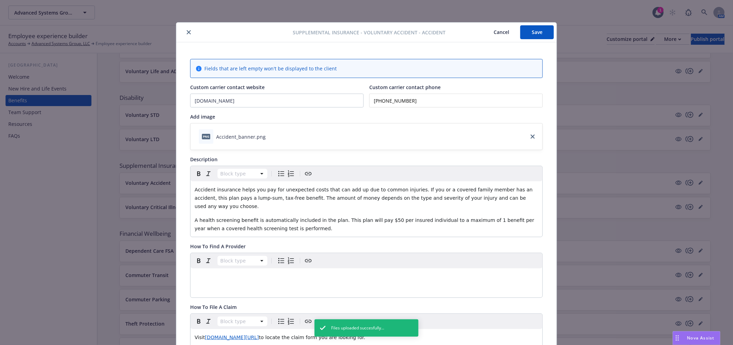
click at [530, 28] on button "Save" at bounding box center [538, 32] width 34 height 14
click at [187, 34] on icon "close" at bounding box center [189, 32] width 4 height 4
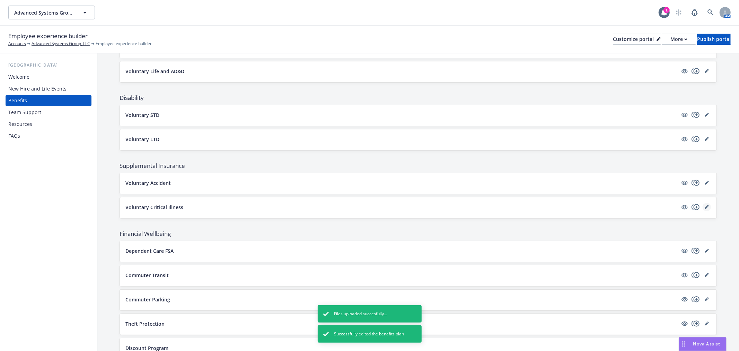
click at [704, 207] on link "editPencil" at bounding box center [707, 207] width 8 height 8
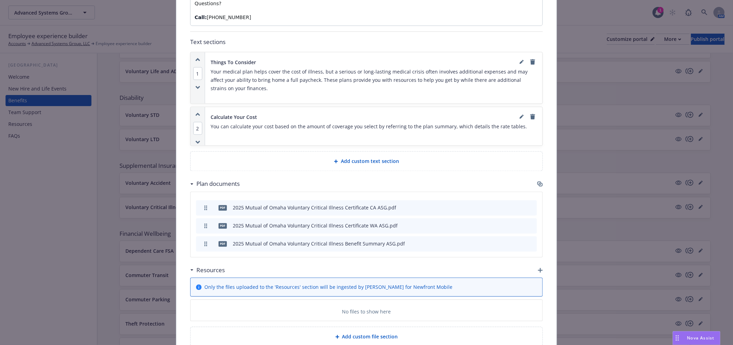
scroll to position [444, 0]
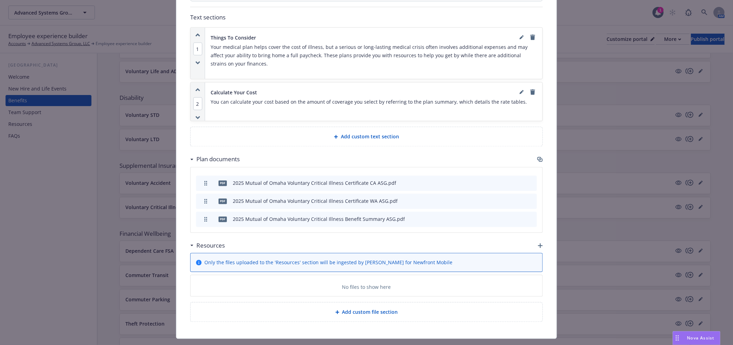
click at [536, 238] on div "Resources" at bounding box center [366, 245] width 353 height 15
click at [534, 238] on div "Resources" at bounding box center [366, 245] width 353 height 15
click at [538, 243] on icon "button" at bounding box center [540, 245] width 5 height 5
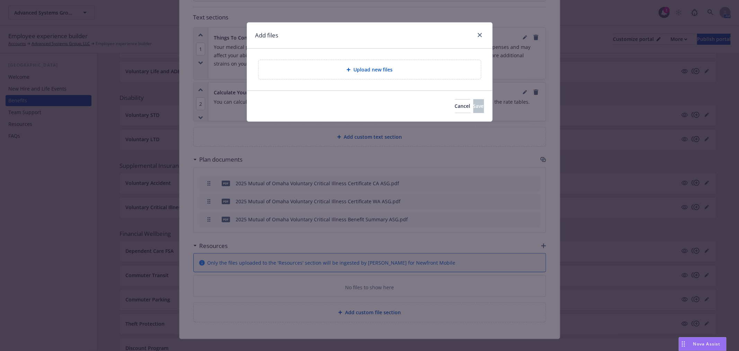
click at [346, 73] on div "Upload new files" at bounding box center [369, 70] width 211 height 8
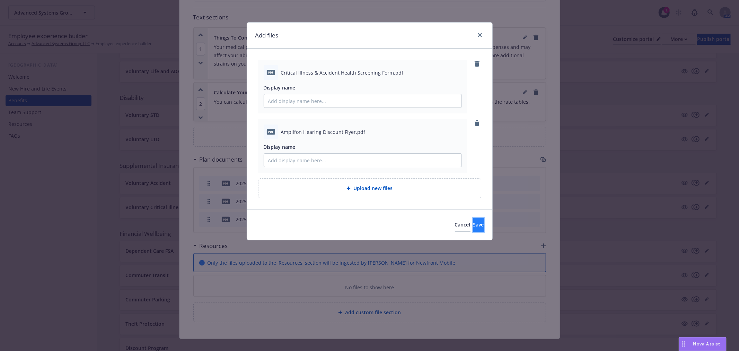
click at [474, 223] on button "Save" at bounding box center [479, 225] width 11 height 14
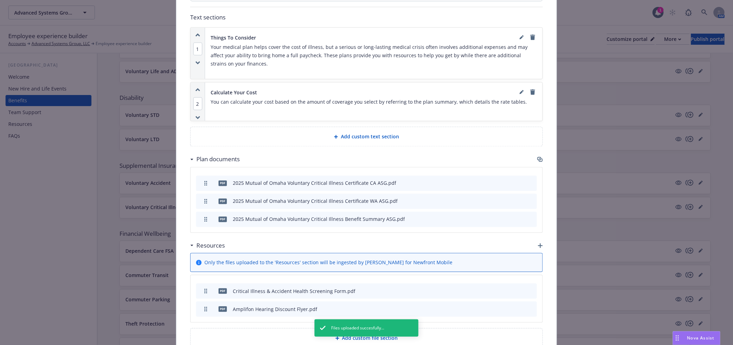
click at [363, 127] on div "Add custom text section" at bounding box center [367, 136] width 352 height 19
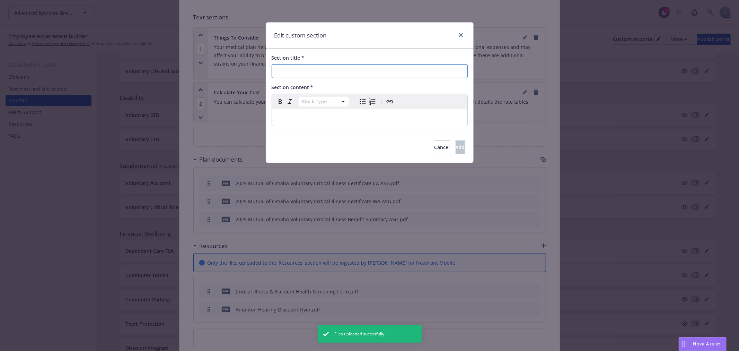
click at [348, 78] on input "Section title *" at bounding box center [370, 71] width 196 height 14
drag, startPoint x: 366, startPoint y: 72, endPoint x: 370, endPoint y: 75, distance: 4.7
click at [366, 72] on input "Section title *" at bounding box center [370, 71] width 196 height 14
type input "Resource Links"
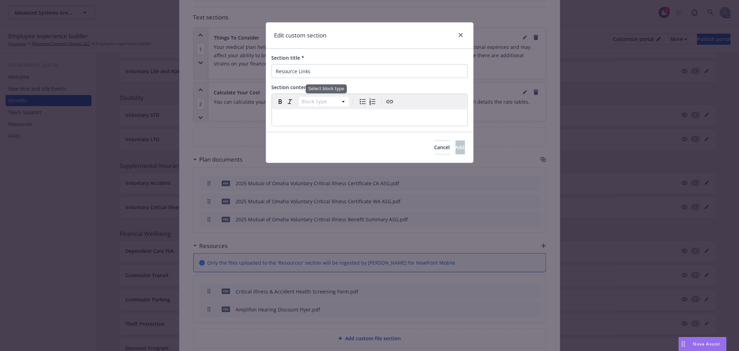
select select "paragraph"
click at [380, 122] on p "editable markdown" at bounding box center [369, 117] width 187 height 8
select select
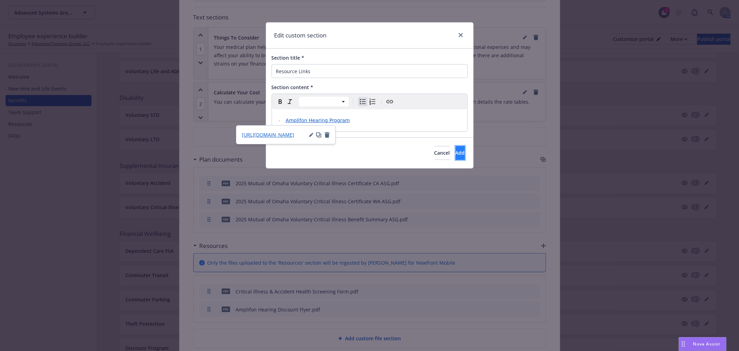
click at [456, 151] on button "Add" at bounding box center [460, 153] width 9 height 14
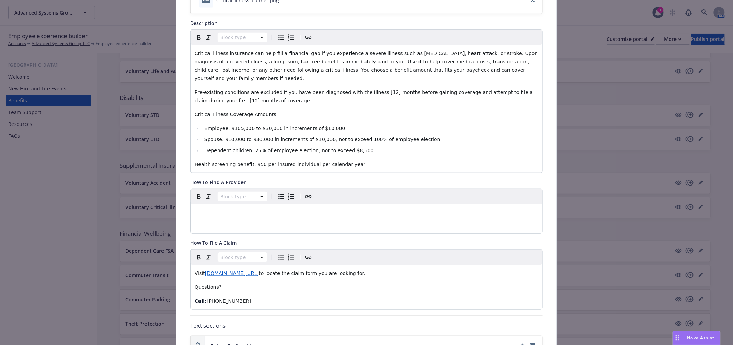
scroll to position [98, 0]
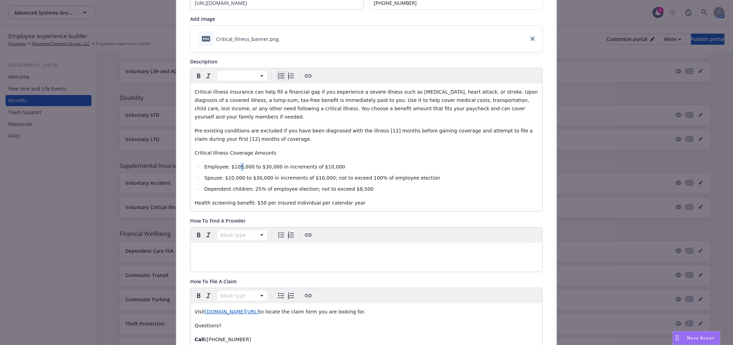
click at [235, 163] on li "Employee: $105,000 to $30,000 in increments of $10,000" at bounding box center [370, 167] width 336 height 8
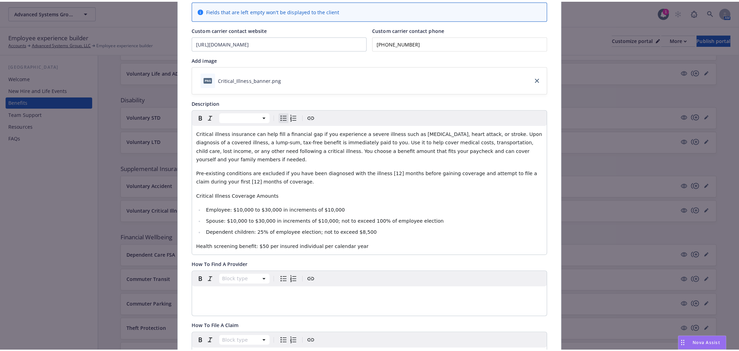
scroll to position [0, 0]
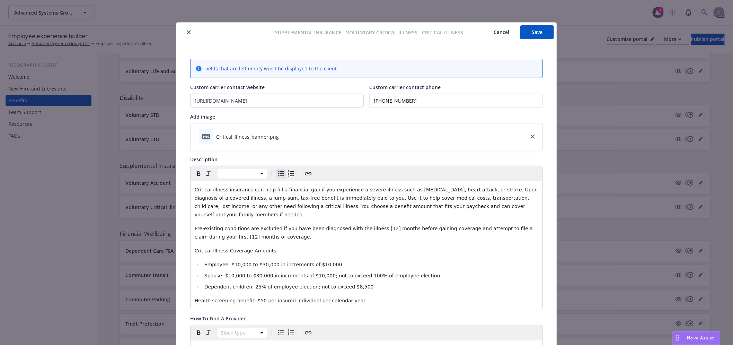
click at [540, 31] on button "Save" at bounding box center [538, 32] width 34 height 14
click at [187, 31] on icon "close" at bounding box center [189, 32] width 4 height 4
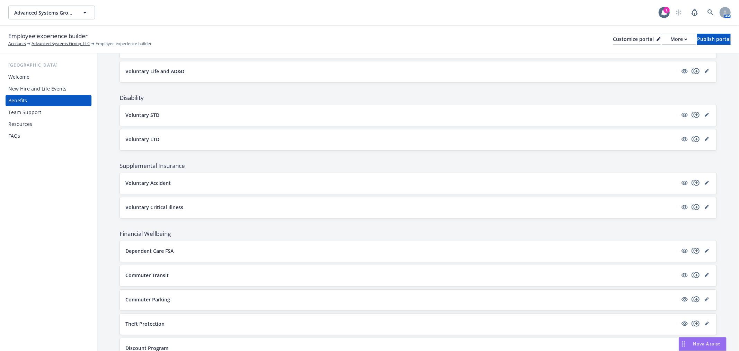
click at [64, 136] on div "FAQs" at bounding box center [48, 135] width 80 height 11
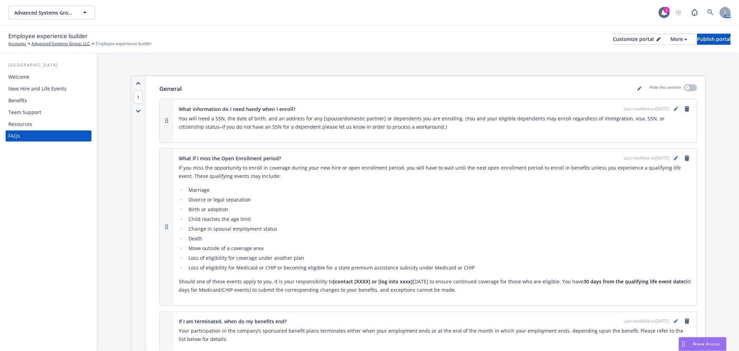
click at [674, 156] on icon "editPencil" at bounding box center [676, 158] width 4 height 4
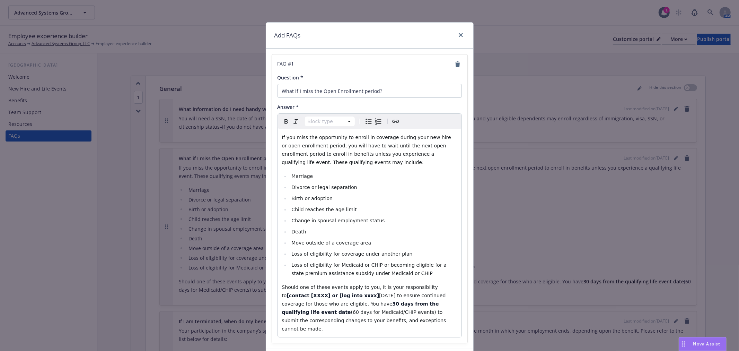
select select "paragraph"
drag, startPoint x: 423, startPoint y: 287, endPoint x: 337, endPoint y: 297, distance: 86.2
click at [337, 297] on p "Should one of these events apply to you, it is your responsibility to [contact …" at bounding box center [369, 308] width 175 height 50
click at [379, 319] on p "Should one of these events apply to you, it is your responsibility to contact H…" at bounding box center [369, 304] width 175 height 42
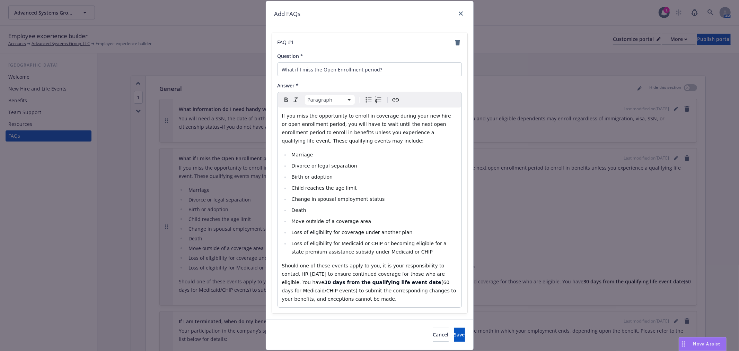
scroll to position [43, 0]
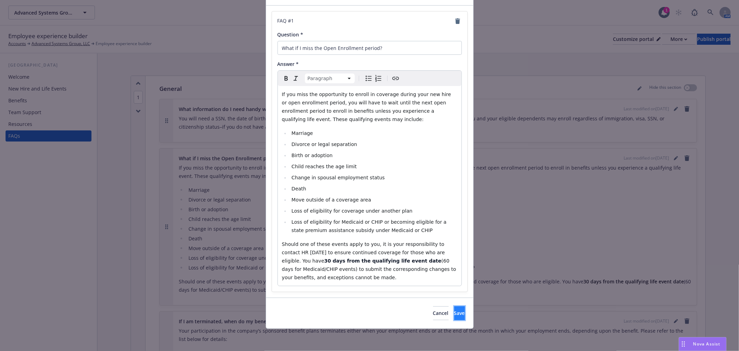
click at [454, 309] on button "Save" at bounding box center [459, 313] width 11 height 14
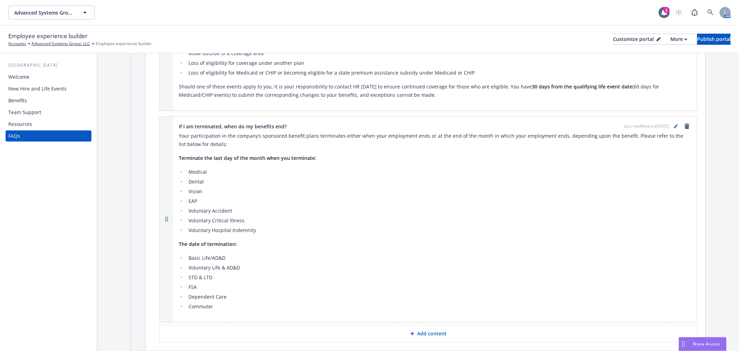
scroll to position [192, 0]
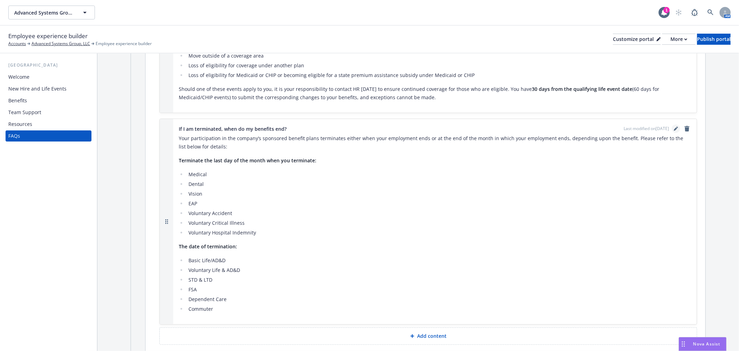
click at [677, 127] on icon "editPencil" at bounding box center [678, 128] width 2 height 2
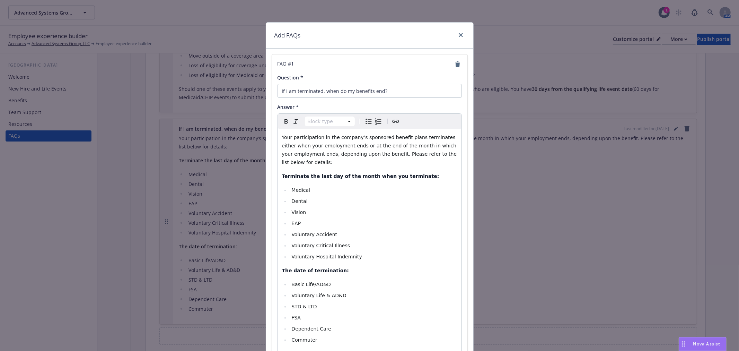
select select
drag, startPoint x: 352, startPoint y: 257, endPoint x: 284, endPoint y: 235, distance: 71.3
click at [284, 235] on ul "Medical Dental Vision EAP Voluntary Accident Voluntary Critical Illness Volunta…" at bounding box center [369, 223] width 175 height 75
copy ul "Voluntary Accident Voluntary Critical Illness Voluntary Hospital Indemnity"
drag, startPoint x: 324, startPoint y: 307, endPoint x: 318, endPoint y: 309, distance: 6.4
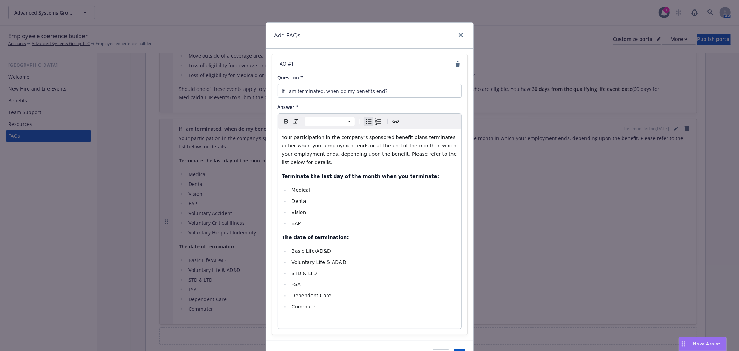
click at [318, 309] on li "Commuter" at bounding box center [374, 306] width 168 height 8
click at [321, 272] on li "STD & LTD" at bounding box center [374, 273] width 168 height 8
drag, startPoint x: 354, startPoint y: 309, endPoint x: 269, endPoint y: 305, distance: 85.0
click at [272, 305] on div "FAQ # 1 Question * If I am terminated, when do my benefits end? Answer * Paragr…" at bounding box center [370, 210] width 196 height 313
drag, startPoint x: 309, startPoint y: 224, endPoint x: 285, endPoint y: 224, distance: 23.6
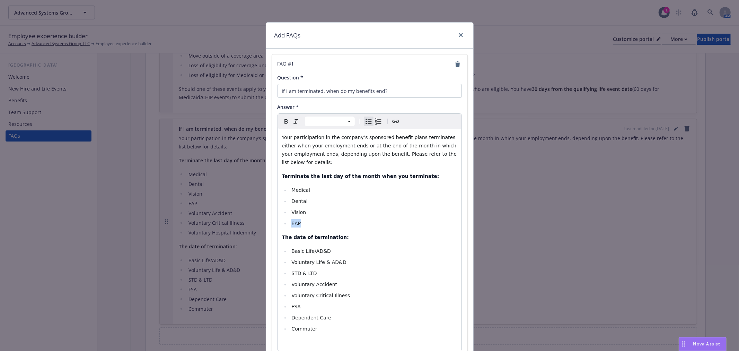
click at [285, 224] on ul "Medical Dental Vision EAP" at bounding box center [369, 207] width 175 height 42
drag, startPoint x: 327, startPoint y: 306, endPoint x: 289, endPoint y: 310, distance: 37.6
click at [290, 310] on li "Dependent Care" at bounding box center [374, 306] width 168 height 8
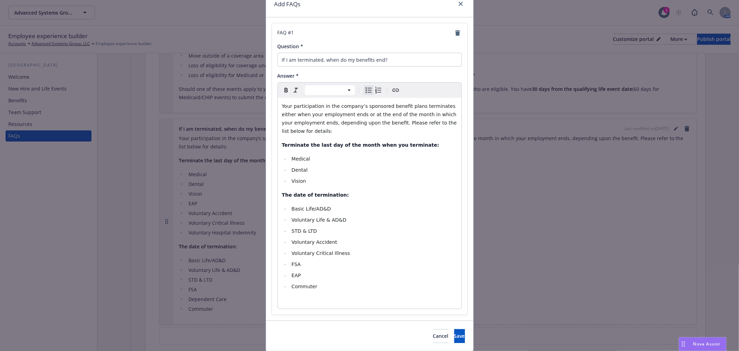
scroll to position [54, 0]
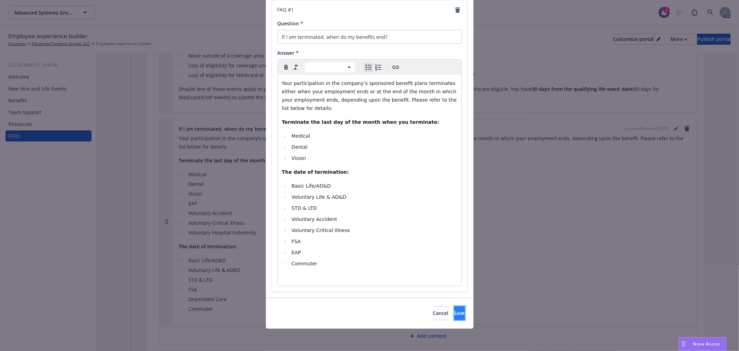
click at [454, 312] on button "Save" at bounding box center [459, 313] width 11 height 14
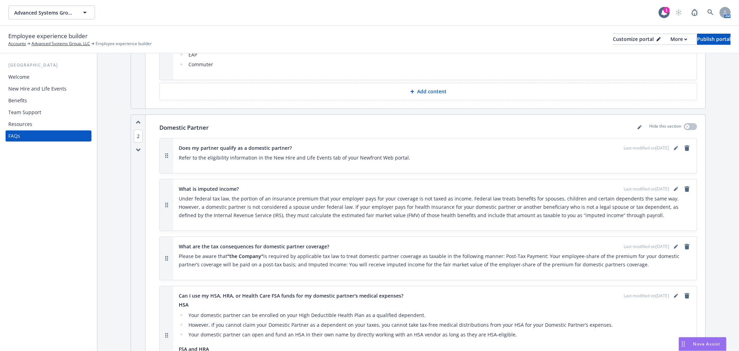
scroll to position [424, 0]
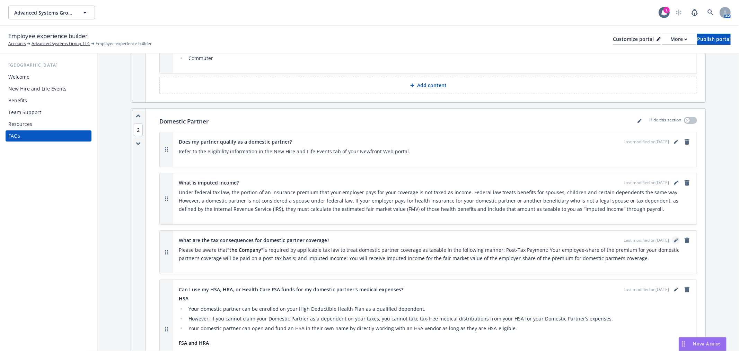
click at [674, 239] on icon "editPencil" at bounding box center [675, 240] width 3 height 3
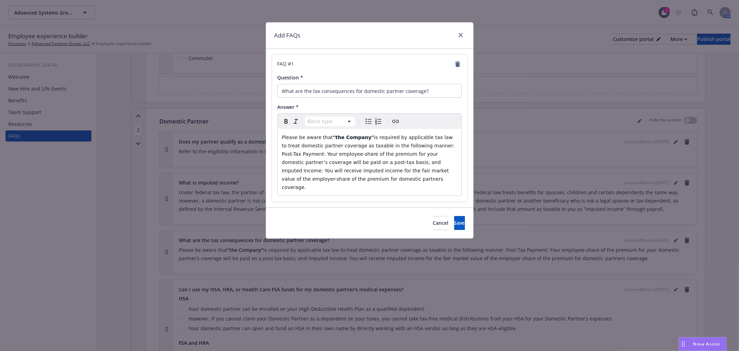
select select "paragraph"
drag, startPoint x: 363, startPoint y: 137, endPoint x: 328, endPoint y: 137, distance: 34.7
click at [328, 137] on p "Please be aware that "the Company" is required by applicable tax law to treat d…" at bounding box center [369, 162] width 175 height 58
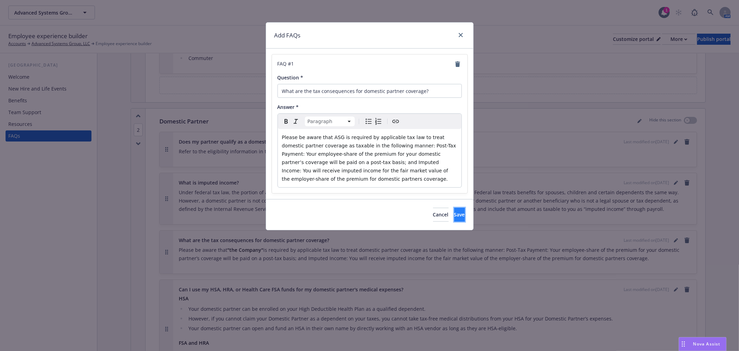
click at [454, 217] on span "Save" at bounding box center [459, 214] width 11 height 7
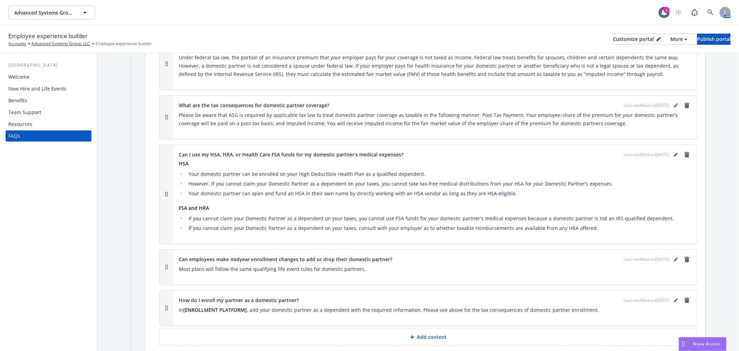
scroll to position [578, 0]
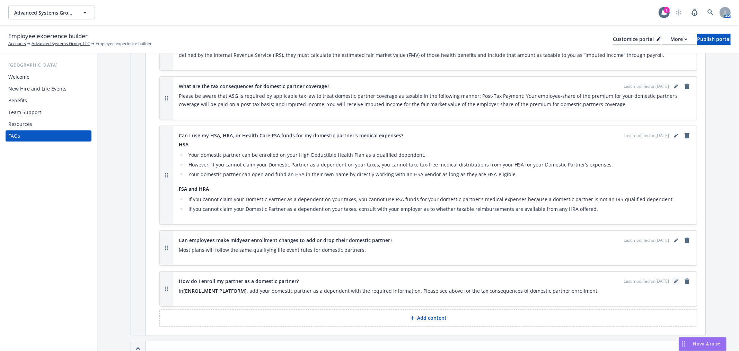
click at [674, 281] on icon "editPencil" at bounding box center [676, 281] width 4 height 4
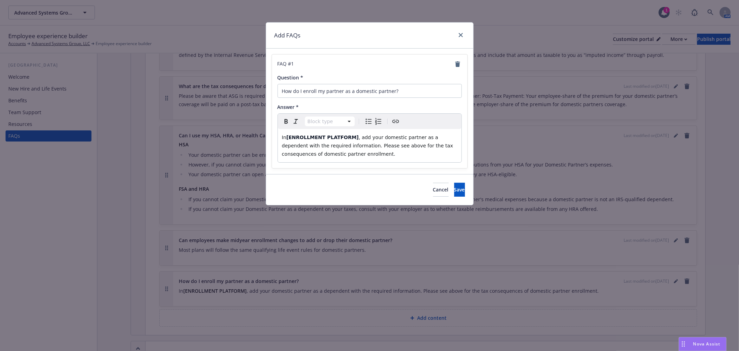
select select "paragraph"
drag, startPoint x: 349, startPoint y: 138, endPoint x: 289, endPoint y: 138, distance: 60.3
click at [289, 138] on strong "[ENROLLMENT PLATFORM]" at bounding box center [323, 137] width 72 height 6
drag, startPoint x: 331, startPoint y: 138, endPoint x: 288, endPoint y: 137, distance: 42.6
click at [288, 137] on span "In Employee Navigator, add your domestic partner as a dependent with the requir…" at bounding box center [370, 145] width 176 height 22
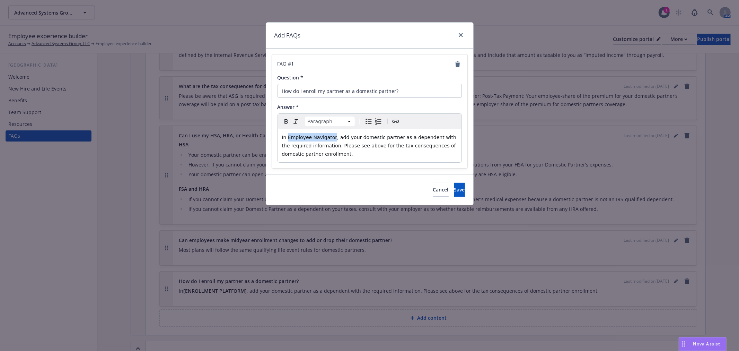
click at [392, 121] on icon "Create link" at bounding box center [396, 121] width 8 height 8
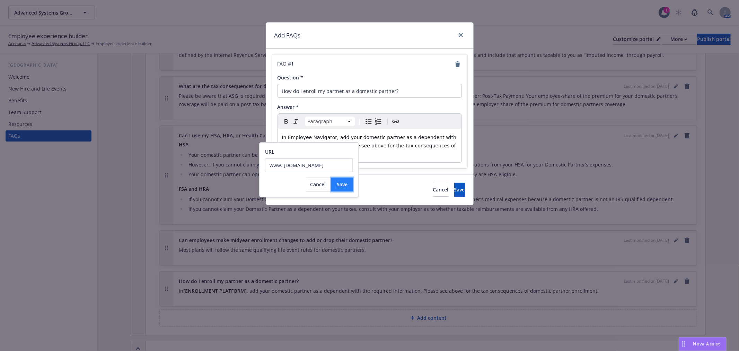
click at [337, 184] on span "Save" at bounding box center [342, 184] width 11 height 7
click at [269, 165] on input "www. [DOMAIN_NAME]" at bounding box center [309, 165] width 88 height 14
click at [312, 162] on input "[URL]. [DOMAIN_NAME]" at bounding box center [309, 165] width 88 height 14
drag, startPoint x: 325, startPoint y: 167, endPoint x: 383, endPoint y: 167, distance: 57.9
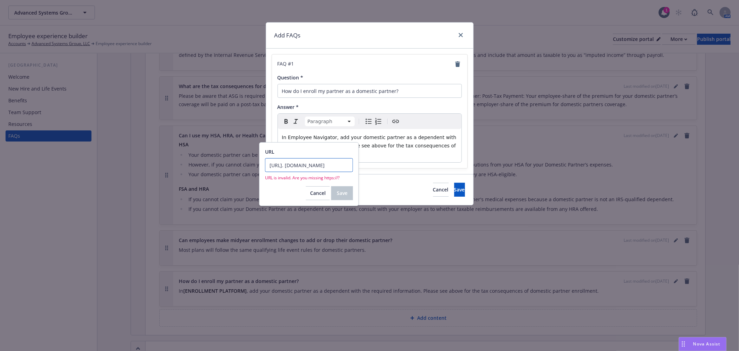
click at [383, 167] on body "Advanced Systems Group, LLC Advanced Systems Group, LLC 1 AM Employee experienc…" at bounding box center [369, 175] width 739 height 351
type input "[URL]. [DOMAIN_NAME]"
click at [310, 191] on span "Cancel" at bounding box center [318, 193] width 16 height 7
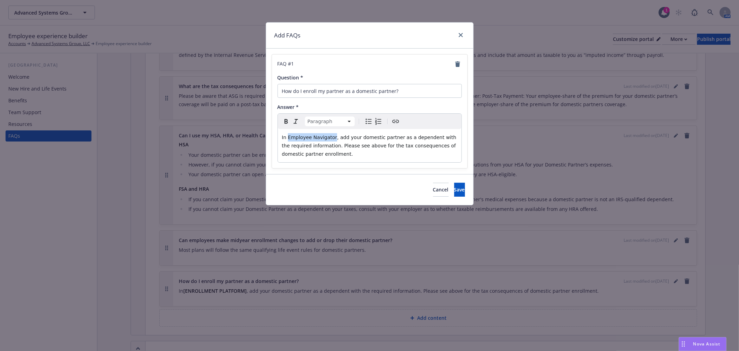
click at [400, 122] on button "Create link" at bounding box center [396, 121] width 10 height 10
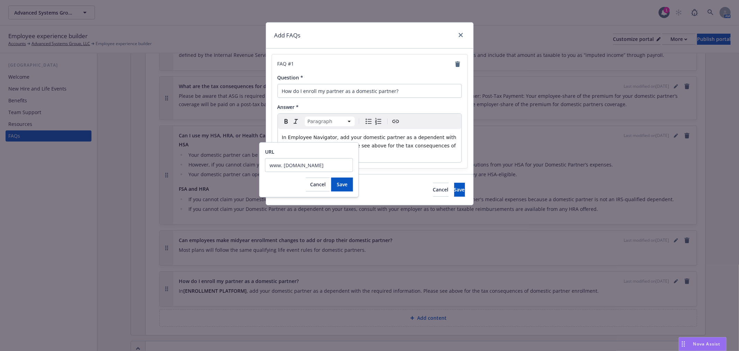
click at [270, 165] on input "www. [DOMAIN_NAME]" at bounding box center [309, 165] width 88 height 14
drag, startPoint x: 243, startPoint y: 166, endPoint x: 162, endPoint y: 162, distance: 81.9
click at [162, 162] on body "Advanced Systems Group, LLC Advanced Systems Group, LLC 1 AM Employee experienc…" at bounding box center [369, 175] width 739 height 351
paste input "[URL][DOMAIN_NAME]"
drag, startPoint x: 350, startPoint y: 165, endPoint x: 262, endPoint y: 158, distance: 87.9
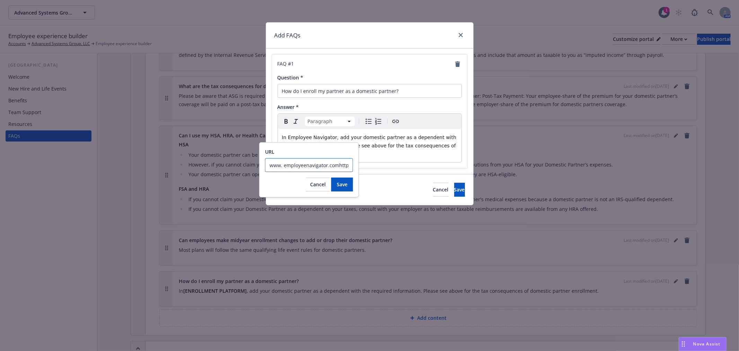
click at [262, 158] on div "URL www. employeenavigator.comhttps://[DOMAIN_NAME][URL] Cancel Save" at bounding box center [309, 169] width 100 height 55
paste input "text"
type input "[URL][DOMAIN_NAME]"
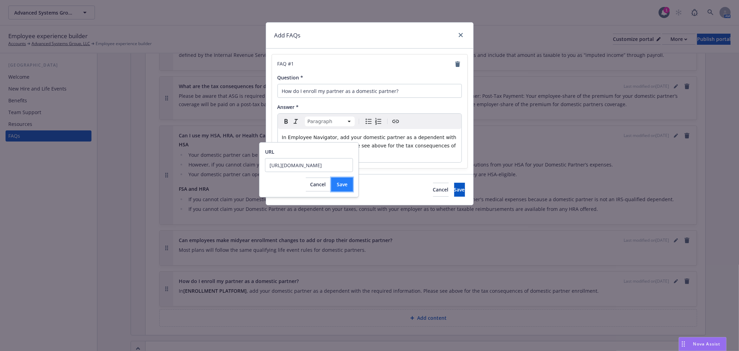
click at [342, 184] on span "Save" at bounding box center [342, 184] width 11 height 7
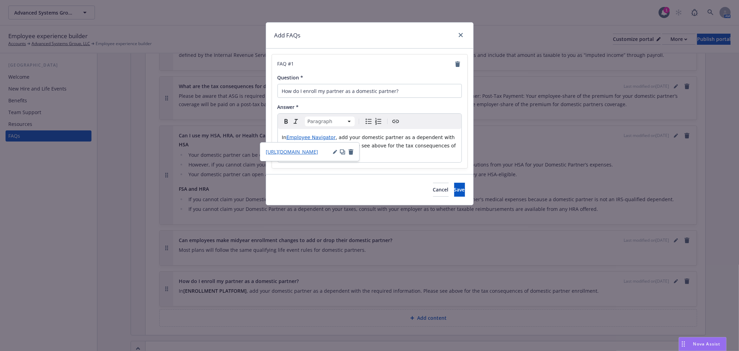
click at [404, 148] on span ", add your domestic partner as a dependent with the required information. Pleas…" at bounding box center [370, 145] width 176 height 22
click at [454, 188] on span "Save" at bounding box center [459, 189] width 11 height 7
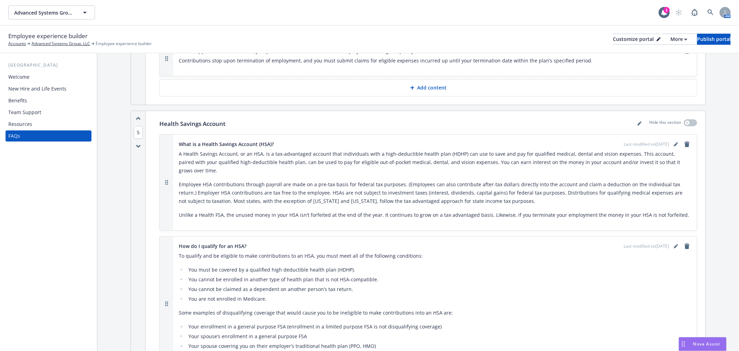
scroll to position [1656, 0]
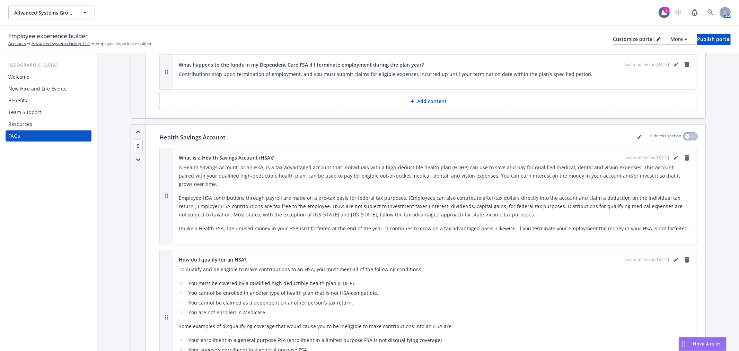
click at [686, 135] on icon "button" at bounding box center [687, 136] width 3 height 3
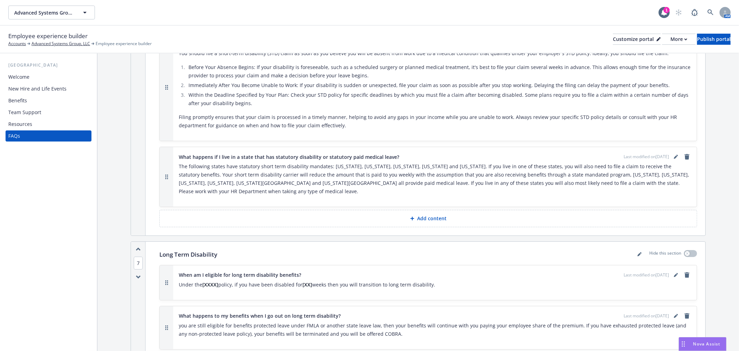
scroll to position [2118, 0]
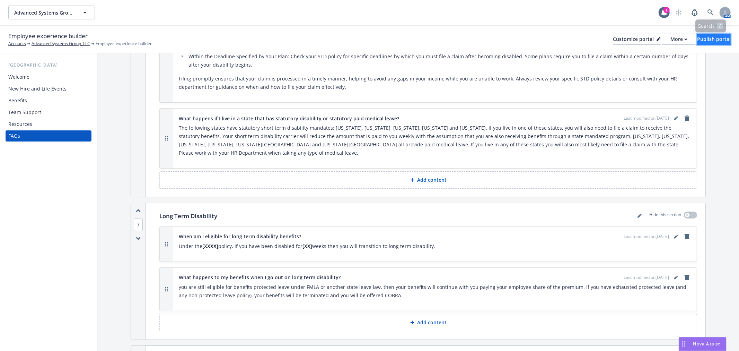
click at [703, 41] on div "Publish portal" at bounding box center [714, 39] width 34 height 10
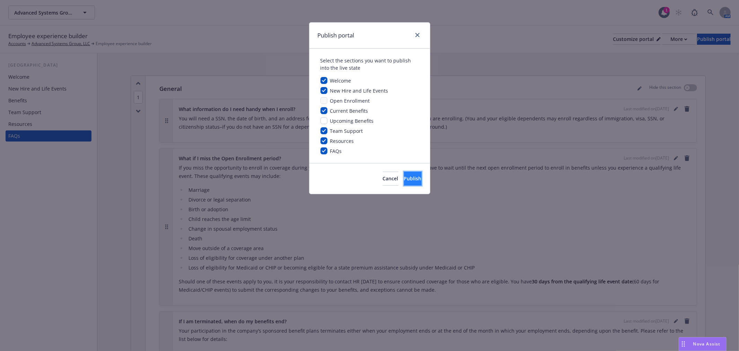
click at [414, 178] on button "Publish" at bounding box center [413, 179] width 18 height 14
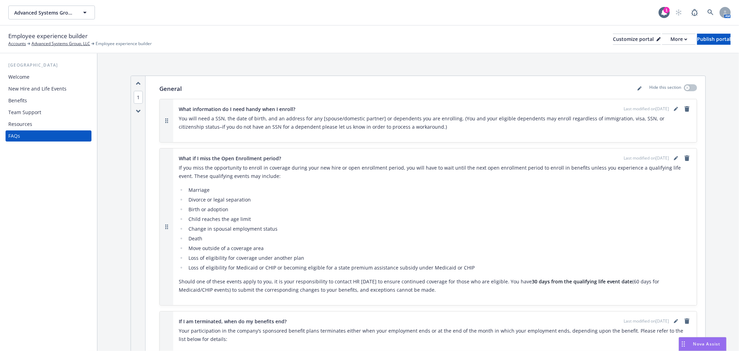
click at [63, 90] on div "New Hire and Life Events" at bounding box center [37, 88] width 58 height 11
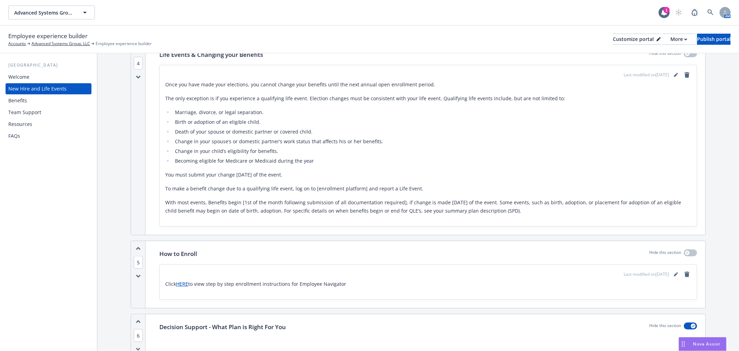
scroll to position [693, 0]
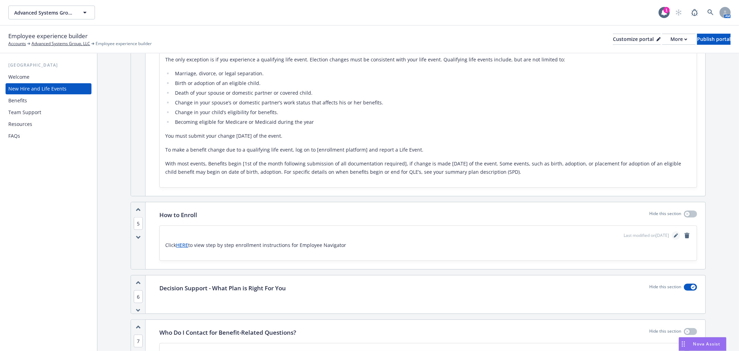
click at [674, 235] on icon "editPencil" at bounding box center [675, 235] width 3 height 3
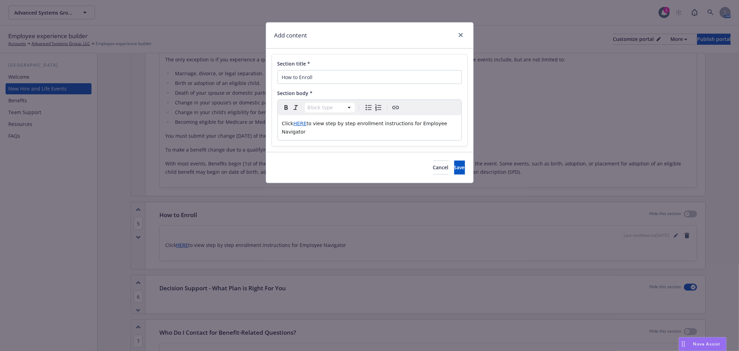
select select "paragraph"
drag, startPoint x: 305, startPoint y: 124, endPoint x: 282, endPoint y: 123, distance: 23.6
click at [282, 123] on p "Click HERE to view step by step enrollment instructions for Employee Navigator" at bounding box center [369, 127] width 175 height 17
click at [308, 125] on span "to view step by step enrollment instructions for Employee Navigator" at bounding box center [365, 128] width 167 height 14
drag, startPoint x: 324, startPoint y: 124, endPoint x: 267, endPoint y: 121, distance: 57.6
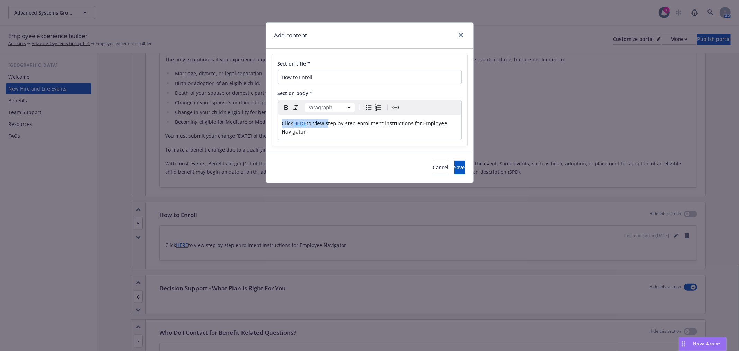
click at [267, 121] on div "Section title * How to Enroll Section body * Paragraph Paragraph Heading 1 Head…" at bounding box center [369, 100] width 207 height 103
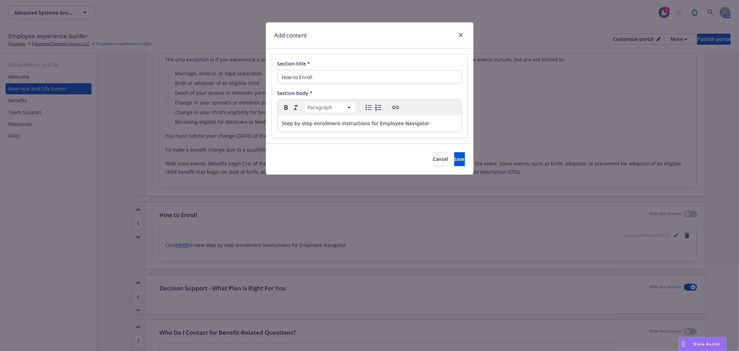
click at [415, 124] on p "Step by step enrollment instructions for Employee Navigator" at bounding box center [369, 123] width 175 height 8
click at [422, 126] on p "Step by step enrollment instructions for Employee Navigator" at bounding box center [369, 123] width 175 height 8
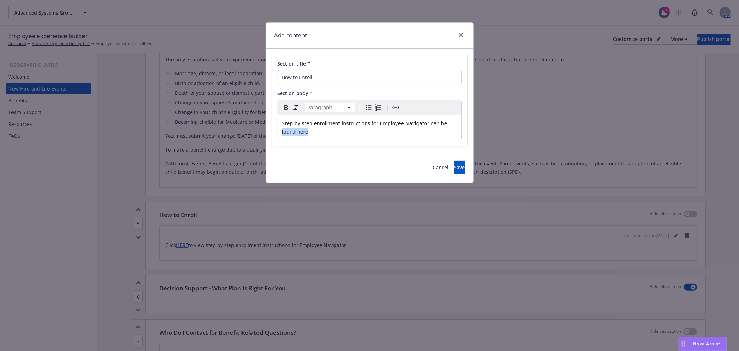
drag, startPoint x: 452, startPoint y: 122, endPoint x: 428, endPoint y: 118, distance: 24.2
click at [428, 118] on div "Step by step enrollment instructions for Employee Navigator can be found here." at bounding box center [370, 127] width 184 height 25
click at [396, 106] on icon "Create link" at bounding box center [396, 107] width 8 height 8
type input "[URL][DOMAIN_NAME]"
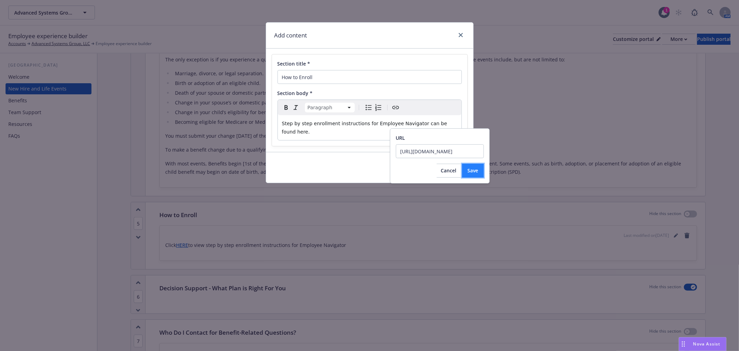
click at [463, 167] on button "Save" at bounding box center [473, 171] width 22 height 14
click at [455, 160] on button "Save" at bounding box center [459, 167] width 11 height 14
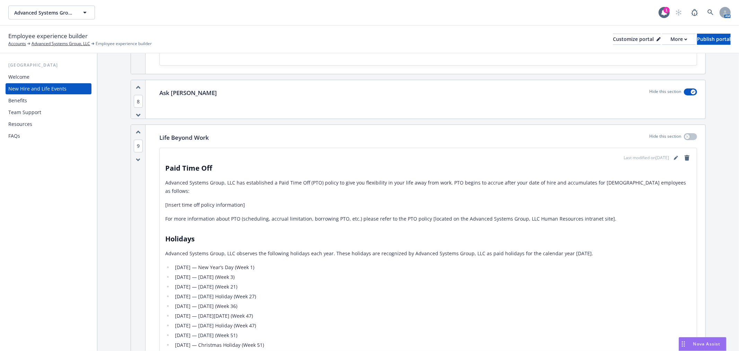
scroll to position [1117, 0]
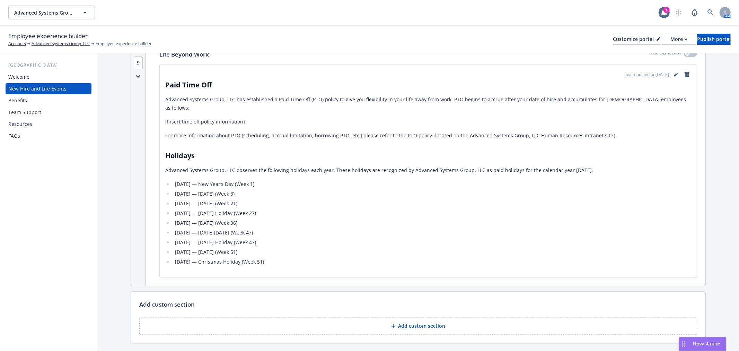
click at [37, 74] on div "Welcome" at bounding box center [48, 76] width 80 height 11
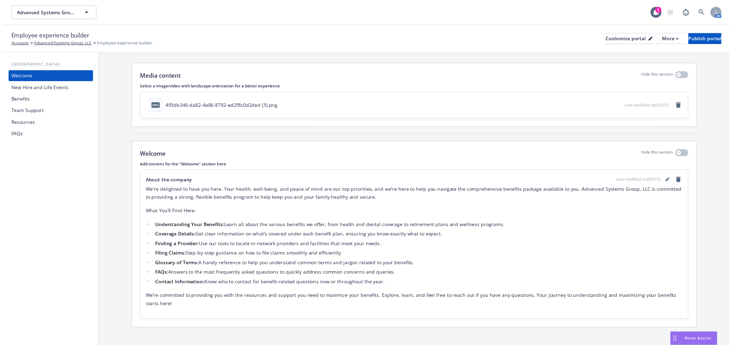
scroll to position [18, 0]
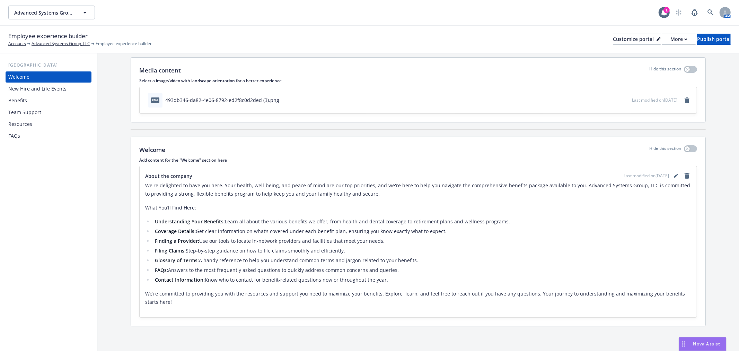
click at [30, 101] on div "Benefits" at bounding box center [48, 100] width 80 height 11
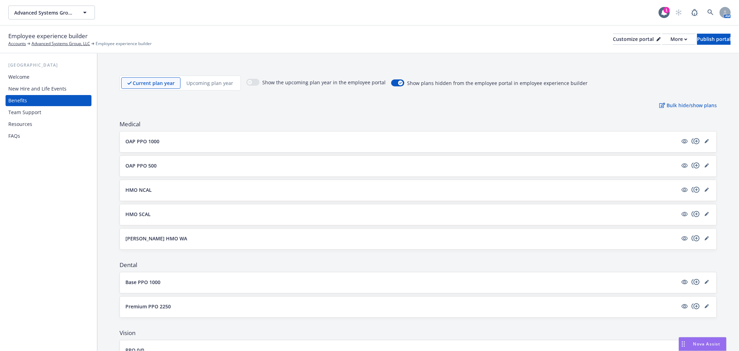
click at [155, 133] on div "OAP PPO 1000" at bounding box center [418, 141] width 597 height 21
click at [703, 138] on link "editPencil" at bounding box center [707, 141] width 8 height 8
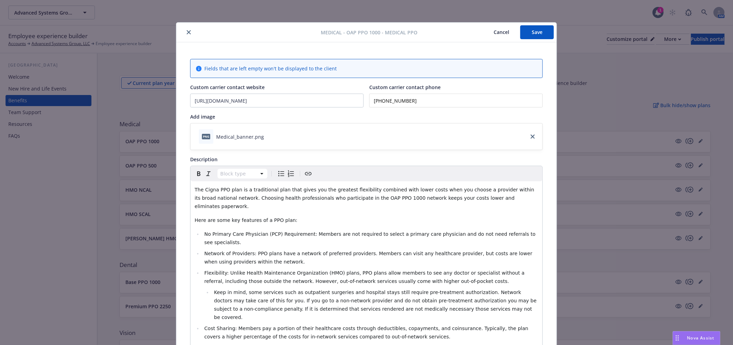
click at [547, 34] on button "Save" at bounding box center [538, 32] width 34 height 14
click at [189, 33] on button "close" at bounding box center [189, 32] width 8 height 8
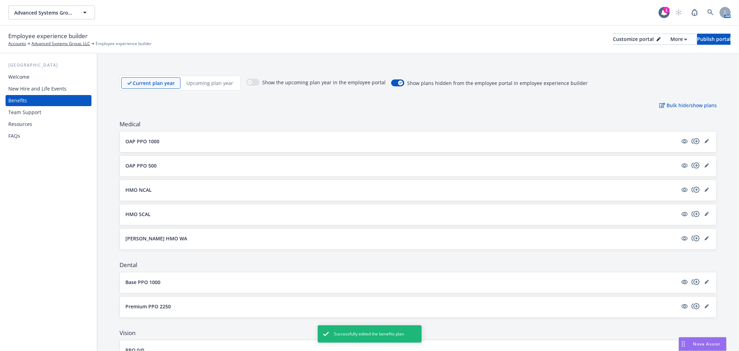
click at [50, 134] on div "FAQs" at bounding box center [48, 135] width 80 height 11
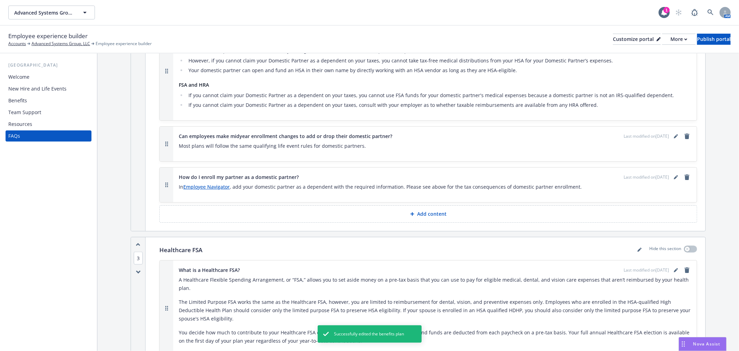
scroll to position [693, 0]
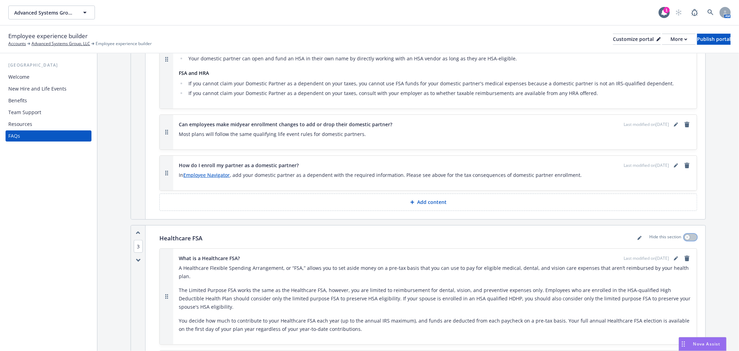
click at [685, 236] on button "button" at bounding box center [690, 237] width 13 height 7
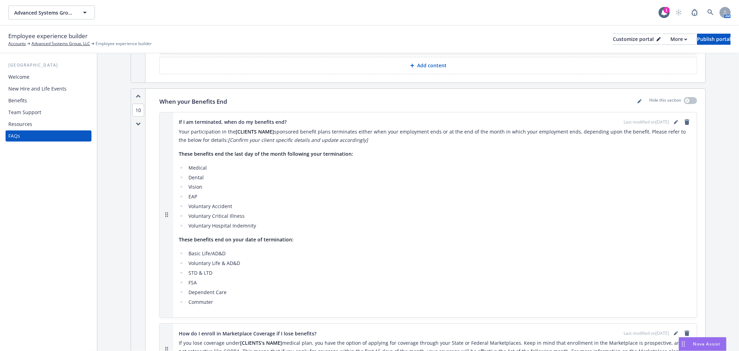
scroll to position [2388, 0]
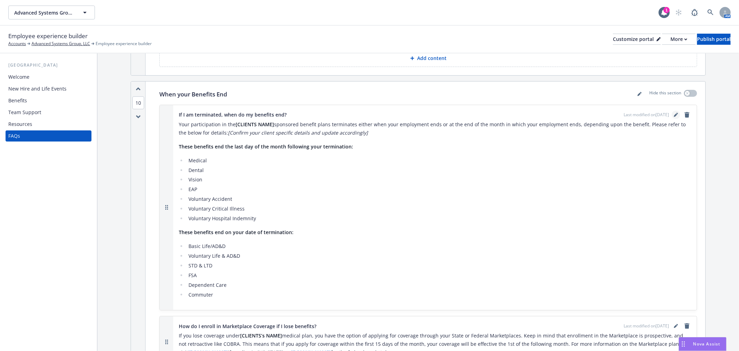
click at [674, 115] on icon "editPencil" at bounding box center [675, 114] width 3 height 3
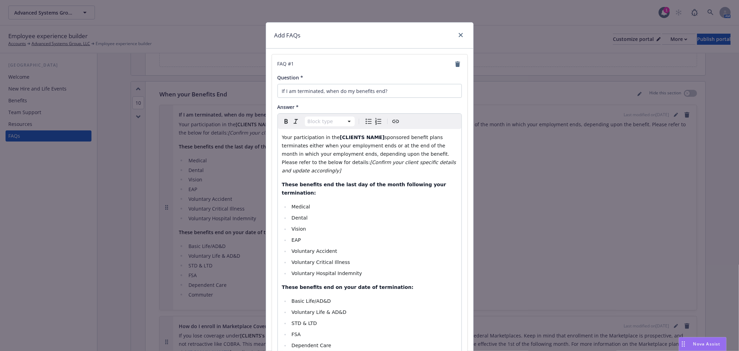
select select "paragraph"
drag, startPoint x: 370, startPoint y: 139, endPoint x: 333, endPoint y: 133, distance: 37.2
click at [333, 133] on p "Your participation in the [CLIENTS NAME] sponsored benefit plans terminates eit…" at bounding box center [369, 154] width 175 height 42
drag, startPoint x: 432, startPoint y: 153, endPoint x: 428, endPoint y: 165, distance: 12.4
click at [428, 165] on p "Your participation in the ASG sponsored benefit plans terminates either when yo…" at bounding box center [369, 154] width 175 height 42
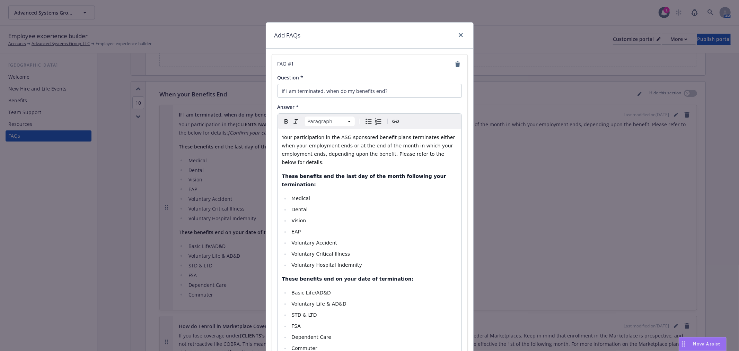
select select
drag, startPoint x: 363, startPoint y: 248, endPoint x: 289, endPoint y: 219, distance: 78.7
click at [289, 219] on ul "Medical Dental Vision EAP Voluntary Accident Voluntary Critical Illness Volunta…" at bounding box center [369, 231] width 175 height 75
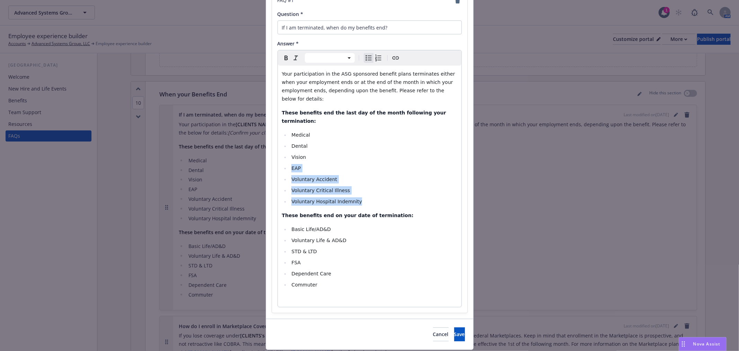
scroll to position [68, 0]
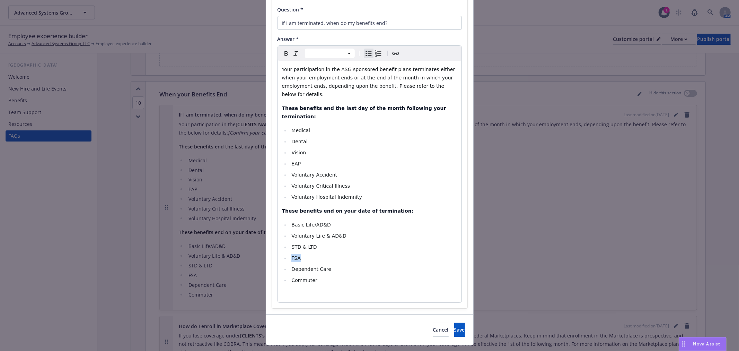
drag, startPoint x: 304, startPoint y: 243, endPoint x: 288, endPoint y: 241, distance: 16.1
click at [290, 254] on li "FSA" at bounding box center [374, 258] width 168 height 8
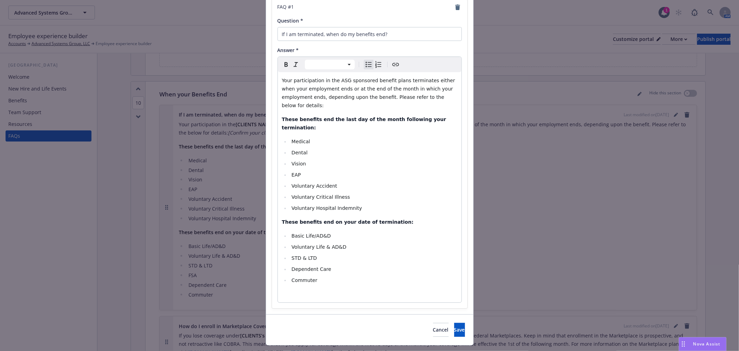
click at [330, 265] on li "Dependent Care" at bounding box center [374, 269] width 168 height 8
click at [329, 276] on li "Commuter" at bounding box center [374, 280] width 168 height 8
click at [332, 254] on li "STD & LTD" at bounding box center [374, 258] width 168 height 8
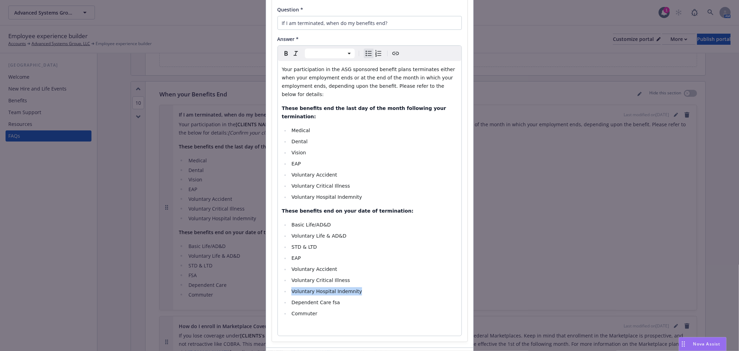
drag, startPoint x: 358, startPoint y: 273, endPoint x: 282, endPoint y: 270, distance: 76.0
click at [290, 287] on li "Voluntary Hospital Indemnity" at bounding box center [374, 291] width 168 height 8
drag, startPoint x: 334, startPoint y: 276, endPoint x: 288, endPoint y: 271, distance: 46.3
click at [290, 287] on li "Dependent Care fsa" at bounding box center [374, 291] width 168 height 8
click at [325, 243] on li "STD & LTD" at bounding box center [374, 247] width 168 height 8
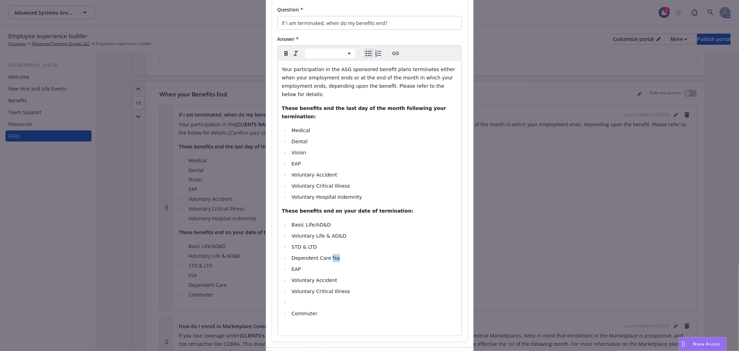
click at [325, 254] on li "Dependent Care fsa" at bounding box center [374, 258] width 168 height 8
click at [313, 298] on li "editable markdown" at bounding box center [374, 302] width 168 height 8
click at [454, 345] on button "Save" at bounding box center [459, 352] width 11 height 14
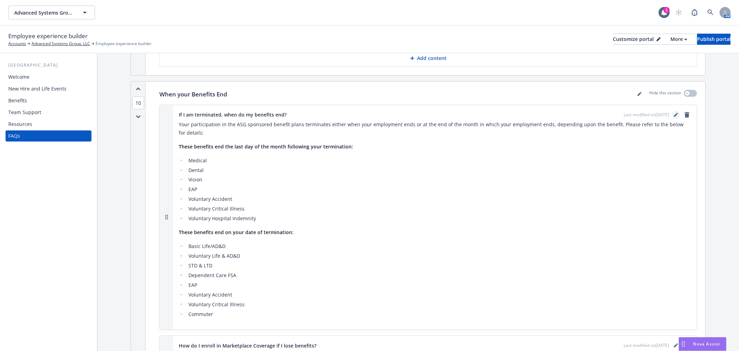
click at [674, 116] on icon "editPencil" at bounding box center [675, 114] width 3 height 3
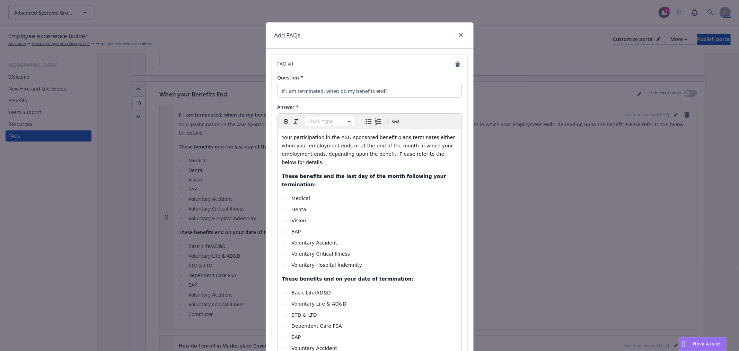
select select
drag, startPoint x: 347, startPoint y: 250, endPoint x: 281, endPoint y: 219, distance: 72.4
click at [282, 219] on ul "Medical Dental Vision EAP Voluntary Accident Voluntary Critical Illness Volunta…" at bounding box center [369, 231] width 175 height 75
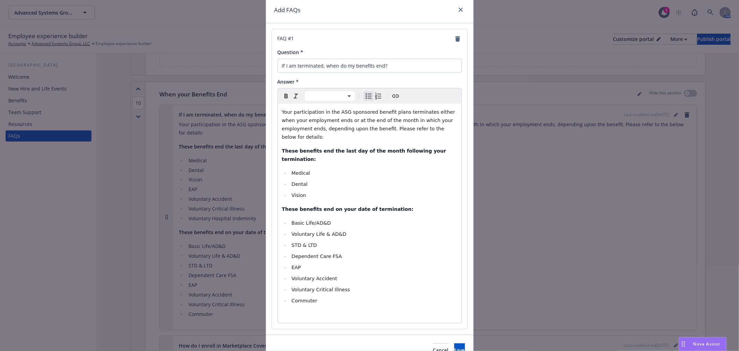
scroll to position [46, 0]
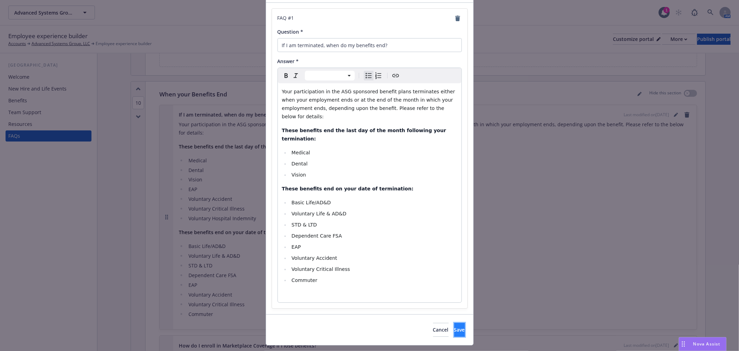
click at [454, 326] on span "Save" at bounding box center [459, 329] width 11 height 7
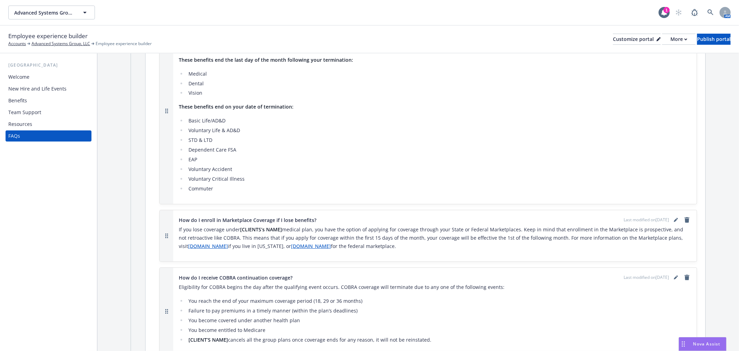
scroll to position [2503, 0]
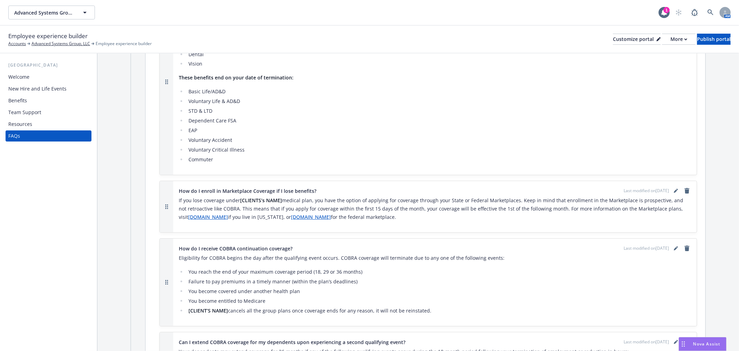
click at [666, 193] on div "Last modified on [DATE]" at bounding box center [658, 190] width 68 height 8
click at [674, 193] on icon "editPencil" at bounding box center [676, 191] width 4 height 4
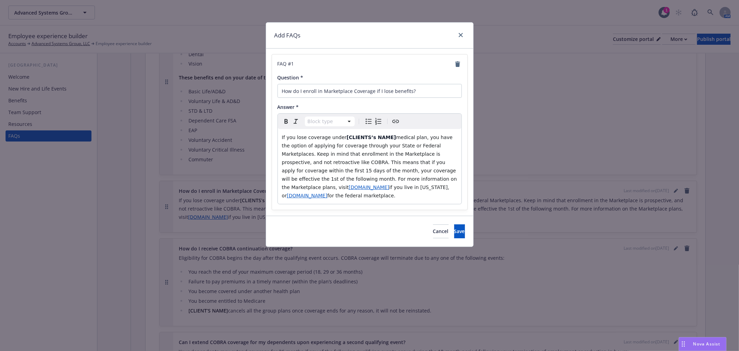
select select "paragraph"
drag, startPoint x: 382, startPoint y: 138, endPoint x: 340, endPoint y: 138, distance: 41.9
click at [340, 138] on p "If you lose coverage under [CLIENTS’s NAME] medical plan, you have the option o…" at bounding box center [369, 166] width 175 height 67
click at [454, 228] on span "Save" at bounding box center [459, 231] width 11 height 7
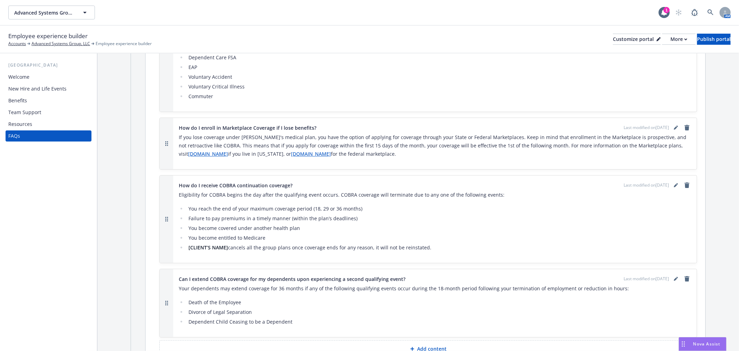
scroll to position [2580, 0]
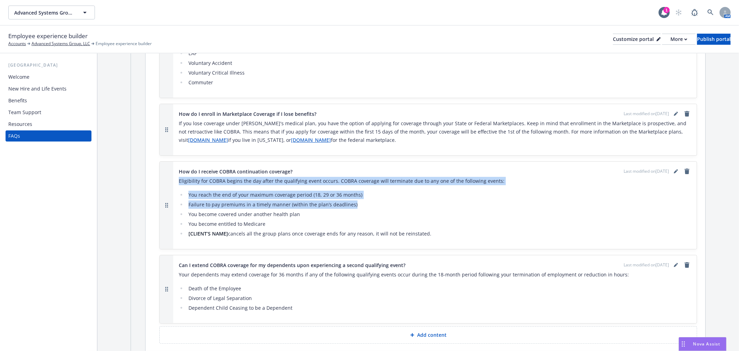
drag, startPoint x: 674, startPoint y: 175, endPoint x: 648, endPoint y: 201, distance: 36.8
click at [648, 201] on div "How do I receive COBRA continuation coverage? Last modified on [DATE] Eligibili…" at bounding box center [435, 205] width 513 height 76
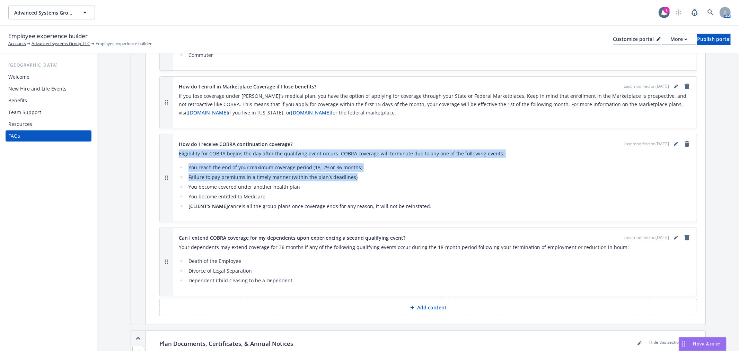
scroll to position [2657, 0]
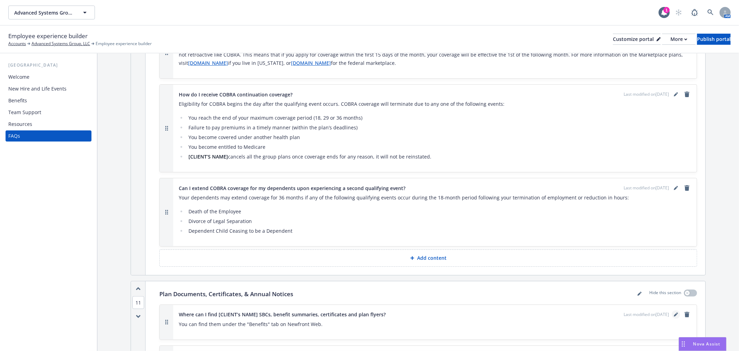
click at [672, 312] on link "editPencil" at bounding box center [676, 314] width 8 height 8
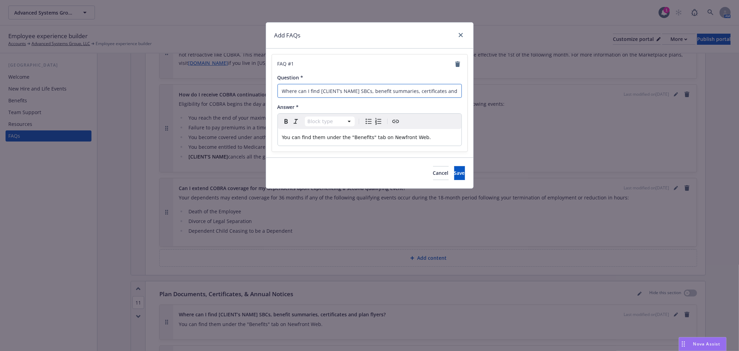
drag, startPoint x: 359, startPoint y: 88, endPoint x: 344, endPoint y: 83, distance: 15.8
click at [321, 92] on input "Where can I find [CLIENT’s NAME] SBCs, benefit summaries, certificates and plan…" at bounding box center [370, 91] width 184 height 14
drag, startPoint x: 335, startPoint y: 90, endPoint x: 321, endPoint y: 88, distance: 14.0
click at [321, 88] on input "Where can I find ASBCs, benefit summaries, certificates and plan flyers?" at bounding box center [370, 91] width 184 height 14
click at [433, 173] on span "Cancel" at bounding box center [441, 173] width 16 height 7
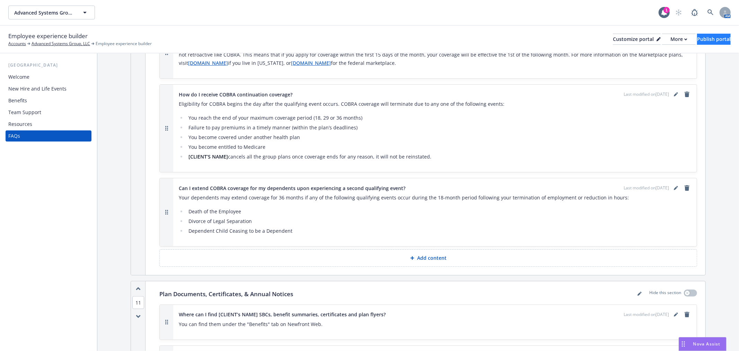
drag, startPoint x: 694, startPoint y: 32, endPoint x: 691, endPoint y: 38, distance: 7.1
click at [694, 32] on div "Employee experience builder Accounts Advanced Systems Group, LLC Employee exper…" at bounding box center [369, 39] width 723 height 15
click at [697, 38] on div "Publish portal" at bounding box center [714, 39] width 34 height 10
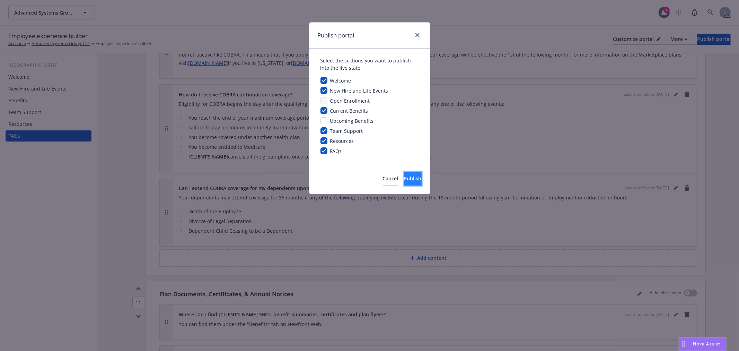
click at [410, 174] on button "Publish" at bounding box center [413, 179] width 18 height 14
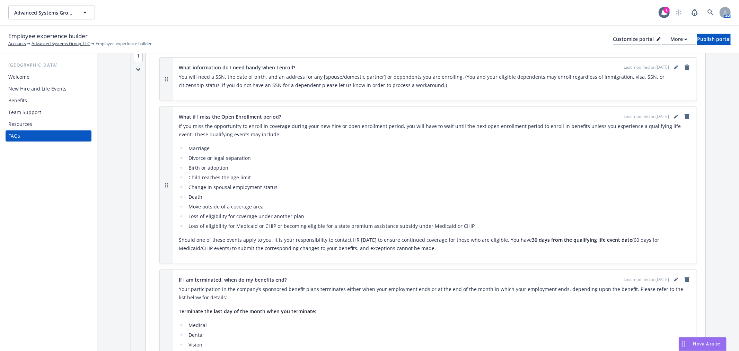
scroll to position [0, 0]
